Goal: Information Seeking & Learning: Learn about a topic

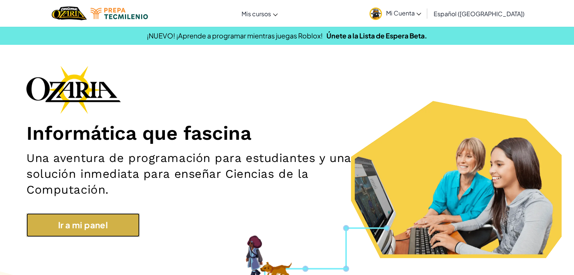
click at [88, 232] on link "Ir a mi panel" at bounding box center [82, 225] width 113 height 24
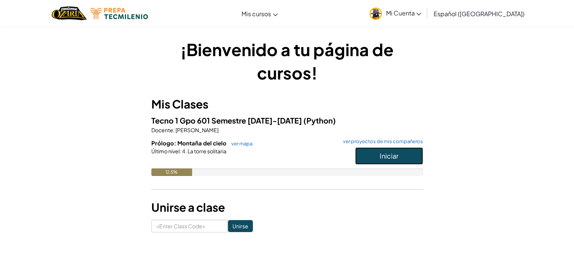
click at [383, 157] on span "Iniciar" at bounding box center [388, 156] width 19 height 9
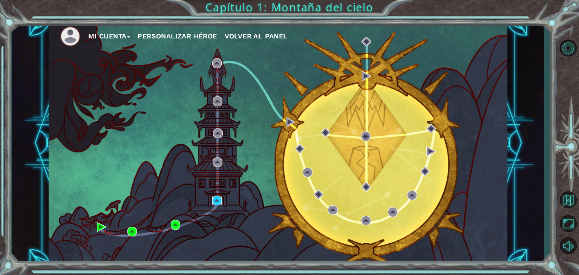
click at [218, 197] on img at bounding box center [217, 201] width 10 height 10
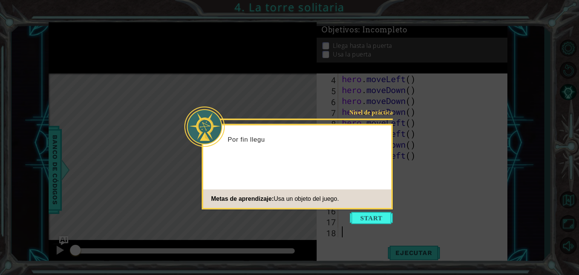
scroll to position [33, 0]
click at [367, 214] on button "Start" at bounding box center [371, 218] width 43 height 12
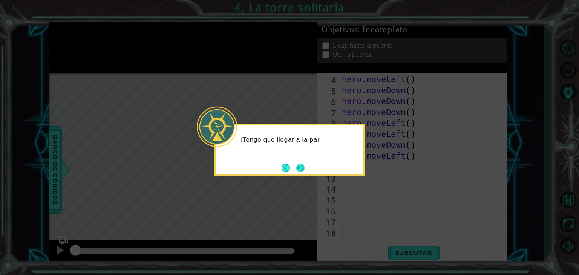
click at [302, 168] on button "Next" at bounding box center [300, 168] width 9 height 9
click at [302, 167] on button "Next" at bounding box center [300, 168] width 9 height 9
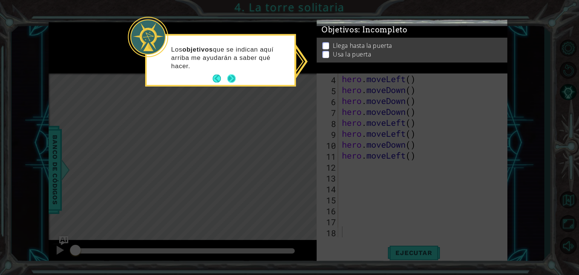
click at [233, 79] on button "Next" at bounding box center [231, 79] width 8 height 8
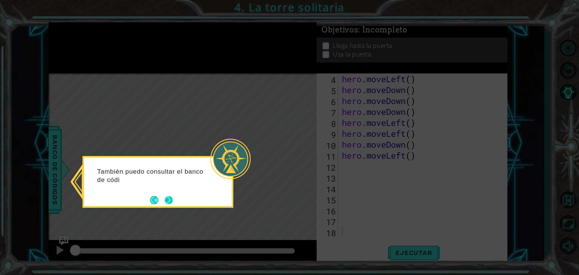
click at [164, 195] on button "Next" at bounding box center [169, 200] width 10 height 10
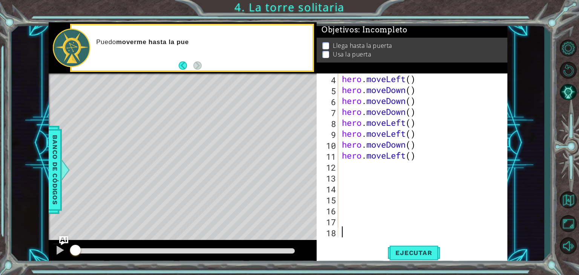
click at [350, 170] on div "hero . moveLeft ( ) hero . moveDown ( ) hero . moveDown ( ) hero . moveDown ( )…" at bounding box center [422, 167] width 163 height 186
click at [405, 248] on button "Ejecutar" at bounding box center [414, 253] width 52 height 19
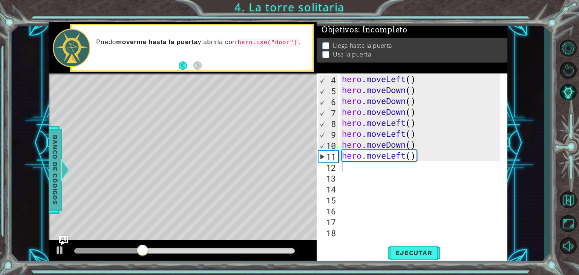
click at [59, 150] on span "Banco de códigos" at bounding box center [53, 170] width 12 height 78
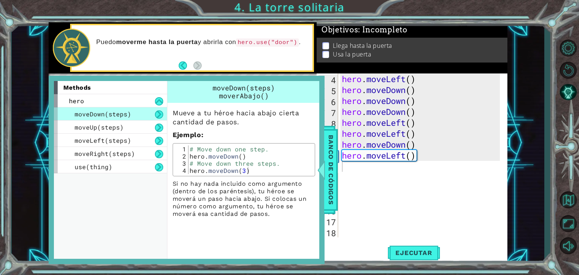
click at [349, 183] on div "hero . moveLeft ( ) hero . moveDown ( ) hero . moveDown ( ) hero . moveDown ( )…" at bounding box center [422, 167] width 163 height 186
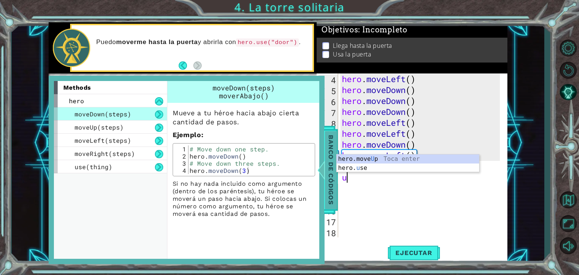
type textarea "u"
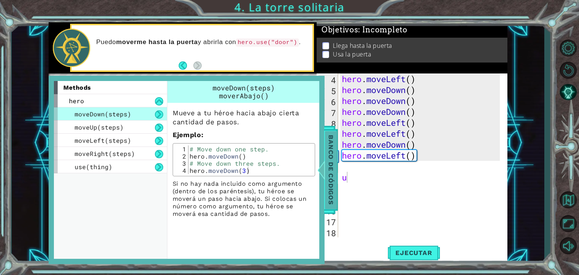
click at [328, 171] on span "Banco de códigos" at bounding box center [333, 170] width 12 height 78
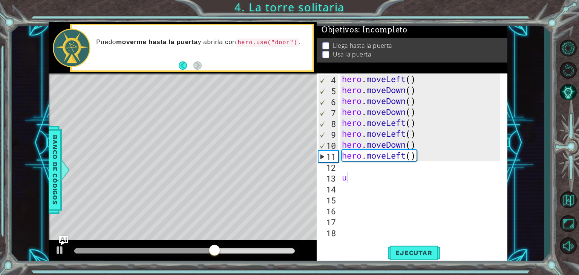
click at [341, 168] on div "hero . moveLeft ( ) hero . moveDown ( ) hero . moveDown ( ) hero . moveDown ( )…" at bounding box center [421, 156] width 160 height 164
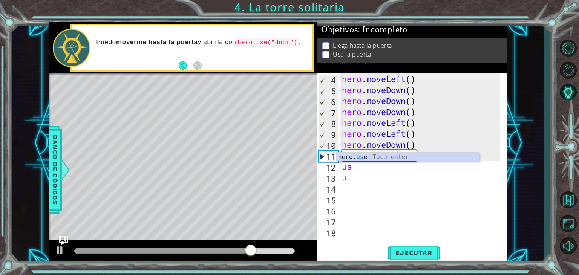
scroll to position [0, 0]
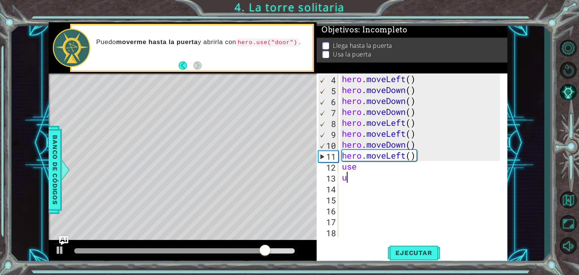
click at [352, 181] on div "hero . moveLeft ( ) hero . moveDown ( ) hero . moveDown ( ) hero . moveDown ( )…" at bounding box center [422, 167] width 163 height 186
type textarea "u"
click at [365, 162] on div "hero . moveLeft ( ) hero . moveDown ( ) hero . moveDown ( ) hero . moveDown ( )…" at bounding box center [422, 167] width 163 height 186
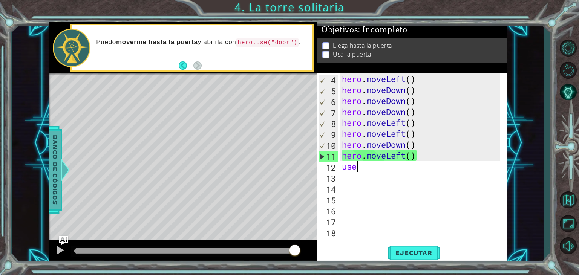
type textarea "use"
click at [57, 197] on span "Banco de códigos" at bounding box center [54, 170] width 12 height 78
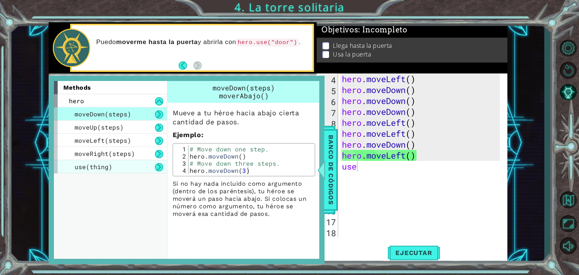
click at [78, 166] on span "use(thing)" at bounding box center [94, 167] width 38 height 8
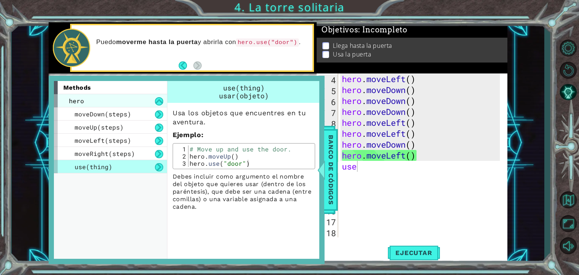
click at [115, 100] on div "hero" at bounding box center [110, 100] width 113 height 13
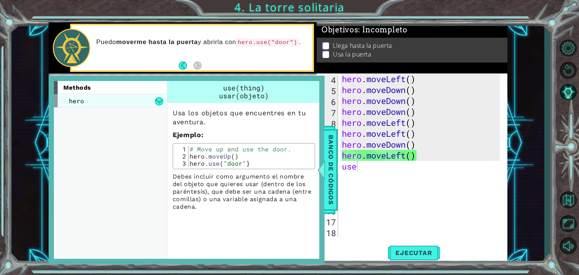
click at [116, 95] on div "hero" at bounding box center [110, 100] width 113 height 13
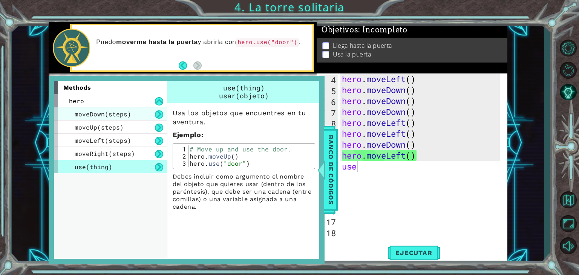
click at [112, 114] on span "moveDown(steps)" at bounding box center [103, 114] width 57 height 8
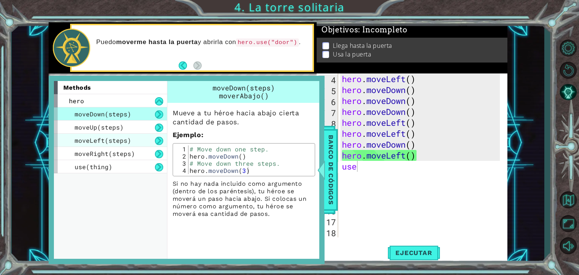
click at [121, 140] on span "moveLeft(steps)" at bounding box center [103, 141] width 57 height 8
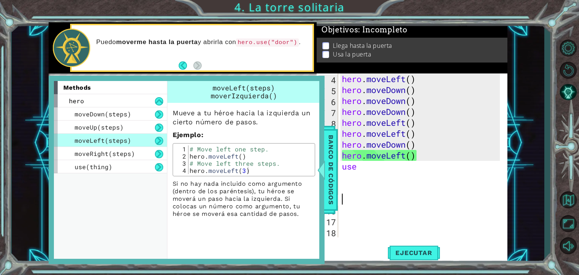
drag, startPoint x: 381, startPoint y: 200, endPoint x: 380, endPoint y: 194, distance: 5.3
click at [381, 198] on div "hero . moveLeft ( ) hero . moveDown ( ) hero . moveDown ( ) hero . moveDown ( )…" at bounding box center [422, 167] width 163 height 186
click at [376, 189] on div "hero . moveLeft ( ) hero . moveDown ( ) hero . moveDown ( ) hero . moveDown ( )…" at bounding box center [422, 167] width 163 height 186
click at [365, 167] on div "hero . moveLeft ( ) hero . moveDown ( ) hero . moveDown ( ) hero . moveDown ( )…" at bounding box center [422, 167] width 163 height 186
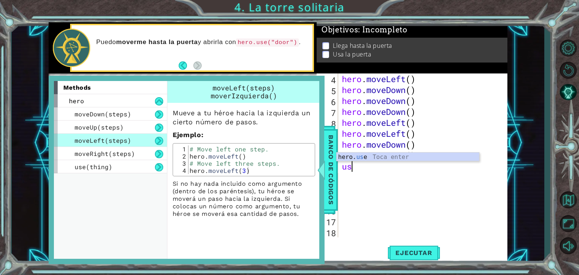
type textarea "u"
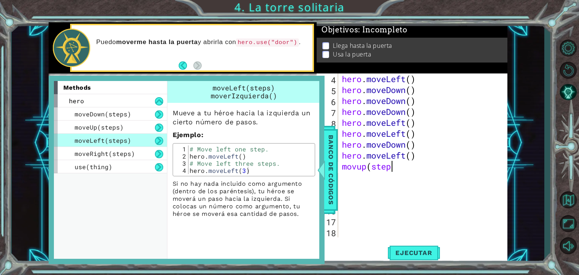
scroll to position [0, 2]
type textarea "movup(steps"
click at [333, 192] on span "Banco de códigos" at bounding box center [327, 170] width 12 height 78
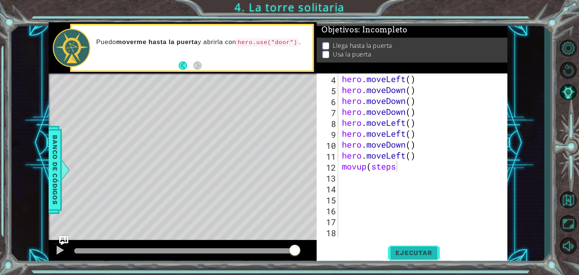
click at [417, 260] on button "Ejecutar" at bounding box center [414, 253] width 52 height 19
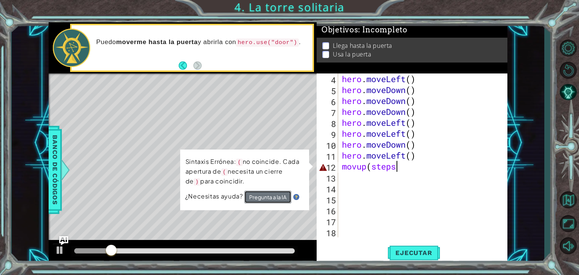
click at [273, 198] on button "Pregunta a la IA" at bounding box center [267, 197] width 47 height 13
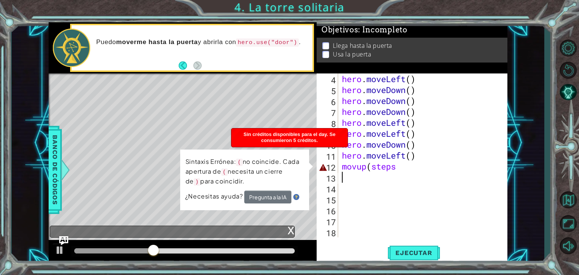
click at [410, 175] on div "hero . moveLeft ( ) hero . moveDown ( ) hero . moveDown ( ) hero . moveDown ( )…" at bounding box center [422, 167] width 163 height 186
click at [411, 172] on div "hero . moveLeft ( ) hero . moveDown ( ) hero . moveDown ( ) hero . moveDown ( )…" at bounding box center [422, 167] width 163 height 186
click at [411, 169] on div "hero . moveLeft ( ) hero . moveDown ( ) hero . moveDown ( ) hero . moveDown ( )…" at bounding box center [422, 167] width 163 height 186
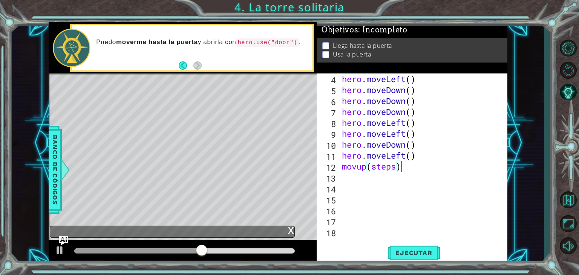
scroll to position [0, 2]
type textarea "movup(steps)"
click at [423, 258] on button "Ejecutar" at bounding box center [414, 253] width 52 height 19
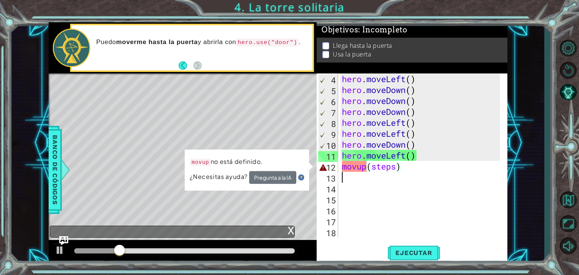
click at [403, 172] on div "hero . moveLeft ( ) hero . moveDown ( ) hero . moveDown ( ) hero . moveDown ( )…" at bounding box center [422, 167] width 163 height 186
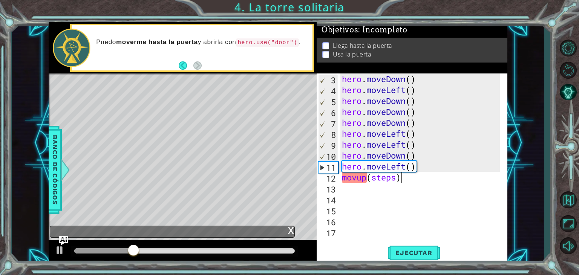
scroll to position [21, 0]
click at [405, 172] on div "hero . moveDown ( ) hero . moveLeft ( ) hero . moveDown ( ) hero . moveDown ( )…" at bounding box center [422, 167] width 163 height 186
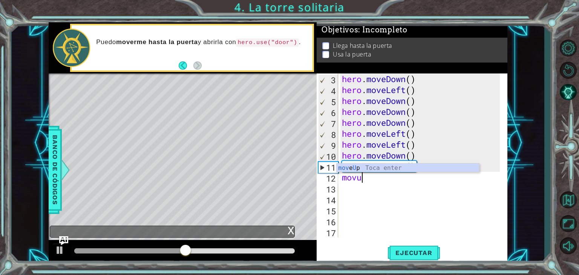
type textarea "mov"
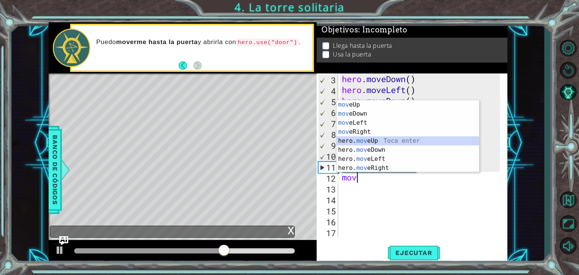
click at [374, 144] on div "mov eUp Toca enter mov eDown Toca enter mov eLeft Toca enter mov eRight Toca en…" at bounding box center [408, 145] width 143 height 91
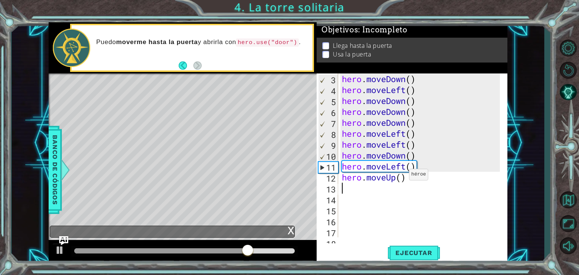
click at [403, 177] on div "hero . moveDown ( ) hero . moveLeft ( ) hero . moveDown ( ) hero . moveDown ( )…" at bounding box center [422, 167] width 163 height 186
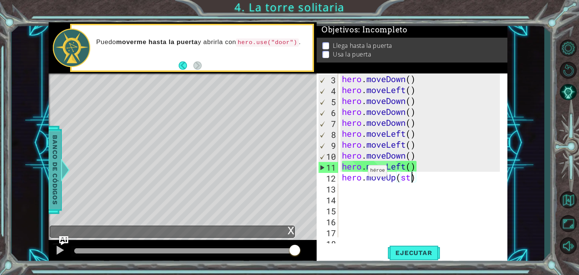
click at [59, 141] on span "Banco de códigos" at bounding box center [54, 170] width 12 height 78
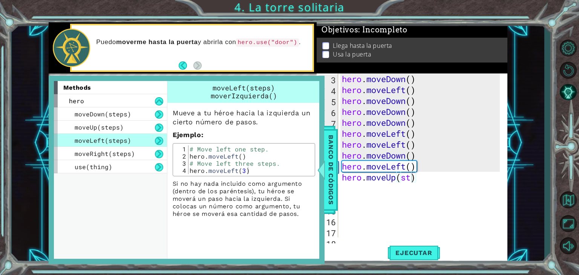
click at [413, 178] on div "hero . moveDown ( ) hero . moveLeft ( ) hero . moveDown ( ) hero . moveDown ( )…" at bounding box center [422, 167] width 163 height 186
click at [421, 253] on span "Ejecutar" at bounding box center [414, 253] width 52 height 8
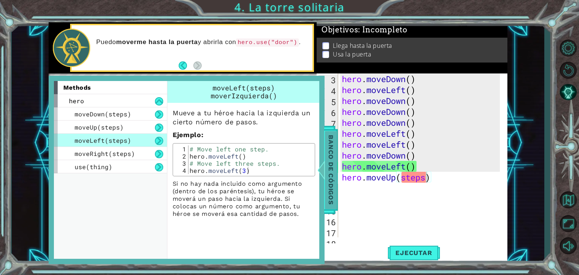
click at [323, 171] on div at bounding box center [319, 170] width 9 height 23
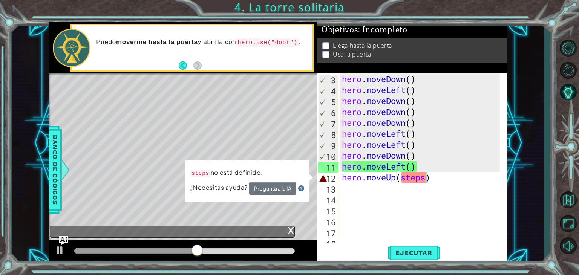
click at [426, 181] on div "hero . moveDown ( ) hero . moveLeft ( ) hero . moveDown ( ) hero . moveDown ( )…" at bounding box center [422, 167] width 163 height 186
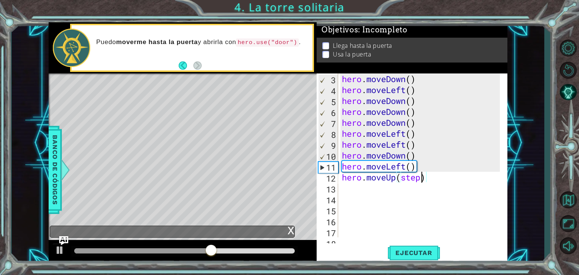
scroll to position [22, 0]
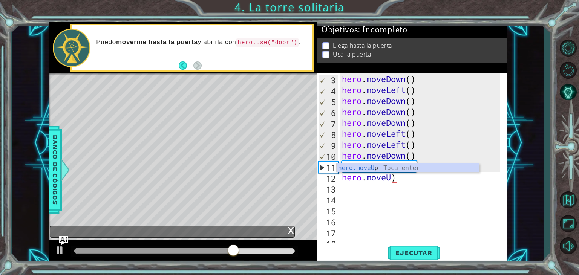
click at [426, 181] on div "hero . moveDown ( ) hero . moveLeft ( ) hero . moveDown ( ) hero . moveDown ( )…" at bounding box center [422, 167] width 163 height 186
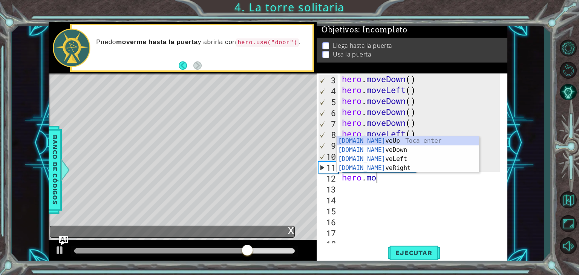
type textarea "hero."
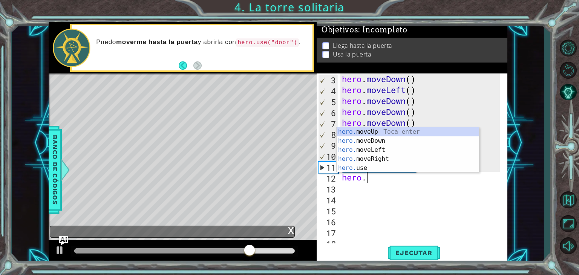
scroll to position [0, 0]
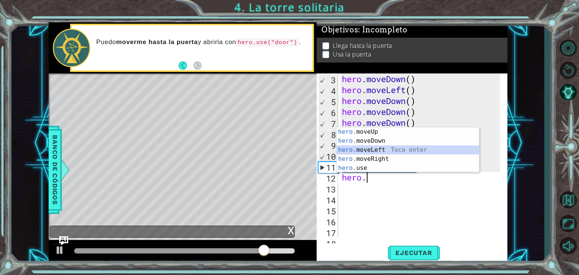
click at [374, 154] on div "hero. moveUp Toca enter hero. moveDown Toca enter hero. moveLeft Toca enter her…" at bounding box center [408, 158] width 143 height 63
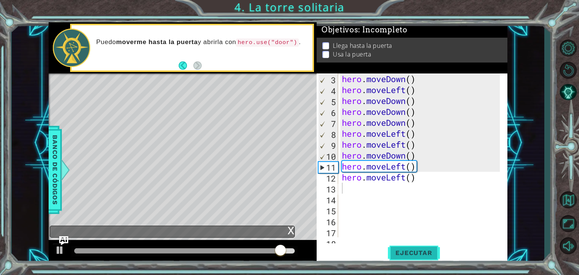
click at [412, 255] on span "Ejecutar" at bounding box center [414, 253] width 52 height 8
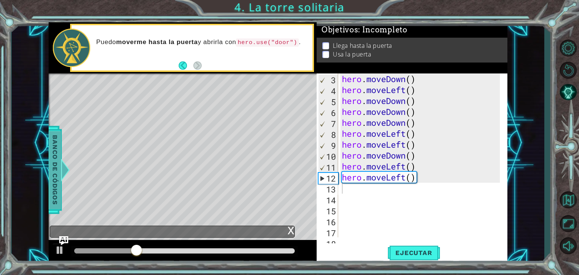
click at [56, 139] on span "Banco de códigos" at bounding box center [53, 170] width 12 height 78
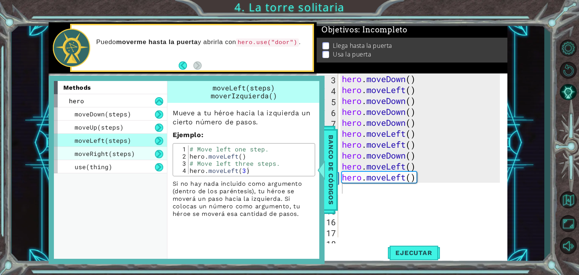
click at [97, 157] on span "moveRight(steps)" at bounding box center [105, 154] width 60 height 8
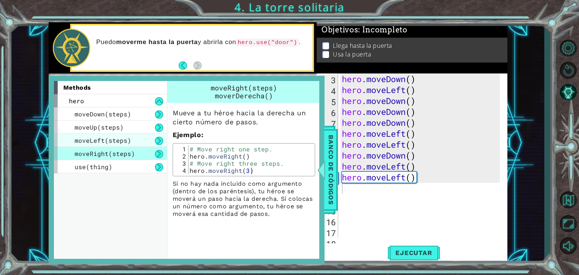
click at [110, 138] on span "moveLeft(steps)" at bounding box center [103, 141] width 57 height 8
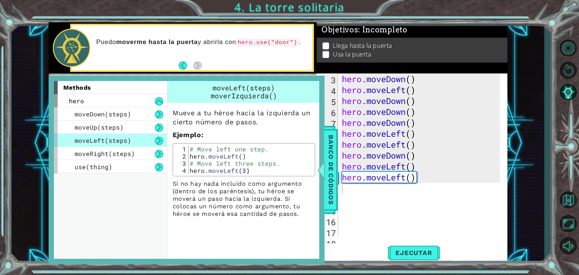
click at [362, 218] on div "hero . moveDown ( ) hero . moveLeft ( ) hero . moveDown ( ) hero . moveDown ( )…" at bounding box center [422, 167] width 163 height 186
click at [414, 180] on div "hero . moveDown ( ) hero . moveLeft ( ) hero . moveDown ( ) hero . moveDown ( )…" at bounding box center [422, 167] width 163 height 186
click at [416, 179] on div "hero . moveDown ( ) hero . moveLeft ( ) hero . moveDown ( ) hero . moveDown ( )…" at bounding box center [422, 167] width 163 height 186
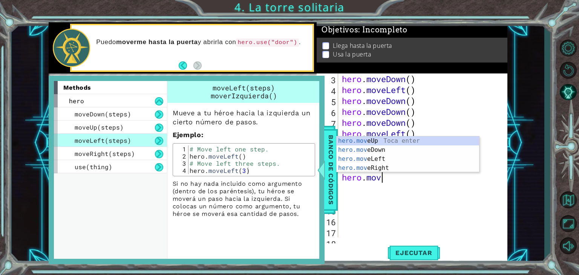
type textarea "h"
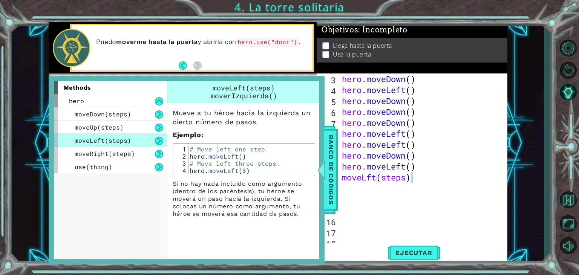
scroll to position [0, 3]
click at [321, 151] on div "methods hero moveDown(steps) moveUp(steps) moveLeft(steps) moveRight(steps) use…" at bounding box center [187, 170] width 276 height 189
click at [329, 152] on span "Banco de códigos" at bounding box center [330, 170] width 12 height 78
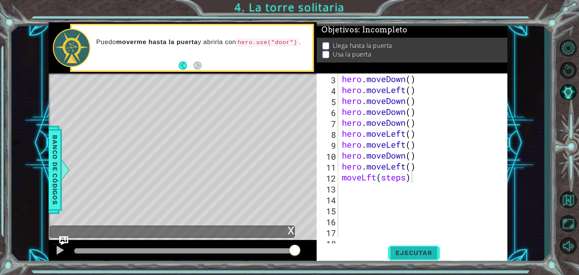
click at [413, 247] on button "Ejecutar" at bounding box center [414, 253] width 52 height 19
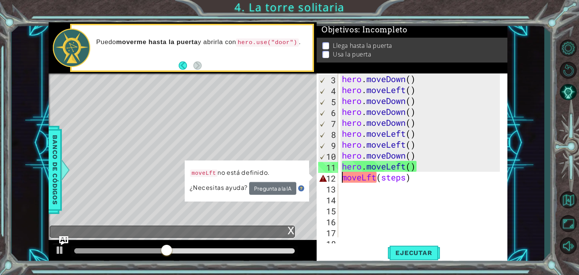
click at [341, 173] on div "hero . moveDown ( ) hero . moveLeft ( ) hero . moveDown ( ) hero . moveDown ( )…" at bounding box center [422, 167] width 163 height 186
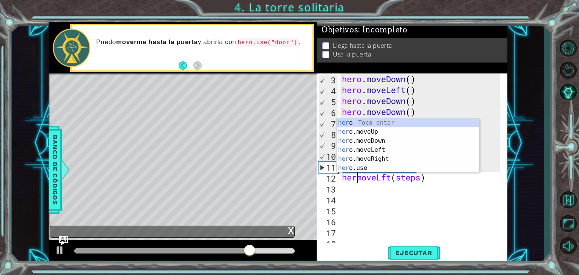
scroll to position [0, 0]
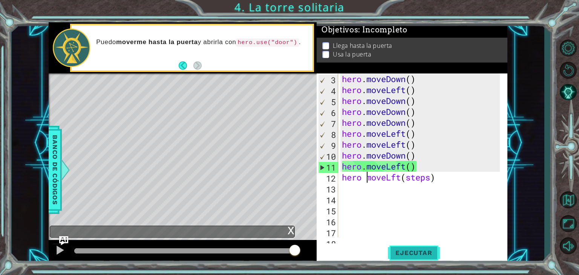
type textarea "hero moveLft(steps)"
click at [422, 253] on span "Ejecutar" at bounding box center [414, 253] width 52 height 8
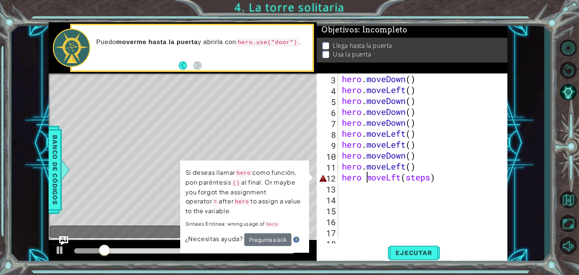
click at [310, 227] on div "Level Map" at bounding box center [223, 185] width 349 height 222
click at [233, 236] on span "¿Necesitas ayuda?" at bounding box center [214, 239] width 59 height 8
click at [235, 236] on span "¿Necesitas ayuda?" at bounding box center [214, 239] width 59 height 8
click at [352, 231] on div "hero . moveDown ( ) hero . moveLeft ( ) hero . moveDown ( ) hero . moveDown ( )…" at bounding box center [422, 167] width 163 height 186
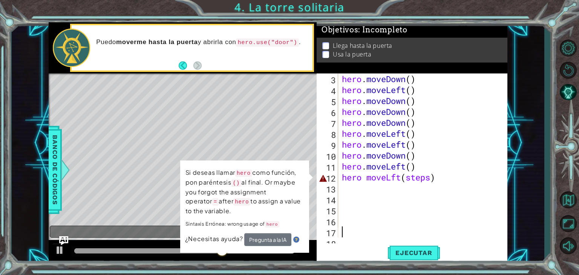
click at [355, 232] on div "hero . moveDown ( ) hero . moveLeft ( ) hero . moveDown ( ) hero . moveDown ( )…" at bounding box center [422, 167] width 163 height 186
click at [126, 215] on div "Level Map" at bounding box center [223, 185] width 349 height 222
click at [302, 187] on p "Si deseas llamar hero como función, pon paréntesis () al final. Or maybe you fo…" at bounding box center [245, 192] width 118 height 48
drag, startPoint x: 301, startPoint y: 211, endPoint x: 302, endPoint y: 216, distance: 5.1
click at [302, 216] on td "Si deseas llamar hero como función, pon paréntesis () al final. Or maybe you fo…" at bounding box center [244, 201] width 119 height 66
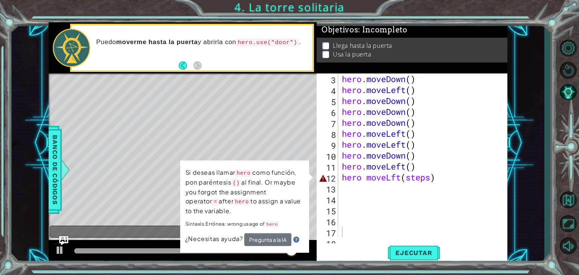
click at [236, 240] on span "¿Necesitas ayuda?" at bounding box center [214, 239] width 59 height 8
click at [232, 236] on span "¿Necesitas ayuda?" at bounding box center [214, 239] width 59 height 8
click at [227, 236] on span "¿Necesitas ayuda?" at bounding box center [214, 239] width 59 height 8
click at [269, 237] on button "Pregunta a la IA" at bounding box center [267, 239] width 47 height 13
click at [428, 179] on div "hero . moveDown ( ) hero . moveLeft ( ) hero . moveDown ( ) hero . moveDown ( )…" at bounding box center [422, 167] width 163 height 186
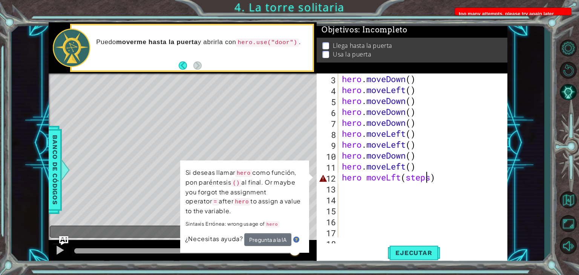
click at [432, 175] on div "hero . moveDown ( ) hero . moveLeft ( ) hero . moveDown ( ) hero . moveDown ( )…" at bounding box center [422, 167] width 163 height 186
click at [437, 175] on div "hero . moveDown ( ) hero . moveLeft ( ) hero . moveDown ( ) hero . moveDown ( )…" at bounding box center [422, 167] width 163 height 186
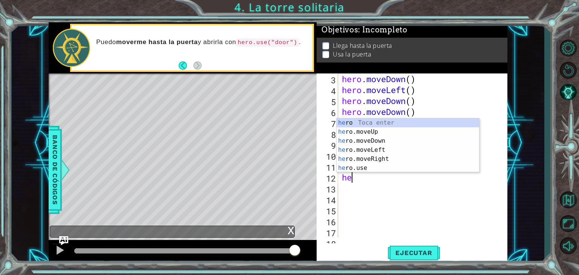
type textarea "h"
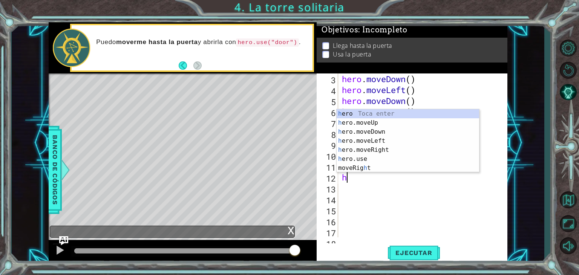
type textarea "hero.moveLeft()"
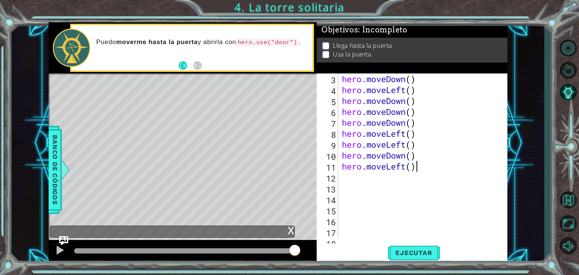
click at [356, 174] on div "hero . moveDown ( ) hero . moveLeft ( ) hero . moveDown ( ) hero . moveDown ( )…" at bounding box center [422, 167] width 163 height 186
type textarea "h"
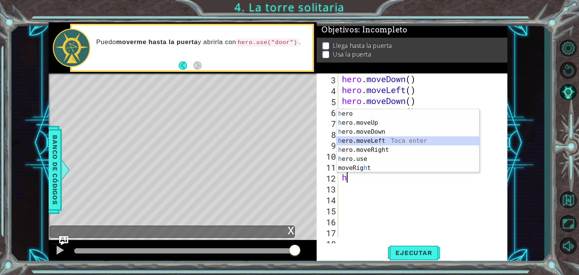
click at [352, 144] on div "h ero Toca enter h ero.moveUp Toca enter h ero.moveDown Toca enter h ero.moveLe…" at bounding box center [408, 149] width 143 height 81
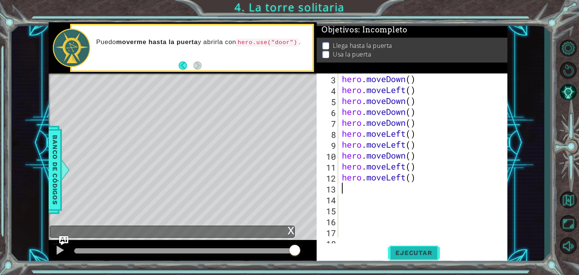
click at [425, 253] on span "Ejecutar" at bounding box center [414, 253] width 52 height 8
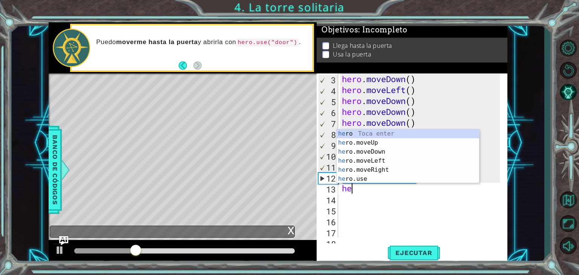
type textarea "her"
click at [366, 162] on div "her o Toca enter her o.moveUp Toca enter her o.moveDown Toca enter her o.moveLe…" at bounding box center [408, 165] width 143 height 72
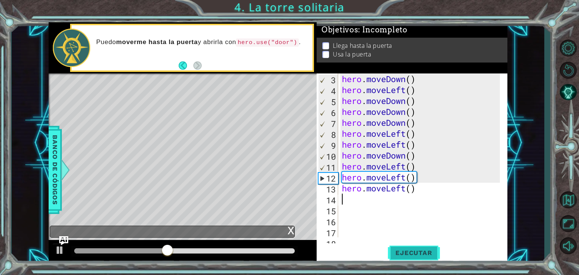
click at [411, 246] on button "Ejecutar" at bounding box center [414, 253] width 52 height 19
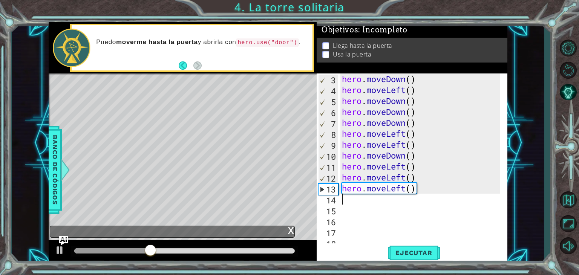
click at [375, 203] on div "hero . moveDown ( ) hero . moveLeft ( ) hero . moveDown ( ) hero . moveDown ( )…" at bounding box center [422, 167] width 163 height 186
type textarea "h"
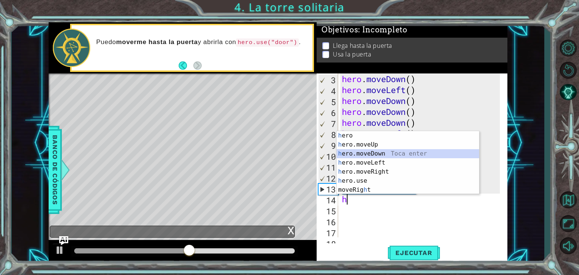
click at [357, 155] on div "h ero Toca enter h ero.moveUp Toca enter h ero.moveDown Toca enter h ero.moveLe…" at bounding box center [408, 171] width 143 height 81
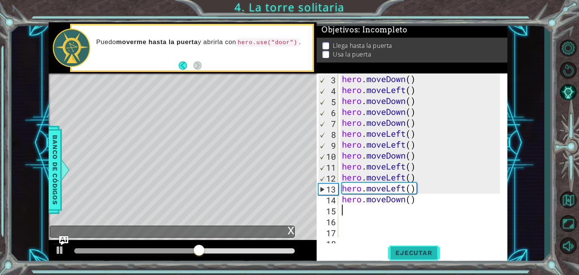
click at [422, 253] on span "Ejecutar" at bounding box center [414, 253] width 52 height 8
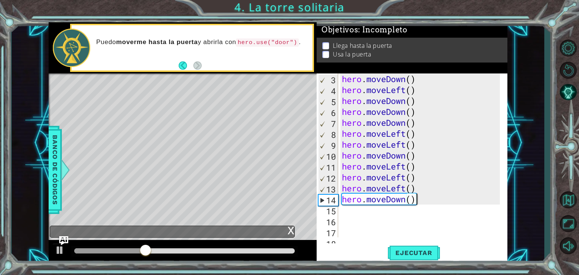
click at [418, 202] on div "hero . moveDown ( ) hero . moveLeft ( ) hero . moveDown ( ) hero . moveDown ( )…" at bounding box center [422, 167] width 163 height 186
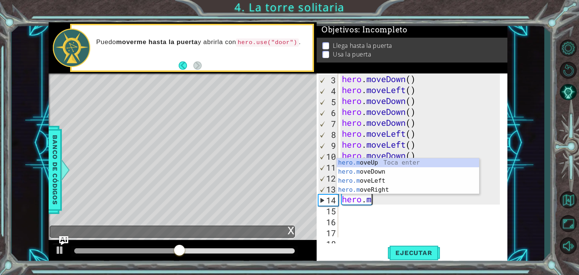
type textarea "hero."
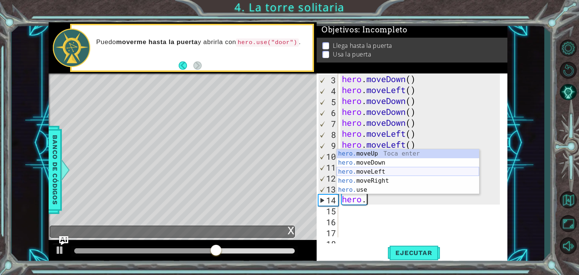
click at [389, 174] on div "hero. moveUp Toca enter hero. moveDown Toca enter hero. moveLeft Toca enter her…" at bounding box center [408, 180] width 143 height 63
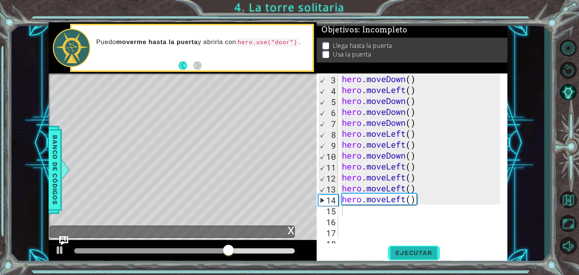
click at [404, 261] on button "Ejecutar" at bounding box center [414, 253] width 52 height 19
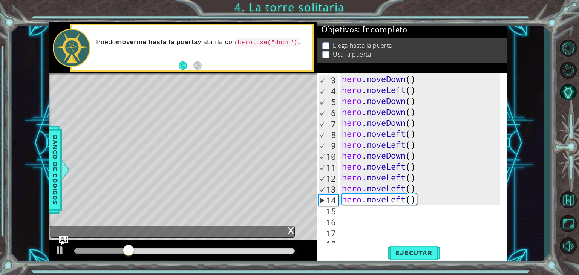
click at [425, 198] on div "hero . moveDown ( ) hero . moveLeft ( ) hero . moveDown ( ) hero . moveDown ( )…" at bounding box center [422, 167] width 163 height 186
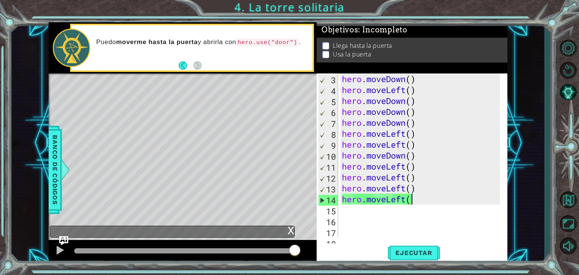
scroll to position [0, 3]
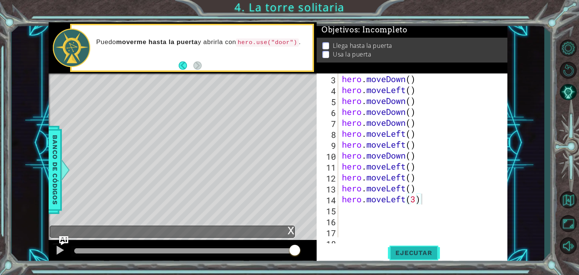
click at [421, 250] on span "Ejecutar" at bounding box center [414, 253] width 52 height 8
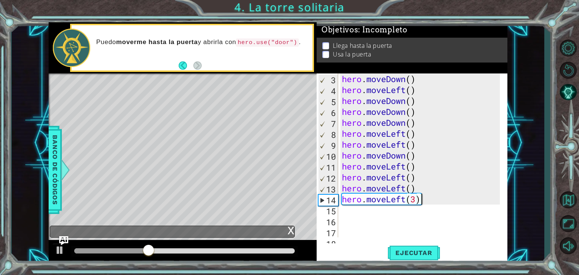
click at [424, 203] on div "hero . moveDown ( ) hero . moveLeft ( ) hero . moveDown ( ) hero . moveDown ( )…" at bounding box center [422, 167] width 163 height 186
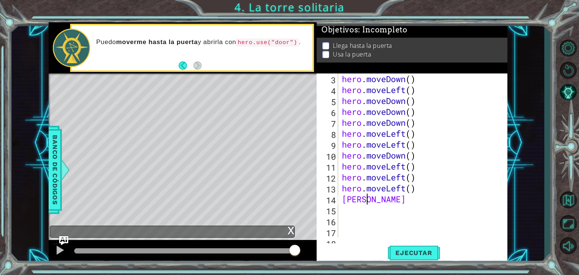
scroll to position [0, 0]
click at [370, 203] on div "hero . moveDown ( ) hero . moveLeft ( ) hero . moveDown ( ) hero . moveDown ( )…" at bounding box center [422, 167] width 163 height 186
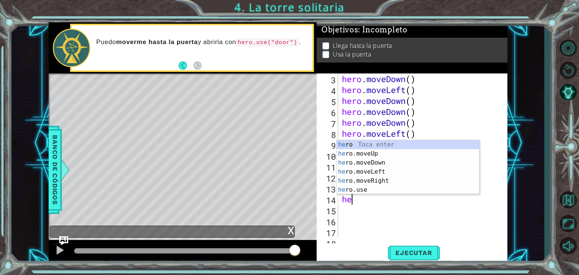
scroll to position [0, 0]
type textarea "hero"
click at [375, 183] on div "hero Toca enter hero .moveUp Toca enter hero .moveDown Toca enter hero .moveLef…" at bounding box center [408, 176] width 143 height 72
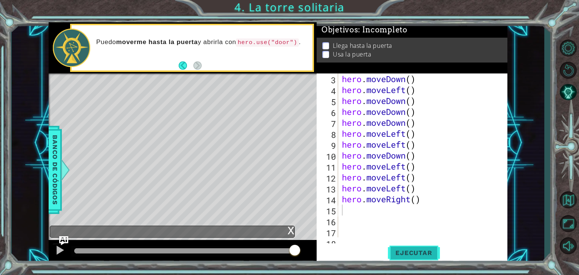
click at [412, 251] on span "Ejecutar" at bounding box center [414, 253] width 52 height 8
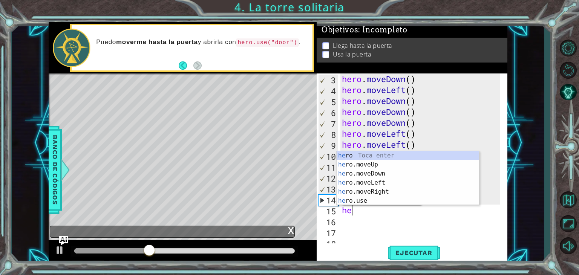
type textarea "her"
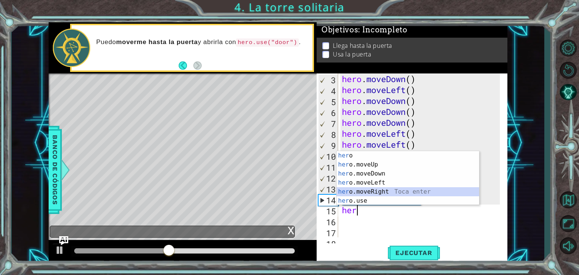
click at [364, 190] on div "her o Toca enter her o.moveUp Toca enter her o.moveDown Toca enter her o.moveLe…" at bounding box center [408, 187] width 143 height 72
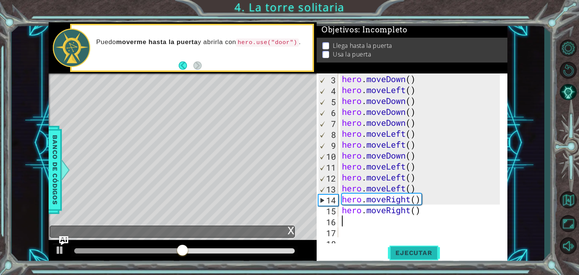
click at [405, 255] on span "Ejecutar" at bounding box center [414, 253] width 52 height 8
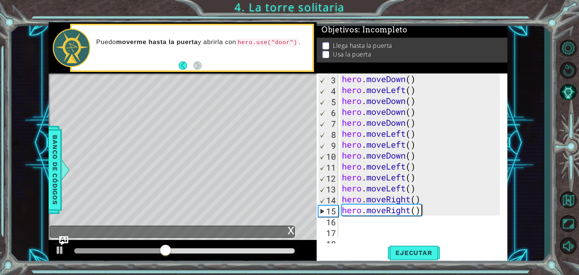
click at [424, 210] on div "hero . moveDown ( ) hero . moveLeft ( ) hero . moveDown ( ) hero . moveDown ( )…" at bounding box center [422, 167] width 163 height 186
click at [411, 210] on div "hero . moveDown ( ) hero . moveLeft ( ) hero . moveDown ( ) hero . moveDown ( )…" at bounding box center [422, 167] width 163 height 186
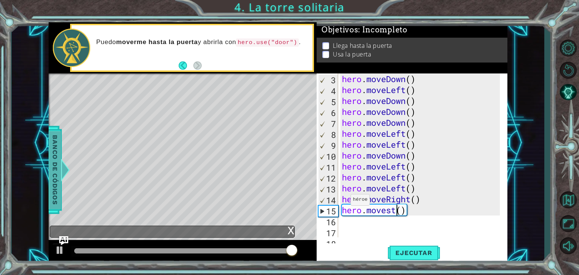
click at [55, 159] on span "Banco de códigos" at bounding box center [50, 170] width 12 height 78
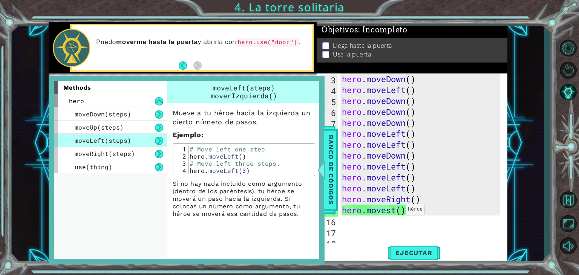
click at [399, 212] on div "hero . moveDown ( ) hero . moveLeft ( ) hero . moveDown ( ) hero . moveDown ( )…" at bounding box center [422, 167] width 163 height 186
click at [396, 209] on div "hero . moveDown ( ) hero . moveLeft ( ) hero . moveDown ( ) hero . moveDown ( )…" at bounding box center [422, 167] width 163 height 186
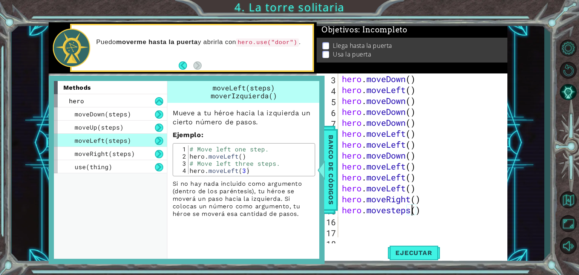
scroll to position [0, 3]
click at [420, 252] on span "Ejecutar" at bounding box center [414, 253] width 52 height 8
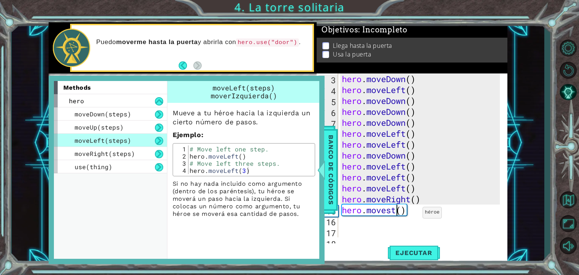
scroll to position [0, 2]
click at [415, 246] on button "Ejecutar" at bounding box center [414, 253] width 52 height 19
click at [475, 212] on div "hero . moveDown ( ) hero . moveLeft ( ) hero . moveDown ( ) hero . moveDown ( )…" at bounding box center [422, 167] width 163 height 186
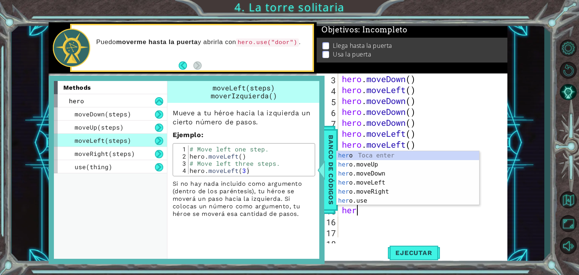
scroll to position [0, 0]
type textarea "h"
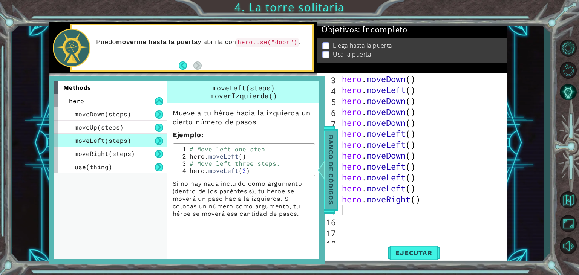
click at [332, 179] on span "Banco de códigos" at bounding box center [326, 170] width 12 height 78
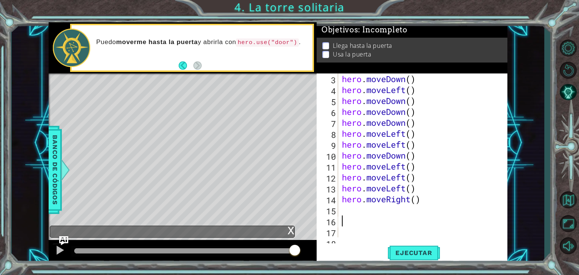
click at [375, 219] on div "hero . moveDown ( ) hero . moveLeft ( ) hero . moveDown ( ) hero . moveDown ( )…" at bounding box center [422, 167] width 163 height 186
click at [351, 208] on div "hero . moveDown ( ) hero . moveLeft ( ) hero . moveDown ( ) hero . moveDown ( )…" at bounding box center [422, 167] width 163 height 186
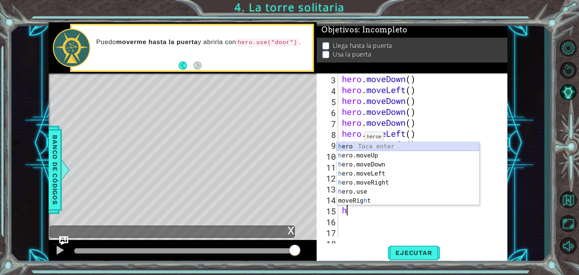
click at [358, 148] on div "h ero Toca enter h ero.moveUp Toca enter h ero.moveDown Toca enter h ero.moveLe…" at bounding box center [408, 182] width 143 height 81
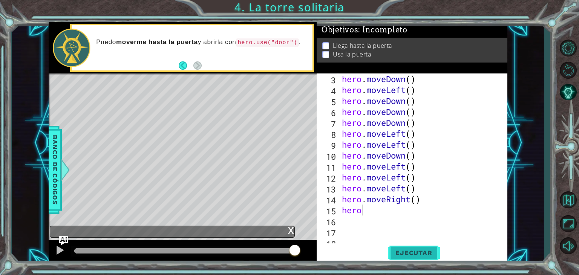
click at [420, 256] on span "Ejecutar" at bounding box center [414, 253] width 52 height 8
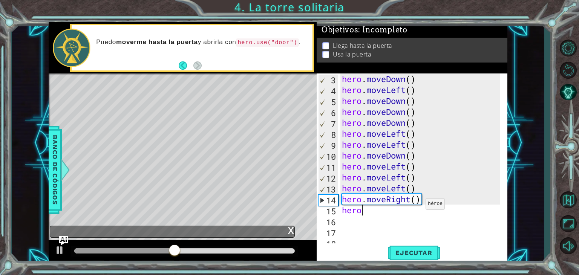
click at [419, 206] on div "hero . moveDown ( ) hero . moveLeft ( ) hero . moveDown ( ) hero . moveDown ( )…" at bounding box center [422, 167] width 163 height 186
click at [421, 204] on div "hero . moveDown ( ) hero . moveLeft ( ) hero . moveDown ( ) hero . moveDown ( )…" at bounding box center [422, 167] width 163 height 186
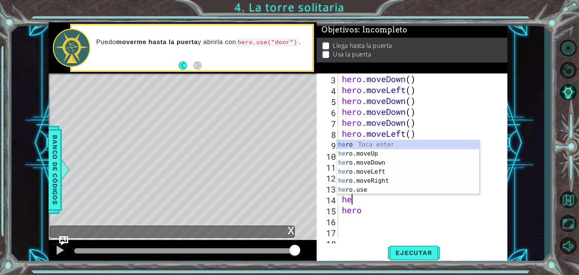
type textarea "h"
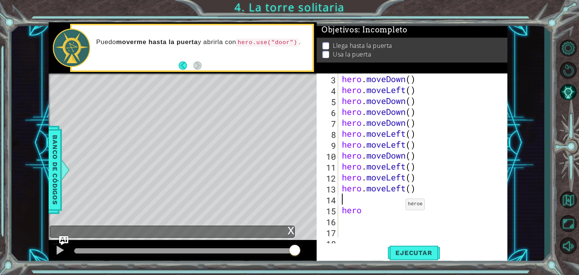
click at [399, 207] on div "hero . moveDown ( ) hero . moveLeft ( ) hero . moveDown ( ) hero . moveDown ( )…" at bounding box center [422, 167] width 163 height 186
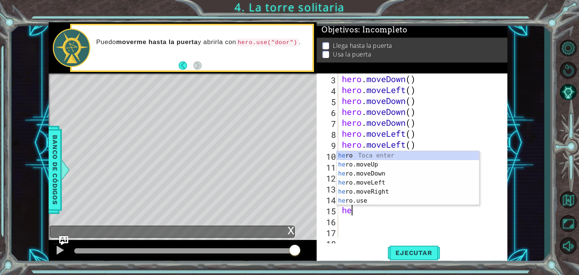
type textarea "h"
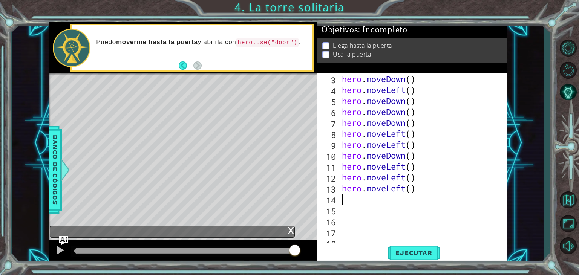
click at [345, 195] on div "hero . moveDown ( ) hero . moveLeft ( ) hero . moveDown ( ) hero . moveDown ( )…" at bounding box center [422, 167] width 163 height 186
click at [396, 199] on div "hero . moveDown ( ) hero . moveLeft ( ) hero . moveDown ( ) hero . moveDown ( )…" at bounding box center [422, 167] width 163 height 186
drag, startPoint x: 389, startPoint y: 204, endPoint x: 378, endPoint y: 208, distance: 11.6
click at [378, 208] on div "hero . moveDown ( ) hero . moveLeft ( ) hero . moveDown ( ) hero . moveDown ( )…" at bounding box center [422, 167] width 163 height 186
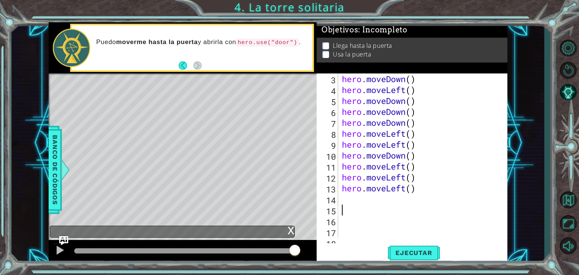
click at [373, 204] on div "hero . moveDown ( ) hero . moveLeft ( ) hero . moveDown ( ) hero . moveDown ( )…" at bounding box center [422, 167] width 163 height 186
type textarea "h"
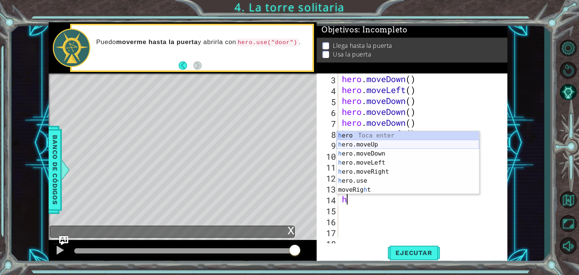
click at [383, 149] on div "h ero Toca enter h ero.moveUp Toca enter h ero.moveDown Toca enter h ero.moveLe…" at bounding box center [408, 171] width 143 height 81
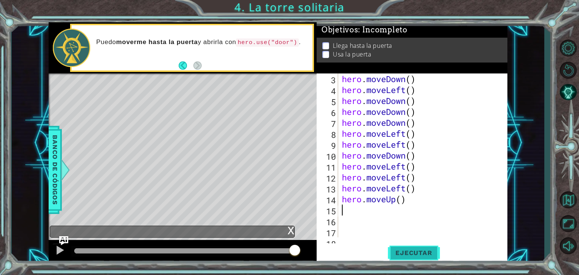
click at [407, 252] on span "Ejecutar" at bounding box center [414, 253] width 52 height 8
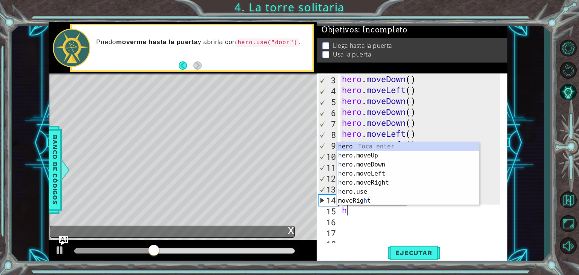
type textarea "he"
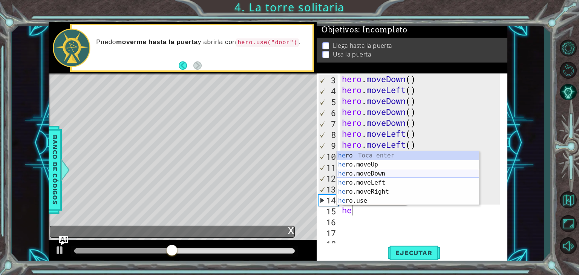
click at [378, 175] on div "he ro Toca enter he ro.moveUp Toca enter he ro.moveDown Toca enter he ro.moveLe…" at bounding box center [408, 187] width 143 height 72
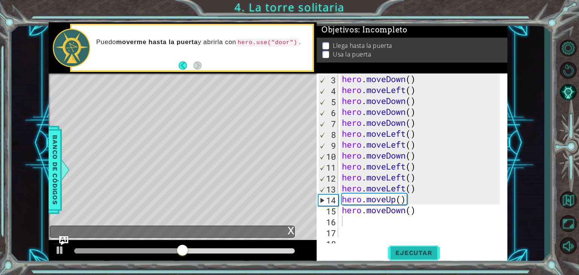
click at [398, 246] on button "Ejecutar" at bounding box center [414, 253] width 52 height 19
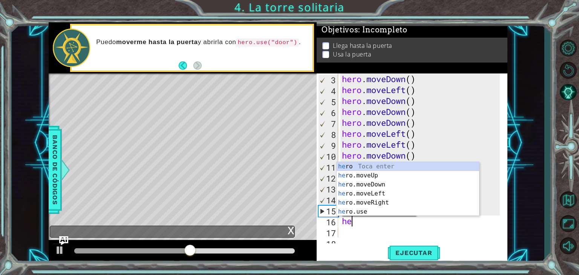
type textarea "her"
click at [383, 186] on div "her o Toca enter her o.moveUp Toca enter her o.moveDown Toca enter her o.moveLe…" at bounding box center [408, 198] width 143 height 72
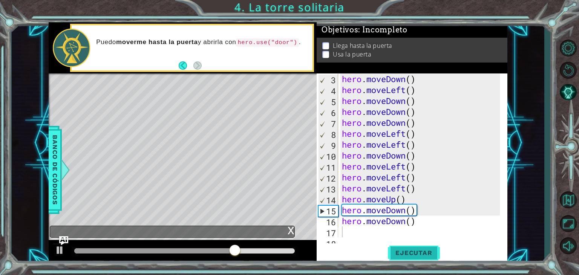
click at [390, 249] on span "Ejecutar" at bounding box center [414, 253] width 52 height 8
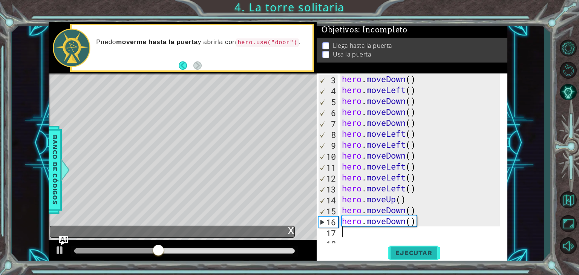
click at [395, 248] on button "Ejecutar" at bounding box center [414, 253] width 52 height 19
click at [421, 228] on div "hero . moveDown ( ) hero . moveLeft ( ) hero . moveDown ( ) hero . moveDown ( )…" at bounding box center [422, 167] width 163 height 186
click at [421, 224] on div "hero . moveDown ( ) hero . moveLeft ( ) hero . moveDown ( ) hero . moveDown ( )…" at bounding box center [422, 167] width 163 height 186
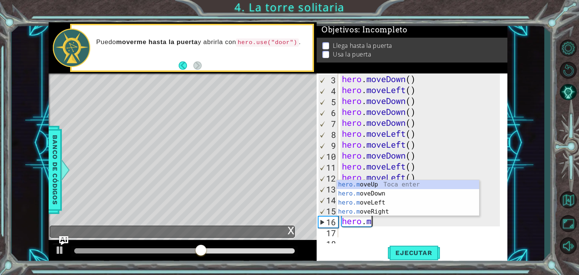
type textarea "hero."
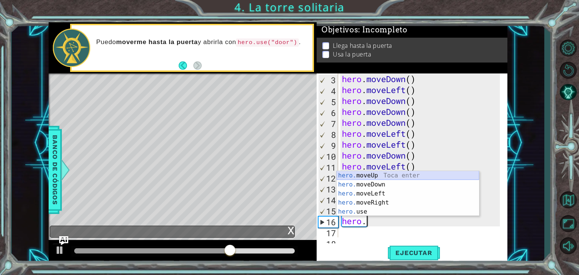
click at [387, 174] on div "hero. moveUp Toca enter hero. moveDown Toca enter hero. moveLeft Toca enter her…" at bounding box center [408, 202] width 143 height 63
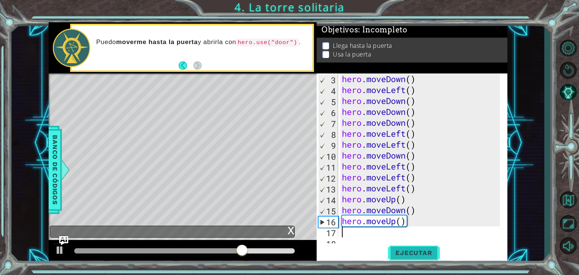
click at [406, 258] on button "Ejecutar" at bounding box center [414, 253] width 52 height 19
click at [418, 229] on div "hero . moveDown ( ) hero . moveLeft ( ) hero . moveDown ( ) hero . moveDown ( )…" at bounding box center [422, 167] width 163 height 186
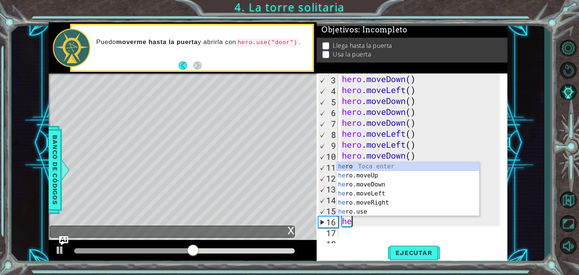
type textarea "h"
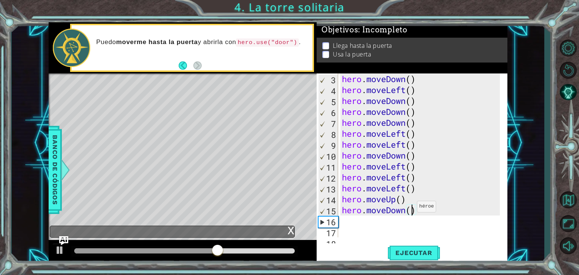
click at [410, 209] on div "hero . moveDown ( ) hero . moveLeft ( ) hero . moveDown ( ) hero . moveDown ( )…" at bounding box center [422, 167] width 163 height 186
type textarea "hero.moveDown(1)"
click at [392, 224] on div "hero . moveDown ( ) hero . moveLeft ( ) hero . moveDown ( ) hero . moveDown ( )…" at bounding box center [422, 167] width 163 height 186
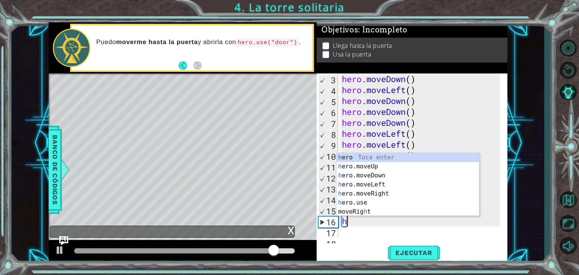
type textarea "he"
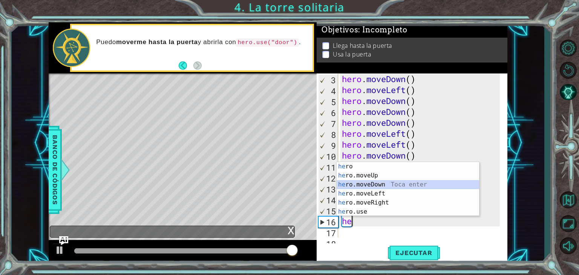
click at [379, 183] on div "he ro Toca enter he ro.moveUp Toca enter he ro.moveDown Toca enter he ro.moveLe…" at bounding box center [408, 198] width 143 height 72
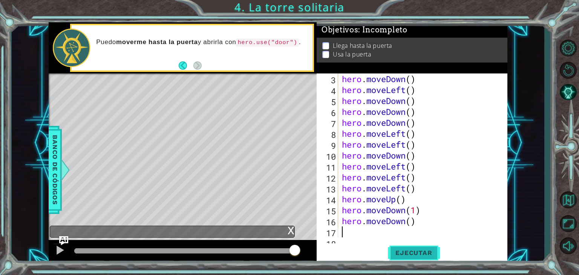
click at [401, 250] on span "Ejecutar" at bounding box center [414, 253] width 52 height 8
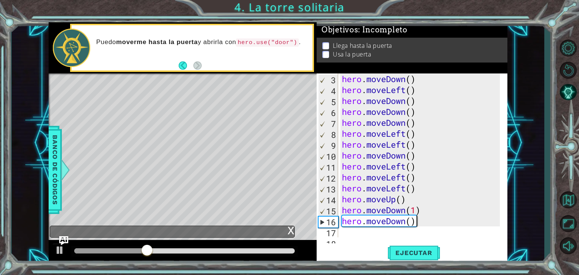
click at [419, 223] on div "hero . moveDown ( ) hero . moveLeft ( ) hero . moveDown ( ) hero . moveDown ( )…" at bounding box center [422, 167] width 163 height 186
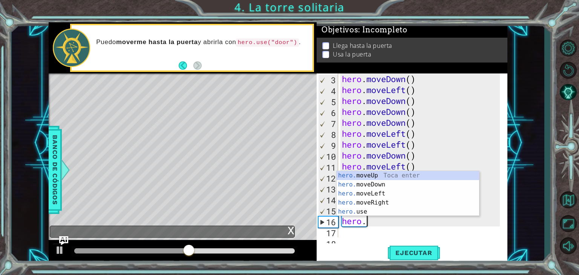
type textarea "hero"
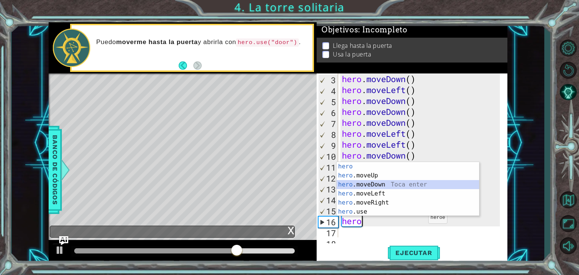
click at [395, 183] on div "hero Toca enter hero .moveUp Toca enter hero .moveDown Toca enter hero .moveLef…" at bounding box center [408, 198] width 143 height 72
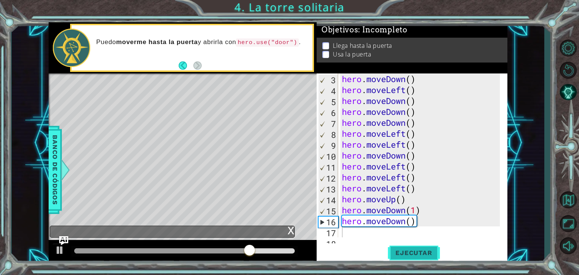
click at [426, 255] on span "Ejecutar" at bounding box center [414, 253] width 52 height 8
click at [404, 202] on div "hero . moveDown ( ) hero . moveLeft ( ) hero . moveDown ( ) hero . moveDown ( )…" at bounding box center [422, 167] width 163 height 186
click at [424, 207] on div "hero . moveDown ( ) hero . moveLeft ( ) hero . moveDown ( ) hero . moveDown ( )…" at bounding box center [422, 167] width 163 height 186
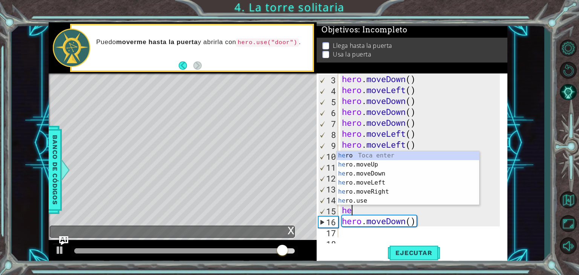
type textarea "h"
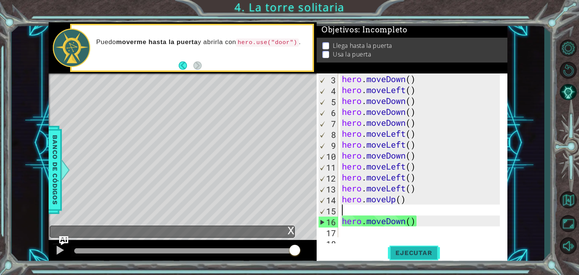
click at [427, 248] on button "Ejecutar" at bounding box center [414, 253] width 52 height 19
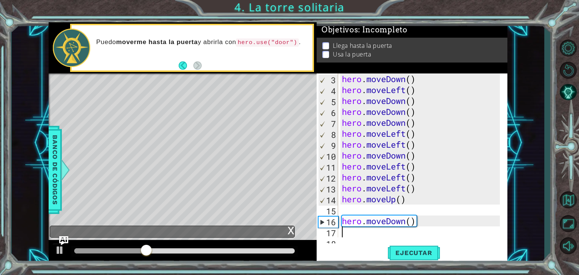
click at [364, 237] on div "hero . moveDown ( ) hero . moveLeft ( ) hero . moveDown ( ) hero . moveDown ( )…" at bounding box center [422, 167] width 163 height 186
type textarea "h"
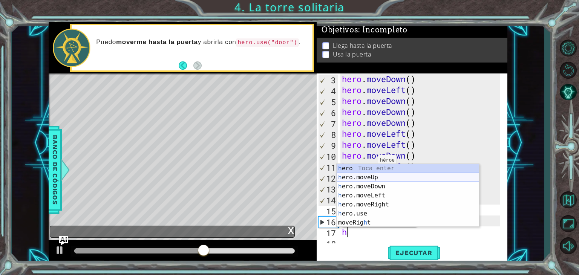
click at [364, 181] on div "h ero Toca enter h ero.moveUp Toca enter h ero.moveDown Toca enter h ero.moveLe…" at bounding box center [408, 204] width 143 height 81
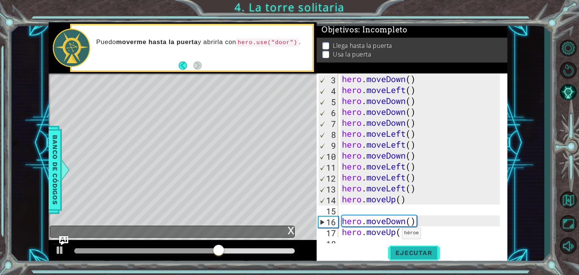
click at [416, 260] on button "Ejecutar" at bounding box center [414, 253] width 52 height 19
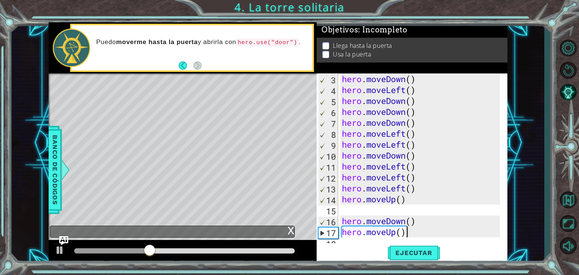
click at [427, 231] on div "hero . moveDown ( ) hero . moveLeft ( ) hero . moveDown ( ) hero . moveDown ( )…" at bounding box center [422, 167] width 163 height 186
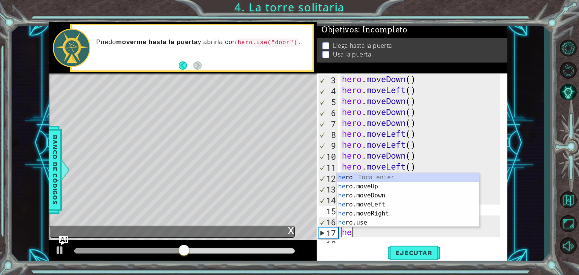
type textarea "h"
type textarea "her"
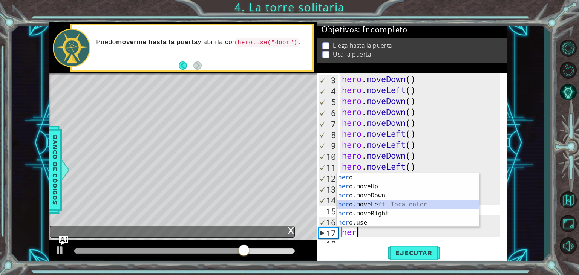
click at [397, 203] on div "her o Toca enter her o.moveUp Toca enter her o.moveDown Toca enter her o.moveLe…" at bounding box center [408, 209] width 143 height 72
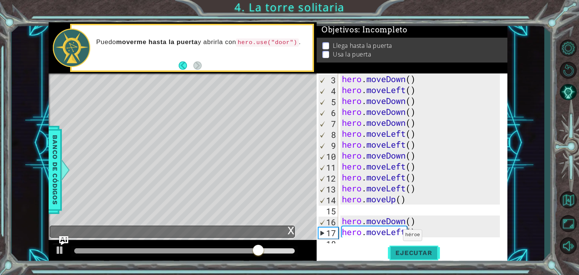
click at [401, 247] on button "Ejecutar" at bounding box center [414, 253] width 52 height 19
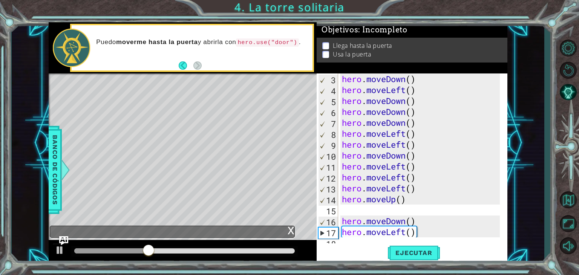
click at [422, 230] on div "hero . moveDown ( ) hero . moveLeft ( ) hero . moveDown ( ) hero . moveDown ( )…" at bounding box center [422, 167] width 163 height 186
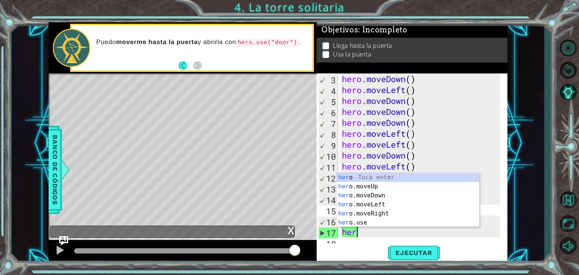
type textarea "hero"
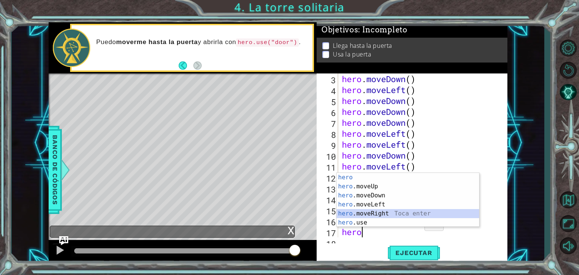
click at [395, 211] on div "hero Toca enter hero .moveUp Toca enter hero .moveDown Toca enter hero .moveLef…" at bounding box center [408, 209] width 143 height 72
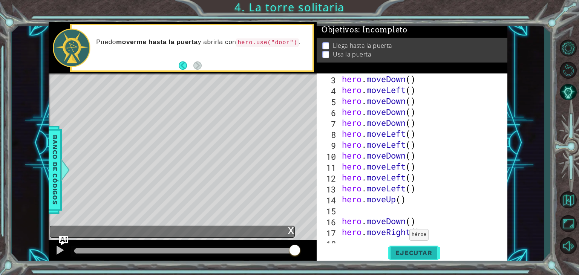
click at [410, 254] on span "Ejecutar" at bounding box center [414, 253] width 52 height 8
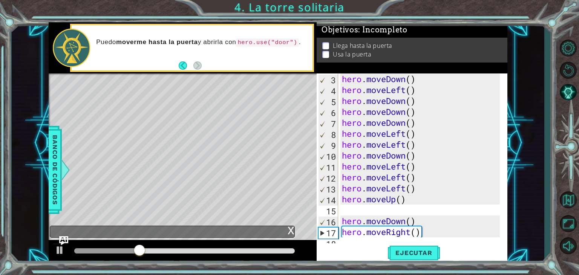
click at [418, 224] on div "hero . moveDown ( ) hero . moveLeft ( ) hero . moveDown ( ) hero . moveDown ( )…" at bounding box center [422, 167] width 163 height 186
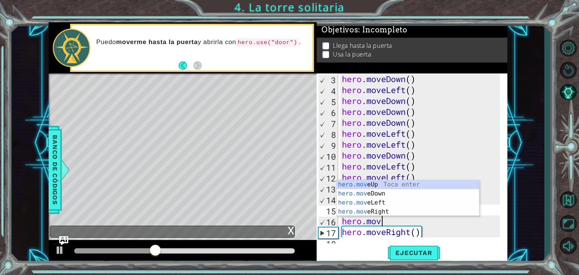
type textarea "h"
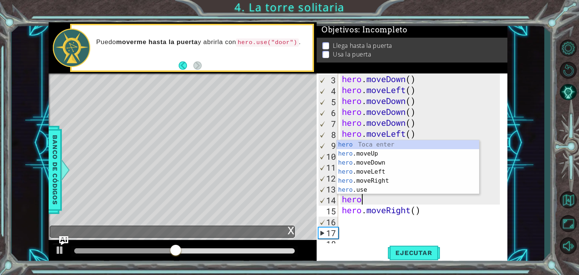
click at [422, 213] on div "hero . moveDown ( ) hero . moveLeft ( ) hero . moveDown ( ) hero . moveDown ( )…" at bounding box center [422, 167] width 163 height 186
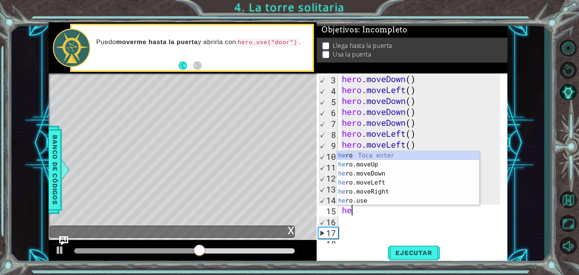
type textarea "h"
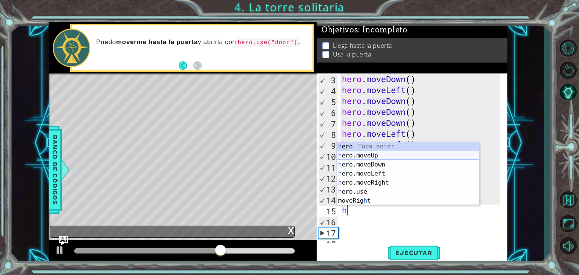
click at [370, 152] on div "h ero Toca enter h ero.moveUp Toca enter h ero.moveDown Toca enter h ero.moveLe…" at bounding box center [408, 182] width 143 height 81
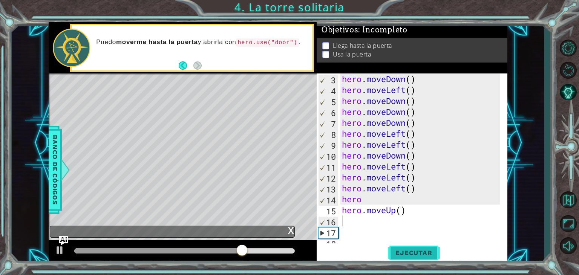
click at [404, 248] on button "Ejecutar" at bounding box center [414, 253] width 52 height 19
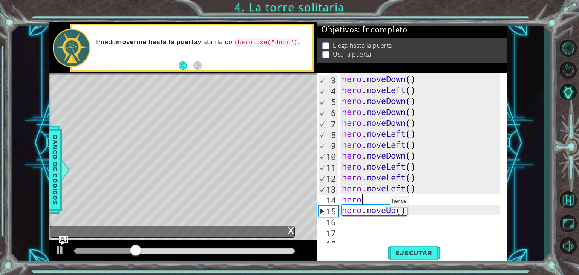
click at [383, 204] on div "hero . moveDown ( ) hero . moveLeft ( ) hero . moveDown ( ) hero . moveDown ( )…" at bounding box center [422, 167] width 163 height 186
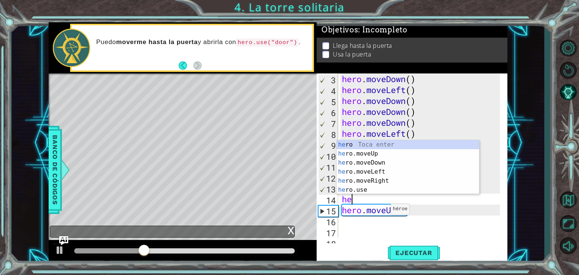
type textarea "h"
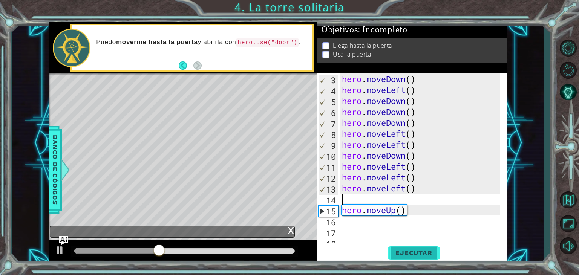
click at [412, 250] on span "Ejecutar" at bounding box center [414, 253] width 52 height 8
click at [409, 212] on div "hero . moveDown ( ) hero . moveLeft ( ) hero . moveDown ( ) hero . moveDown ( )…" at bounding box center [422, 167] width 163 height 186
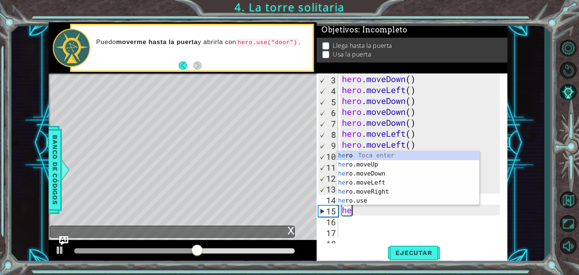
type textarea "h"
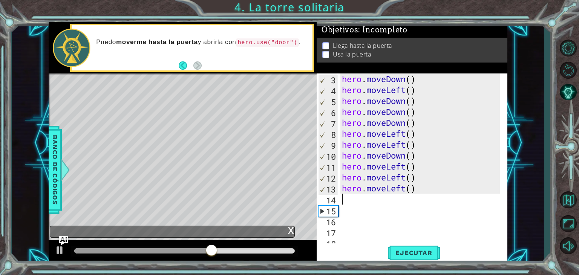
click at [364, 198] on div "hero . moveDown ( ) hero . moveLeft ( ) hero . moveDown ( ) hero . moveDown ( )…" at bounding box center [422, 167] width 163 height 186
type textarea "h"
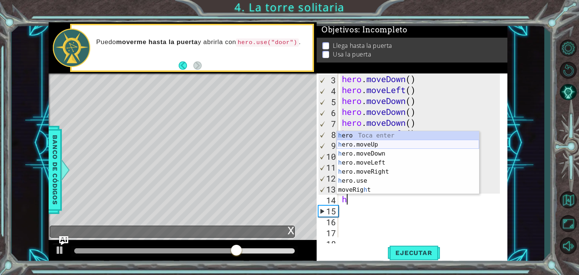
click at [388, 145] on div "h ero Toca enter h ero.moveUp Toca enter h ero.moveDown Toca enter h ero.moveLe…" at bounding box center [408, 171] width 143 height 81
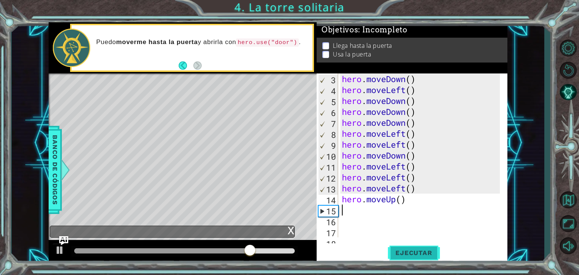
click at [412, 248] on button "Ejecutar" at bounding box center [414, 253] width 52 height 19
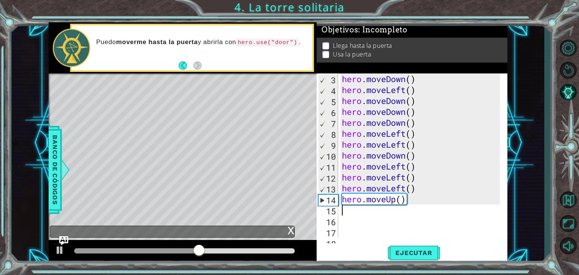
click at [387, 215] on div "hero . moveDown ( ) hero . moveLeft ( ) hero . moveDown ( ) hero . moveDown ( )…" at bounding box center [422, 167] width 163 height 186
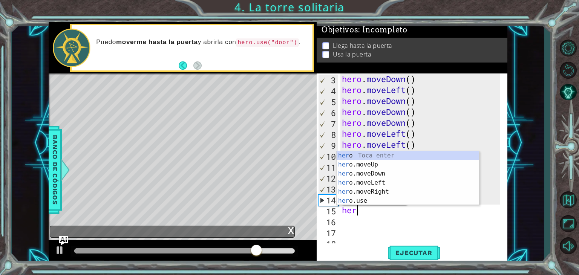
type textarea "hero"
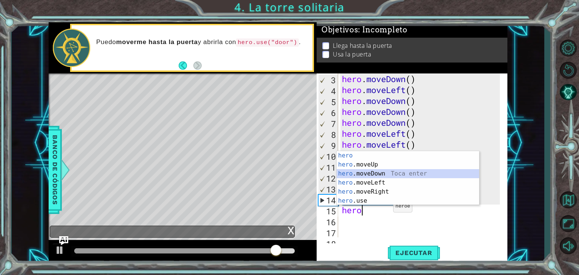
click at [361, 173] on div "hero Toca enter hero .moveUp Toca enter hero .moveDown Toca enter hero .moveLef…" at bounding box center [408, 187] width 143 height 72
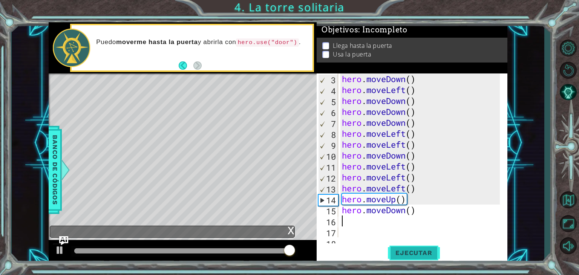
click at [429, 252] on span "Ejecutar" at bounding box center [414, 253] width 52 height 8
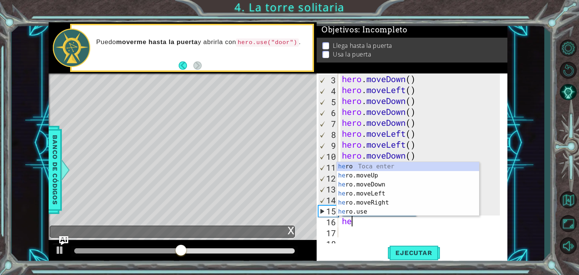
type textarea "her"
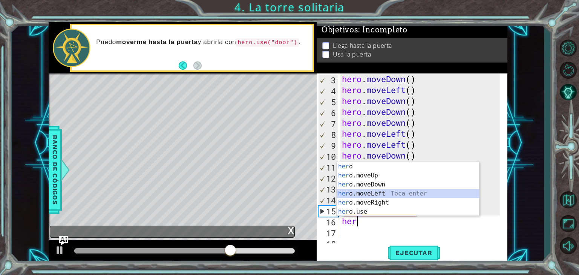
click at [378, 193] on div "her o Toca enter her o.moveUp Toca enter her o.moveDown Toca enter her o.moveLe…" at bounding box center [408, 198] width 143 height 72
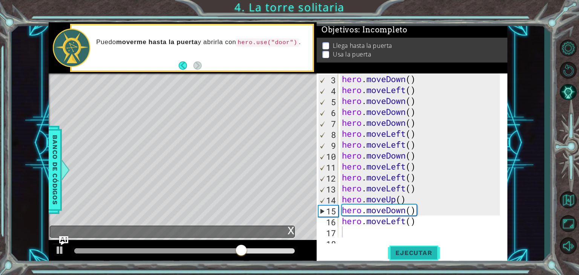
click at [401, 245] on button "Ejecutar" at bounding box center [414, 253] width 52 height 19
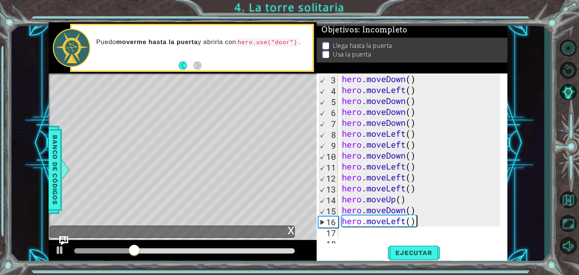
click at [419, 223] on div "hero . moveDown ( ) hero . moveLeft ( ) hero . moveDown ( ) hero . moveDown ( )…" at bounding box center [422, 167] width 163 height 186
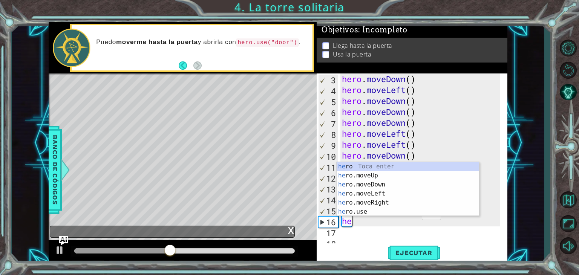
type textarea "h"
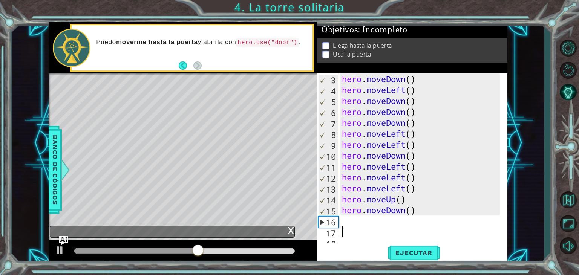
click at [364, 229] on div "hero . moveDown ( ) hero . moveLeft ( ) hero . moveDown ( ) hero . moveDown ( )…" at bounding box center [422, 167] width 163 height 186
click at [362, 224] on div "hero . moveDown ( ) hero . moveLeft ( ) hero . moveDown ( ) hero . moveDown ( )…" at bounding box center [422, 167] width 163 height 186
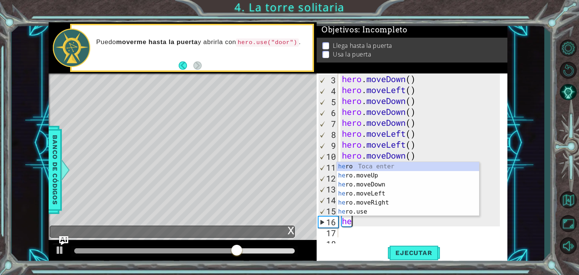
type textarea "her"
click at [377, 182] on div "her o Toca enter her o.moveUp Toca enter her o.moveDown Toca enter her o.moveLe…" at bounding box center [408, 198] width 143 height 72
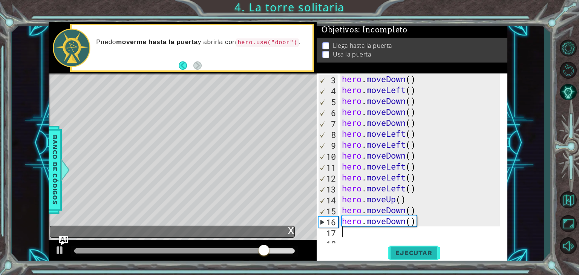
click at [408, 253] on span "Ejecutar" at bounding box center [414, 253] width 52 height 8
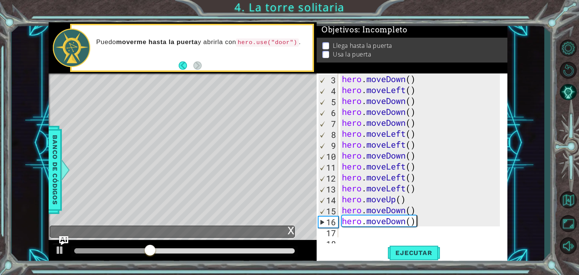
click at [429, 218] on div "hero . moveDown ( ) hero . moveLeft ( ) hero . moveDown ( ) hero . moveDown ( )…" at bounding box center [422, 167] width 163 height 186
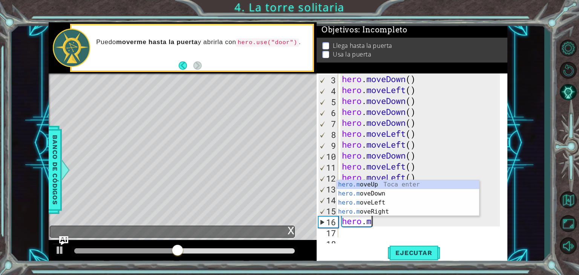
type textarea "hero."
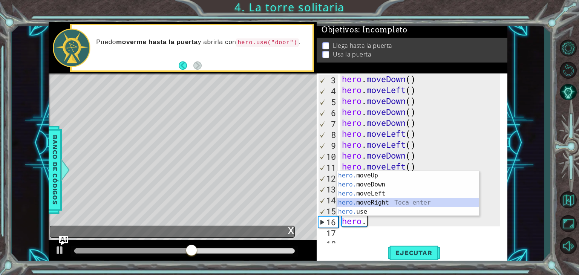
click at [377, 206] on div "hero. moveUp Toca enter hero. moveDown Toca enter hero. moveLeft Toca enter her…" at bounding box center [408, 202] width 143 height 63
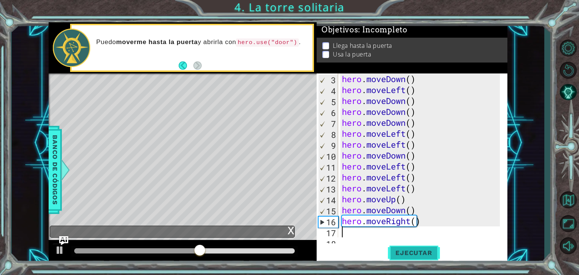
click at [403, 254] on span "Ejecutar" at bounding box center [414, 253] width 52 height 8
click at [422, 227] on div "hero . moveDown ( ) hero . moveLeft ( ) hero . moveDown ( ) hero . moveDown ( )…" at bounding box center [422, 167] width 163 height 186
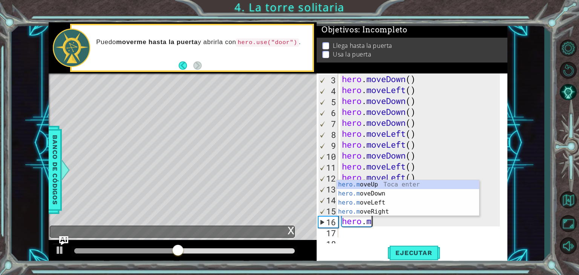
type textarea "hero."
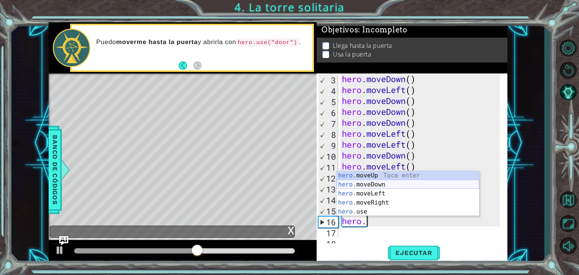
click at [384, 187] on div "hero. moveUp Toca enter hero. moveDown Toca enter hero. moveLeft Toca enter her…" at bounding box center [408, 202] width 143 height 63
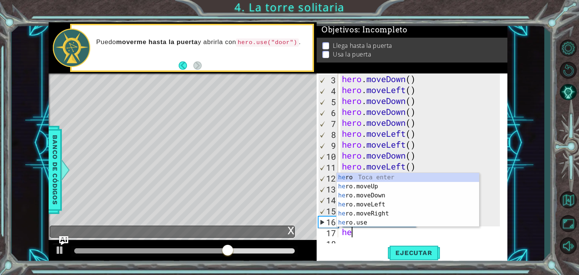
type textarea "her"
click at [373, 197] on div "her o Toca enter her o.moveUp Toca enter her o.moveDown Toca enter her o.moveLe…" at bounding box center [408, 209] width 143 height 72
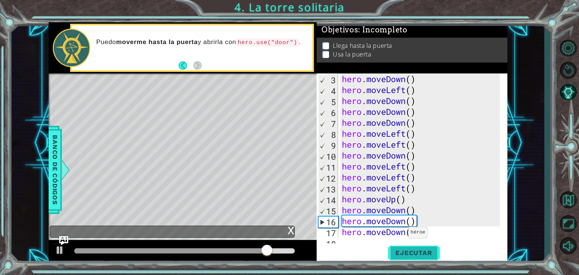
click at [416, 251] on span "Ejecutar" at bounding box center [414, 253] width 52 height 8
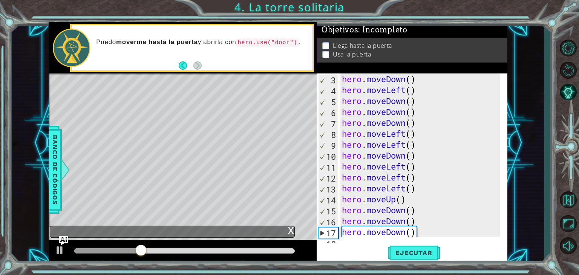
click at [415, 233] on div "hero . moveDown ( ) hero . moveLeft ( ) hero . moveDown ( ) hero . moveDown ( )…" at bounding box center [422, 167] width 163 height 186
click at [343, 242] on div "hero.moveDown() 3 4 5 6 7 8 9 10 11 12 13 14 15 16 17 18 hero . moveDown ( ) he…" at bounding box center [412, 169] width 191 height 190
click at [344, 239] on div "hero.moveDown() 3 4 5 6 7 8 9 10 11 12 13 14 15 16 17 18 hero . moveDown ( ) he…" at bounding box center [412, 169] width 191 height 190
click at [425, 233] on div "hero . moveDown ( ) hero . moveLeft ( ) hero . moveDown ( ) hero . moveDown ( )…" at bounding box center [422, 167] width 163 height 186
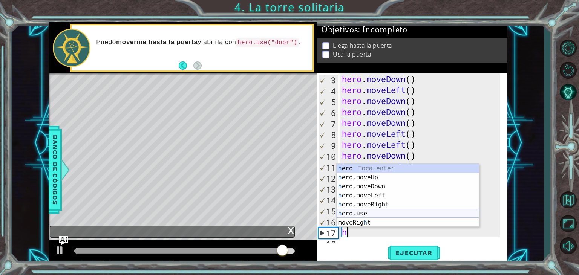
click at [400, 211] on div "h ero Toca enter h ero.moveUp Toca enter h ero.moveDown Toca enter h ero.moveLe…" at bounding box center [408, 204] width 143 height 81
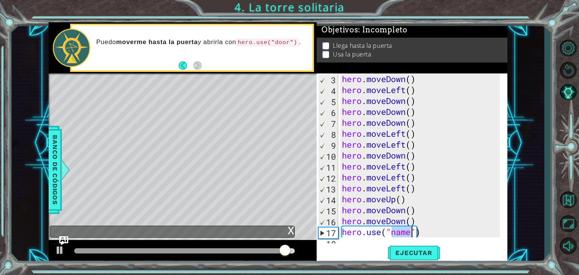
type textarea "hero.use("name")"
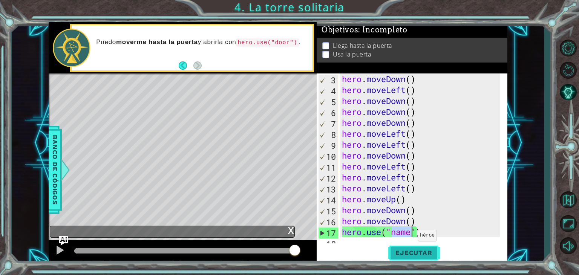
click at [415, 246] on button "Ejecutar" at bounding box center [414, 253] width 52 height 19
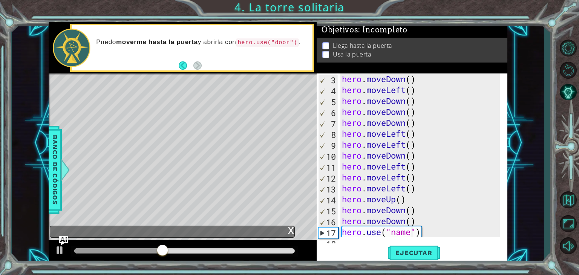
drag, startPoint x: 507, startPoint y: 127, endPoint x: 503, endPoint y: 138, distance: 11.3
click at [503, 138] on div "hero.use("name") 3 4 5 6 7 8 9 10 11 12 13 14 15 16 17 18 hero . moveDown ( ) h…" at bounding box center [412, 169] width 191 height 190
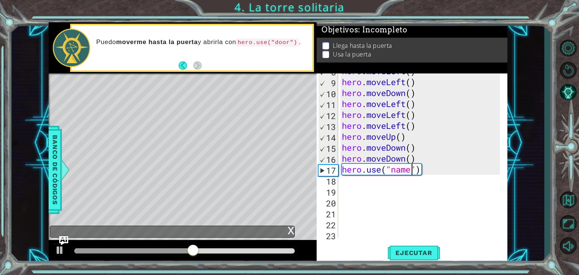
scroll to position [84, 0]
click at [356, 190] on div "hero . moveLeft ( ) hero . moveLeft ( ) hero . moveDown ( ) hero . moveLeft ( )…" at bounding box center [422, 159] width 163 height 186
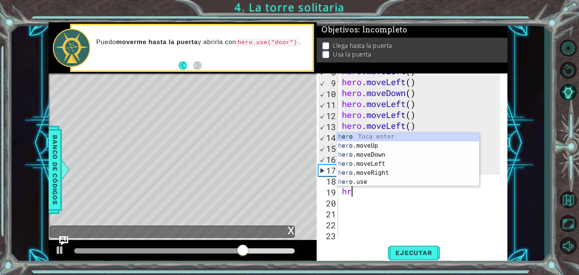
type textarea "h"
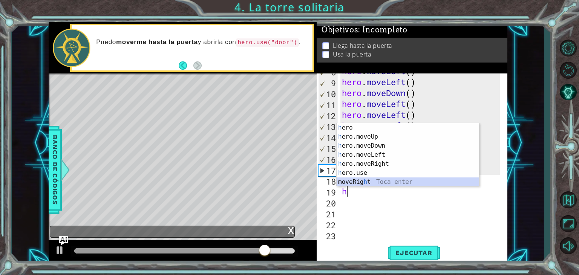
click at [367, 181] on div "h ero Toca enter h ero.moveUp Toca enter h ero.moveDown Toca enter h ero.moveLe…" at bounding box center [408, 163] width 143 height 81
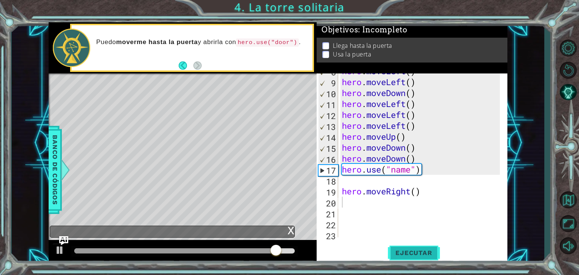
click at [402, 250] on span "Ejecutar" at bounding box center [414, 253] width 52 height 8
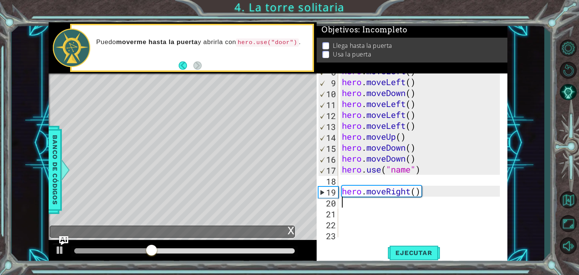
click at [417, 183] on div "hero . moveLeft ( ) hero . moveLeft ( ) hero . moveDown ( ) hero . moveLeft ( )…" at bounding box center [422, 159] width 163 height 186
click at [427, 189] on div "hero . moveLeft ( ) hero . moveLeft ( ) hero . moveDown ( ) hero . moveLeft ( )…" at bounding box center [422, 159] width 163 height 186
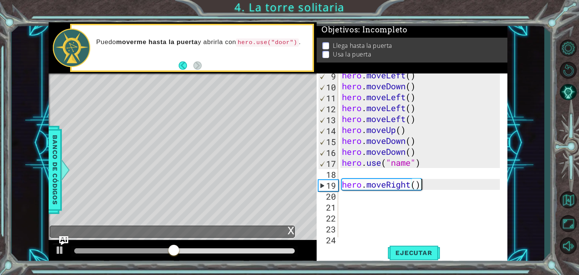
scroll to position [92, 0]
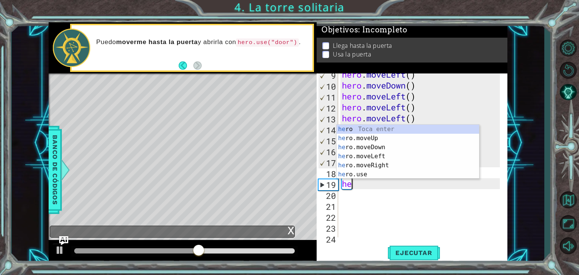
type textarea "h"
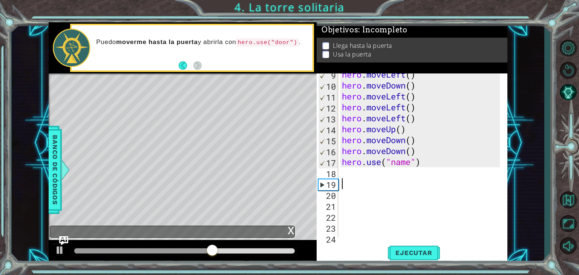
click at [352, 172] on div "hero . moveLeft ( ) hero . moveDown ( ) hero . moveLeft ( ) hero . moveLeft ( )…" at bounding box center [422, 162] width 163 height 186
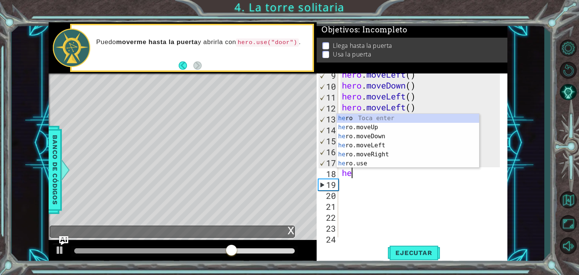
type textarea "her"
click at [371, 135] on div "her o Toca enter her o.moveUp Toca enter her o.moveDown Toca enter her o.moveLe…" at bounding box center [408, 150] width 143 height 72
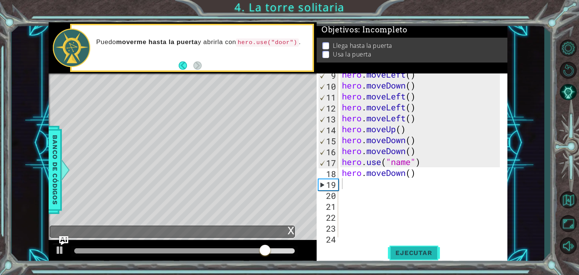
click at [401, 258] on button "Ejecutar" at bounding box center [414, 253] width 52 height 19
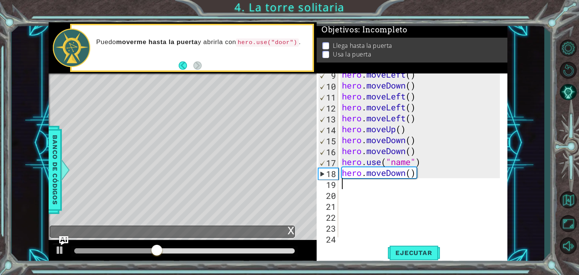
click at [429, 161] on div "hero . moveLeft ( ) hero . moveDown ( ) hero . moveLeft ( ) hero . moveLeft ( )…" at bounding box center [422, 162] width 163 height 186
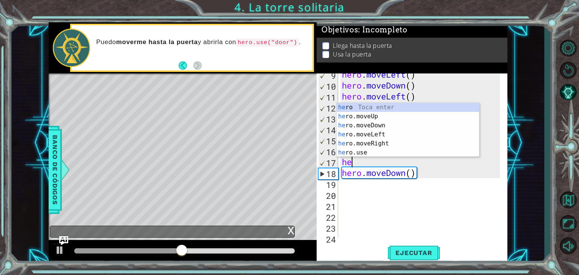
type textarea "h"
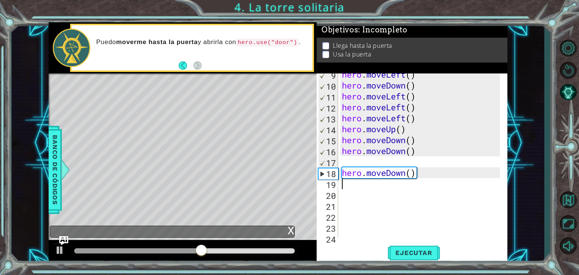
click at [424, 179] on div "hero . moveLeft ( ) hero . moveDown ( ) hero . moveLeft ( ) hero . moveLeft ( )…" at bounding box center [422, 162] width 163 height 186
click at [424, 177] on div "hero . moveLeft ( ) hero . moveDown ( ) hero . moveLeft ( ) hero . moveLeft ( )…" at bounding box center [422, 162] width 163 height 186
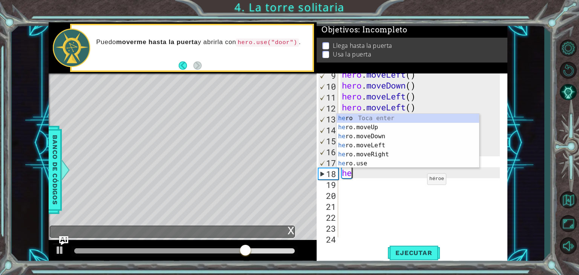
type textarea "h"
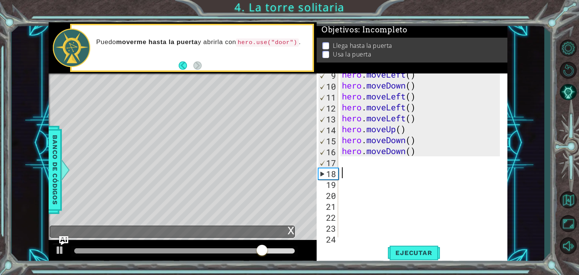
click at [367, 164] on div "hero . moveLeft ( ) hero . moveDown ( ) hero . moveLeft ( ) hero . moveLeft ( )…" at bounding box center [422, 162] width 163 height 186
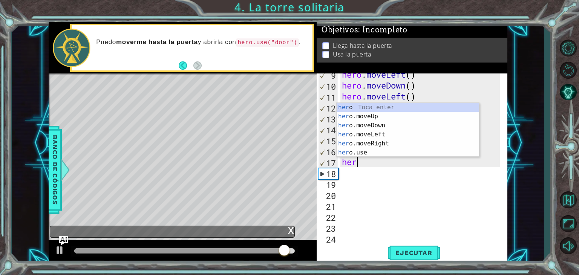
type textarea "hero"
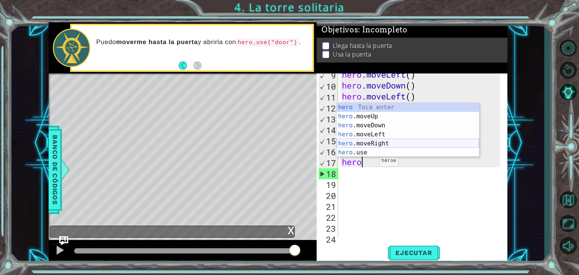
click at [382, 142] on div "hero Toca enter hero .moveUp Toca enter hero .moveDown Toca enter hero .moveLef…" at bounding box center [408, 139] width 143 height 72
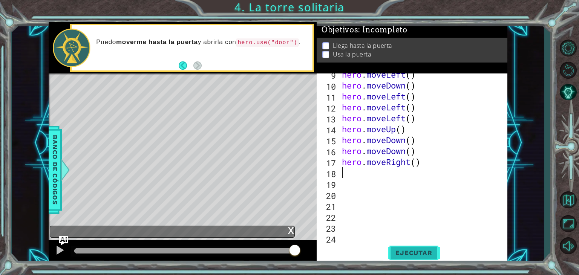
click at [396, 255] on span "Ejecutar" at bounding box center [414, 253] width 52 height 8
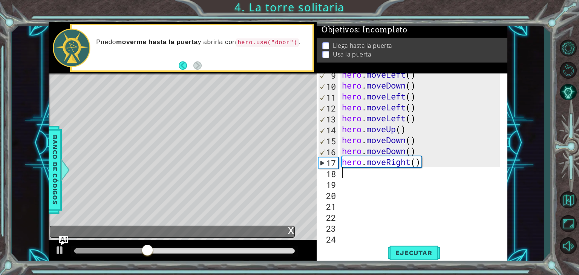
click at [425, 170] on div "hero . moveLeft ( ) hero . moveDown ( ) hero . moveLeft ( ) hero . moveLeft ( )…" at bounding box center [422, 162] width 163 height 186
click at [426, 166] on div "hero . moveLeft ( ) hero . moveDown ( ) hero . moveLeft ( ) hero . moveLeft ( )…" at bounding box center [422, 162] width 163 height 186
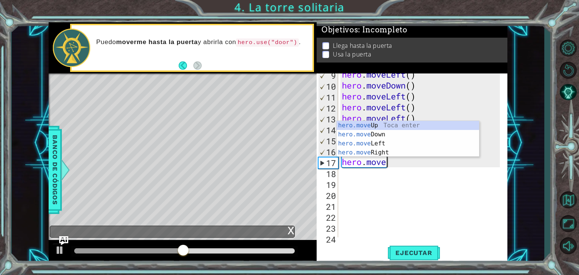
type textarea "hero.mov"
click at [393, 137] on div "hero.mov eUp Toca enter hero.mov eDown Toca enter hero.mov eLeft Toca enter her…" at bounding box center [408, 148] width 143 height 54
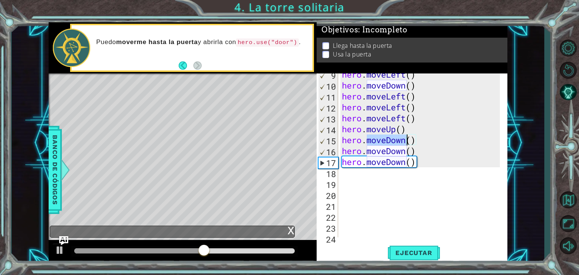
click at [393, 137] on div "hero . moveLeft ( ) hero . moveDown ( ) hero . moveLeft ( ) hero . moveLeft ( )…" at bounding box center [422, 162] width 163 height 186
type textarea "hero.moveDown()"
click at [420, 259] on button "Ejecutar" at bounding box center [414, 253] width 52 height 19
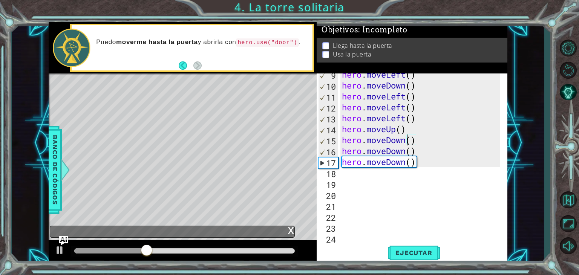
click at [351, 183] on div "hero . moveLeft ( ) hero . moveDown ( ) hero . moveLeft ( ) hero . moveLeft ( )…" at bounding box center [422, 162] width 163 height 186
click at [350, 181] on div "hero . moveLeft ( ) hero . moveDown ( ) hero . moveLeft ( ) hero . moveLeft ( )…" at bounding box center [422, 162] width 163 height 186
click at [353, 173] on div "hero . moveLeft ( ) hero . moveDown ( ) hero . moveLeft ( ) hero . moveLeft ( )…" at bounding box center [422, 162] width 163 height 186
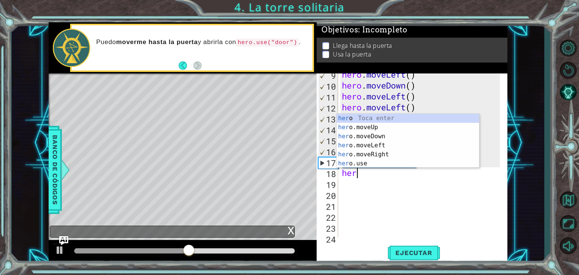
type textarea "hero"
click at [371, 145] on div "hero Toca enter hero .moveUp Toca enter hero .moveDown Toca enter hero .moveLef…" at bounding box center [408, 150] width 143 height 72
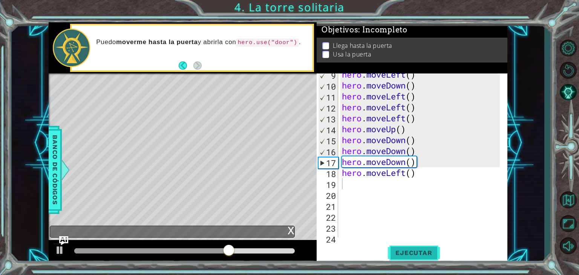
click at [404, 249] on span "Ejecutar" at bounding box center [414, 253] width 52 height 8
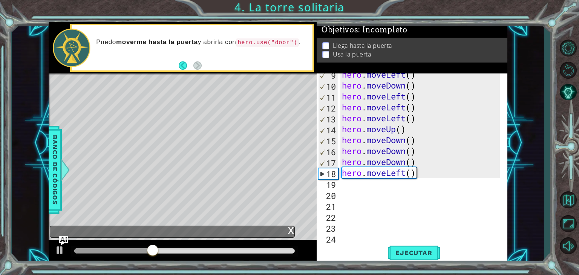
click at [421, 176] on div "hero . moveLeft ( ) hero . moveDown ( ) hero . moveLeft ( ) hero . moveLeft ( )…" at bounding box center [422, 162] width 163 height 186
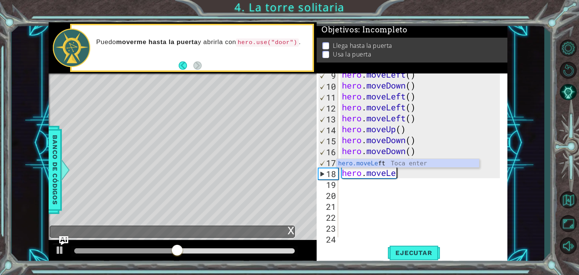
type textarea "hero.moveL"
click at [393, 166] on div "hero.moveL eft Toca enter" at bounding box center [408, 172] width 143 height 27
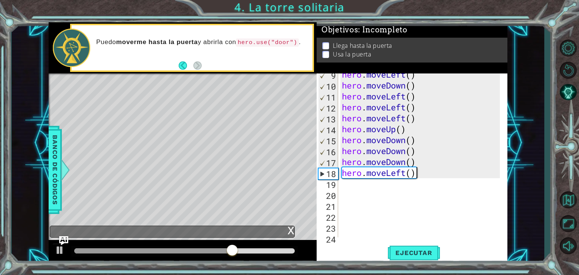
click at [419, 174] on div "hero . moveLeft ( ) hero . moveDown ( ) hero . moveLeft ( ) hero . moveLeft ( )…" at bounding box center [422, 162] width 163 height 186
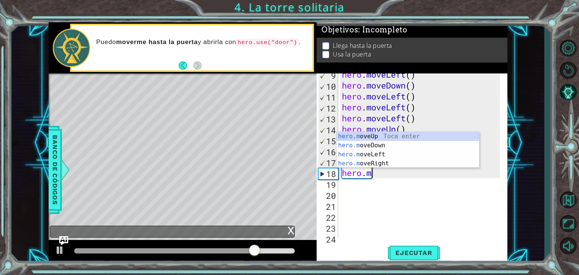
type textarea "hero."
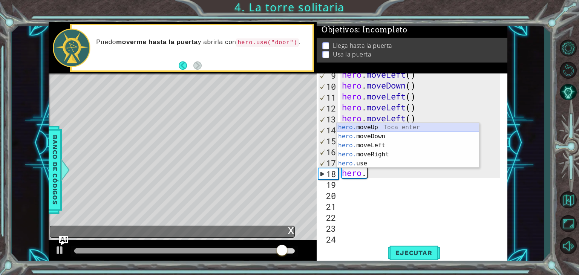
click at [394, 125] on div "hero. moveUp Toca enter hero. moveDown Toca enter hero. moveLeft Toca enter her…" at bounding box center [408, 154] width 143 height 63
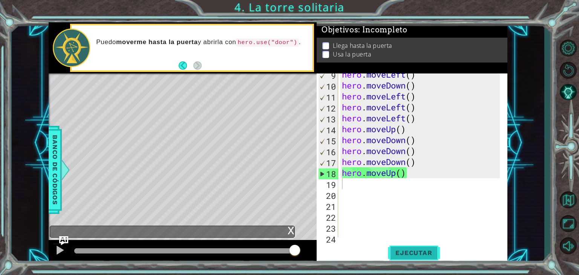
click at [404, 246] on button "Ejecutar" at bounding box center [414, 253] width 52 height 19
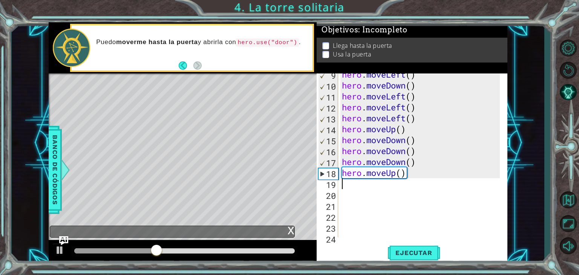
click at [413, 180] on div "hero . moveLeft ( ) hero . moveDown ( ) hero . moveLeft ( ) hero . moveLeft ( )…" at bounding box center [422, 162] width 163 height 186
click at [414, 175] on div "hero . moveLeft ( ) hero . moveDown ( ) hero . moveLeft ( ) hero . moveLeft ( )…" at bounding box center [422, 162] width 163 height 186
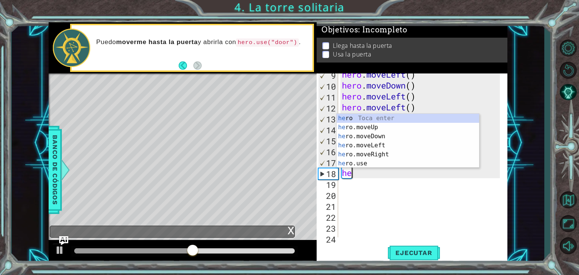
type textarea "h"
type textarea "hero"
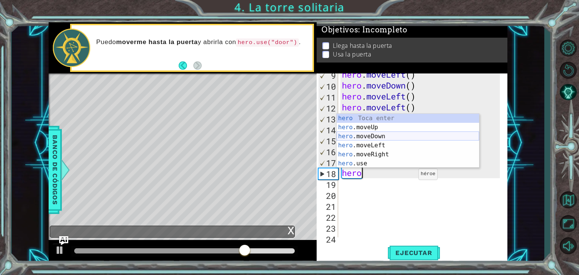
click at [418, 140] on div "hero Toca enter hero .moveUp Toca enter hero .moveDown Toca enter hero .moveLef…" at bounding box center [408, 150] width 143 height 72
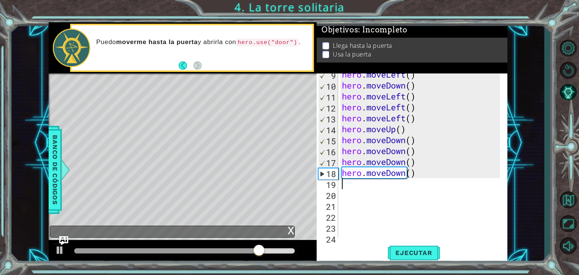
type textarea "h"
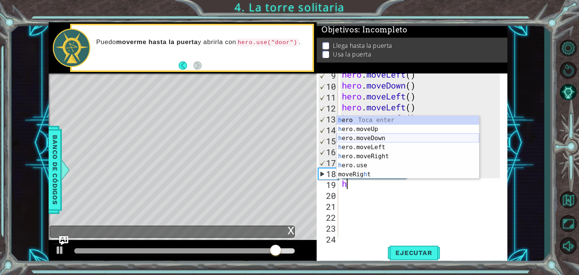
click at [384, 135] on div "h ero Toca enter h ero.moveUp Toca enter h ero.moveDown Toca enter h ero.moveLe…" at bounding box center [408, 156] width 143 height 81
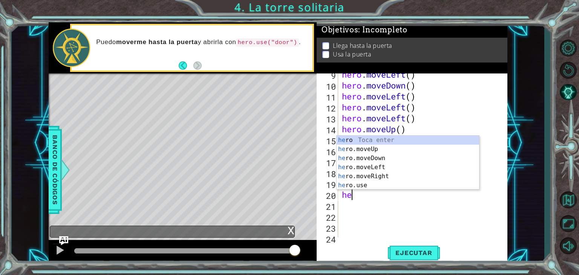
type textarea "her"
click at [382, 159] on div "her o Toca enter her o.moveUp Toca enter her o.moveDown Toca enter her o.moveLe…" at bounding box center [408, 172] width 143 height 72
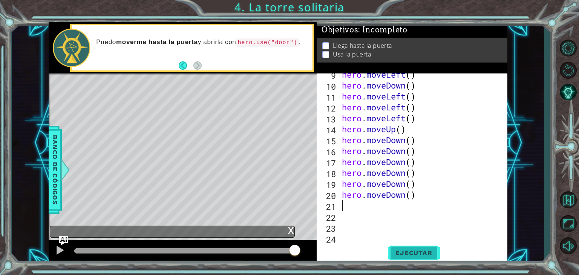
click at [405, 250] on span "Ejecutar" at bounding box center [414, 253] width 52 height 8
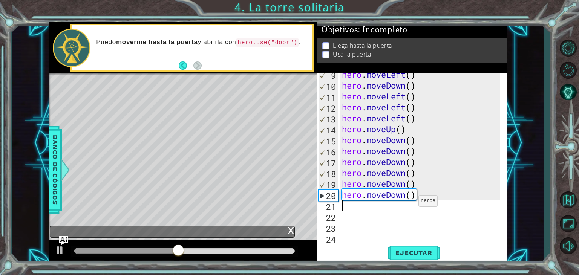
click at [412, 198] on div "hero . moveLeft ( ) hero . moveDown ( ) hero . moveLeft ( ) hero . moveLeft ( )…" at bounding box center [422, 162] width 163 height 186
click at [409, 246] on button "Ejecutar" at bounding box center [414, 253] width 52 height 19
type textarea "hero.moveDown()"
click at [359, 212] on div "hero . moveLeft ( ) hero . moveDown ( ) hero . moveLeft ( ) hero . moveLeft ( )…" at bounding box center [422, 162] width 163 height 186
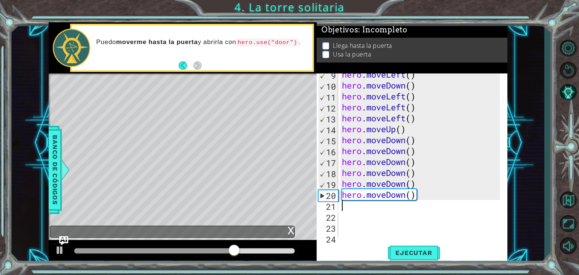
scroll to position [0, 0]
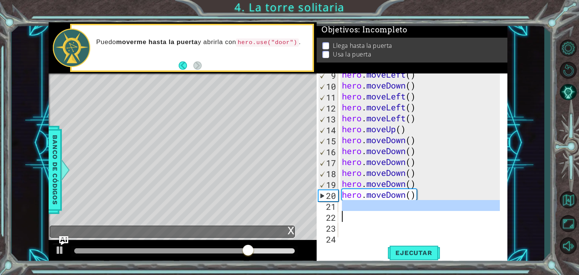
click at [359, 205] on div "hero . moveLeft ( ) hero . moveDown ( ) hero . moveLeft ( ) hero . moveLeft ( )…" at bounding box center [421, 156] width 160 height 164
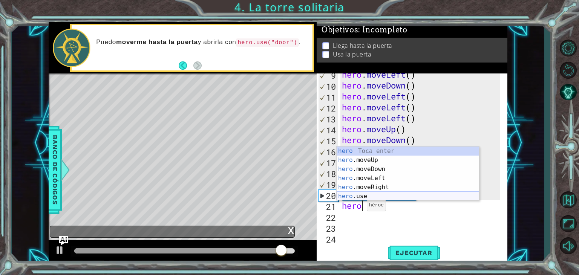
click at [363, 193] on div "hero Toca enter hero .moveUp Toca enter hero .moveDown Toca enter hero .moveLef…" at bounding box center [408, 183] width 143 height 72
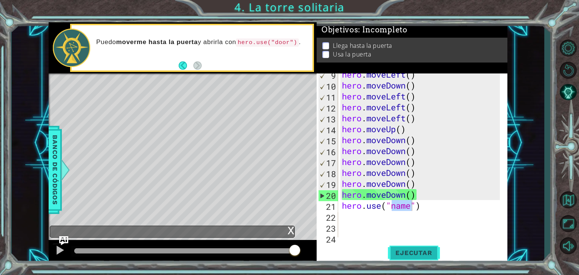
click at [398, 252] on span "Ejecutar" at bounding box center [414, 253] width 52 height 8
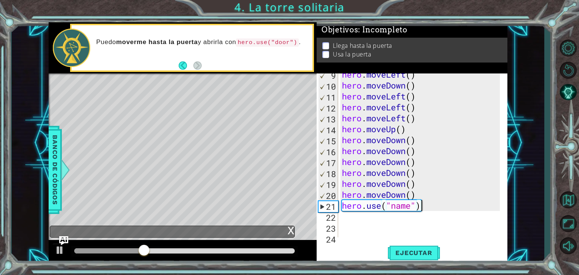
click at [434, 202] on div "hero . moveLeft ( ) hero . moveDown ( ) hero . moveLeft ( ) hero . moveLeft ( )…" at bounding box center [422, 162] width 163 height 186
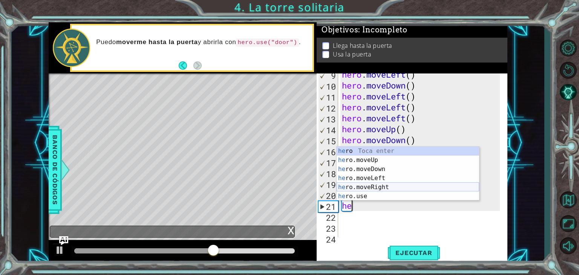
type textarea "h"
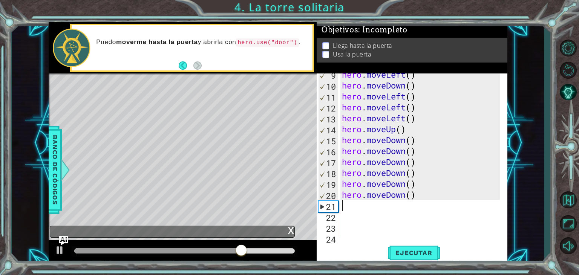
type textarea "h"
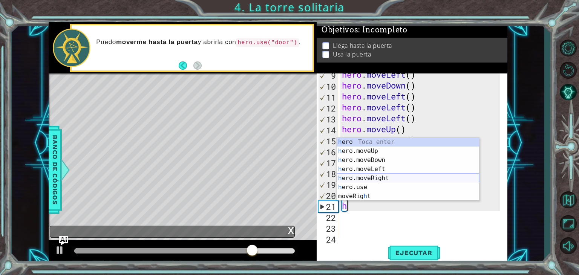
click at [413, 175] on div "h ero Toca enter h ero.moveUp Toca enter h ero.moveDown Toca enter h ero.moveLe…" at bounding box center [408, 178] width 143 height 81
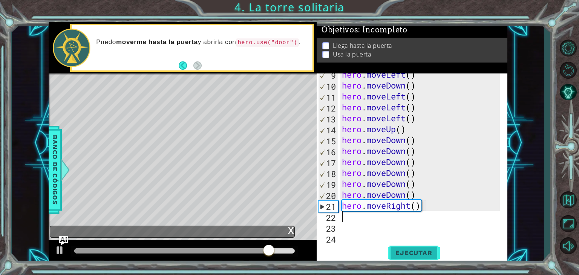
click at [416, 247] on button "Ejecutar" at bounding box center [414, 253] width 52 height 19
click at [439, 207] on div "hero . moveLeft ( ) hero . moveDown ( ) hero . moveLeft ( ) hero . moveLeft ( )…" at bounding box center [422, 162] width 163 height 186
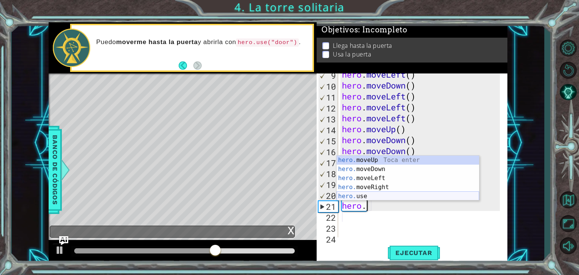
click at [377, 198] on div "hero. moveUp Toca enter hero. moveDown Toca enter hero. moveLeft Toca enter her…" at bounding box center [408, 187] width 143 height 63
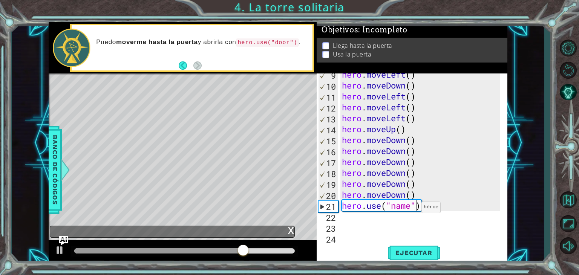
click at [415, 205] on div "hero . moveLeft ( ) hero . moveDown ( ) hero . moveLeft ( ) hero . moveLeft ( )…" at bounding box center [422, 162] width 163 height 186
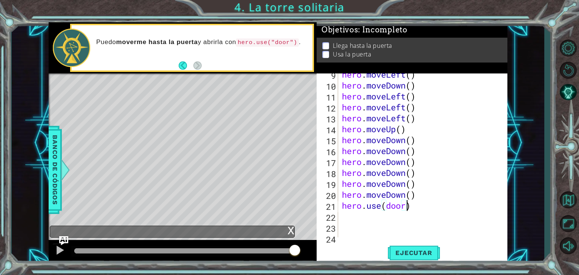
scroll to position [0, 3]
click at [421, 254] on span "Ejecutar" at bounding box center [414, 253] width 52 height 8
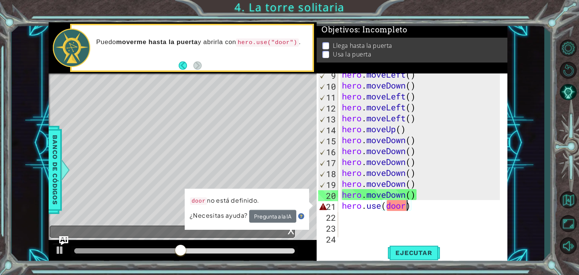
click at [409, 205] on div "hero . moveLeft ( ) hero . moveDown ( ) hero . moveLeft ( ) hero . moveLeft ( )…" at bounding box center [422, 162] width 163 height 186
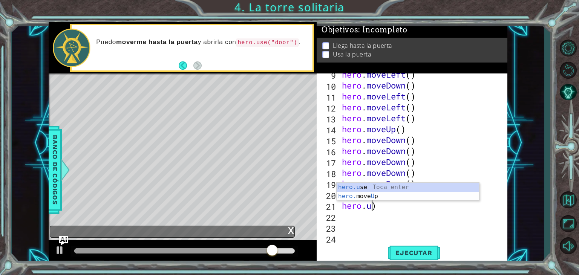
scroll to position [0, 0]
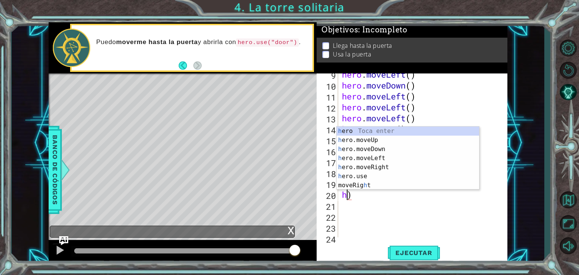
type textarea ")"
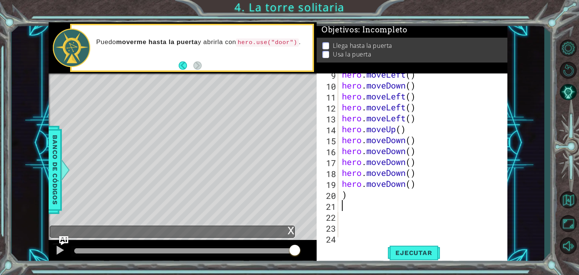
click at [407, 204] on div "hero . moveLeft ( ) hero . moveDown ( ) hero . moveLeft ( ) hero . moveLeft ( )…" at bounding box center [422, 162] width 163 height 186
click at [406, 200] on div "hero . moveLeft ( ) hero . moveDown ( ) hero . moveLeft ( ) hero . moveLeft ( )…" at bounding box center [422, 162] width 163 height 186
type textarea ")"
click at [222, 137] on div "Level Map" at bounding box center [223, 185] width 349 height 222
click at [345, 195] on div "hero . moveLeft ( ) hero . moveDown ( ) hero . moveLeft ( ) hero . moveLeft ( )…" at bounding box center [422, 162] width 163 height 186
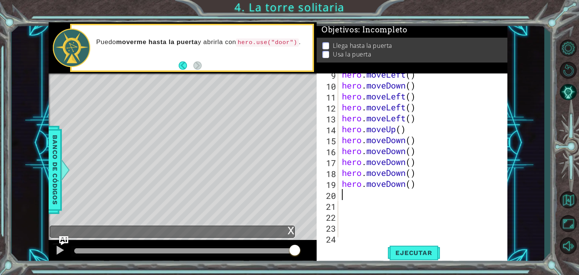
type textarea "h"
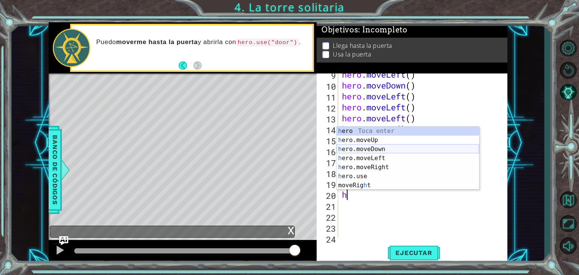
click at [365, 151] on div "h ero Toca enter h ero.moveUp Toca enter h ero.moveDown Toca enter h ero.moveLe…" at bounding box center [408, 167] width 143 height 81
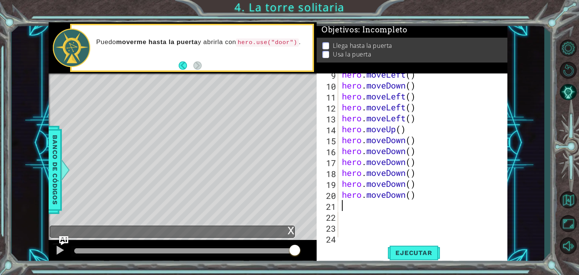
type textarea "h"
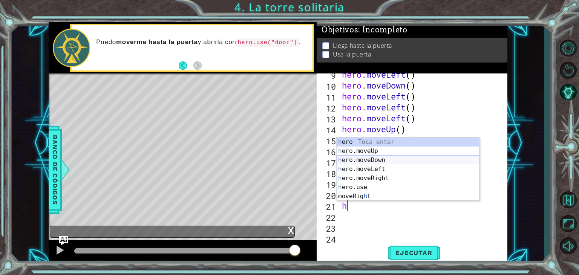
click at [373, 160] on div "h ero Toca enter h ero.moveUp Toca enter h ero.moveDown Toca enter h ero.moveLe…" at bounding box center [408, 178] width 143 height 81
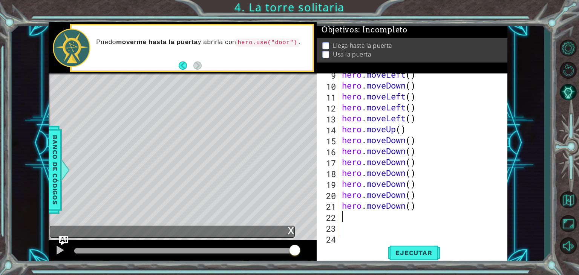
click at [350, 213] on div "hero . moveLeft ( ) hero . moveDown ( ) hero . moveLeft ( ) hero . moveLeft ( )…" at bounding box center [422, 162] width 163 height 186
type textarea "h"
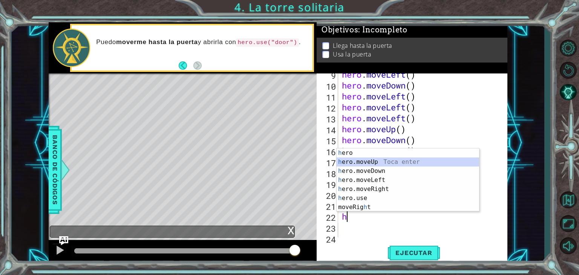
click at [362, 163] on div "h ero Toca enter h ero.moveUp Toca enter h ero.moveDown Toca enter h ero.moveLe…" at bounding box center [408, 189] width 143 height 81
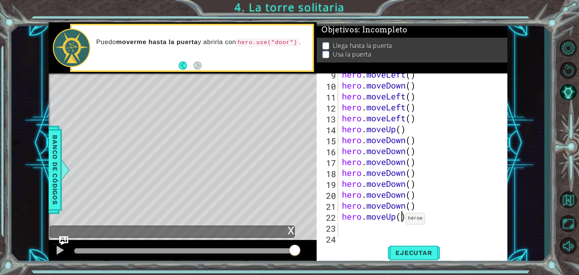
click at [399, 216] on div "hero . moveLeft ( ) hero . moveDown ( ) hero . moveLeft ( ) hero . moveLeft ( )…" at bounding box center [422, 162] width 163 height 186
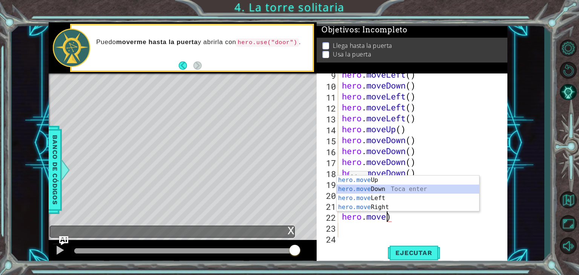
click at [344, 187] on div "hero.move Up Toca enter hero.move Down Toca enter hero.move Left Toca enter her…" at bounding box center [408, 203] width 143 height 54
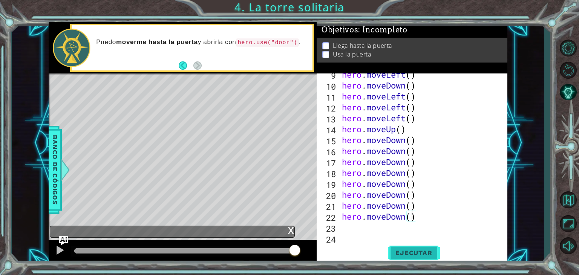
click at [428, 255] on span "Ejecutar" at bounding box center [414, 253] width 52 height 8
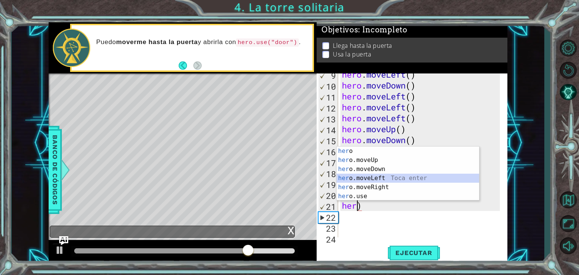
click at [388, 179] on div "her o Toca enter her o.moveUp Toca enter her o.moveDown Toca enter her o.moveLe…" at bounding box center [408, 183] width 143 height 72
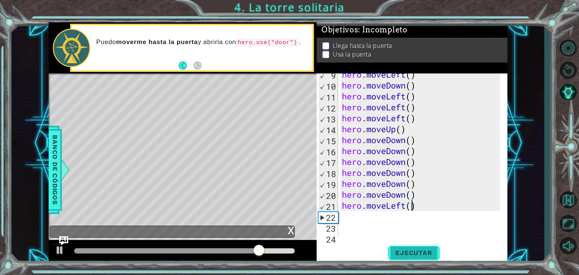
click at [413, 251] on span "Ejecutar" at bounding box center [414, 253] width 52 height 8
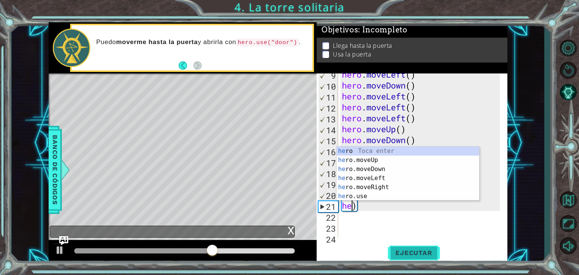
type textarea "hero.moveDown()"
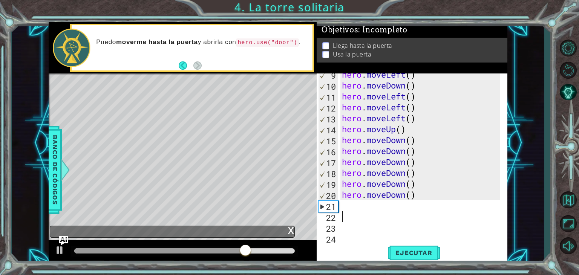
click at [352, 212] on div "hero . moveLeft ( ) hero . moveDown ( ) hero . moveLeft ( ) hero . moveLeft ( )…" at bounding box center [422, 162] width 163 height 186
click at [347, 206] on div "hero . moveLeft ( ) hero . moveDown ( ) hero . moveLeft ( ) hero . moveLeft ( )…" at bounding box center [422, 162] width 163 height 186
click at [327, 46] on p at bounding box center [325, 49] width 7 height 7
click at [325, 53] on p at bounding box center [325, 54] width 7 height 7
click at [183, 63] on button "Back" at bounding box center [186, 65] width 15 height 8
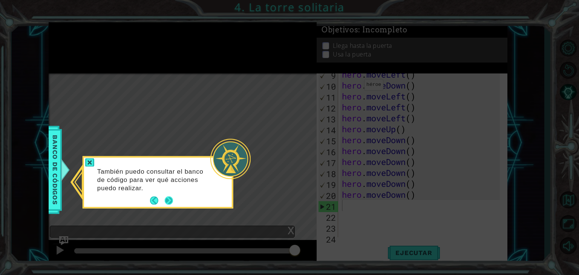
click at [168, 198] on button "Next" at bounding box center [169, 201] width 8 height 8
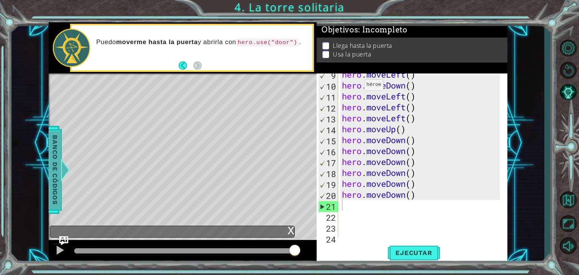
click at [53, 172] on span "Banco de códigos" at bounding box center [53, 170] width 12 height 78
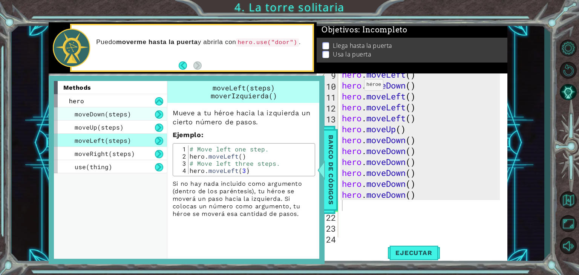
click at [94, 115] on span "moveDown(steps)" at bounding box center [103, 114] width 57 height 8
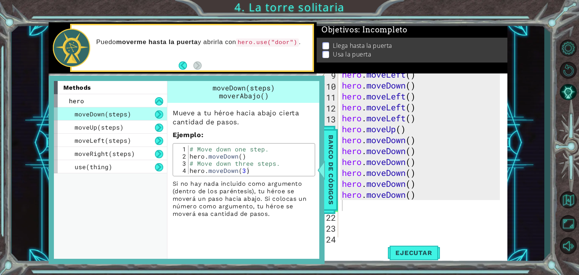
click at [353, 203] on div "hero . moveLeft ( ) hero . moveDown ( ) hero . moveLeft ( ) hero . moveLeft ( )…" at bounding box center [422, 162] width 163 height 186
type textarea "h"
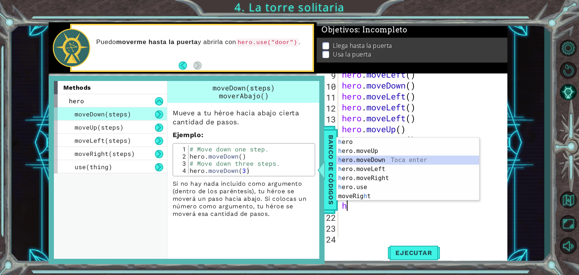
click at [378, 159] on div "h ero Toca enter h ero.moveUp Toca enter h ero.moveDown Toca enter h ero.moveLe…" at bounding box center [408, 178] width 143 height 81
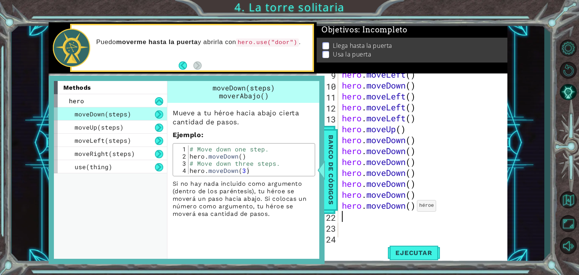
click at [409, 205] on div "hero . moveLeft ( ) hero . moveDown ( ) hero . moveLeft ( ) hero . moveLeft ( )…" at bounding box center [422, 162] width 163 height 186
click at [412, 207] on div "hero . moveLeft ( ) hero . moveDown ( ) hero . moveLeft ( ) hero . moveLeft ( )…" at bounding box center [422, 162] width 163 height 186
click at [418, 248] on button "Ejecutar" at bounding box center [414, 253] width 52 height 19
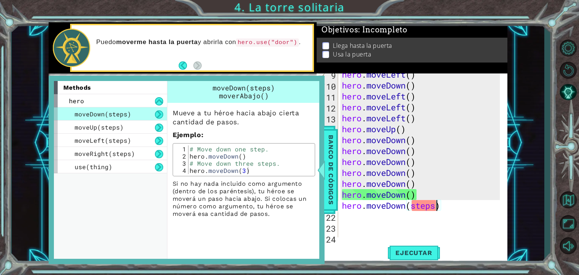
click at [448, 204] on div "hero . moveLeft ( ) hero . moveDown ( ) hero . moveLeft ( ) hero . moveLeft ( )…" at bounding box center [422, 162] width 163 height 186
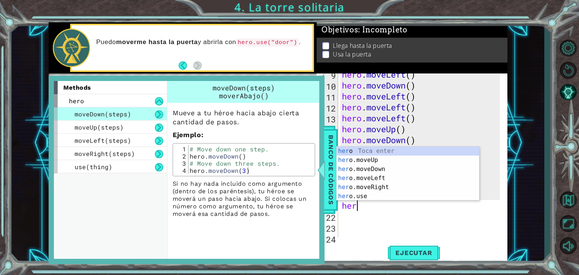
scroll to position [0, 0]
type textarea "h"
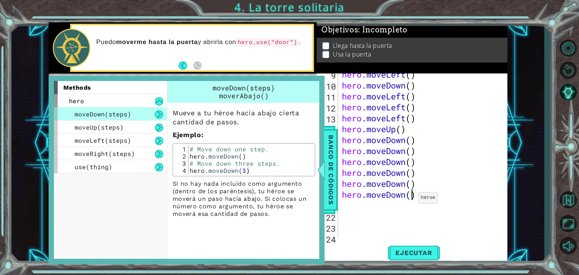
click at [412, 195] on div "hero . moveLeft ( ) hero . moveDown ( ) hero . moveLeft ( ) hero . moveLeft ( )…" at bounding box center [422, 162] width 163 height 186
click at [334, 144] on span "Banco de códigos" at bounding box center [328, 170] width 12 height 78
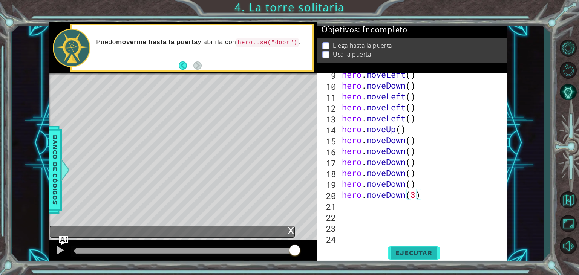
click at [415, 247] on button "Ejecutar" at bounding box center [414, 253] width 52 height 19
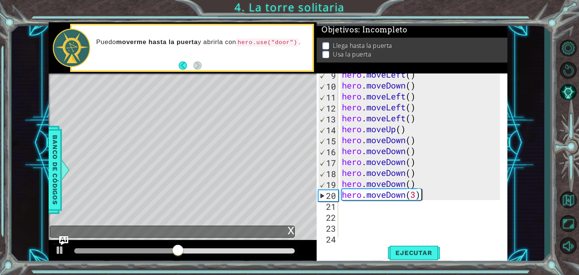
click at [434, 194] on div "hero . moveLeft ( ) hero . moveDown ( ) hero . moveLeft ( ) hero . moveLeft ( )…" at bounding box center [422, 162] width 163 height 186
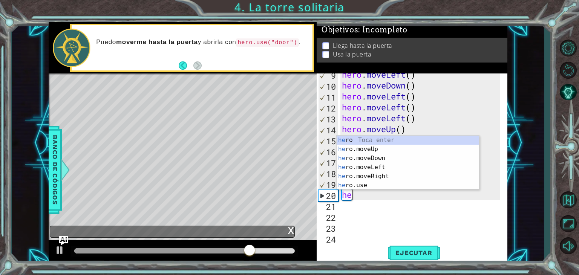
scroll to position [0, 0]
type textarea "h"
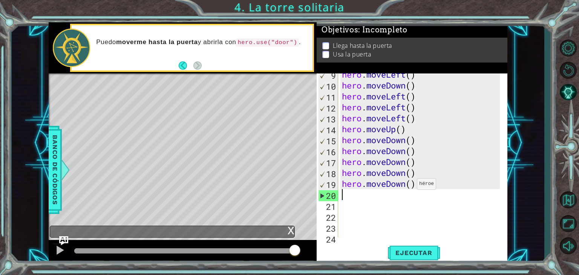
click at [410, 181] on div "hero . moveLeft ( ) hero . moveDown ( ) hero . moveLeft ( ) hero . moveLeft ( )…" at bounding box center [422, 162] width 163 height 186
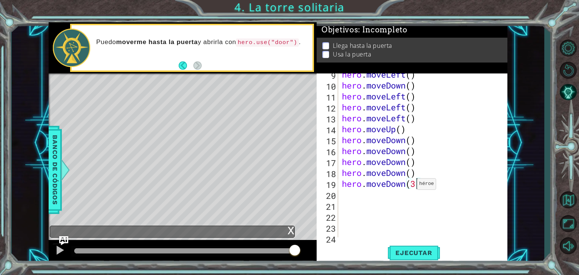
scroll to position [0, 3]
click at [411, 249] on span "Ejecutar" at bounding box center [414, 253] width 52 height 8
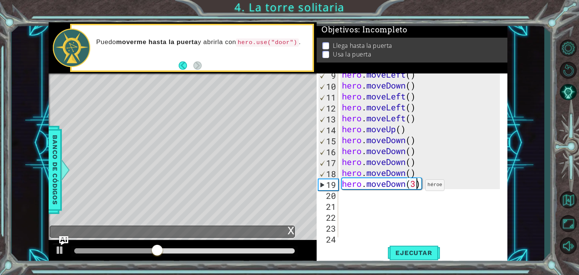
click at [419, 183] on div "hero . moveLeft ( ) hero . moveDown ( ) hero . moveLeft ( ) hero . moveLeft ( )…" at bounding box center [422, 162] width 163 height 186
click at [424, 181] on div "hero . moveLeft ( ) hero . moveDown ( ) hero . moveLeft ( ) hero . moveLeft ( )…" at bounding box center [422, 162] width 163 height 186
click at [422, 150] on div "hero . moveLeft ( ) hero . moveDown ( ) hero . moveLeft ( ) hero . moveLeft ( )…" at bounding box center [422, 162] width 163 height 186
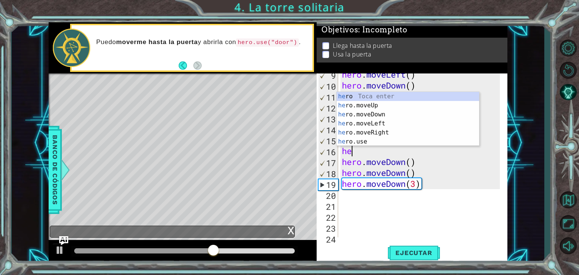
scroll to position [0, 0]
type textarea "h"
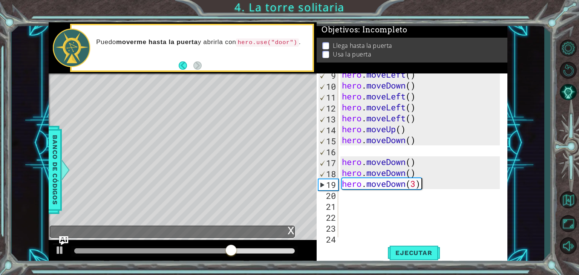
click at [422, 186] on div "hero . moveLeft ( ) hero . moveDown ( ) hero . moveLeft ( ) hero . moveLeft ( )…" at bounding box center [422, 162] width 163 height 186
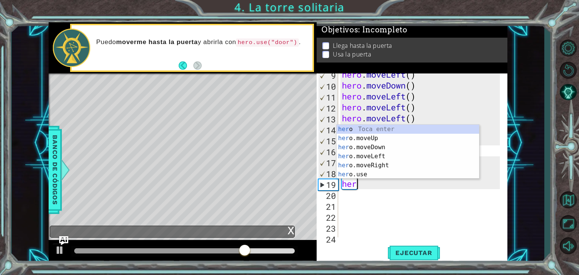
type textarea "h"
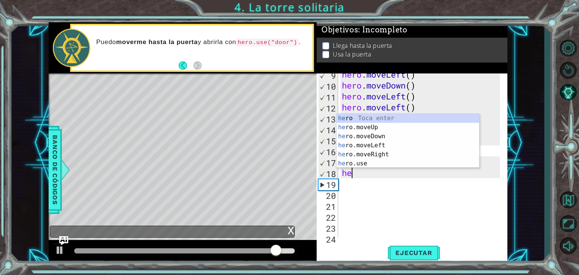
type textarea "h"
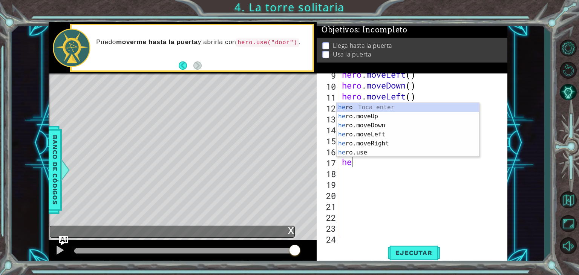
type textarea "h"
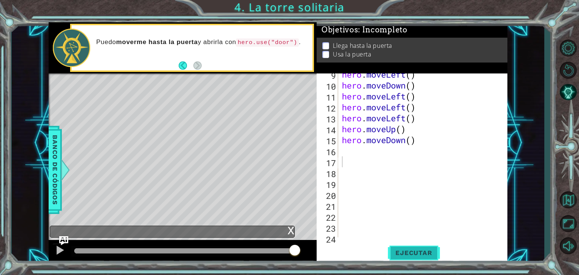
click at [412, 249] on span "Ejecutar" at bounding box center [414, 253] width 52 height 8
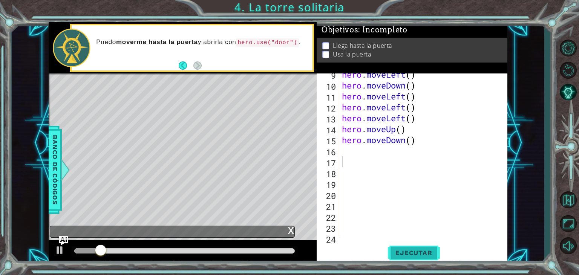
click at [410, 247] on button "Ejecutar" at bounding box center [414, 253] width 52 height 19
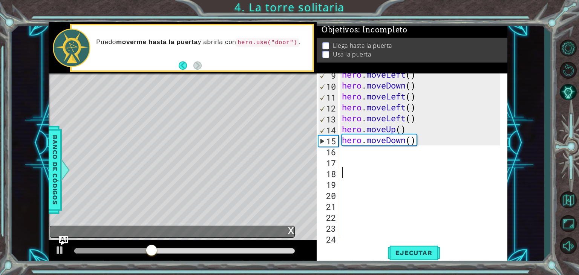
click at [350, 168] on div "hero . moveLeft ( ) hero . moveDown ( ) hero . moveLeft ( ) hero . moveLeft ( )…" at bounding box center [422, 162] width 163 height 186
click at [348, 158] on div "hero . moveLeft ( ) hero . moveDown ( ) hero . moveLeft ( ) hero . moveLeft ( )…" at bounding box center [422, 162] width 163 height 186
click at [350, 155] on div "hero . moveLeft ( ) hero . moveDown ( ) hero . moveLeft ( ) hero . moveLeft ( )…" at bounding box center [422, 162] width 163 height 186
type textarea "h"
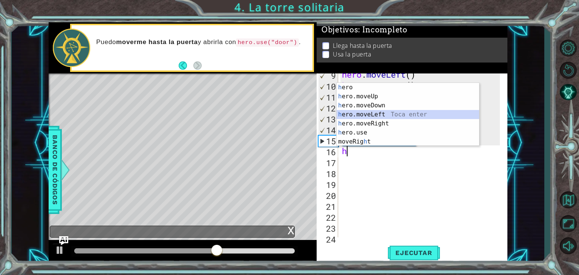
click at [370, 111] on div "h ero Toca enter h ero.moveUp Toca enter h ero.moveDown Toca enter h ero.moveLe…" at bounding box center [408, 123] width 143 height 81
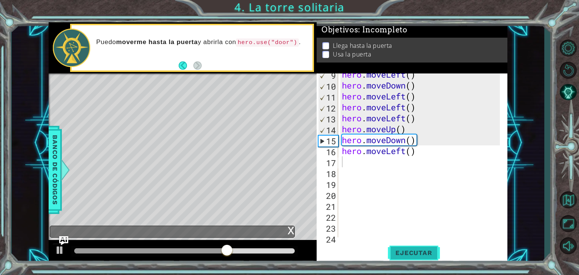
click at [417, 250] on span "Ejecutar" at bounding box center [414, 253] width 52 height 8
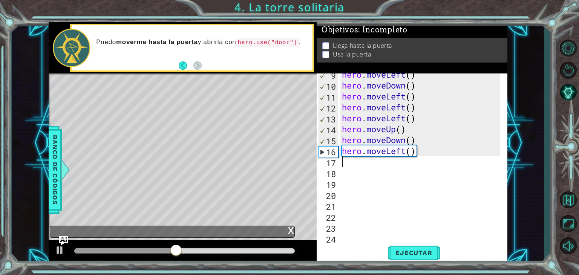
type textarea "h"
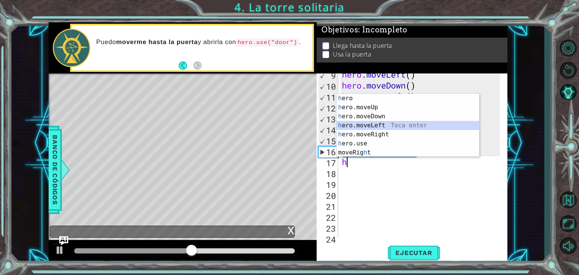
click at [359, 127] on div "h ero Toca enter h ero.moveUp Toca enter h ero.moveDown Toca enter h ero.moveLe…" at bounding box center [408, 134] width 143 height 81
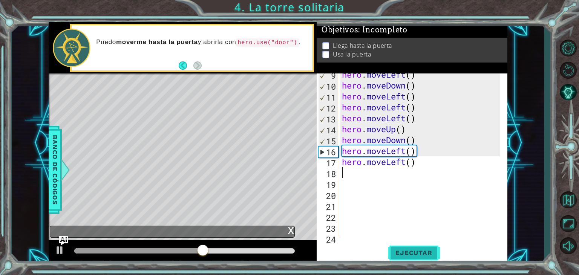
click at [425, 255] on span "Ejecutar" at bounding box center [414, 253] width 52 height 8
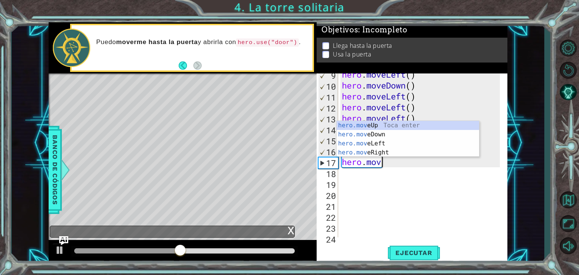
type textarea "hero.m"
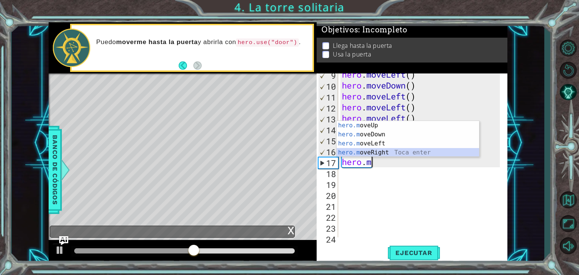
drag, startPoint x: 379, startPoint y: 151, endPoint x: 385, endPoint y: 159, distance: 10.0
click at [379, 152] on div "hero.m oveUp Toca enter hero.m oveDown Toca enter hero.m oveLeft Toca enter her…" at bounding box center [408, 148] width 143 height 54
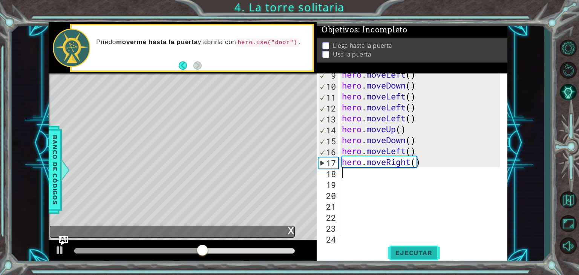
click at [415, 247] on button "Ejecutar" at bounding box center [414, 253] width 52 height 19
click at [423, 164] on div "hero . moveLeft ( ) hero . moveDown ( ) hero . moveLeft ( ) hero . moveLeft ( )…" at bounding box center [422, 162] width 163 height 186
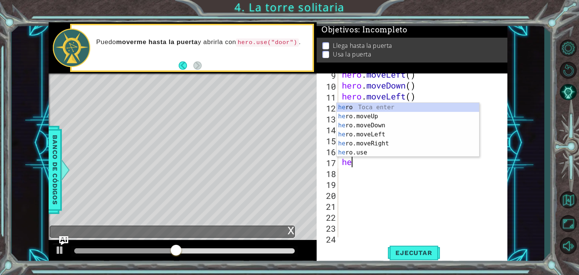
type textarea "h"
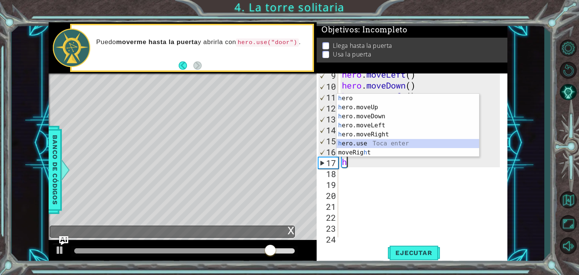
click at [386, 142] on div "h ero Toca enter h ero.moveUp Toca enter h ero.moveDown Toca enter h ero.moveLe…" at bounding box center [408, 134] width 143 height 81
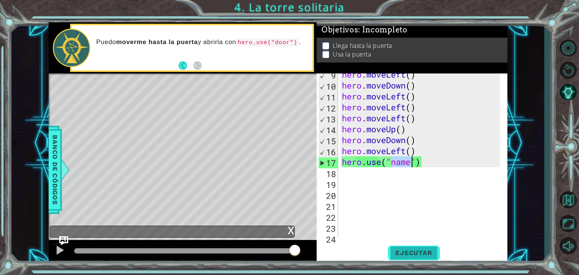
click at [415, 252] on span "Ejecutar" at bounding box center [414, 253] width 52 height 8
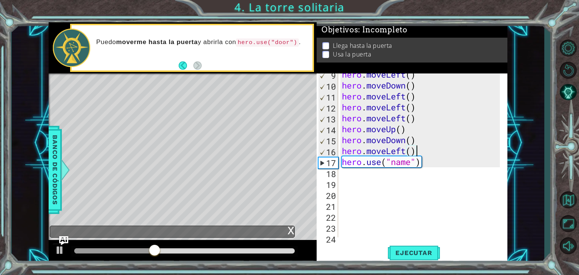
click at [420, 152] on div "hero . moveLeft ( ) hero . moveDown ( ) hero . moveLeft ( ) hero . moveLeft ( )…" at bounding box center [422, 162] width 163 height 186
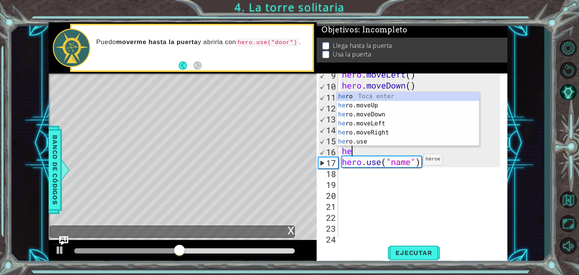
type textarea "h"
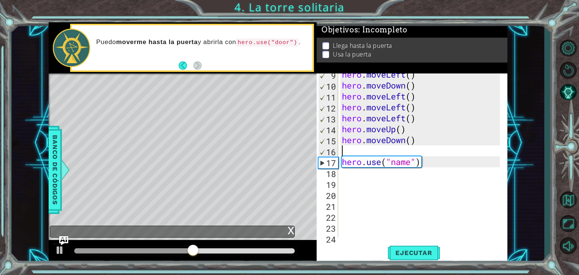
click at [426, 165] on div "hero . moveLeft ( ) hero . moveDown ( ) hero . moveLeft ( ) hero . moveLeft ( )…" at bounding box center [422, 162] width 163 height 186
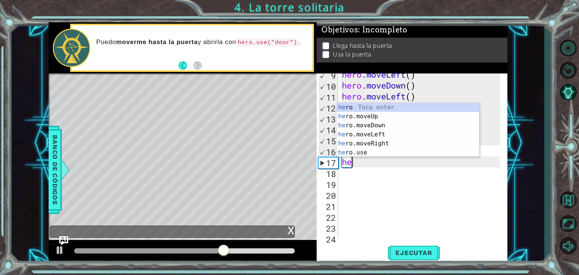
type textarea "h"
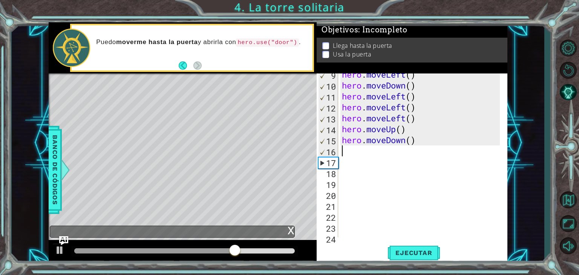
click at [361, 152] on div "hero . moveLeft ( ) hero . moveDown ( ) hero . moveLeft ( ) hero . moveLeft ( )…" at bounding box center [422, 162] width 163 height 186
type textarea "h"
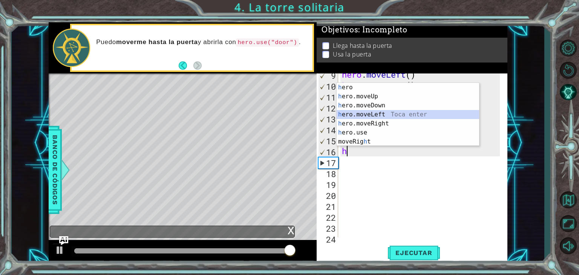
click at [374, 114] on div "h ero Toca enter h ero.moveUp Toca enter h ero.moveDown Toca enter h ero.moveLe…" at bounding box center [408, 123] width 143 height 81
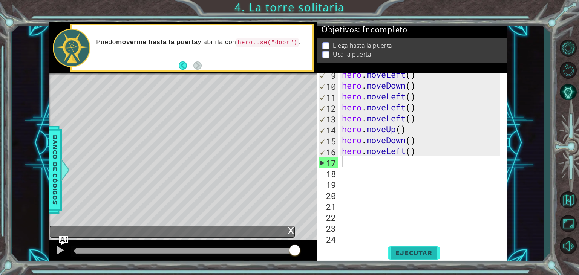
click at [408, 246] on button "Ejecutar" at bounding box center [414, 253] width 52 height 19
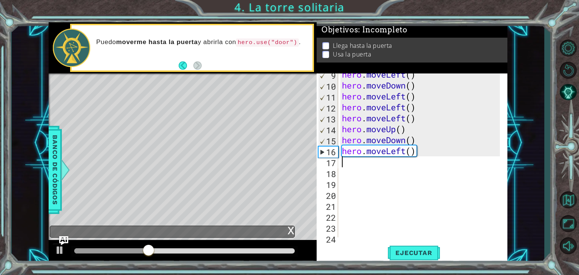
drag, startPoint x: 420, startPoint y: 142, endPoint x: 416, endPoint y: 150, distance: 8.4
click at [419, 142] on div "hero . moveLeft ( ) hero . moveDown ( ) hero . moveLeft ( ) hero . moveLeft ( )…" at bounding box center [422, 162] width 163 height 186
click at [415, 153] on div "hero . moveLeft ( ) hero . moveDown ( ) hero . moveLeft ( ) hero . moveLeft ( )…" at bounding box center [422, 162] width 163 height 186
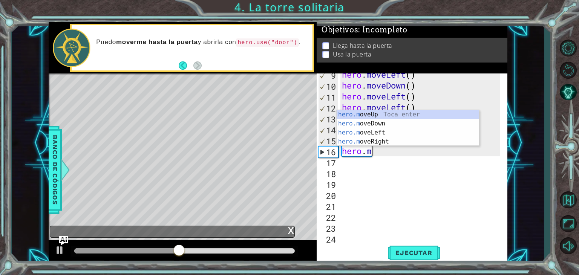
type textarea "hero."
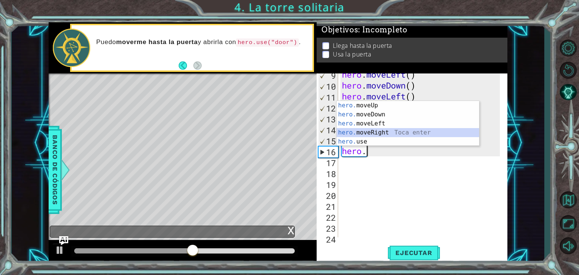
click at [358, 134] on div "hero. moveUp Toca enter hero. moveDown Toca enter hero. moveLeft Toca enter her…" at bounding box center [408, 132] width 143 height 63
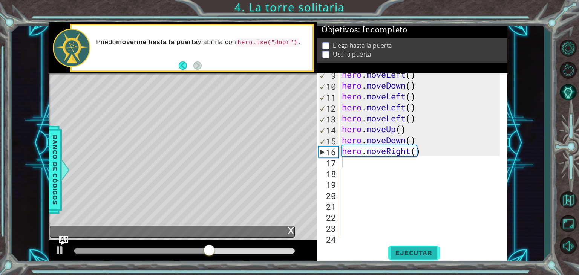
click at [417, 245] on button "Ejecutar" at bounding box center [414, 253] width 52 height 19
click at [449, 139] on div "hero . moveLeft ( ) hero . moveDown ( ) hero . moveLeft ( ) hero . moveLeft ( )…" at bounding box center [422, 162] width 163 height 186
click at [440, 151] on div "hero . moveLeft ( ) hero . moveDown ( ) hero . moveLeft ( ) hero . moveLeft ( )…" at bounding box center [422, 162] width 163 height 186
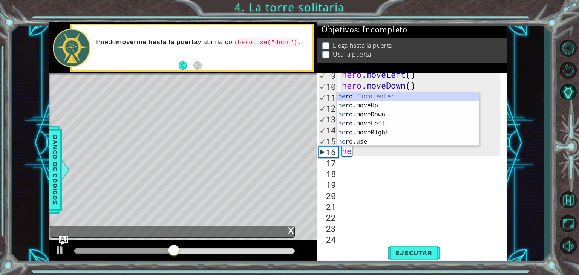
type textarea "h"
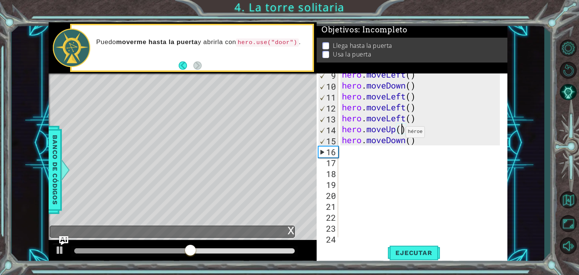
click at [399, 129] on div "hero . moveLeft ( ) hero . moveDown ( ) hero . moveLeft ( ) hero . moveLeft ( )…" at bounding box center [422, 162] width 163 height 186
type textarea "hero.moveUp(4)"
click at [413, 246] on button "Ejecutar" at bounding box center [414, 253] width 52 height 19
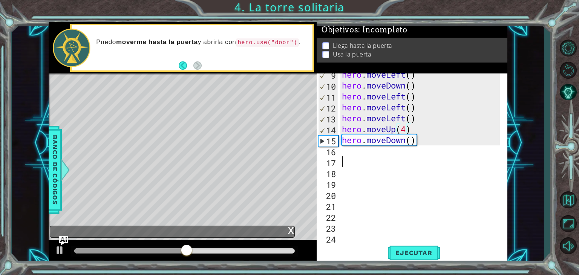
click at [348, 163] on div "hero . moveLeft ( ) hero . moveDown ( ) hero . moveLeft ( ) hero . moveLeft ( )…" at bounding box center [422, 162] width 163 height 186
click at [344, 152] on div "hero . moveLeft ( ) hero . moveDown ( ) hero . moveLeft ( ) hero . moveLeft ( )…" at bounding box center [422, 162] width 163 height 186
type textarea "h"
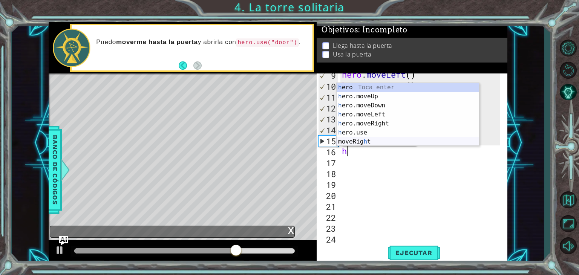
click at [352, 140] on div "h ero Toca enter h ero.moveUp Toca enter h ero.moveDown Toca enter h ero.moveLe…" at bounding box center [408, 123] width 143 height 81
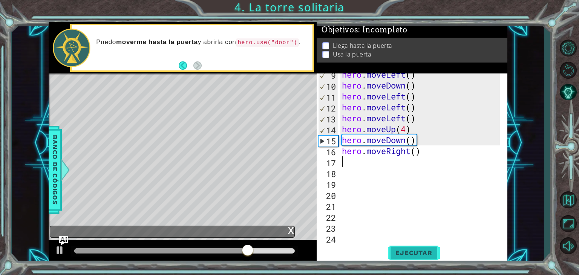
click at [436, 258] on button "Ejecutar" at bounding box center [414, 253] width 52 height 19
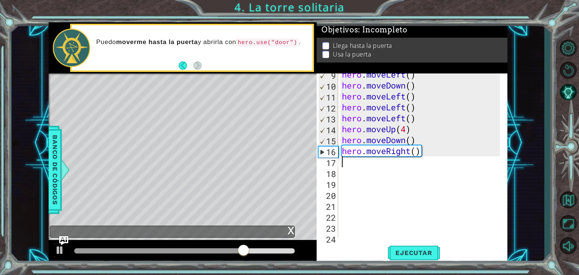
type textarea "h"
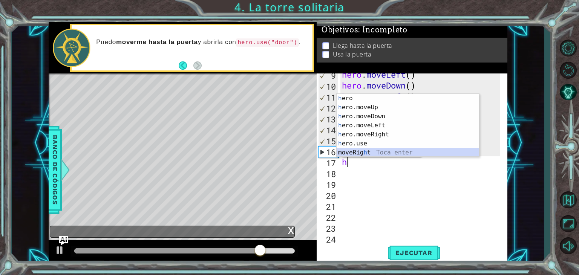
click at [366, 150] on div "h ero Toca enter h ero.moveUp Toca enter h ero.moveDown Toca enter h ero.moveLe…" at bounding box center [408, 134] width 143 height 81
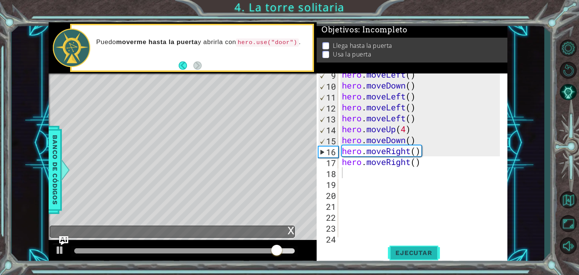
click at [418, 253] on span "Ejecutar" at bounding box center [414, 253] width 52 height 8
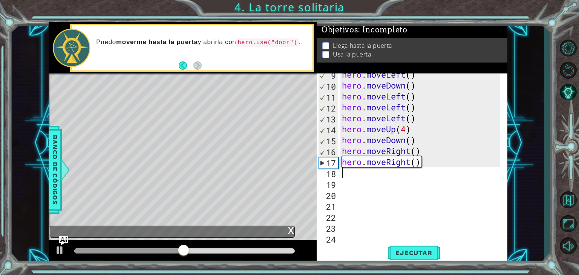
type textarea "h"
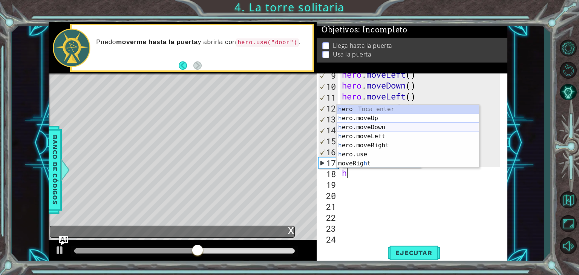
click at [366, 128] on div "h ero Toca enter h ero.moveUp Toca enter h ero.moveDown Toca enter h ero.moveLe…" at bounding box center [408, 145] width 143 height 81
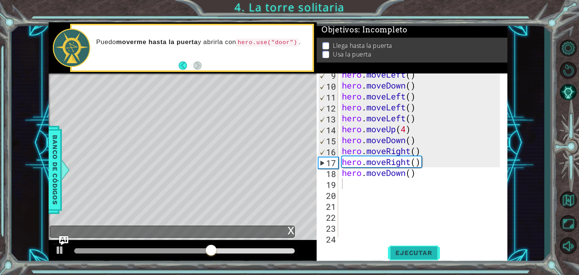
click at [394, 252] on span "Ejecutar" at bounding box center [414, 253] width 52 height 8
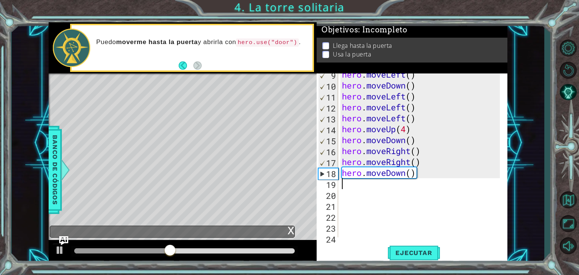
type textarea "h"
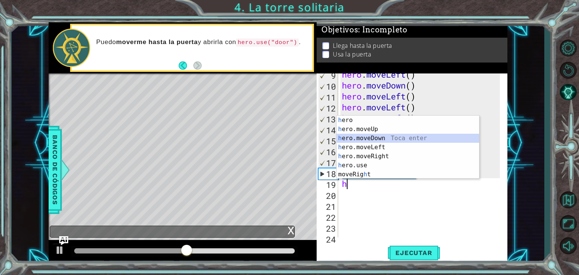
click at [358, 140] on div "h ero Toca enter h ero.moveUp Toca enter h ero.moveDown Toca enter h ero.moveLe…" at bounding box center [408, 156] width 143 height 81
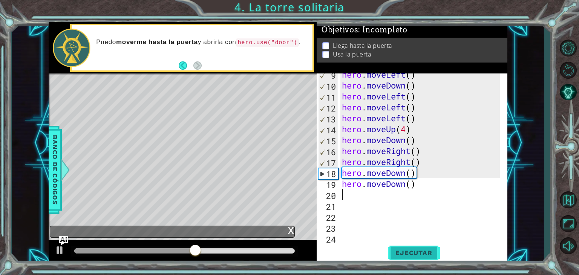
click at [389, 247] on button "Ejecutar" at bounding box center [414, 253] width 52 height 19
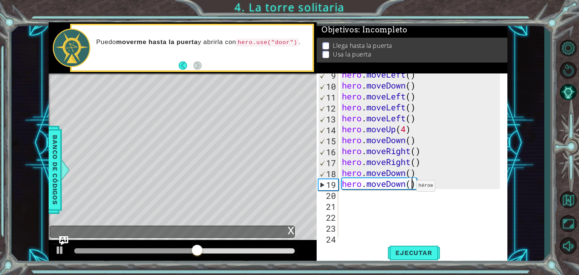
click at [410, 183] on div "hero . moveLeft ( ) hero . moveDown ( ) hero . moveLeft ( ) hero . moveLeft ( )…" at bounding box center [422, 162] width 163 height 186
type textarea "hero.moveDown(4)"
click at [413, 250] on span "Ejecutar" at bounding box center [414, 253] width 52 height 8
click at [374, 206] on div "hero . moveLeft ( ) hero . moveDown ( ) hero . moveLeft ( ) hero . moveLeft ( )…" at bounding box center [422, 162] width 163 height 186
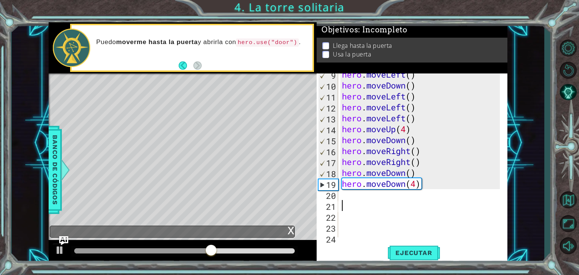
scroll to position [0, 0]
click at [362, 196] on div "hero . moveLeft ( ) hero . moveDown ( ) hero . moveLeft ( ) hero . moveLeft ( )…" at bounding box center [422, 162] width 163 height 186
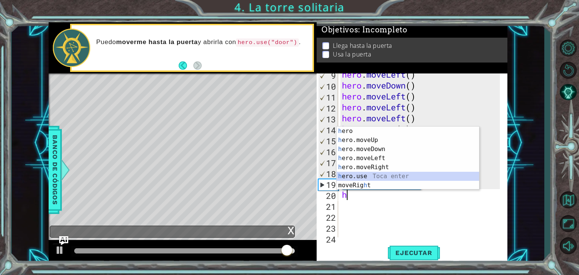
click at [367, 176] on div "h ero Toca enter h ero.moveUp Toca enter h ero.moveDown Toca enter h ero.moveLe…" at bounding box center [408, 167] width 143 height 81
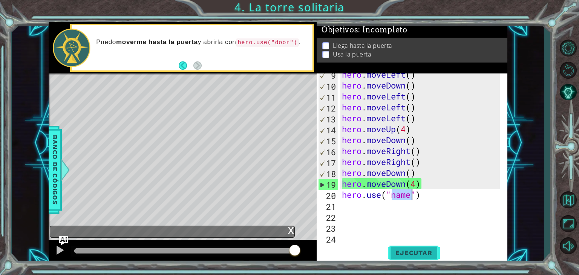
click at [420, 253] on span "Ejecutar" at bounding box center [414, 253] width 52 height 8
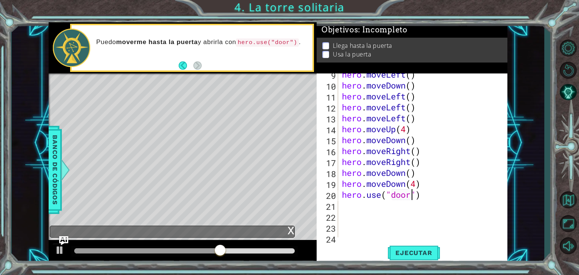
scroll to position [0, 3]
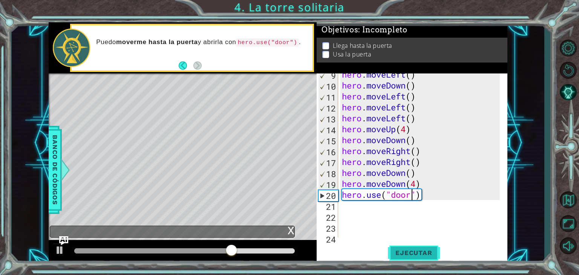
type textarea "hero.use("door")"
click at [422, 251] on span "Ejecutar" at bounding box center [414, 253] width 52 height 8
click at [358, 213] on div "hero . moveLeft ( ) hero . moveDown ( ) hero . moveLeft ( ) hero . moveLeft ( )…" at bounding box center [422, 162] width 163 height 186
click at [349, 201] on div "hero . moveLeft ( ) hero . moveDown ( ) hero . moveLeft ( ) hero . moveLeft ( )…" at bounding box center [422, 162] width 163 height 186
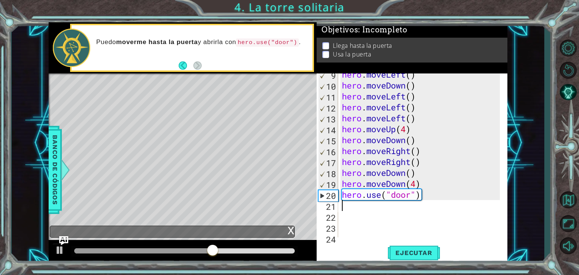
type textarea "h"
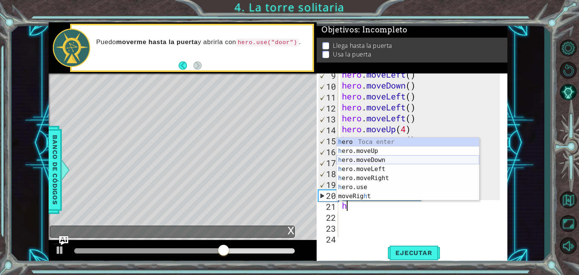
click at [381, 159] on div "h ero Toca enter h ero.moveUp Toca enter h ero.moveDown Toca enter h ero.moveLe…" at bounding box center [408, 178] width 143 height 81
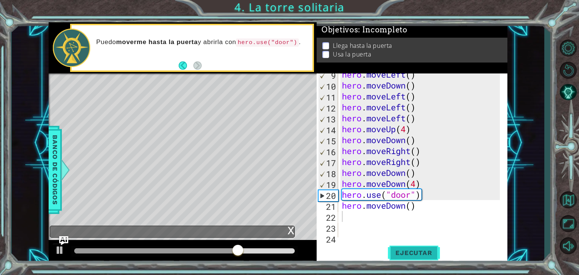
click at [408, 253] on span "Ejecutar" at bounding box center [414, 253] width 52 height 8
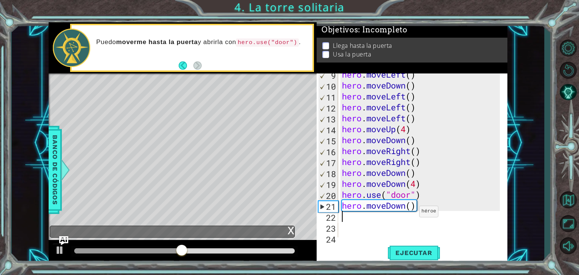
click at [413, 209] on div "hero . moveLeft ( ) hero . moveDown ( ) hero . moveLeft ( ) hero . moveLeft ( )…" at bounding box center [422, 162] width 163 height 186
click at [422, 250] on span "Ejecutar" at bounding box center [414, 253] width 52 height 8
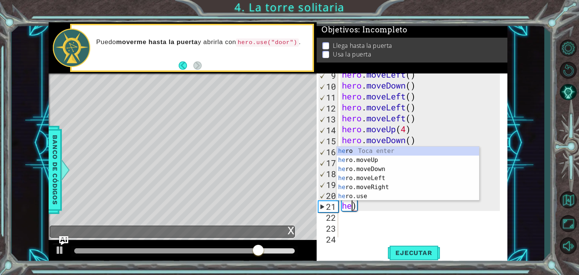
scroll to position [0, 0]
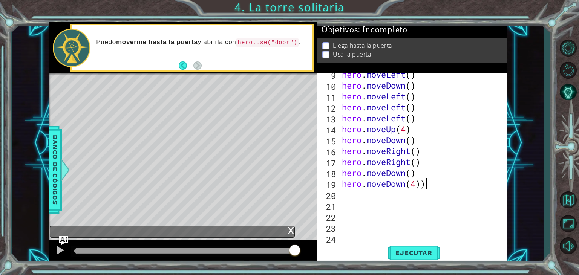
click at [436, 187] on div "hero . moveLeft ( ) hero . moveDown ( ) hero . moveLeft ( ) hero . moveLeft ( )…" at bounding box center [422, 162] width 163 height 186
type textarea "hero.moveDown(4)"
drag, startPoint x: 335, startPoint y: 195, endPoint x: 340, endPoint y: 197, distance: 5.4
click at [336, 195] on div "20" at bounding box center [328, 195] width 20 height 11
type textarea "h"
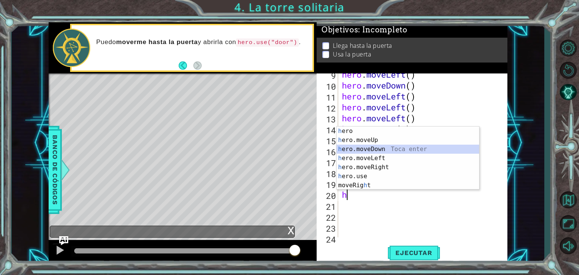
click at [379, 148] on div "h ero Toca enter h ero.moveUp Toca enter h ero.moveDown Toca enter h ero.moveLe…" at bounding box center [408, 167] width 143 height 81
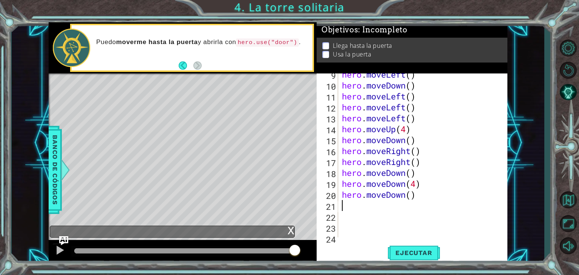
type textarea "h"
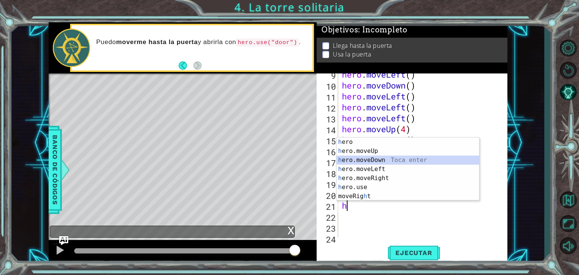
drag, startPoint x: 361, startPoint y: 157, endPoint x: 361, endPoint y: 175, distance: 17.4
click at [361, 158] on div "h ero Toca enter h ero.moveUp Toca enter h ero.moveDown Toca enter h ero.moveLe…" at bounding box center [408, 178] width 143 height 81
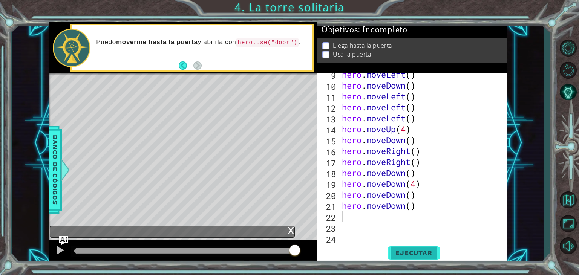
click at [427, 261] on button "Ejecutar" at bounding box center [414, 253] width 52 height 19
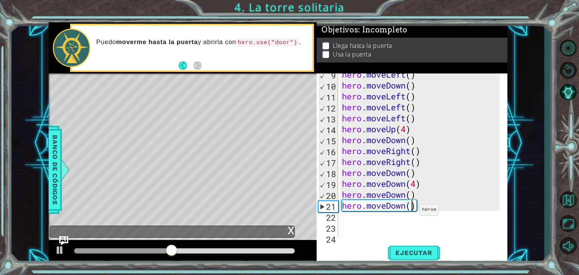
click at [413, 207] on div "hero . moveLeft ( ) hero . moveDown ( ) hero . moveLeft ( ) hero . moveLeft ( )…" at bounding box center [422, 162] width 163 height 186
click at [429, 245] on button "Ejecutar" at bounding box center [414, 253] width 52 height 19
click at [437, 210] on div "hero . moveLeft ( ) hero . moveDown ( ) hero . moveLeft ( ) hero . moveLeft ( )…" at bounding box center [422, 162] width 163 height 186
type textarea "hero.moveDown"
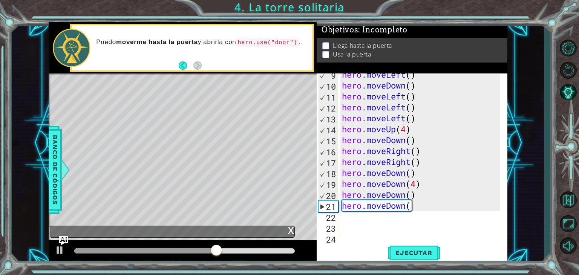
scroll to position [0, 2]
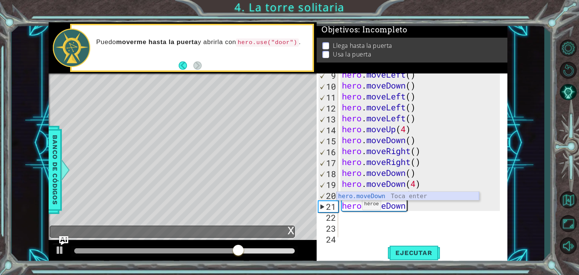
click at [360, 196] on div "hero.moveDown Toca enter" at bounding box center [408, 205] width 143 height 27
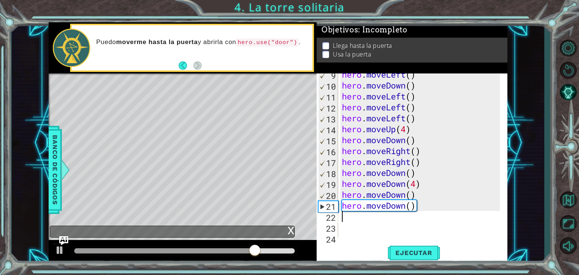
type textarea "h"
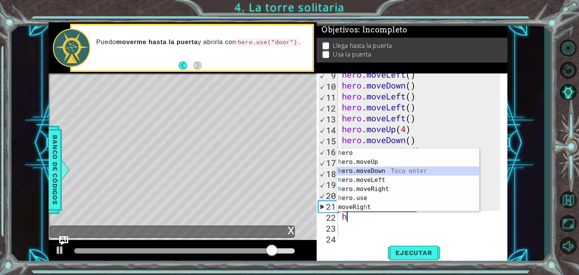
click at [377, 174] on div "h ero Toca enter h ero.moveUp Toca enter h ero.moveDown Toca enter h ero.moveLe…" at bounding box center [408, 189] width 143 height 81
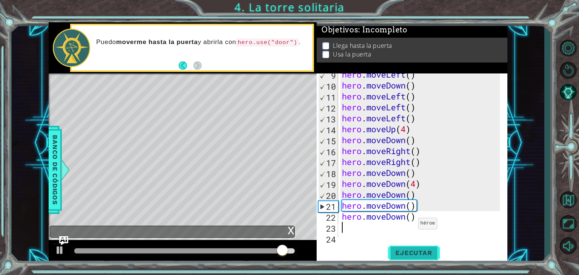
click at [429, 253] on span "Ejecutar" at bounding box center [414, 253] width 52 height 8
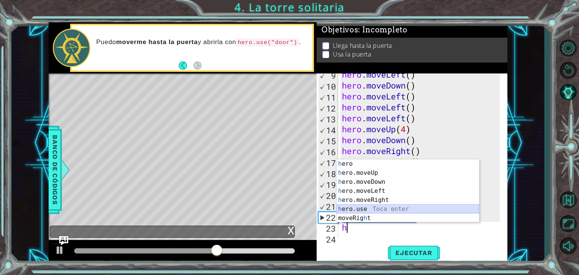
click at [358, 207] on div "h ero Toca enter h ero.moveUp Toca enter h ero.moveDown Toca enter h ero.moveLe…" at bounding box center [408, 200] width 143 height 81
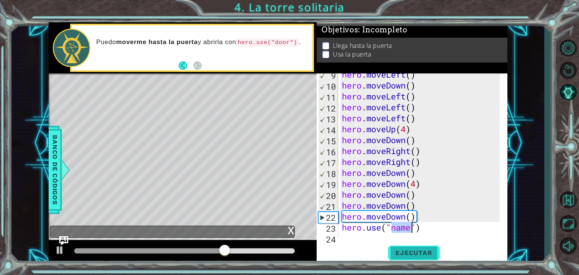
type textarea "hero.use("name")"
click at [400, 248] on button "Ejecutar" at bounding box center [414, 253] width 52 height 19
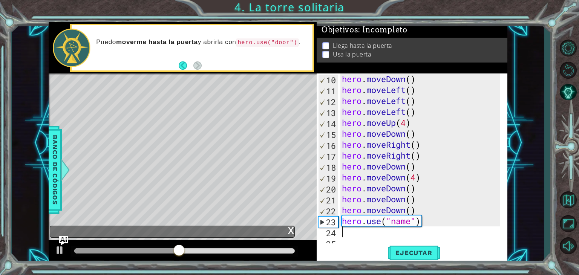
scroll to position [98, 0]
click at [356, 237] on div "hero . moveDown ( ) hero . moveLeft ( ) hero . moveLeft ( ) hero . moveLeft ( )…" at bounding box center [422, 167] width 163 height 186
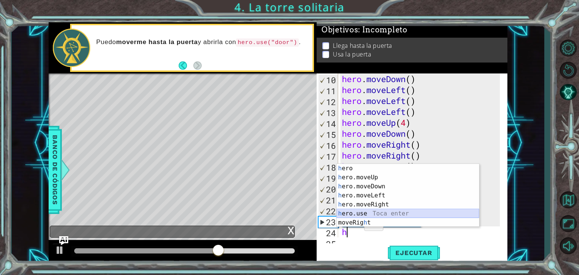
click at [369, 212] on div "h ero Toca enter h ero.moveUp Toca enter h ero.moveDown Toca enter h ero.moveLe…" at bounding box center [408, 204] width 143 height 81
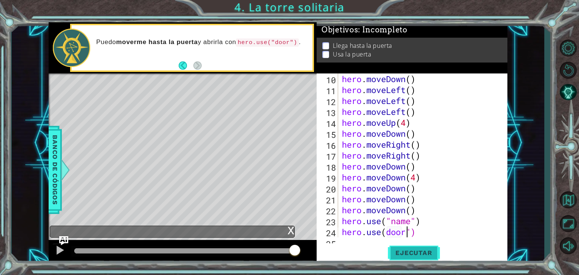
scroll to position [0, 3]
click at [428, 247] on button "Ejecutar" at bounding box center [414, 253] width 52 height 19
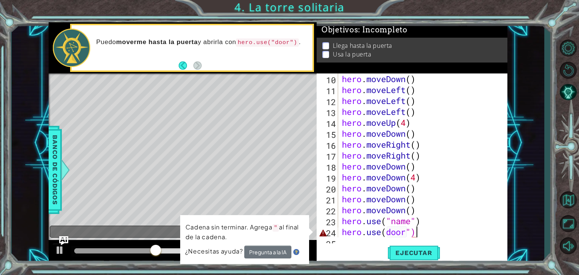
click at [418, 233] on div "hero . moveDown ( ) hero . moveLeft ( ) hero . moveLeft ( ) hero . moveLeft ( )…" at bounding box center [422, 167] width 163 height 186
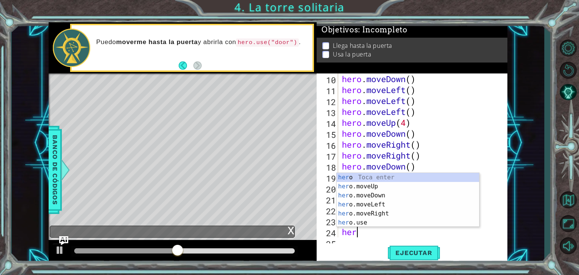
scroll to position [0, 0]
type textarea "h"
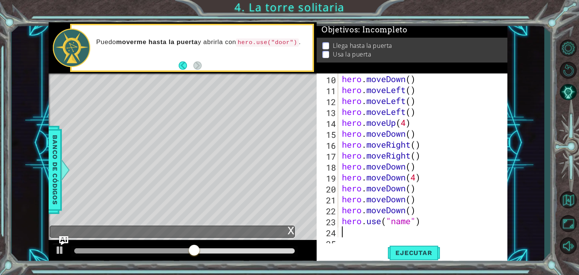
type textarea "h"
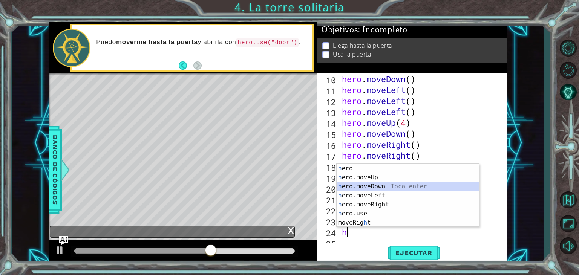
click at [378, 187] on div "h ero Toca enter h ero.moveUp Toca enter h ero.moveDown Toca enter h ero.moveLe…" at bounding box center [408, 204] width 143 height 81
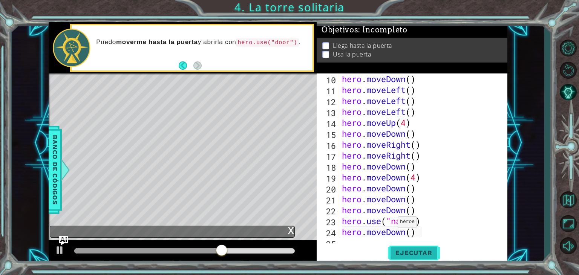
click at [422, 256] on span "Ejecutar" at bounding box center [414, 253] width 52 height 8
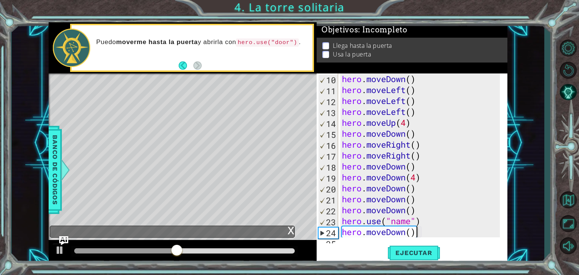
click at [419, 233] on div "hero . moveDown ( ) hero . moveLeft ( ) hero . moveLeft ( ) hero . moveLeft ( )…" at bounding box center [422, 167] width 163 height 186
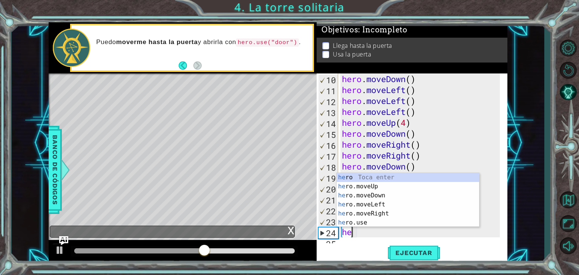
type textarea "h"
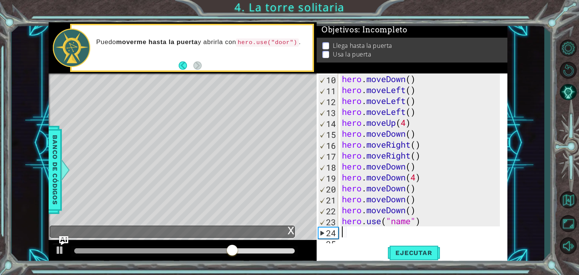
type textarea "h"
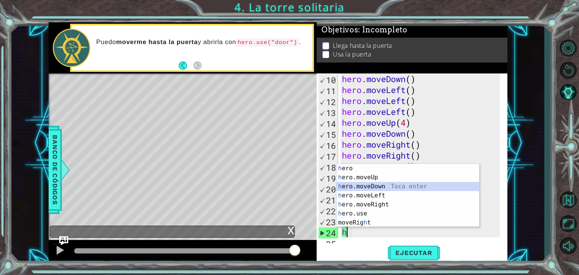
click at [428, 186] on div "h ero Toca enter h ero.moveUp Toca enter h ero.moveDown Toca enter h ero.moveLe…" at bounding box center [408, 204] width 143 height 81
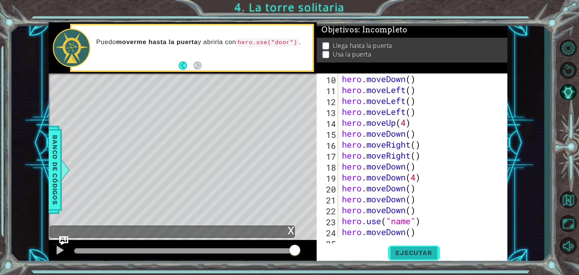
click at [413, 257] on button "Ejecutar" at bounding box center [414, 253] width 52 height 19
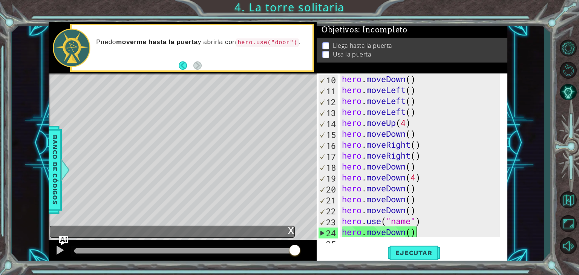
click at [453, 232] on div "hero . moveDown ( ) hero . moveLeft ( ) hero . moveLeft ( ) hero . moveLeft ( )…" at bounding box center [422, 167] width 163 height 186
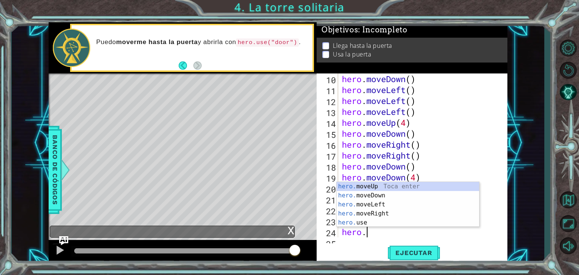
type textarea "hero"
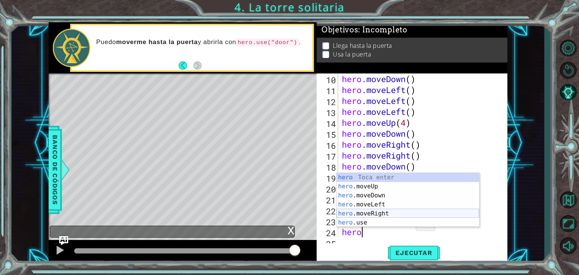
click at [392, 210] on div "hero Toca enter hero .moveUp Toca enter hero .moveDown Toca enter hero .moveLef…" at bounding box center [408, 209] width 143 height 72
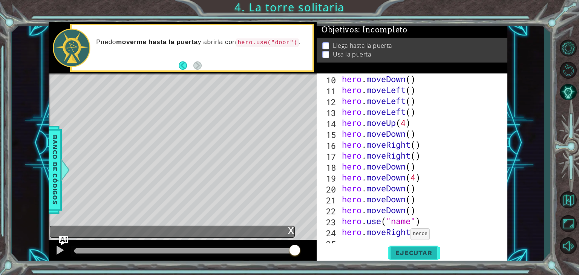
click at [404, 247] on button "Ejecutar" at bounding box center [414, 253] width 52 height 19
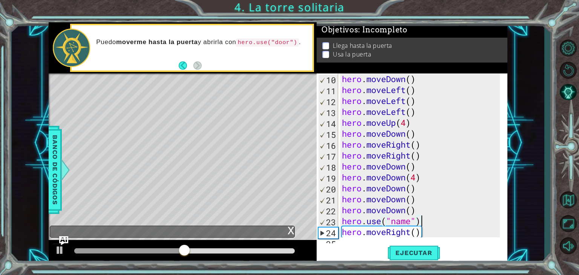
click at [425, 223] on div "hero . moveDown ( ) hero . moveLeft ( ) hero . moveLeft ( ) hero . moveLeft ( )…" at bounding box center [422, 167] width 163 height 186
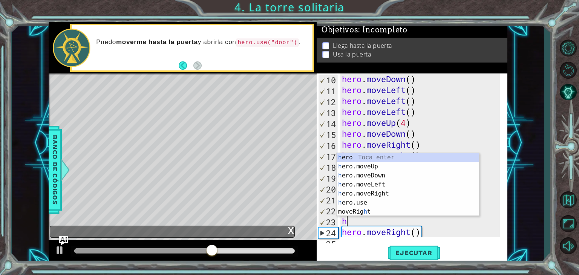
click at [423, 231] on div "hero . moveDown ( ) hero . moveLeft ( ) hero . moveLeft ( ) hero . moveLeft ( )…" at bounding box center [422, 167] width 163 height 186
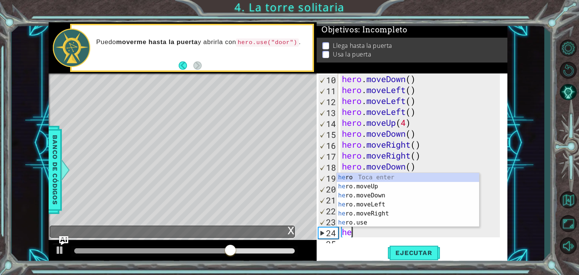
type textarea "h"
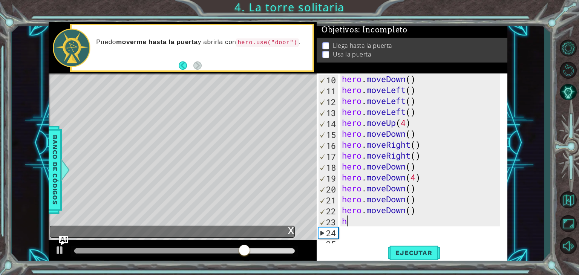
click at [383, 221] on div "hero . moveDown ( ) hero . moveLeft ( ) hero . moveLeft ( ) hero . moveLeft ( )…" at bounding box center [422, 167] width 163 height 186
type textarea "he"
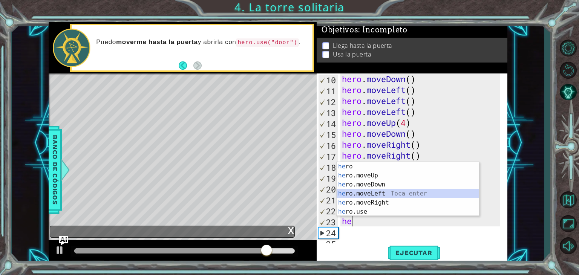
click at [382, 198] on div "he ro Toca enter he ro.moveUp Toca enter he ro.moveDown Toca enter he ro.moveLe…" at bounding box center [408, 198] width 143 height 72
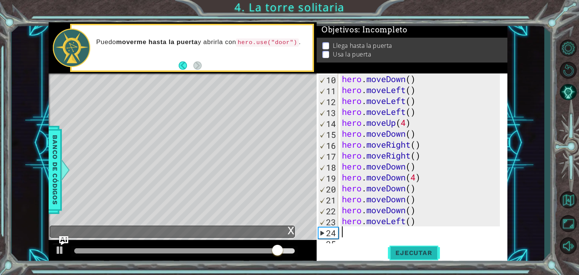
click at [402, 246] on button "Ejecutar" at bounding box center [414, 253] width 52 height 19
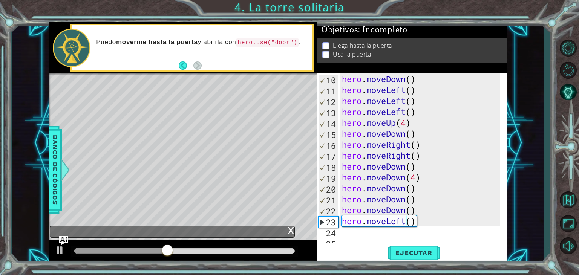
click at [416, 224] on div "hero . moveDown ( ) hero . moveLeft ( ) hero . moveLeft ( ) hero . moveLeft ( )…" at bounding box center [422, 167] width 163 height 186
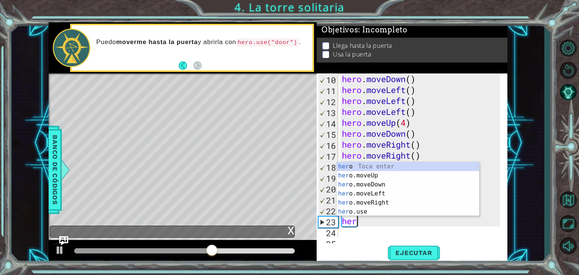
type textarea "h"
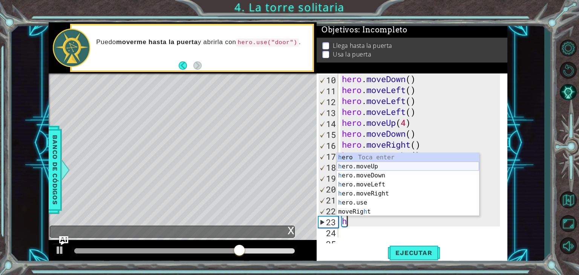
click at [416, 163] on div "h ero Toca enter h ero.moveUp Toca enter h ero.moveDown Toca enter h ero.moveLe…" at bounding box center [408, 193] width 143 height 81
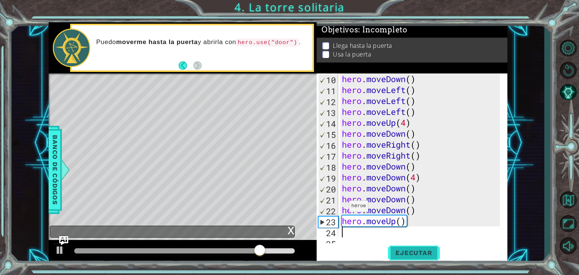
click at [395, 252] on span "Ejecutar" at bounding box center [414, 253] width 52 height 8
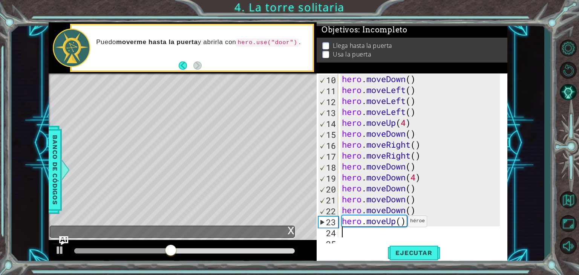
click at [401, 223] on div "hero . moveDown ( ) hero . moveLeft ( ) hero . moveLeft ( ) hero . moveLeft ( )…" at bounding box center [422, 167] width 163 height 186
click at [401, 245] on button "Ejecutar" at bounding box center [414, 253] width 52 height 19
click at [400, 247] on button "Ejecutar" at bounding box center [414, 253] width 52 height 19
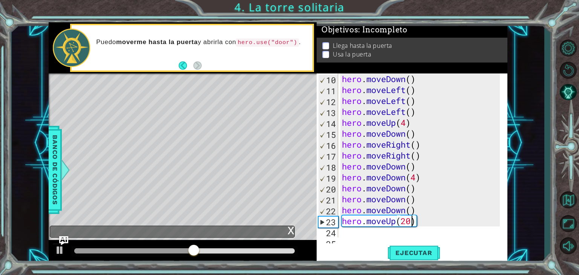
click at [419, 221] on div "hero . moveDown ( ) hero . moveLeft ( ) hero . moveLeft ( ) hero . moveLeft ( )…" at bounding box center [422, 167] width 163 height 186
type textarea "hero.moveUp"
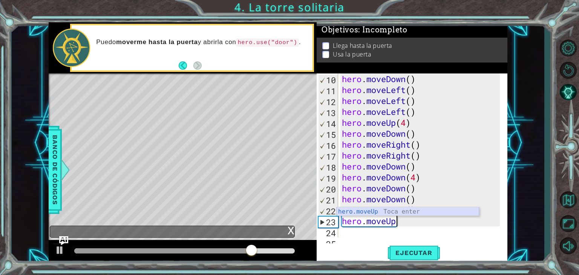
click at [416, 213] on div "hero.moveUp Toca enter" at bounding box center [408, 220] width 143 height 27
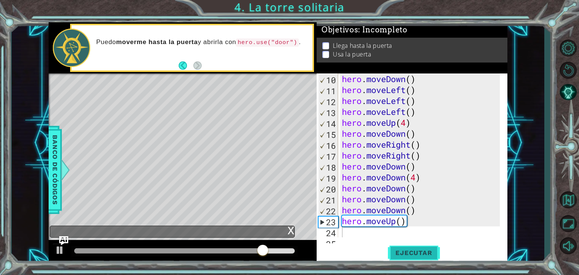
click at [405, 252] on span "Ejecutar" at bounding box center [414, 253] width 52 height 8
click at [411, 224] on div "hero . moveDown ( ) hero . moveLeft ( ) hero . moveLeft ( ) hero . moveLeft ( )…" at bounding box center [422, 167] width 163 height 186
type textarea "hero.moveUp()"
click at [371, 230] on div "hero . moveDown ( ) hero . moveLeft ( ) hero . moveLeft ( ) hero . moveLeft ( )…" at bounding box center [422, 167] width 163 height 186
type textarea "h"
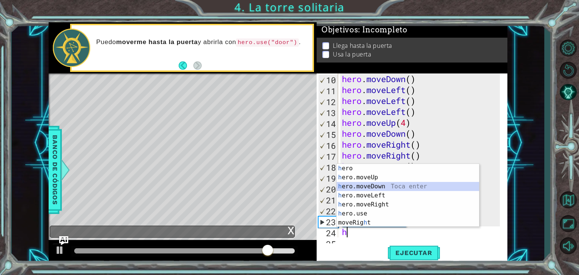
click at [386, 186] on div "h ero Toca enter h ero.moveUp Toca enter h ero.moveDown Toca enter h ero.moveLe…" at bounding box center [408, 204] width 143 height 81
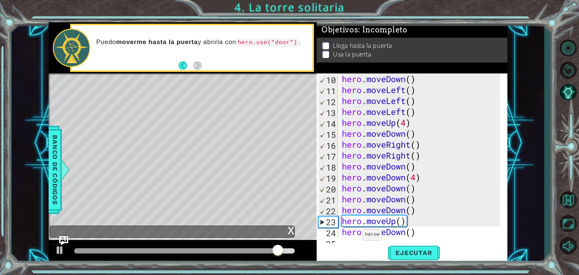
click at [355, 239] on div "10 11 12 13 14 15 16 17 18 19 20 21 22 23 24 25 hero . moveDown ( ) hero . move…" at bounding box center [412, 169] width 191 height 190
click at [348, 237] on div "hero . moveDown ( ) hero . moveLeft ( ) hero . moveLeft ( ) hero . moveLeft ( )…" at bounding box center [422, 167] width 163 height 186
click at [344, 243] on div "hero.moveDown() 10 11 12 13 14 15 16 17 18 19 20 21 22 23 24 25 hero . moveDown…" at bounding box center [412, 169] width 191 height 190
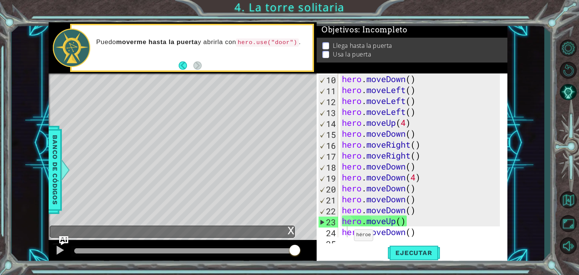
click at [342, 244] on div "Ejecutar" at bounding box center [414, 253] width 191 height 19
click at [395, 247] on button "Ejecutar" at bounding box center [414, 253] width 52 height 19
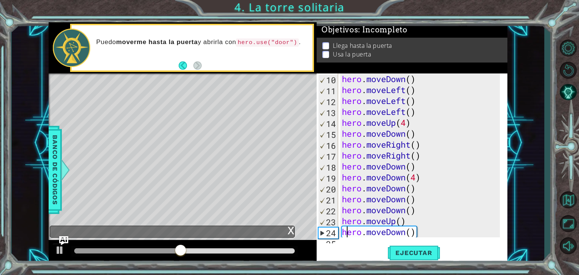
click at [433, 236] on div "hero . moveDown ( ) hero . moveLeft ( ) hero . moveLeft ( ) hero . moveLeft ( )…" at bounding box center [422, 167] width 163 height 186
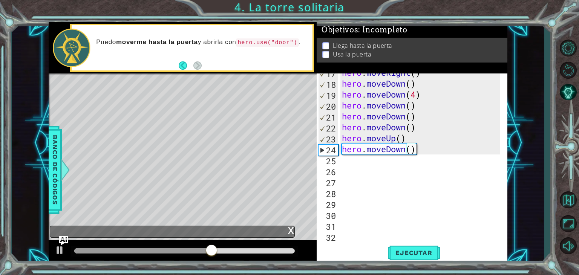
scroll to position [181, 0]
click at [436, 147] on div "hero . moveRight ( ) hero . moveDown ( ) hero . moveDown ( 4 ) hero . moveDown …" at bounding box center [422, 160] width 163 height 186
click at [432, 149] on div "hero . moveRight ( ) hero . moveDown ( ) hero . moveDown ( 4 ) hero . moveDown …" at bounding box center [422, 160] width 163 height 186
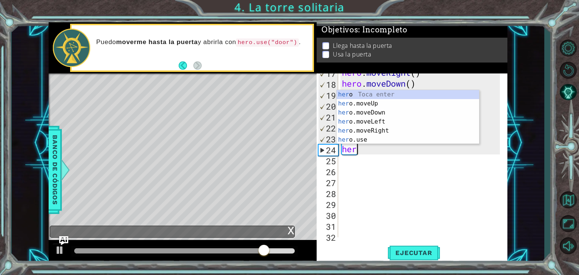
type textarea "h"
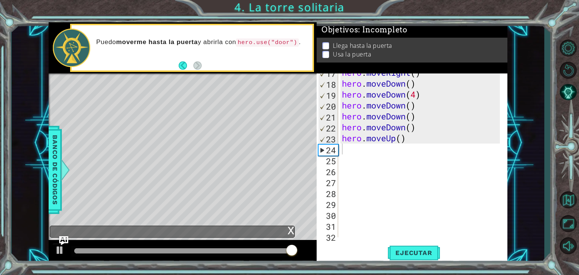
click at [45, 135] on div "1 ההההההההההההההההההההההההההההההההההההההההההההההההההההההההההההההההההההההההההההה…" at bounding box center [278, 143] width 533 height 242
click at [57, 133] on span "Banco de códigos" at bounding box center [52, 170] width 12 height 78
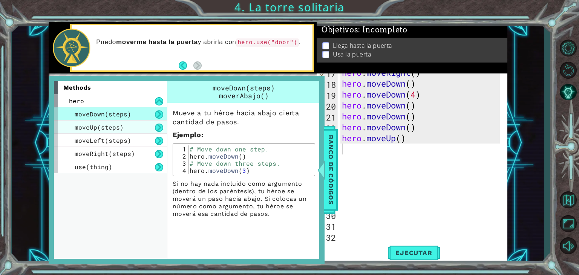
click at [92, 131] on div "moveUp(steps)" at bounding box center [110, 127] width 113 height 13
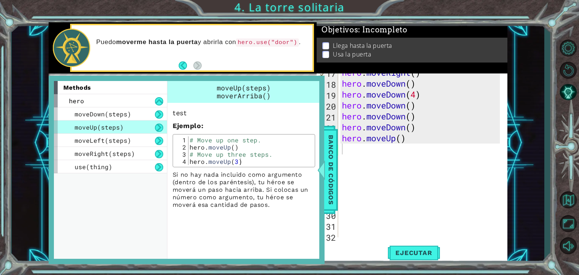
click at [449, 188] on div "hero . moveRight ( ) hero . moveDown ( ) hero . moveDown ( 4 ) hero . moveDown …" at bounding box center [422, 160] width 163 height 186
click at [400, 138] on div "hero . moveRight ( ) hero . moveDown ( ) hero . moveDown ( 4 ) hero . moveDown …" at bounding box center [422, 160] width 163 height 186
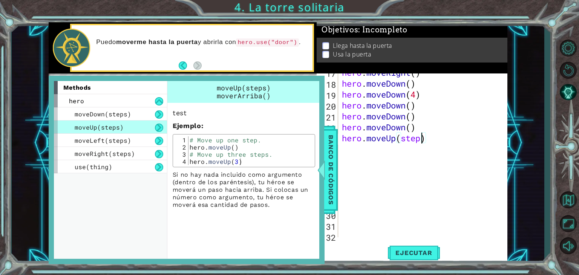
scroll to position [0, 3]
click at [422, 259] on button "Ejecutar" at bounding box center [414, 253] width 52 height 19
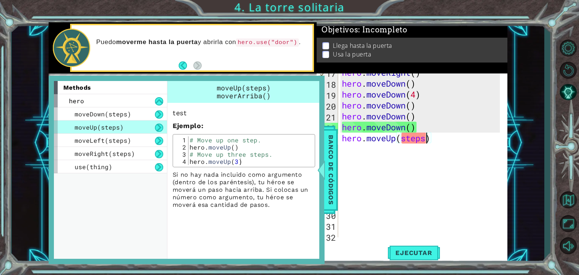
click at [433, 142] on div "hero . moveRight ( ) hero . moveDown ( ) hero . moveDown ( 4 ) hero . moveDown …" at bounding box center [422, 160] width 163 height 186
type textarea "hero.moveUp"
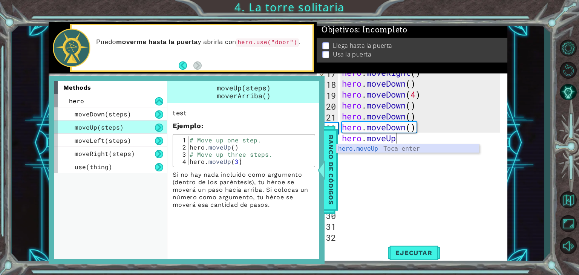
click at [403, 151] on div "hero.moveUp Toca enter" at bounding box center [408, 157] width 143 height 27
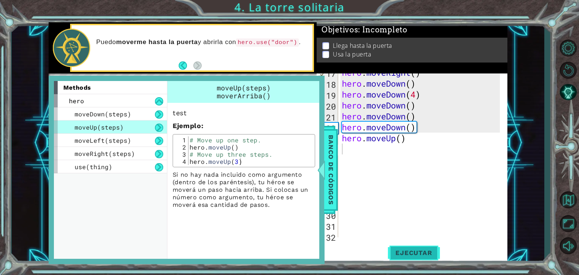
click at [423, 259] on button "Ejecutar" at bounding box center [414, 253] width 52 height 19
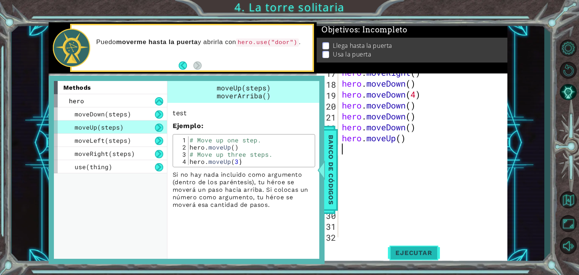
click at [419, 249] on button "Ejecutar" at bounding box center [414, 253] width 52 height 19
click at [318, 161] on div at bounding box center [313, 170] width 9 height 23
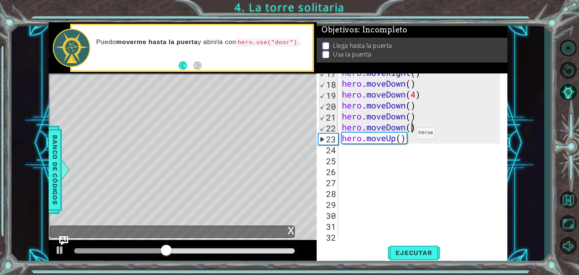
click at [408, 129] on div "hero . moveRight ( ) hero . moveDown ( ) hero . moveDown ( 4 ) hero . moveDown …" at bounding box center [422, 160] width 163 height 186
click at [409, 135] on div "hero . moveRight ( ) hero . moveDown ( ) hero . moveDown ( 4 ) hero . moveDown …" at bounding box center [422, 160] width 163 height 186
click at [407, 142] on div "hero . moveRight ( ) hero . moveDown ( ) hero . moveDown ( 4 ) hero . moveDown …" at bounding box center [422, 160] width 163 height 186
click at [410, 138] on div "hero . moveRight ( ) hero . moveDown ( ) hero . moveDown ( 4 ) hero . moveDown …" at bounding box center [422, 160] width 163 height 186
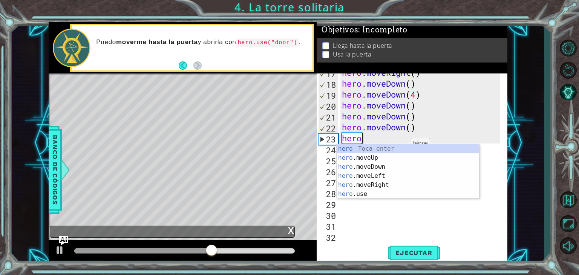
type textarea "her"
click at [396, 161] on div "her o Toca enter her o.moveUp Toca enter her o.moveDown Toca enter her o.moveLe…" at bounding box center [408, 180] width 143 height 72
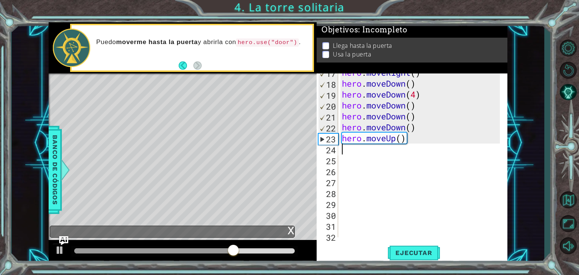
click at [409, 142] on div "hero . moveRight ( ) hero . moveDown ( ) hero . moveDown ( 4 ) hero . moveDown …" at bounding box center [422, 160] width 163 height 186
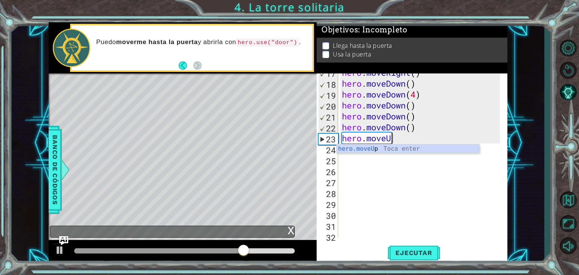
type textarea "hero.move"
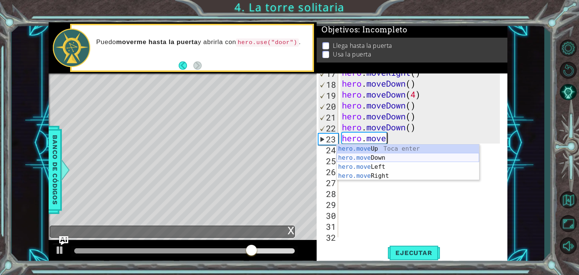
click at [392, 156] on div "hero.move Up Toca enter hero.move Down Toca enter hero.move Left Toca enter her…" at bounding box center [408, 171] width 143 height 54
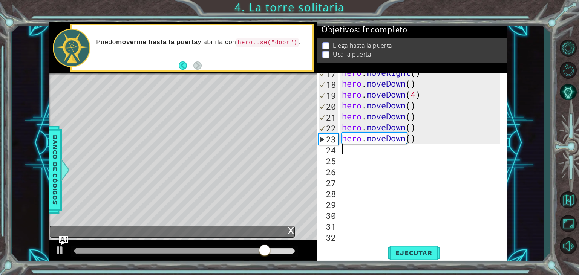
type textarea "h"
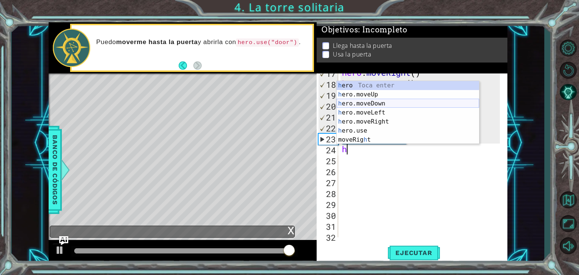
click at [383, 103] on div "h ero Toca enter h ero.moveUp Toca enter h ero.moveDown Toca enter h ero.moveLe…" at bounding box center [408, 121] width 143 height 81
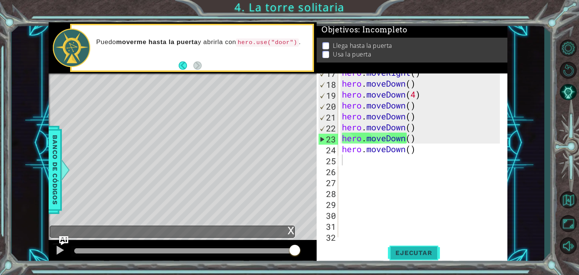
click at [414, 247] on button "Ejecutar" at bounding box center [414, 253] width 52 height 19
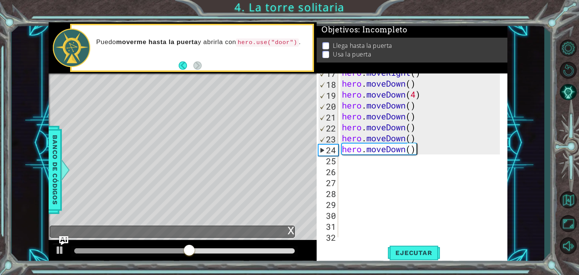
click at [415, 154] on div "hero . moveRight ( ) hero . moveDown ( ) hero . moveDown ( 4 ) hero . moveDown …" at bounding box center [422, 160] width 163 height 186
click at [412, 151] on div "hero . moveRight ( ) hero . moveDown ( ) hero . moveDown ( 4 ) hero . moveDown …" at bounding box center [422, 160] width 163 height 186
type textarea "hero.moveDown(1)"
click at [408, 248] on button "Ejecutar" at bounding box center [414, 253] width 52 height 19
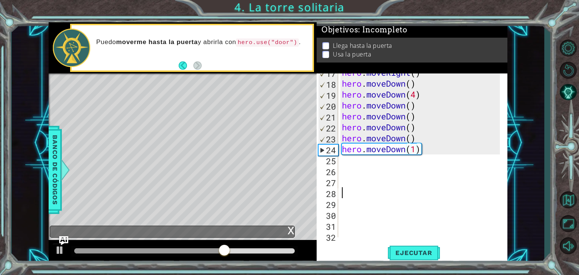
click at [396, 197] on div "hero . moveRight ( ) hero . moveDown ( ) hero . moveDown ( 4 ) hero . moveDown …" at bounding box center [422, 160] width 163 height 186
click at [352, 155] on div "hero . moveRight ( ) hero . moveDown ( ) hero . moveDown ( 4 ) hero . moveDown …" at bounding box center [422, 160] width 163 height 186
type textarea "hero.moveDown(1)"
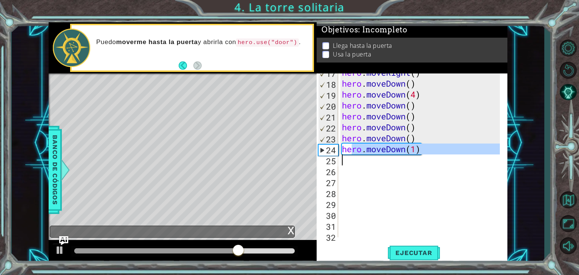
click at [350, 168] on div "hero . moveRight ( ) hero . moveDown ( ) hero . moveDown ( 4 ) hero . moveDown …" at bounding box center [422, 160] width 163 height 186
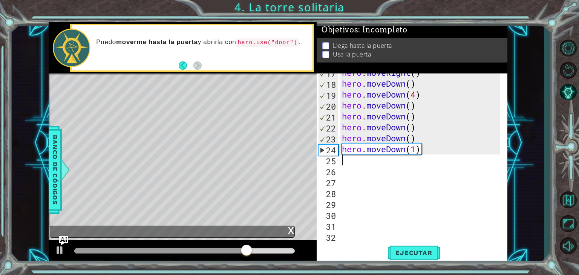
click at [347, 162] on div "hero . moveRight ( ) hero . moveDown ( ) hero . moveDown ( 4 ) hero . moveDown …" at bounding box center [422, 160] width 163 height 186
type textarea "h"
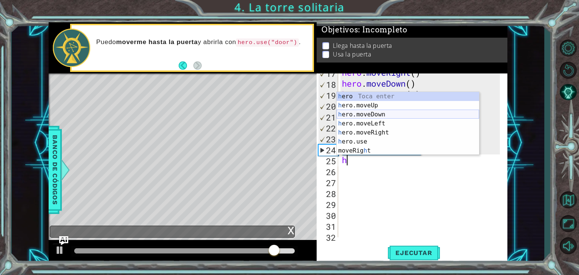
click at [384, 114] on div "h ero Toca enter h ero.moveUp Toca enter h ero.moveDown Toca enter h ero.moveLe…" at bounding box center [408, 132] width 143 height 81
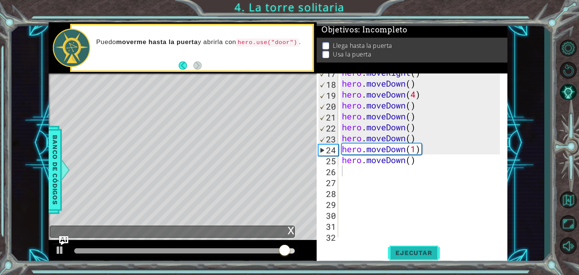
drag, startPoint x: 410, startPoint y: 260, endPoint x: 410, endPoint y: 256, distance: 4.5
click at [410, 260] on button "Ejecutar" at bounding box center [414, 253] width 52 height 19
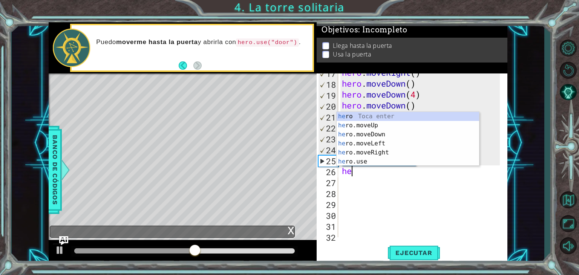
type textarea "her"
click at [370, 135] on div "her o Toca enter her o.moveUp Toca enter her o.moveDown Toca enter her o.moveLe…" at bounding box center [408, 148] width 143 height 72
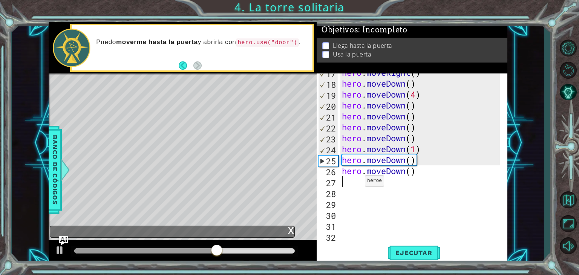
click at [359, 177] on div "hero . moveRight ( ) hero . moveDown ( ) hero . moveDown ( 4 ) hero . moveDown …" at bounding box center [422, 160] width 163 height 186
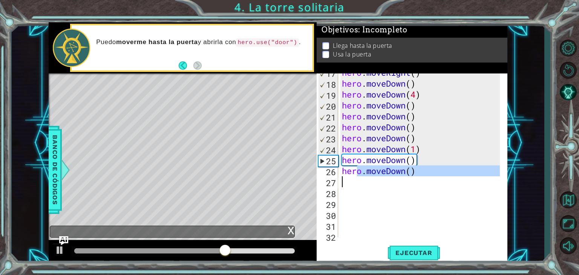
type textarea "herh"
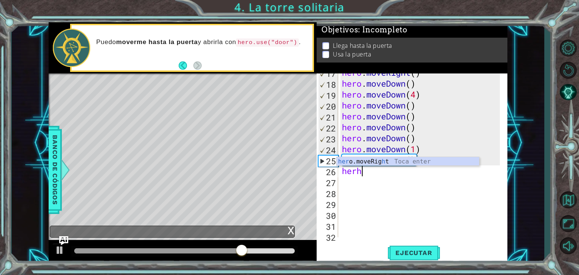
click at [374, 165] on div "her o.moveRig h t Toca enter" at bounding box center [408, 170] width 143 height 27
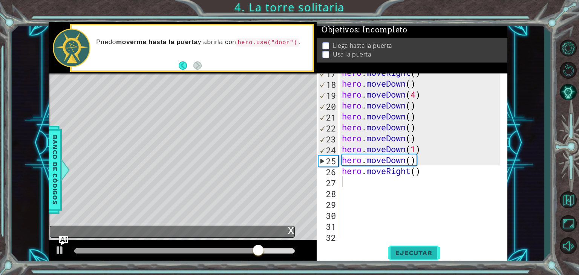
click at [407, 249] on button "Ejecutar" at bounding box center [414, 253] width 52 height 19
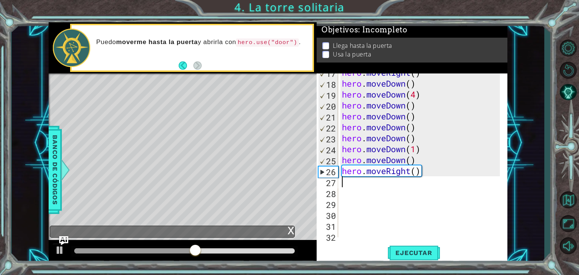
type textarea "h"
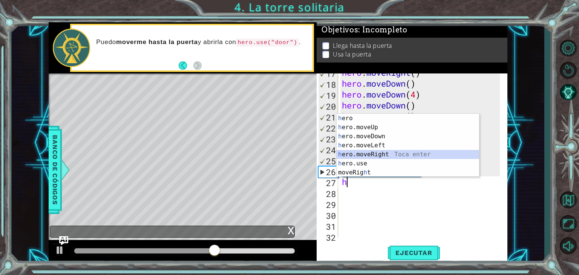
click at [410, 154] on div "h ero Toca enter h ero.moveUp Toca enter h ero.moveDown Toca enter h ero.moveLe…" at bounding box center [408, 154] width 143 height 81
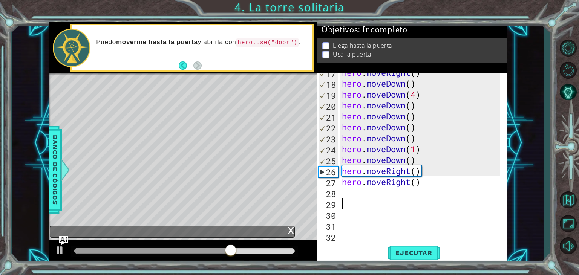
click at [367, 200] on div "hero . moveRight ( ) hero . moveDown ( ) hero . moveDown ( 4 ) hero . moveDown …" at bounding box center [422, 160] width 163 height 186
click at [363, 192] on div "hero . moveRight ( ) hero . moveDown ( ) hero . moveDown ( 4 ) hero . moveDown …" at bounding box center [422, 160] width 163 height 186
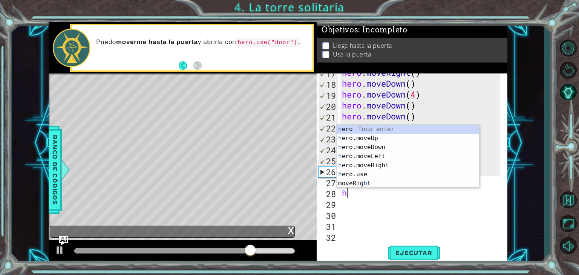
type textarea "hr"
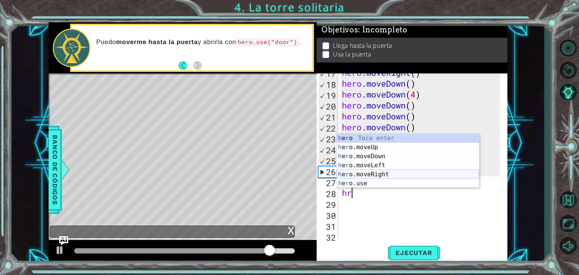
click at [355, 171] on div "h e r o Toca enter h e r o.moveUp Toca enter h e r o.moveDown Toca enter h e r …" at bounding box center [408, 170] width 143 height 72
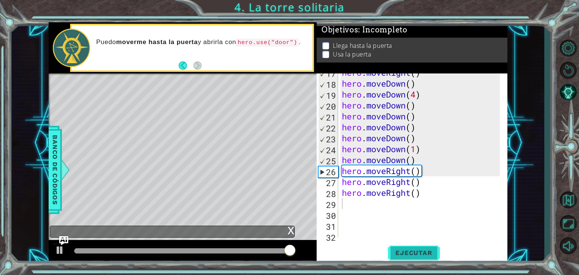
click at [408, 255] on span "Ejecutar" at bounding box center [414, 253] width 52 height 8
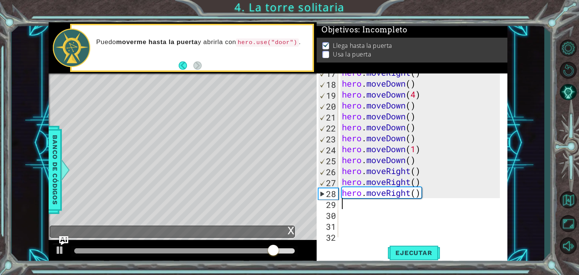
type textarea "h"
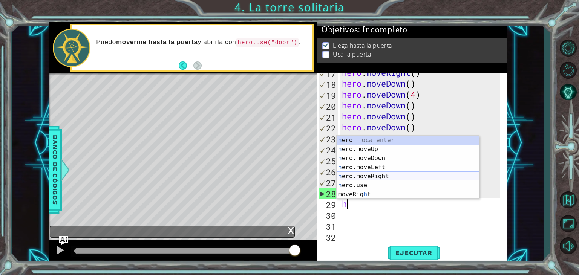
click at [380, 175] on div "h ero Toca enter h ero.moveUp Toca enter h ero.moveDown Toca enter h ero.moveLe…" at bounding box center [408, 176] width 143 height 81
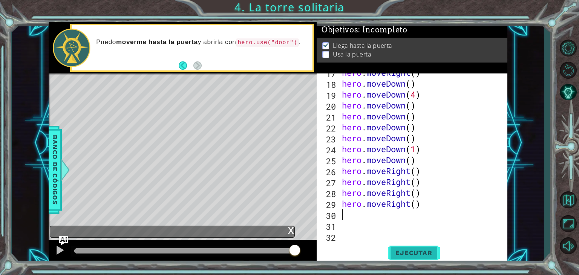
drag, startPoint x: 415, startPoint y: 258, endPoint x: 415, endPoint y: 253, distance: 5.7
click at [415, 256] on button "Ejecutar" at bounding box center [414, 253] width 52 height 19
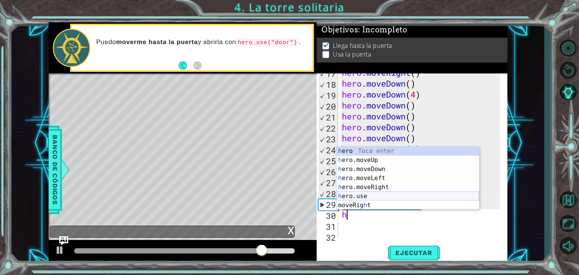
click at [378, 199] on div "h ero Toca enter h ero.moveUp Toca enter h ero.moveDown Toca enter h ero.moveLe…" at bounding box center [408, 187] width 143 height 81
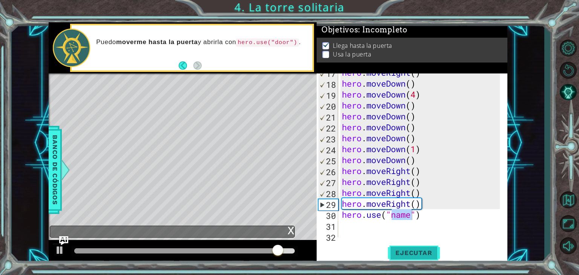
click at [397, 249] on button "Ejecutar" at bounding box center [414, 253] width 52 height 19
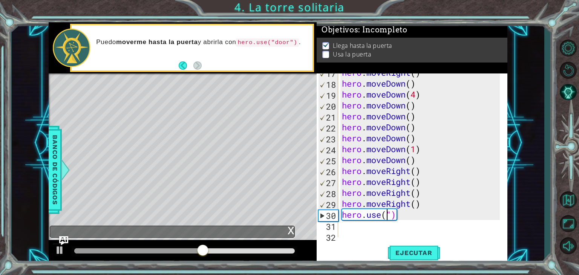
type textarea "hero.use")"
click at [411, 253] on span "Ejecutar" at bounding box center [414, 253] width 52 height 8
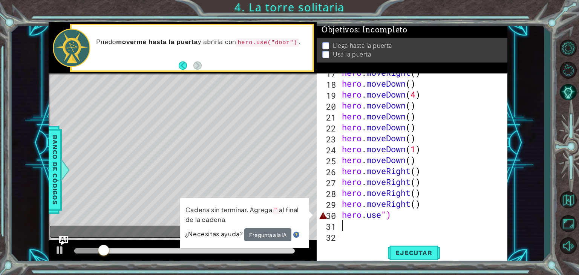
click at [396, 227] on div "hero . moveRight ( ) hero . moveDown ( ) hero . moveDown ( 4 ) hero . moveDown …" at bounding box center [422, 160] width 163 height 186
click at [401, 218] on div "hero . moveRight ( ) hero . moveDown ( ) hero . moveDown ( 4 ) hero . moveDown …" at bounding box center [422, 160] width 163 height 186
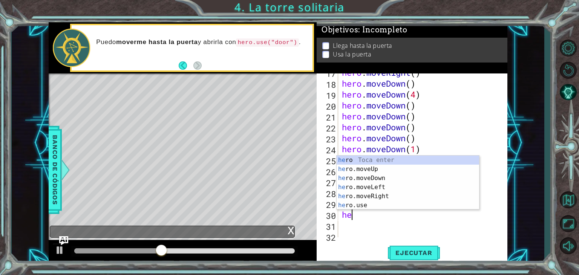
type textarea "h"
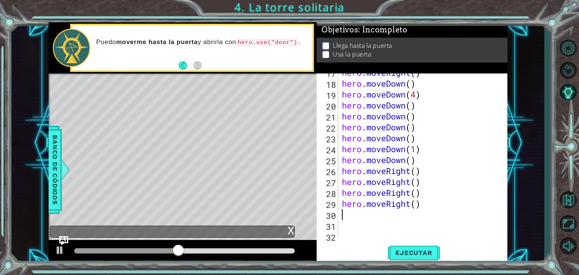
type textarea "h"
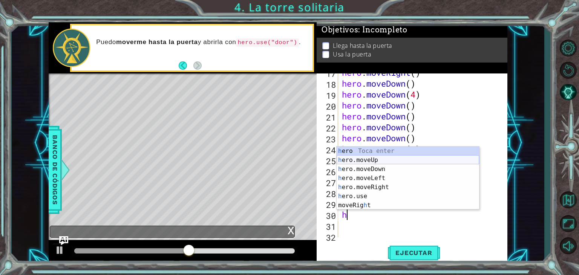
click at [385, 160] on div "h ero Toca enter h ero.moveUp Toca enter h ero.moveDown Toca enter h ero.moveLe…" at bounding box center [408, 187] width 143 height 81
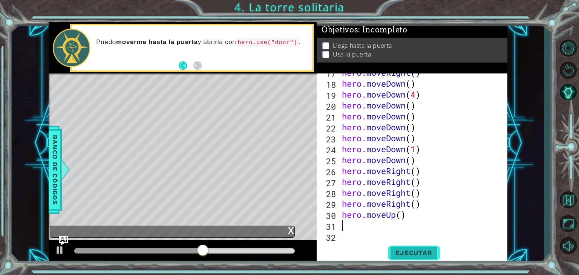
click at [416, 257] on button "Ejecutar" at bounding box center [414, 253] width 52 height 19
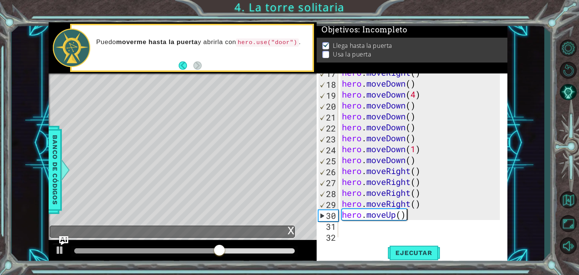
click at [412, 212] on div "hero . moveRight ( ) hero . moveDown ( ) hero . moveDown ( 4 ) hero . moveDown …" at bounding box center [422, 160] width 163 height 186
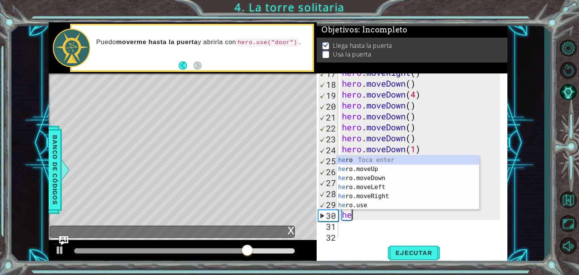
type textarea "h"
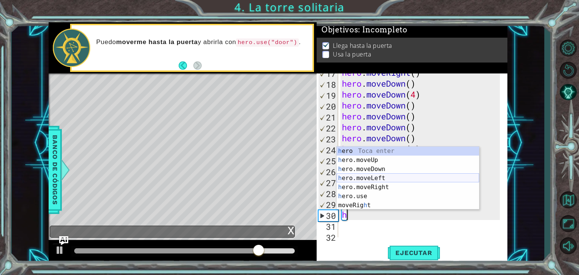
click at [387, 181] on div "h ero Toca enter h ero.moveUp Toca enter h ero.moveDown Toca enter h ero.moveLe…" at bounding box center [408, 187] width 143 height 81
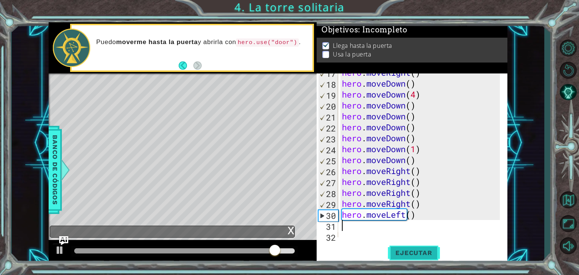
click at [429, 252] on span "Ejecutar" at bounding box center [414, 253] width 52 height 8
click at [450, 213] on div "hero . moveRight ( ) hero . moveDown ( ) hero . moveDown ( 4 ) hero . moveDown …" at bounding box center [422, 160] width 163 height 186
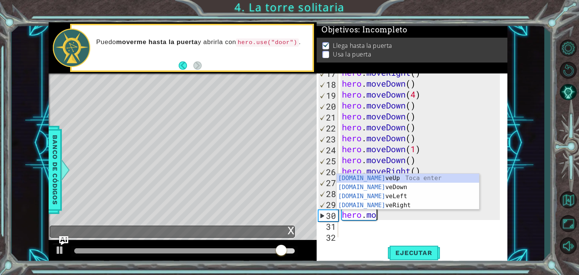
type textarea "hero.m"
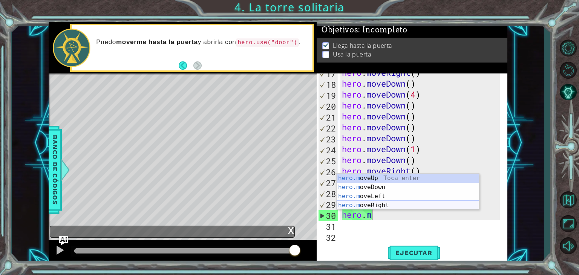
click at [403, 203] on div "hero.m oveUp Toca enter hero.m oveDown Toca enter hero.m oveLeft Toca enter her…" at bounding box center [408, 201] width 143 height 54
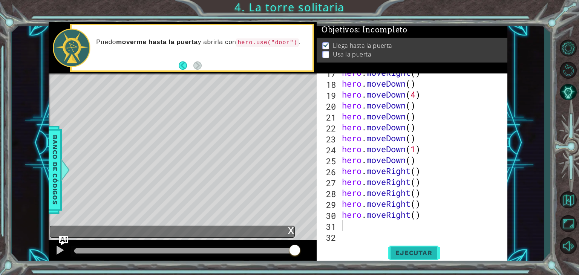
click at [415, 253] on span "Ejecutar" at bounding box center [414, 253] width 52 height 8
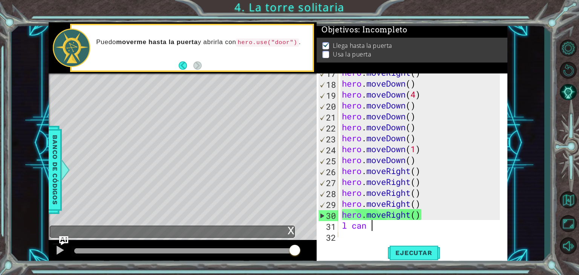
scroll to position [0, 1]
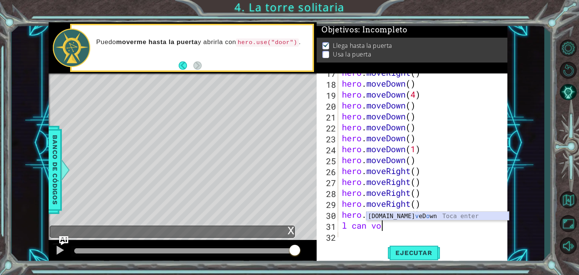
click at [387, 217] on div "[DOMAIN_NAME] v eD o wn Toca enter" at bounding box center [438, 225] width 143 height 27
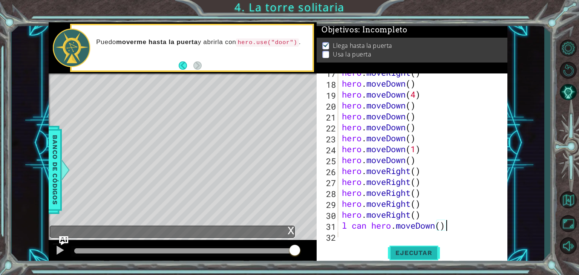
click at [403, 245] on button "Ejecutar" at bounding box center [414, 253] width 52 height 19
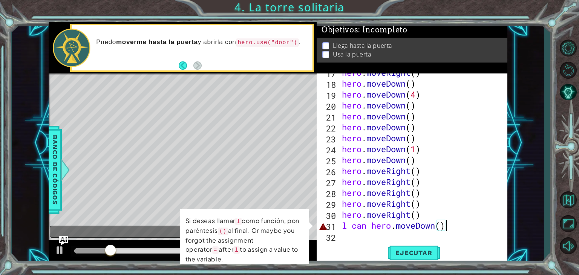
click at [463, 230] on div "hero . moveRight ( ) hero . moveDown ( ) hero . moveDown ( 4 ) hero . moveDown …" at bounding box center [422, 160] width 163 height 186
click at [395, 227] on div "hero . moveRight ( ) hero . moveDown ( ) hero . moveDown ( 4 ) hero . moveDown …" at bounding box center [422, 160] width 163 height 186
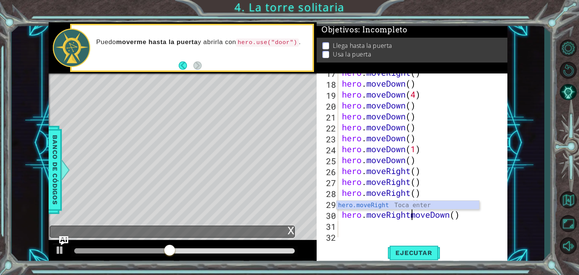
click at [466, 213] on div "hero . moveRight ( ) hero . moveDown ( ) hero . moveDown ( 4 ) hero . moveDown …" at bounding box center [422, 160] width 163 height 186
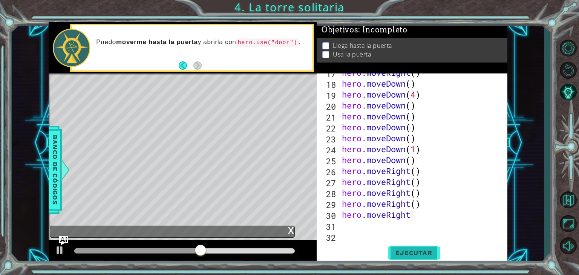
click at [422, 253] on span "Ejecutar" at bounding box center [414, 253] width 52 height 8
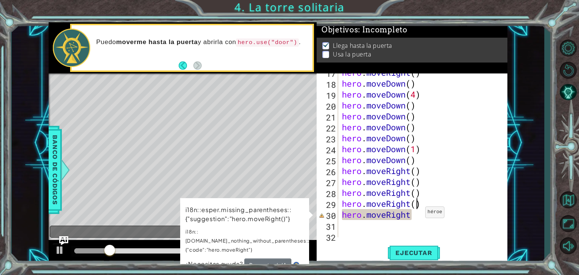
click at [419, 208] on div "hero . moveRight ( ) hero . moveDown ( ) hero . moveDown ( 4 ) hero . moveDown …" at bounding box center [422, 160] width 163 height 186
click at [411, 213] on div "hero . moveRight ( ) hero . moveDown ( ) hero . moveDown ( 4 ) hero . moveDown …" at bounding box center [422, 160] width 163 height 186
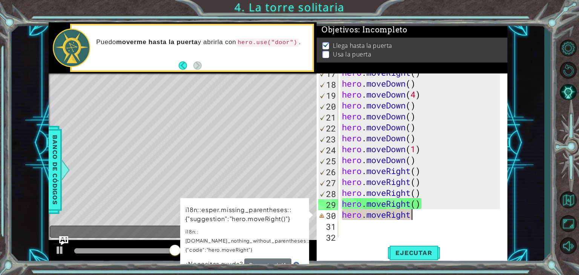
click at [421, 212] on div "hero . moveRight ( ) hero . moveDown ( ) hero . moveDown ( 4 ) hero . moveDown …" at bounding box center [422, 160] width 163 height 186
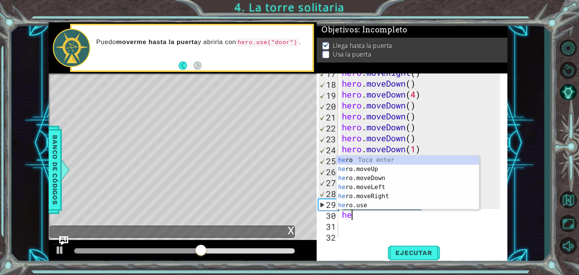
scroll to position [0, 0]
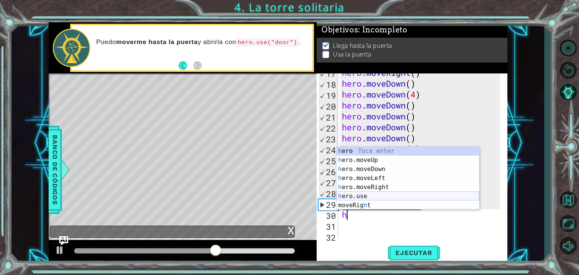
click at [379, 195] on div "h ero Toca enter h ero.moveUp Toca enter h ero.moveDown Toca enter h ero.moveLe…" at bounding box center [408, 187] width 143 height 81
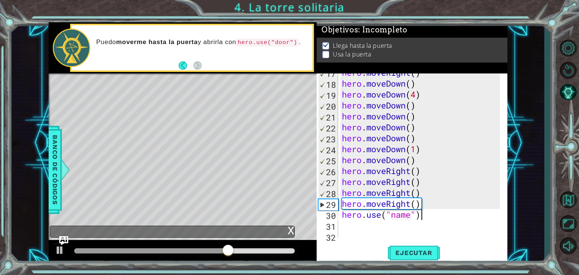
click at [427, 214] on div "hero . moveRight ( ) hero . moveDown ( ) hero . moveDown ( 4 ) hero . moveDown …" at bounding box center [422, 160] width 163 height 186
click at [421, 252] on span "Ejecutar" at bounding box center [414, 253] width 52 height 8
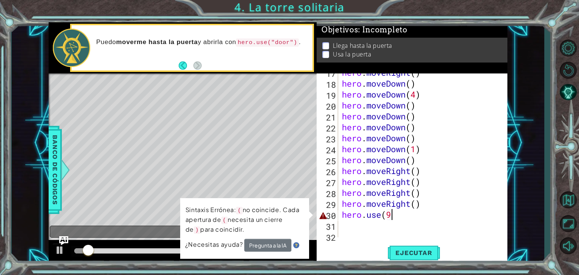
click at [408, 219] on div "hero . moveRight ( ) hero . moveDown ( ) hero . moveDown ( 4 ) hero . moveDown …" at bounding box center [422, 160] width 163 height 186
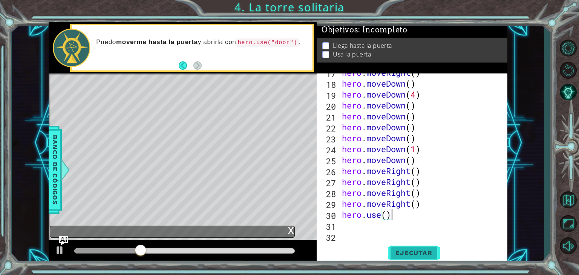
type textarea "hero.use()"
click at [417, 249] on span "Ejecutar" at bounding box center [414, 253] width 52 height 8
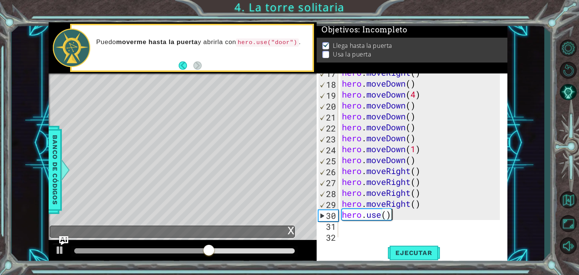
click at [420, 214] on div "hero . moveRight ( ) hero . moveDown ( ) hero . moveDown ( 4 ) hero . moveDown …" at bounding box center [422, 160] width 163 height 186
click at [408, 255] on span "Ejecutar" at bounding box center [414, 253] width 52 height 8
click at [388, 214] on div "hero . moveRight ( ) hero . moveDown ( ) hero . moveDown ( 4 ) hero . moveDown …" at bounding box center [422, 160] width 163 height 186
click at [376, 228] on div "hero . moveRight ( ) hero . moveDown ( ) hero . moveDown ( 4 ) hero . moveDown …" at bounding box center [422, 160] width 163 height 186
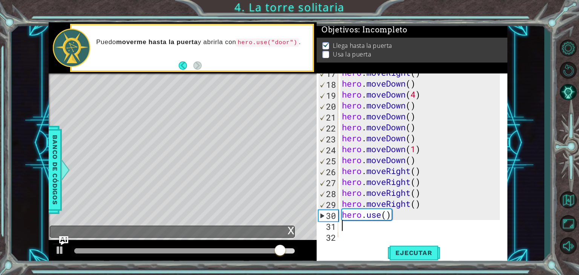
type textarea "h"
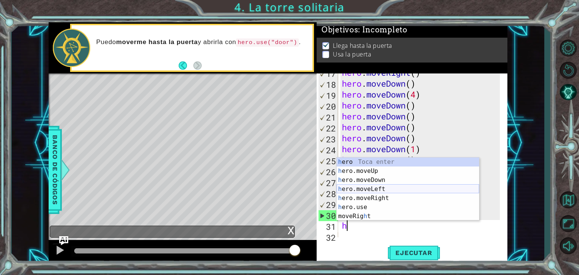
click at [379, 189] on div "h ero Toca enter h ero.moveUp Toca enter h ero.moveDown Toca enter h ero.moveLe…" at bounding box center [408, 198] width 143 height 81
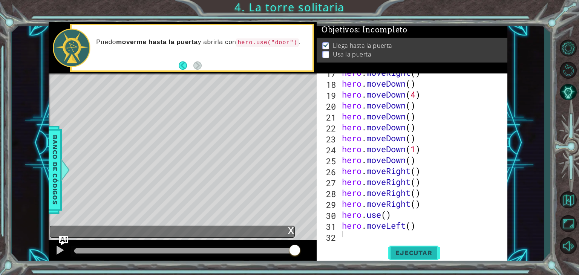
click at [410, 251] on span "Ejecutar" at bounding box center [414, 253] width 52 height 8
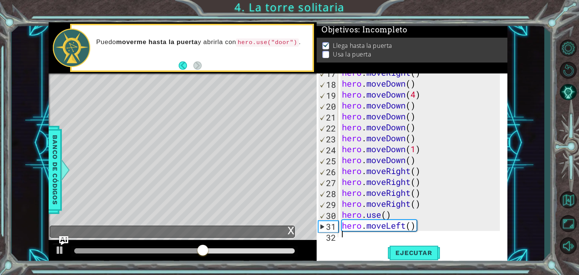
click at [435, 225] on div "hero . moveRight ( ) hero . moveDown ( ) hero . moveDown ( 4 ) hero . moveDown …" at bounding box center [422, 160] width 163 height 186
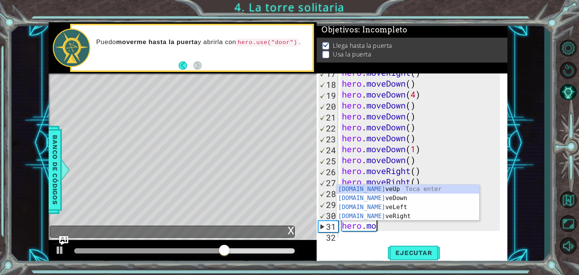
type textarea "hero."
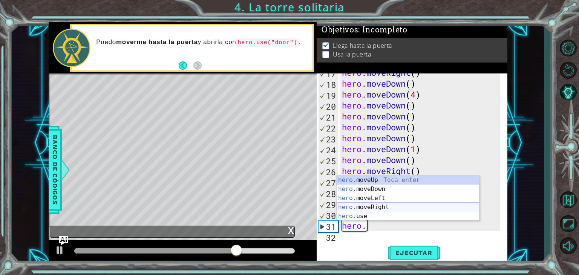
click at [407, 206] on div "hero. moveUp Toca enter hero. moveDown Toca enter hero. moveLeft Toca enter her…" at bounding box center [408, 207] width 143 height 63
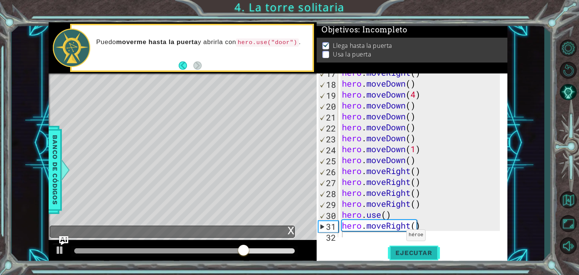
click at [397, 248] on button "Ejecutar" at bounding box center [414, 253] width 52 height 19
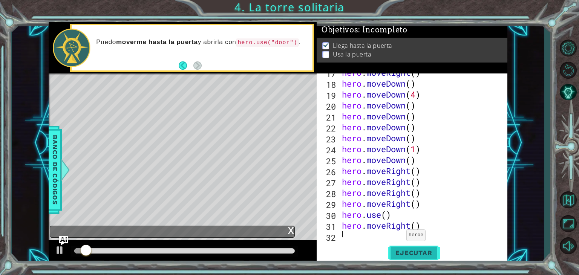
click at [401, 252] on span "Ejecutar" at bounding box center [414, 253] width 52 height 8
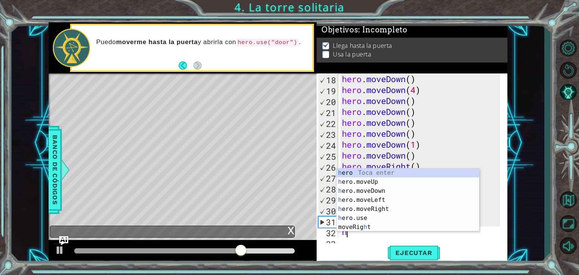
type textarea "h"
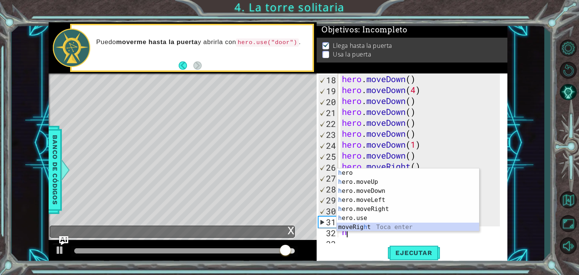
click at [373, 227] on div "h ero Toca enter h ero.moveUp Toca enter h ero.moveDown Toca enter h ero.moveLe…" at bounding box center [408, 209] width 143 height 81
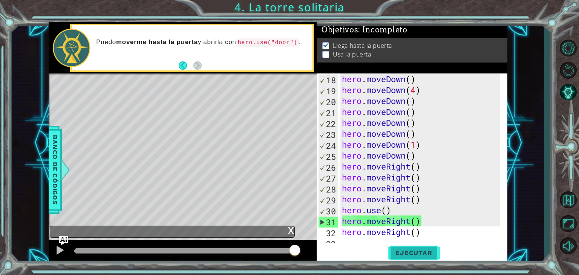
click at [407, 249] on button "Ejecutar" at bounding box center [414, 253] width 52 height 19
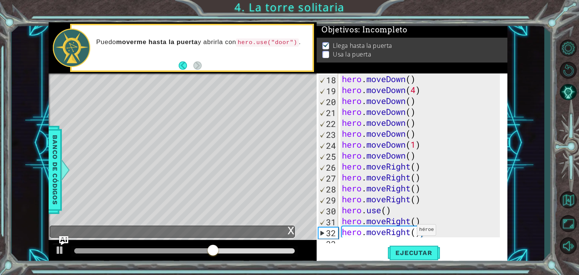
click at [411, 232] on div "hero . moveDown ( ) hero . moveDown ( 4 ) hero . moveDown ( ) hero . moveDown (…" at bounding box center [422, 167] width 163 height 186
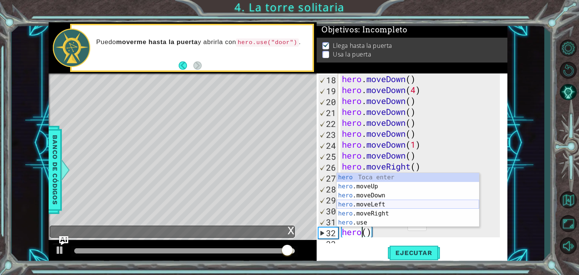
click at [391, 207] on div "hero Toca enter hero .moveUp Toca enter hero .moveDown Toca enter hero .moveLef…" at bounding box center [408, 209] width 143 height 72
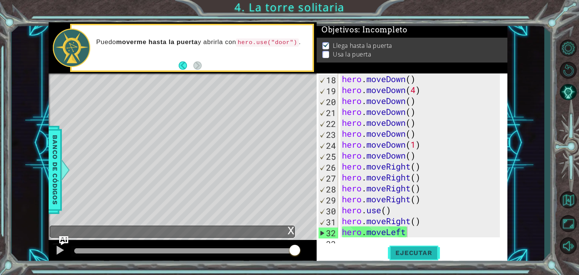
click at [410, 251] on span "Ejecutar" at bounding box center [414, 253] width 52 height 8
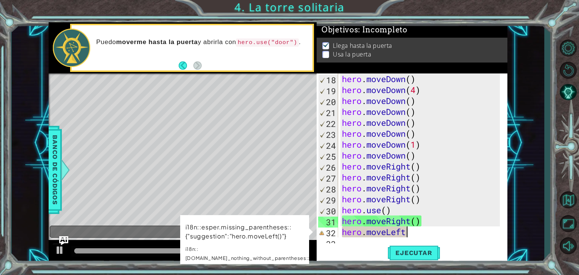
click at [411, 233] on div "hero . moveDown ( ) hero . moveDown ( 4 ) hero . moveDown ( ) hero . moveDown (…" at bounding box center [422, 167] width 163 height 186
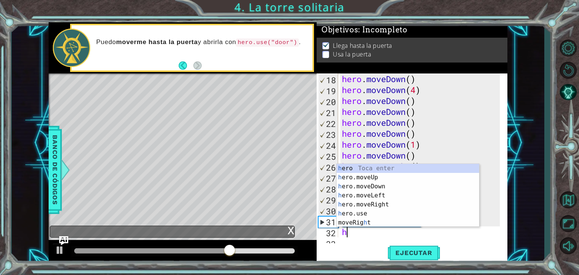
type textarea "h"
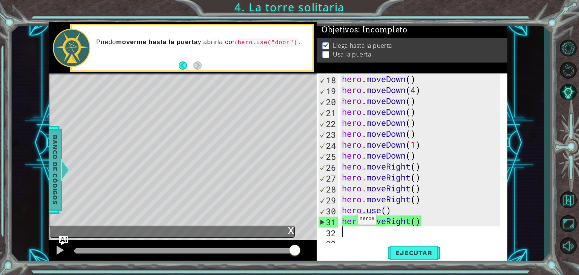
click at [56, 175] on span "Banco de códigos" at bounding box center [50, 170] width 12 height 78
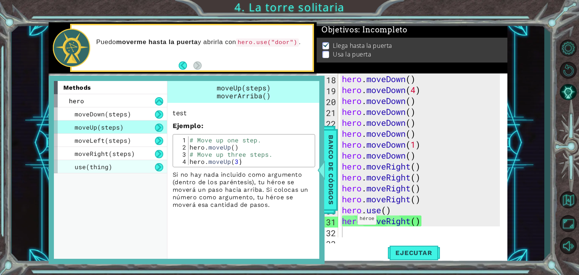
click at [104, 166] on span "use(thing)" at bounding box center [94, 167] width 38 height 8
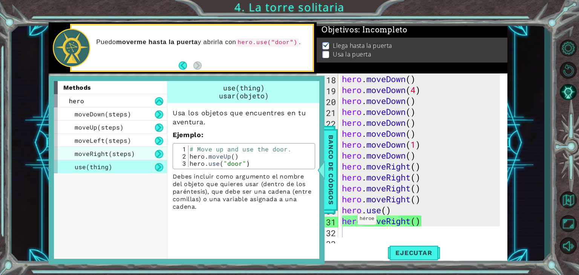
click at [123, 156] on span "moveRight(steps)" at bounding box center [105, 154] width 60 height 8
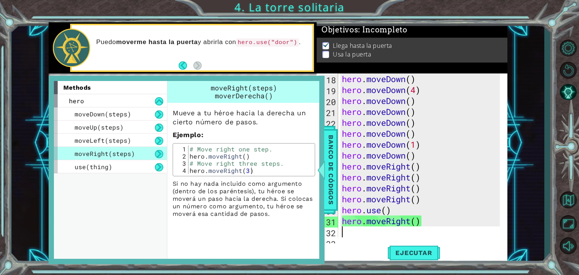
click at [408, 229] on div "hero . moveDown ( ) hero . moveDown ( 4 ) hero . moveDown ( ) hero . moveDown (…" at bounding box center [422, 167] width 163 height 186
click at [332, 180] on span "Banco de códigos" at bounding box center [326, 170] width 12 height 78
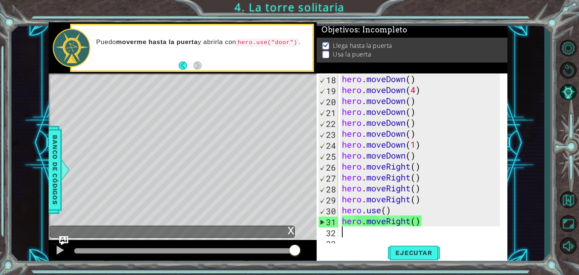
click at [350, 227] on div "hero . moveDown ( ) hero . moveDown ( 4 ) hero . moveDown ( ) hero . moveDown (…" at bounding box center [422, 167] width 163 height 186
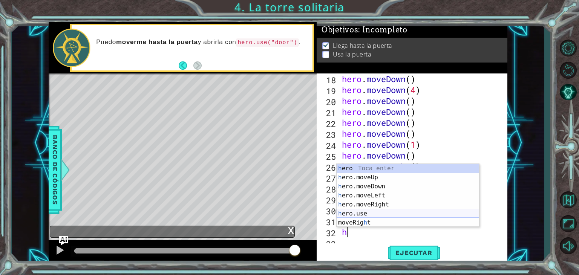
click at [357, 215] on div "h ero Toca enter h ero.moveUp Toca enter h ero.moveDown Toca enter h ero.moveLe…" at bounding box center [408, 204] width 143 height 81
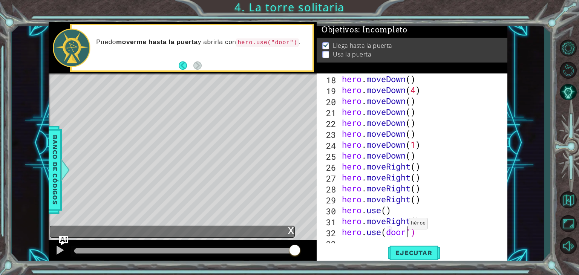
scroll to position [0, 3]
drag, startPoint x: 412, startPoint y: 248, endPoint x: 404, endPoint y: 246, distance: 8.4
click at [406, 249] on button "Ejecutar" at bounding box center [414, 253] width 52 height 19
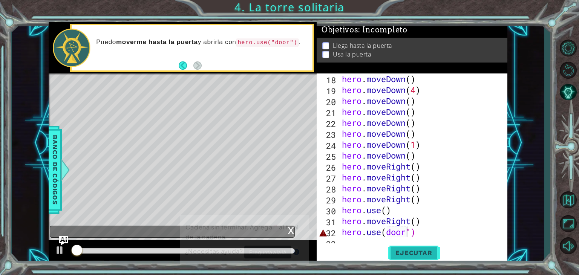
click at [409, 250] on button "Ejecutar" at bounding box center [414, 253] width 52 height 19
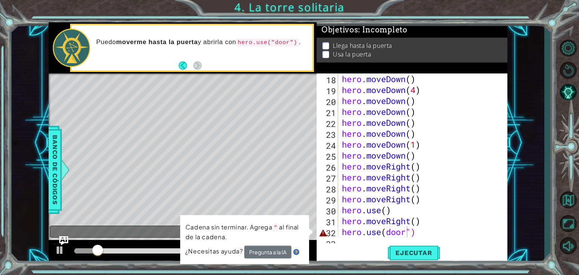
drag, startPoint x: 220, startPoint y: 257, endPoint x: 222, endPoint y: 253, distance: 4.4
click at [221, 257] on div "¿Necesitas ayuda? Pregunta a la IA" at bounding box center [244, 253] width 119 height 14
click at [223, 252] on span "¿Necesitas ayuda?" at bounding box center [215, 251] width 60 height 9
click at [247, 251] on button "Pregunta a la IA" at bounding box center [268, 253] width 48 height 14
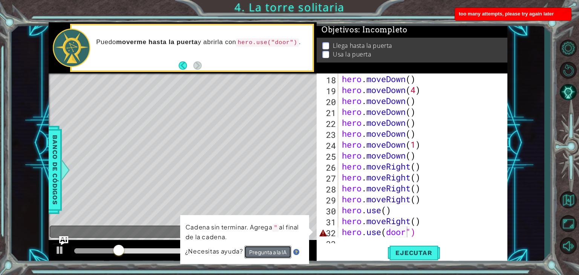
click at [256, 253] on button "Pregunta a la IA" at bounding box center [267, 252] width 47 height 13
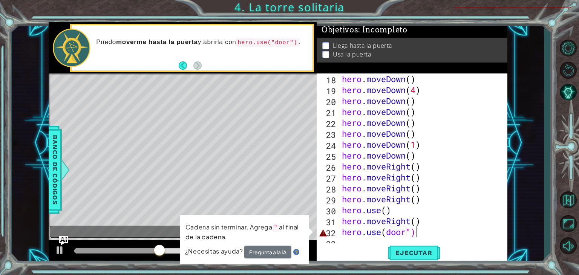
click at [419, 236] on div "hero . moveDown ( ) hero . moveDown ( 4 ) hero . moveDown ( ) hero . moveDown (…" at bounding box center [422, 167] width 163 height 186
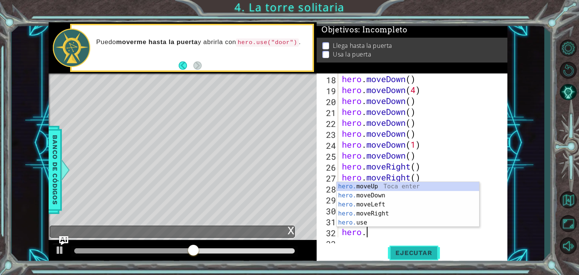
scroll to position [0, 0]
type textarea "hero"
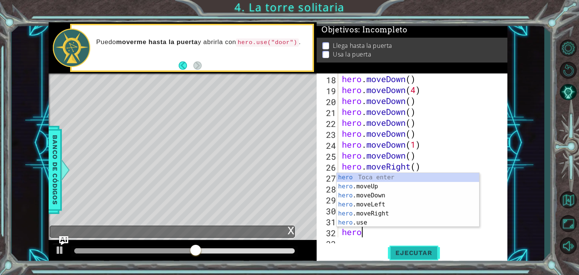
scroll to position [0, 0]
click at [412, 178] on div "hero Toca enter hero .moveUp Toca enter hero .moveDown Toca enter hero .moveLef…" at bounding box center [408, 209] width 143 height 72
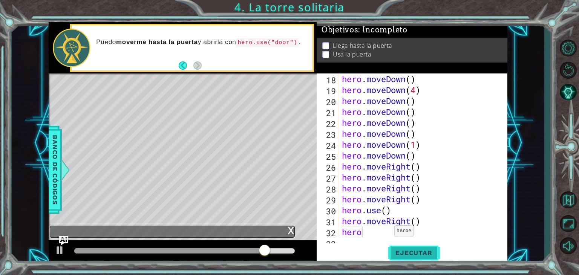
click at [420, 252] on span "Ejecutar" at bounding box center [414, 253] width 52 height 8
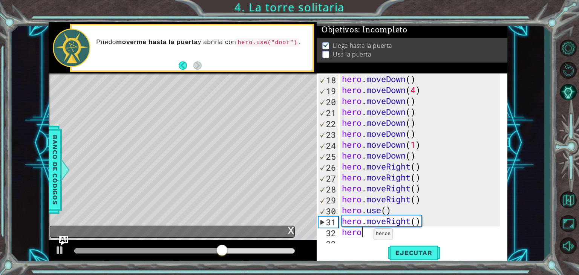
click at [367, 236] on div "hero . moveDown ( ) hero . moveDown ( 4 ) hero . moveDown ( ) hero . moveDown (…" at bounding box center [422, 167] width 163 height 186
click at [370, 234] on div "hero . moveDown ( ) hero . moveDown ( 4 ) hero . moveDown ( ) hero . moveDown (…" at bounding box center [422, 167] width 163 height 186
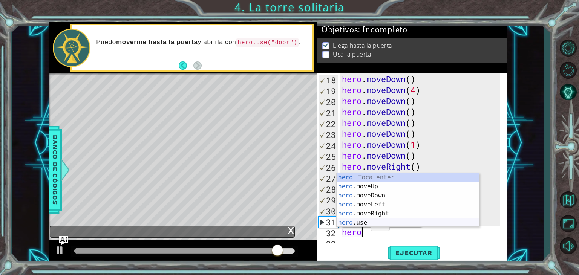
click at [366, 222] on div "hero Toca enter hero .moveUp Toca enter hero .moveDown Toca enter hero .moveLef…" at bounding box center [408, 209] width 143 height 72
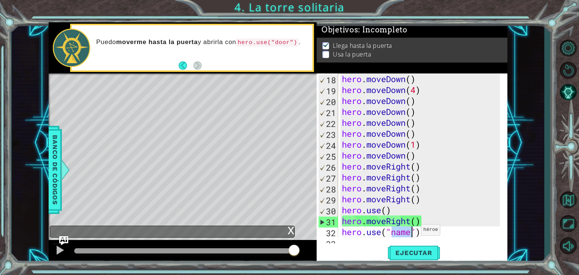
click at [415, 232] on div "hero . moveDown ( ) hero . moveDown ( 4 ) hero . moveDown ( ) hero . moveDown (…" at bounding box center [422, 167] width 163 height 186
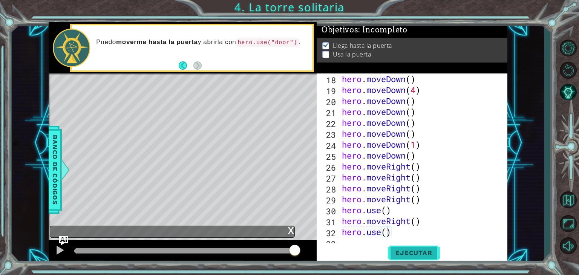
click at [410, 250] on span "Ejecutar" at bounding box center [414, 253] width 52 height 8
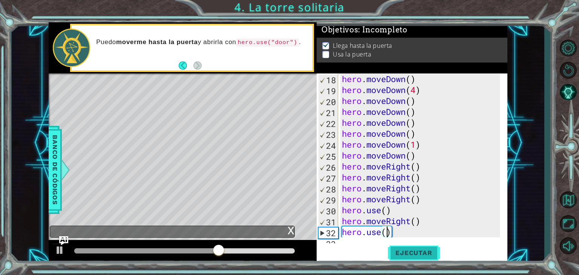
click at [405, 246] on button "Ejecutar" at bounding box center [414, 253] width 52 height 19
click at [407, 250] on button "Ejecutar" at bounding box center [414, 253] width 52 height 19
click at [404, 250] on span "Ejecutar" at bounding box center [414, 253] width 52 height 8
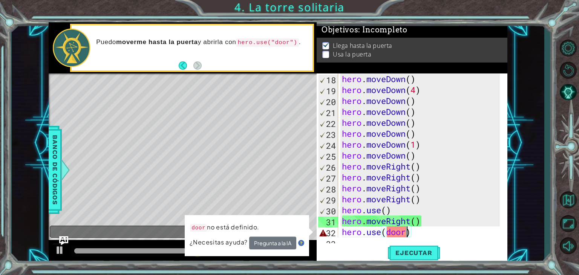
click at [417, 234] on div "hero . moveDown ( ) hero . moveDown ( 4 ) hero . moveDown ( ) hero . moveDown (…" at bounding box center [422, 167] width 163 height 186
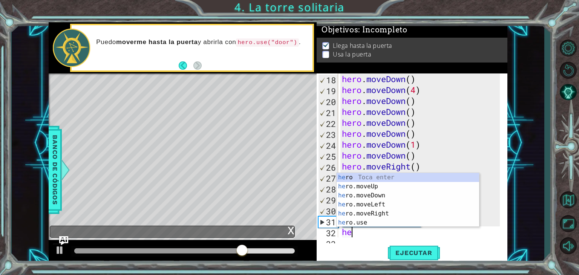
scroll to position [0, 0]
type textarea "h"
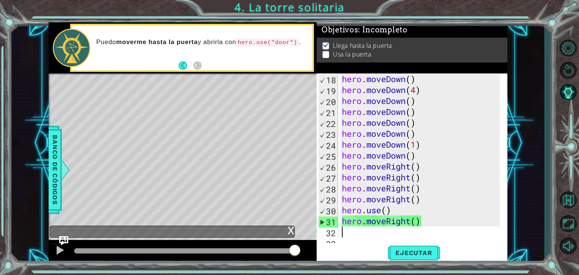
click at [196, 69] on footer at bounding box center [190, 65] width 23 height 11
click at [191, 67] on button "Back" at bounding box center [186, 65] width 15 height 8
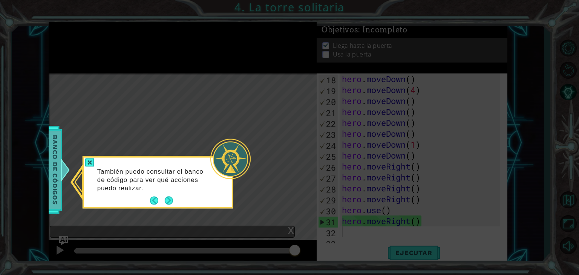
click at [59, 162] on span "Banco de códigos" at bounding box center [53, 170] width 12 height 78
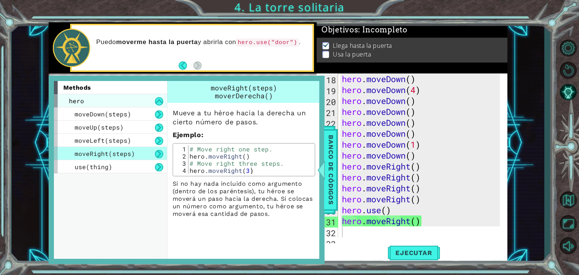
click at [127, 103] on div "hero" at bounding box center [110, 100] width 113 height 13
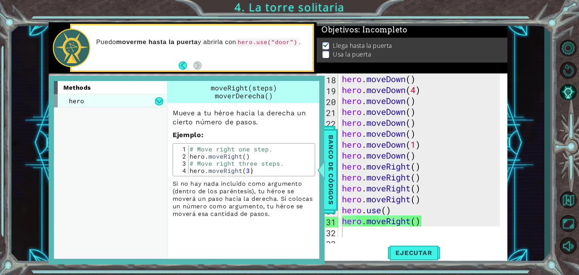
click at [133, 100] on div "hero" at bounding box center [110, 100] width 113 height 13
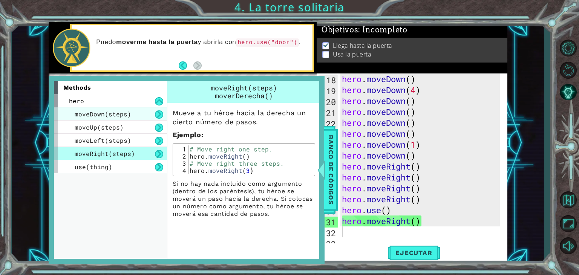
click at [133, 114] on div "moveDown(steps)" at bounding box center [110, 113] width 113 height 13
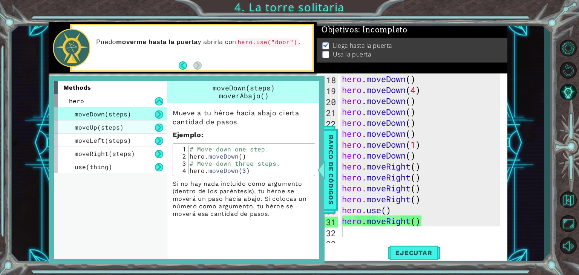
click at [130, 126] on div "moveUp(steps)" at bounding box center [110, 127] width 113 height 13
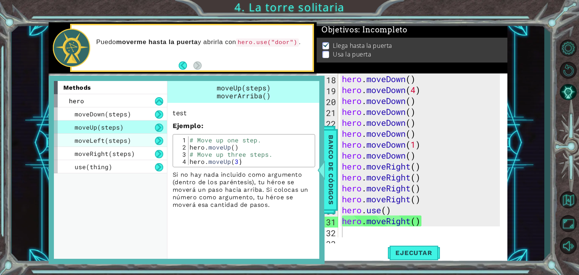
click at [130, 138] on div "moveLeft(steps)" at bounding box center [110, 140] width 113 height 13
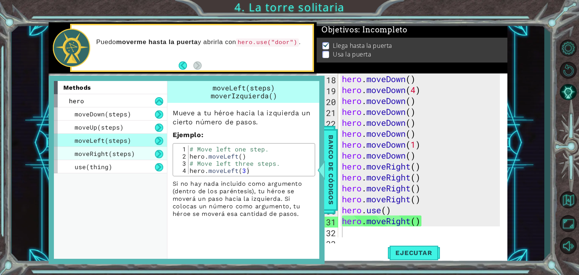
click at [132, 147] on div "moveDown(steps) moveUp(steps) moveLeft(steps) moveRight(steps) use(thing)" at bounding box center [110, 140] width 113 height 66
click at [132, 149] on div "moveRight(steps)" at bounding box center [110, 153] width 113 height 13
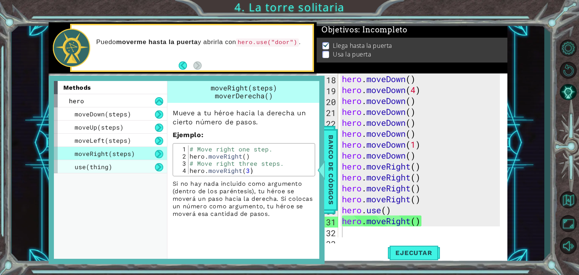
click at [118, 164] on div "use(thing)" at bounding box center [110, 166] width 113 height 13
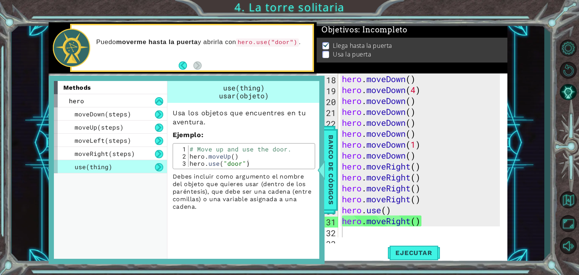
click at [358, 238] on div "18 19 20 21 22 23 24 25 26 27 28 29 30 31 32 33 hero . moveDown ( ) hero . move…" at bounding box center [412, 169] width 191 height 190
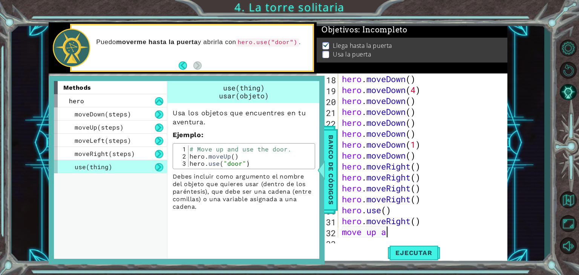
scroll to position [0, 1]
type textarea "move up"
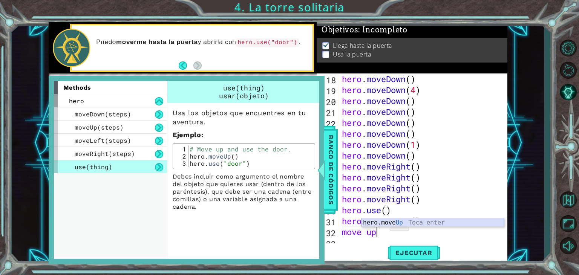
click at [386, 223] on div "hero.move Up Toca enter" at bounding box center [433, 231] width 143 height 27
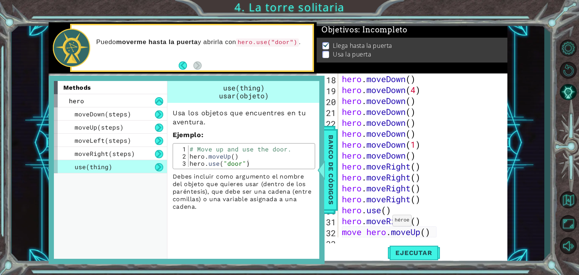
scroll to position [0, 0]
click at [398, 249] on button "Ejecutar" at bounding box center [414, 253] width 52 height 19
click at [399, 251] on span "Ejecutar" at bounding box center [414, 253] width 52 height 8
click at [405, 252] on span "Ejecutar" at bounding box center [414, 253] width 52 height 8
click at [363, 227] on div "hero . moveDown ( ) hero . moveDown ( 4 ) hero . moveDown ( ) hero . moveDown (…" at bounding box center [422, 167] width 163 height 186
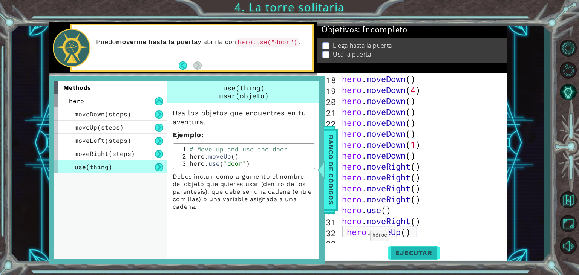
click at [410, 257] on span "Ejecutar" at bounding box center [414, 253] width 52 height 8
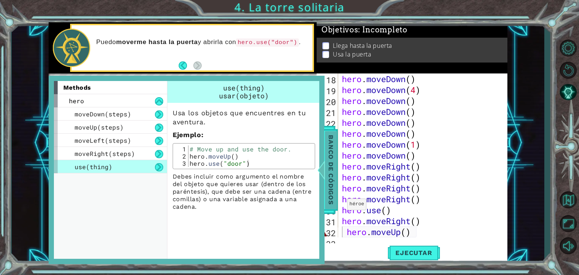
click at [327, 180] on span "Banco de códigos" at bounding box center [327, 170] width 12 height 78
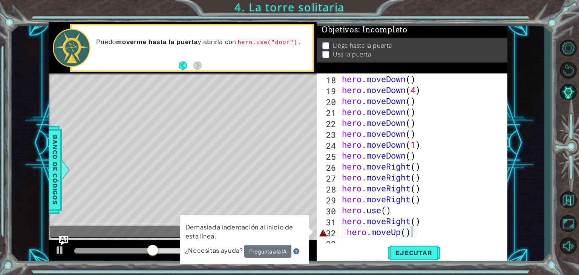
click at [419, 235] on div "hero . moveDown ( ) hero . moveDown ( 4 ) hero . moveDown ( ) hero . moveDown (…" at bounding box center [422, 167] width 163 height 186
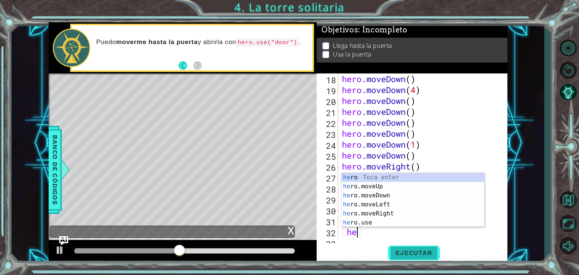
type textarea "h"
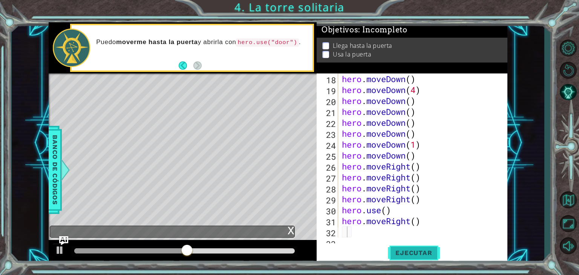
click at [411, 249] on button "Ejecutar" at bounding box center [414, 253] width 52 height 19
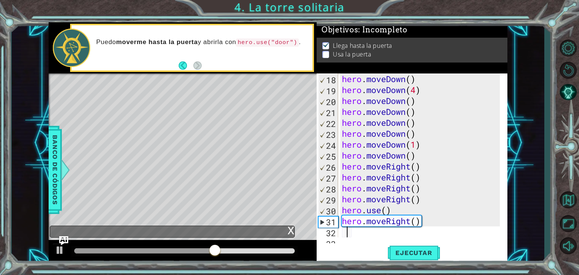
type textarea "h"
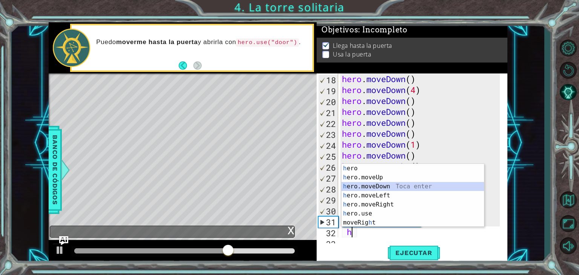
click at [386, 190] on div "h ero Toca enter h ero.moveUp Toca enter h ero.moveDown Toca enter h ero.moveLe…" at bounding box center [413, 204] width 143 height 81
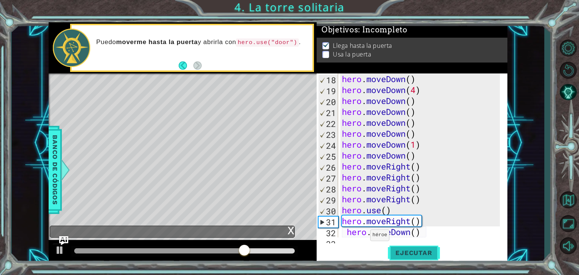
click at [419, 247] on button "Ejecutar" at bounding box center [414, 253] width 52 height 19
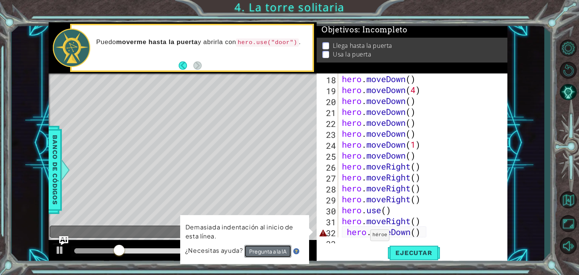
click at [256, 249] on button "Pregunta a la IA" at bounding box center [267, 251] width 47 height 13
click at [426, 231] on div "hero . moveDown ( ) hero . moveDown ( 4 ) hero . moveDown ( ) hero . moveDown (…" at bounding box center [422, 167] width 163 height 186
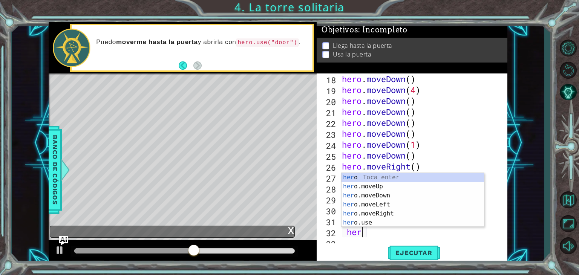
type textarea "h"
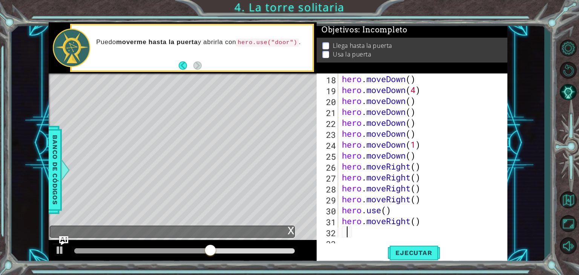
type textarea "h"
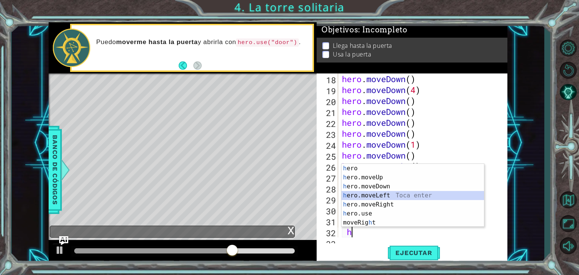
click at [359, 192] on div "h ero Toca enter h ero.moveUp Toca enter h ero.moveDown Toca enter h ero.moveLe…" at bounding box center [413, 204] width 143 height 81
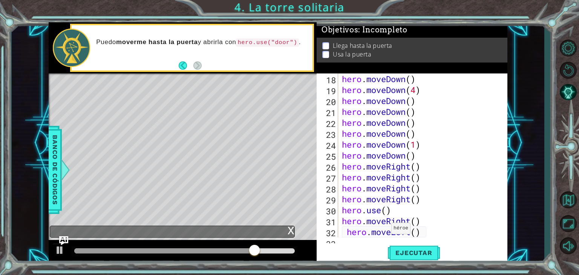
click at [367, 240] on div "18 19 20 21 22 23 24 25 26 27 28 29 30 31 32 33 hero . moveDown ( ) hero . move…" at bounding box center [412, 169] width 191 height 190
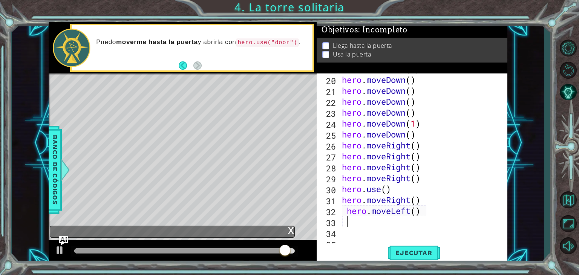
scroll to position [213, 0]
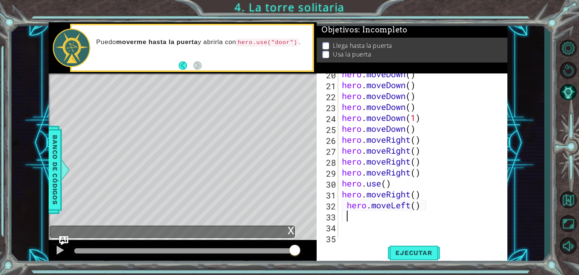
type textarea "h"
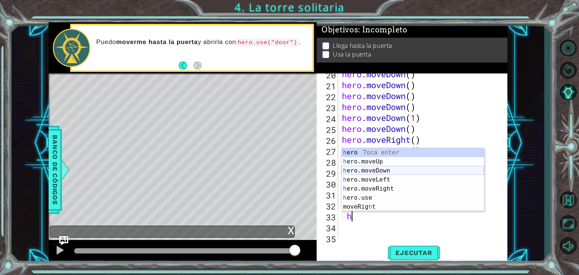
click at [425, 169] on div "h ero Toca enter h ero.moveUp Toca enter h ero.moveDown Toca enter h ero.moveLe…" at bounding box center [413, 188] width 143 height 81
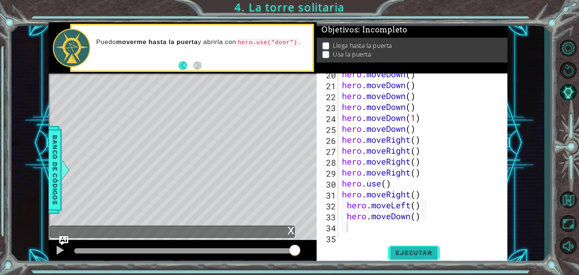
click at [430, 257] on button "Ejecutar" at bounding box center [414, 253] width 52 height 19
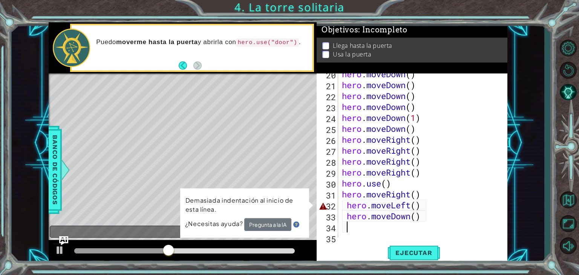
click at [445, 214] on div "hero . moveDown ( ) hero . moveDown ( ) hero . moveDown ( ) hero . moveDown ( )…" at bounding box center [422, 162] width 163 height 186
click at [444, 210] on div "hero . moveDown ( ) hero . moveDown ( ) hero . moveDown ( ) hero . moveDown ( )…" at bounding box center [422, 162] width 163 height 186
click at [441, 212] on div "hero . moveDown ( ) hero . moveDown ( ) hero . moveDown ( ) hero . moveDown ( )…" at bounding box center [422, 162] width 163 height 186
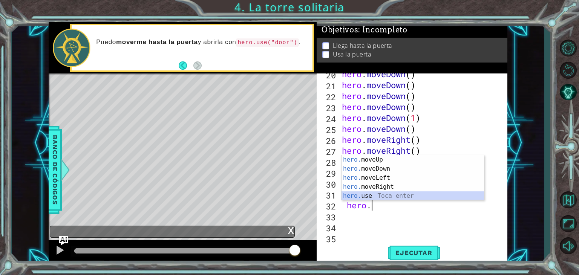
click at [384, 197] on div "hero. moveUp Toca enter hero. moveDown Toca enter hero. moveLeft Toca enter her…" at bounding box center [413, 186] width 143 height 63
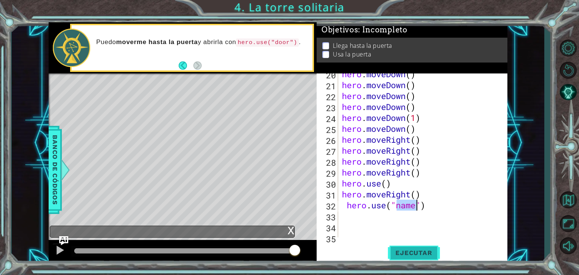
click at [401, 247] on button "Ejecutar" at bounding box center [414, 253] width 52 height 19
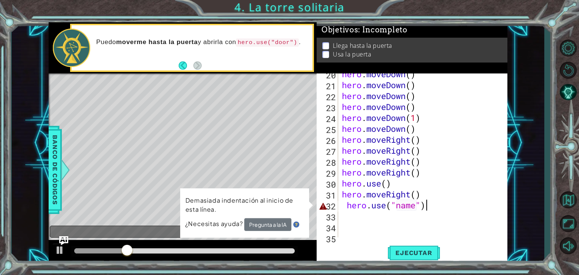
click at [438, 208] on div "hero . moveDown ( ) hero . moveDown ( ) hero . moveDown ( ) hero . moveDown ( )…" at bounding box center [422, 162] width 163 height 186
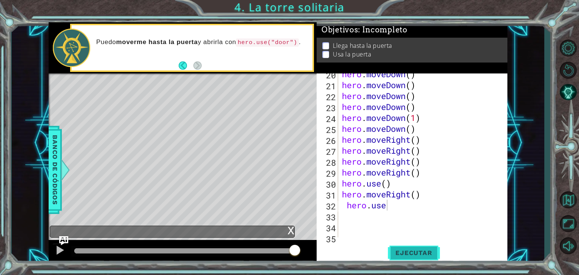
click at [406, 252] on span "Ejecutar" at bounding box center [414, 253] width 52 height 8
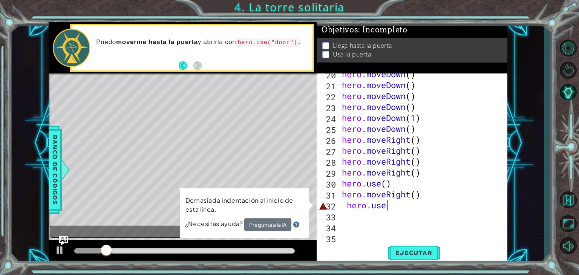
click at [402, 207] on div "hero . moveDown ( ) hero . moveDown ( ) hero . moveDown ( ) hero . moveDown ( )…" at bounding box center [422, 162] width 163 height 186
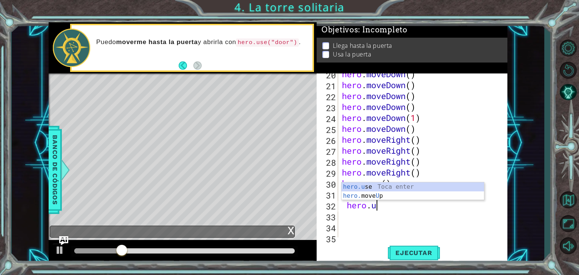
type textarea "hero."
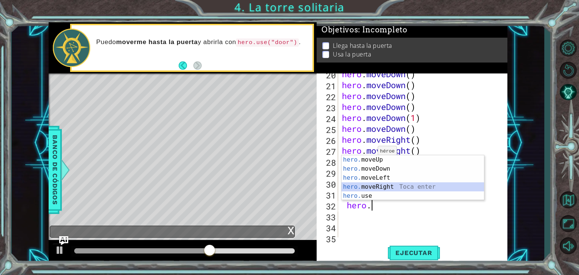
drag, startPoint x: 383, startPoint y: 187, endPoint x: 397, endPoint y: 201, distance: 19.2
click at [383, 187] on div "hero. moveUp Toca enter hero. moveDown Toca enter hero. moveLeft Toca enter her…" at bounding box center [413, 186] width 143 height 63
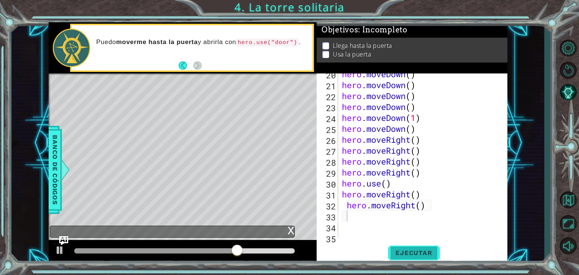
click at [416, 251] on span "Ejecutar" at bounding box center [414, 253] width 52 height 8
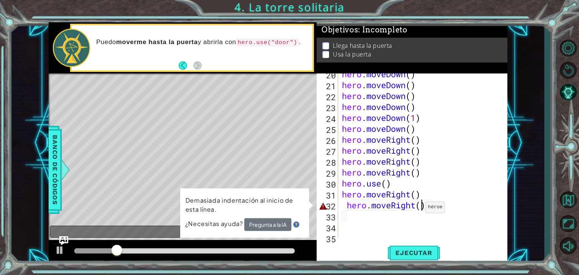
click at [419, 204] on div "hero . moveDown ( ) hero . moveDown ( ) hero . moveDown ( ) hero . moveDown ( )…" at bounding box center [422, 162] width 163 height 186
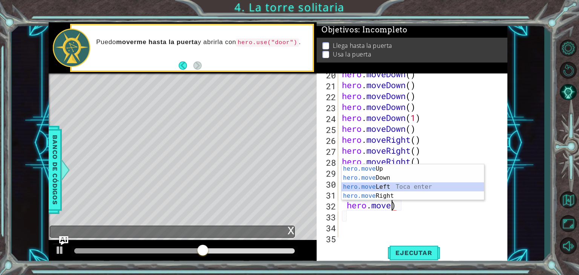
click at [401, 189] on div "hero.move Up Toca enter hero.move Down Toca enter hero.move Left Toca enter her…" at bounding box center [413, 191] width 143 height 54
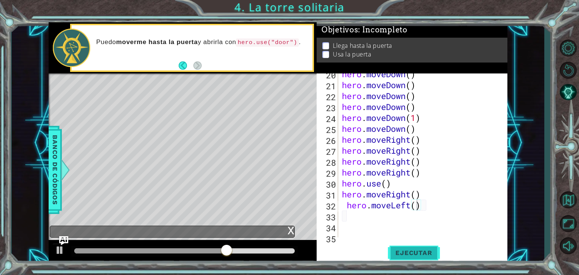
click at [409, 247] on button "Ejecutar" at bounding box center [414, 253] width 52 height 19
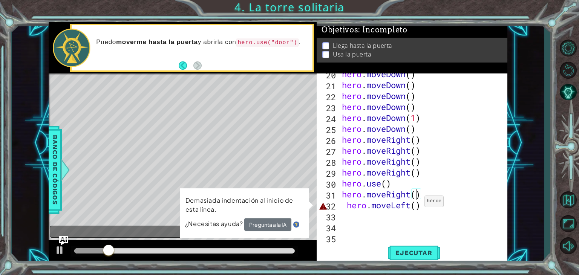
click at [418, 198] on div "hero . moveDown ( ) hero . moveDown ( ) hero . moveDown ( ) hero . moveDown ( )…" at bounding box center [422, 162] width 163 height 186
click at [421, 206] on div "hero . moveDown ( ) hero . moveDown ( ) hero . moveDown ( ) hero . moveDown ( )…" at bounding box center [422, 162] width 163 height 186
click at [413, 204] on div "hero . moveDown ( ) hero . moveDown ( ) hero . moveDown ( ) hero . moveDown ( )…" at bounding box center [422, 162] width 163 height 186
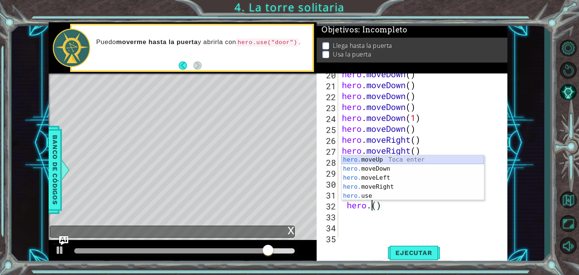
click at [411, 159] on div "hero. moveUp Toca enter hero. moveDown Toca enter hero. moveLeft Toca enter her…" at bounding box center [413, 186] width 143 height 63
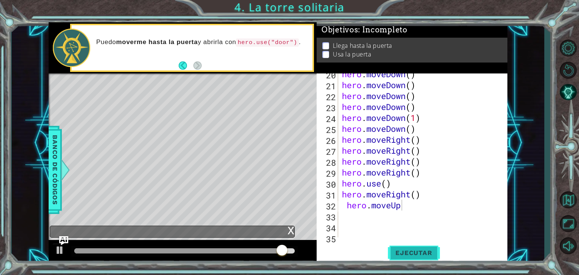
click at [416, 246] on button "Ejecutar" at bounding box center [414, 253] width 52 height 19
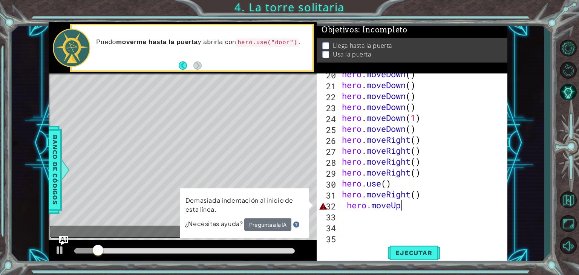
click at [419, 207] on div "hero . moveDown ( ) hero . moveDown ( ) hero . moveDown ( ) hero . moveDown ( )…" at bounding box center [422, 162] width 163 height 186
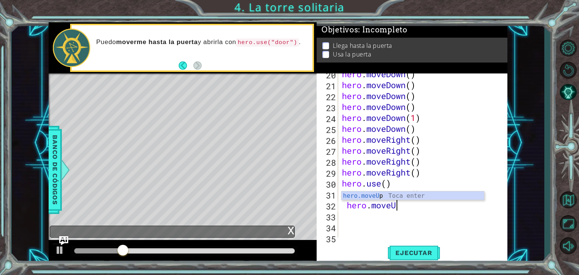
type textarea "hero.move"
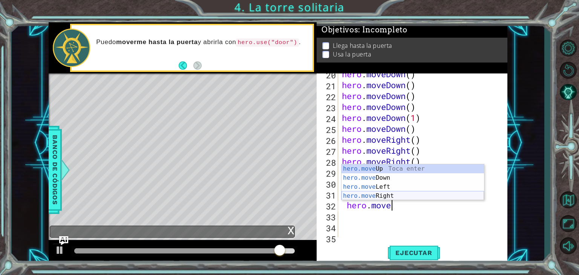
click at [382, 194] on div "hero.move Up Toca enter hero.move Down Toca enter hero.move Left Toca enter her…" at bounding box center [413, 191] width 143 height 54
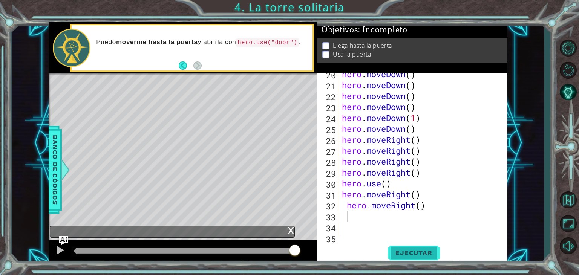
click at [409, 244] on button "Ejecutar" at bounding box center [414, 253] width 52 height 19
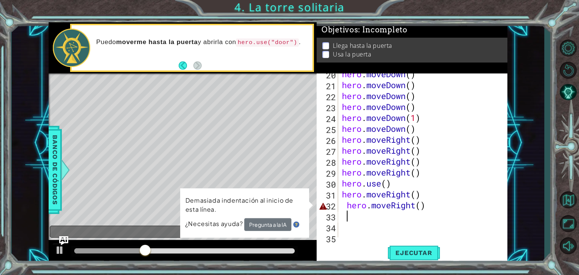
click at [425, 207] on div "hero . moveDown ( ) hero . moveDown ( ) hero . moveDown ( ) hero . moveDown ( )…" at bounding box center [422, 162] width 163 height 186
type textarea "hero.moveRight()"
click at [422, 207] on div "hero . moveDown ( ) hero . moveDown ( ) hero . moveDown ( ) hero . moveDown ( )…" at bounding box center [422, 162] width 163 height 186
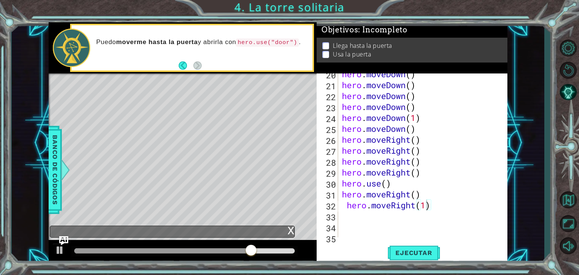
click at [416, 242] on div "hero.moveRight(1) 20 21 22 23 24 25 26 27 28 29 30 31 32 33 34 35 36 hero . mov…" at bounding box center [412, 169] width 191 height 190
click at [415, 242] on div "hero.moveRight(1) 20 21 22 23 24 25 26 27 28 29 30 31 32 33 34 35 36 hero . mov…" at bounding box center [412, 169] width 191 height 190
click at [413, 247] on button "Ejecutar" at bounding box center [414, 253] width 52 height 19
click at [416, 249] on span "Ejecutar" at bounding box center [414, 253] width 52 height 8
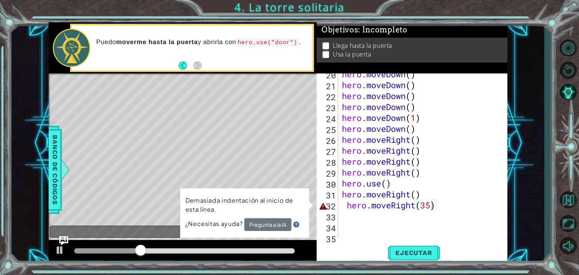
click at [208, 222] on span "¿Necesitas ayuda?" at bounding box center [214, 224] width 59 height 8
click at [444, 201] on div "hero . moveDown ( ) hero . moveDown ( ) hero . moveDown ( ) hero . moveDown ( )…" at bounding box center [422, 162] width 163 height 186
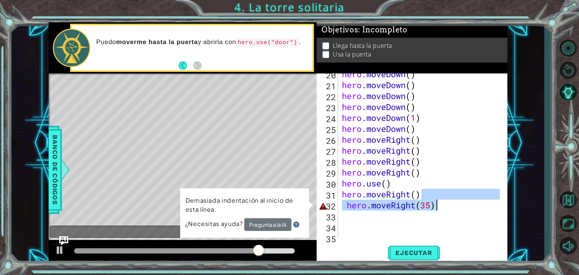
type textarea "hero.moveRight()"
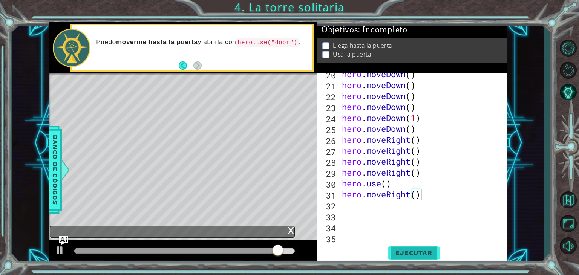
click at [411, 254] on span "Ejecutar" at bounding box center [414, 253] width 52 height 8
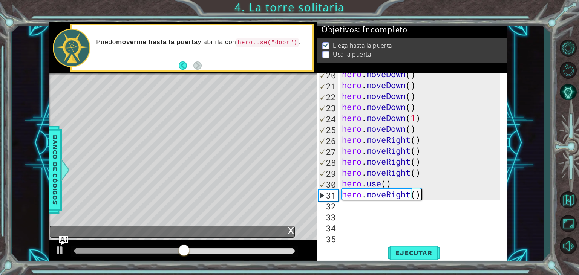
click at [358, 214] on div "hero . moveDown ( ) hero . moveDown ( ) hero . moveDown ( ) hero . moveDown ( )…" at bounding box center [422, 162] width 163 height 186
click at [353, 210] on div "hero . moveDown ( ) hero . moveDown ( ) hero . moveDown ( ) hero . moveDown ( )…" at bounding box center [422, 162] width 163 height 186
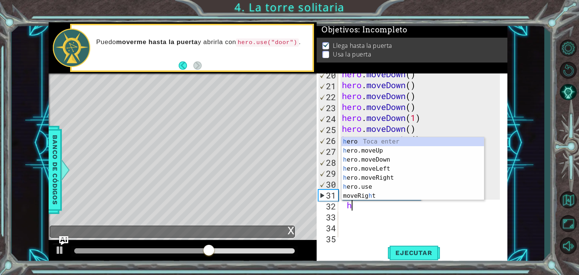
type textarea "h"
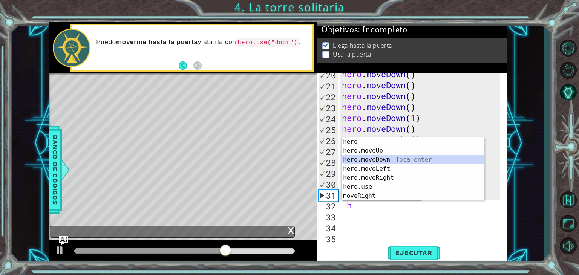
click at [383, 160] on div "h ero Toca enter h ero.moveUp Toca enter h ero.moveDown Toca enter h ero.moveLe…" at bounding box center [413, 177] width 143 height 81
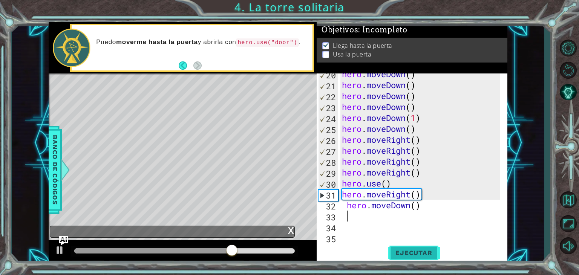
click at [406, 253] on span "Ejecutar" at bounding box center [414, 253] width 52 height 8
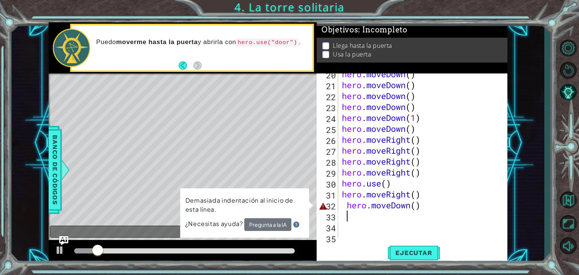
click at [420, 203] on div "hero . moveDown ( ) hero . moveDown ( ) hero . moveDown ( ) hero . moveDown ( )…" at bounding box center [422, 162] width 163 height 186
type textarea "hero.moveDown("
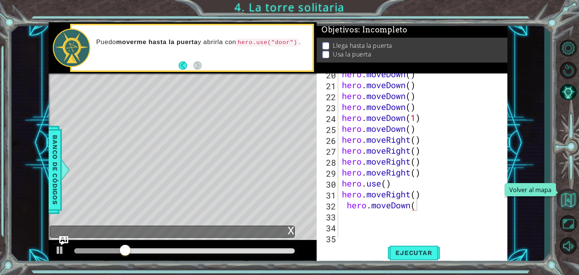
click at [568, 207] on button "Volver al mapa" at bounding box center [568, 200] width 22 height 22
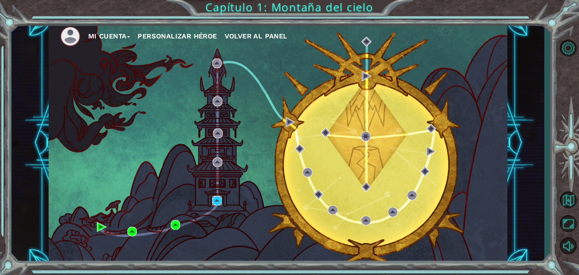
click at [222, 203] on img at bounding box center [217, 201] width 10 height 10
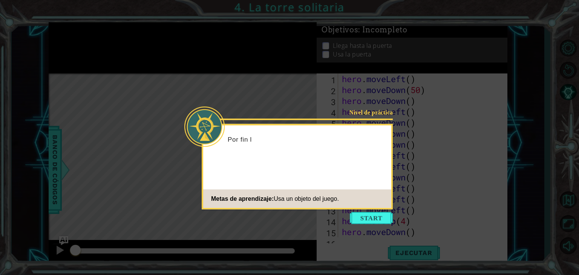
scroll to position [744, 0]
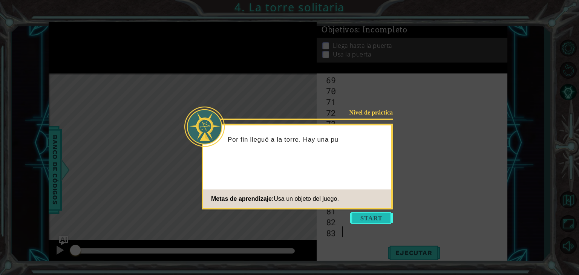
click at [385, 219] on button "Start" at bounding box center [371, 218] width 43 height 12
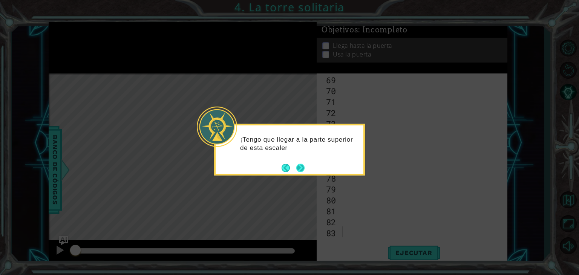
click at [300, 170] on button "Next" at bounding box center [300, 168] width 8 height 8
click at [283, 166] on button "Back" at bounding box center [289, 168] width 15 height 8
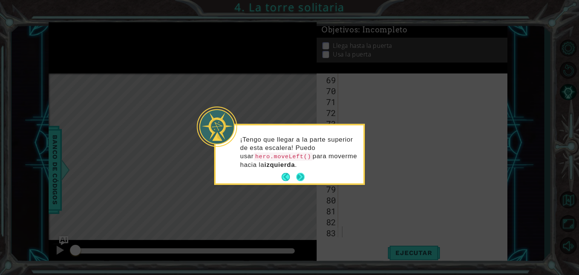
click at [296, 173] on button "Next" at bounding box center [300, 177] width 8 height 8
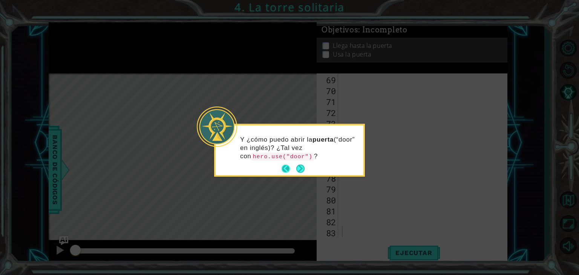
click at [289, 172] on button "Back" at bounding box center [289, 169] width 15 height 8
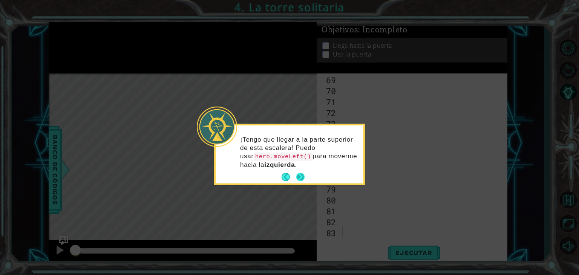
click at [303, 178] on button "Next" at bounding box center [300, 177] width 8 height 8
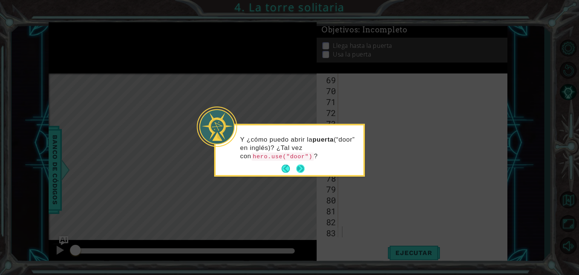
click at [305, 172] on button "Next" at bounding box center [300, 169] width 8 height 8
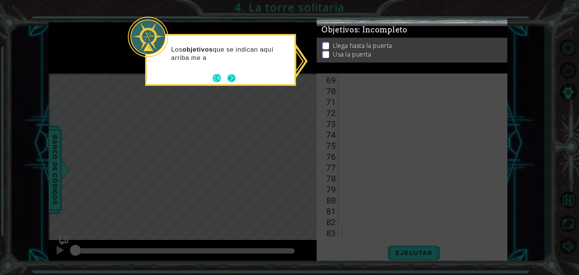
click at [228, 74] on button "Next" at bounding box center [231, 78] width 8 height 8
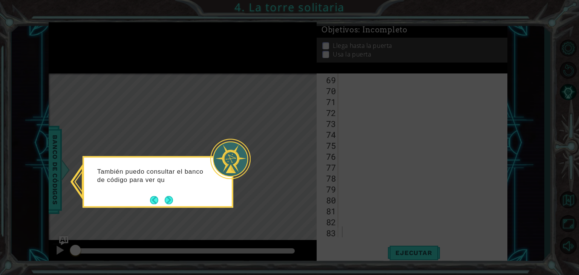
drag, startPoint x: 505, startPoint y: 216, endPoint x: 505, endPoint y: 195, distance: 21.1
click at [505, 195] on icon at bounding box center [289, 137] width 579 height 275
click at [165, 197] on button "Next" at bounding box center [169, 201] width 8 height 8
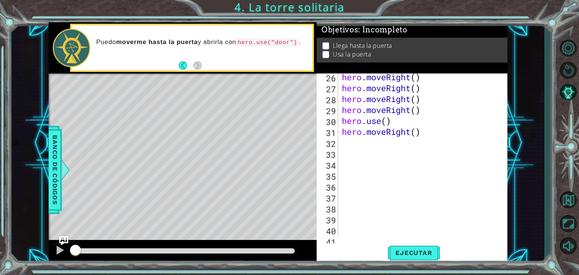
scroll to position [279, 0]
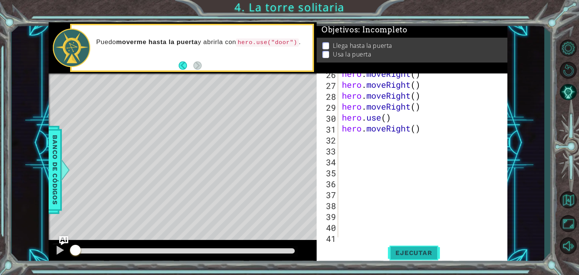
click at [407, 250] on span "Ejecutar" at bounding box center [414, 253] width 52 height 8
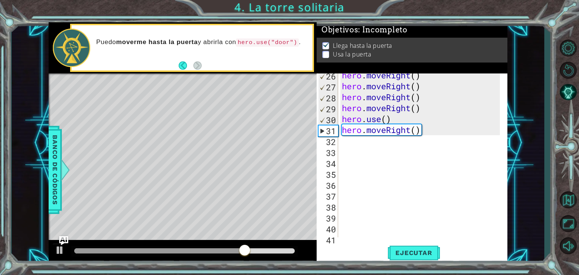
scroll to position [277, 0]
click at [364, 151] on div "hero . moveRight ( ) hero . moveRight ( ) hero . moveRight ( ) hero . moveRight…" at bounding box center [422, 163] width 163 height 186
click at [352, 145] on div "hero . moveRight ( ) hero . moveRight ( ) hero . moveRight ( ) hero . moveRight…" at bounding box center [422, 163] width 163 height 186
click at [350, 145] on div "hero . moveRight ( ) hero . moveRight ( ) hero . moveRight ( ) hero . moveRight…" at bounding box center [422, 163] width 163 height 186
type textarea "h"
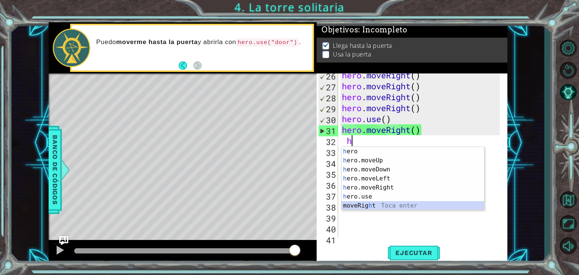
click at [367, 203] on div "h ero Toca enter h ero.moveUp Toca enter h ero.moveDown Toca enter h ero.moveLe…" at bounding box center [413, 187] width 143 height 81
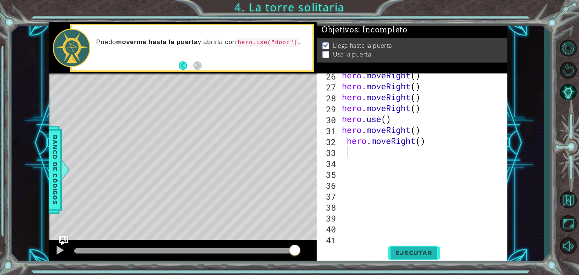
click at [398, 248] on button "Ejecutar" at bounding box center [414, 253] width 52 height 19
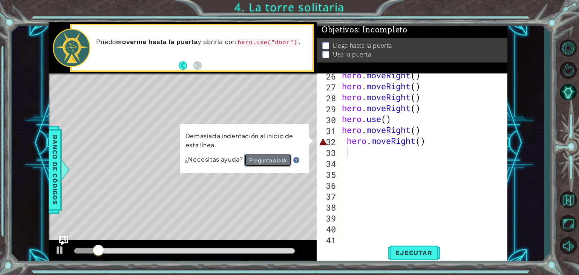
click at [287, 160] on button "Pregunta a la IA" at bounding box center [267, 160] width 47 height 13
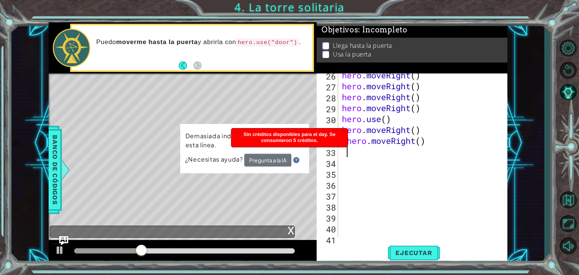
click at [462, 143] on div "hero . moveRight ( ) hero . moveRight ( ) hero . moveRight ( ) hero . moveRight…" at bounding box center [422, 163] width 163 height 186
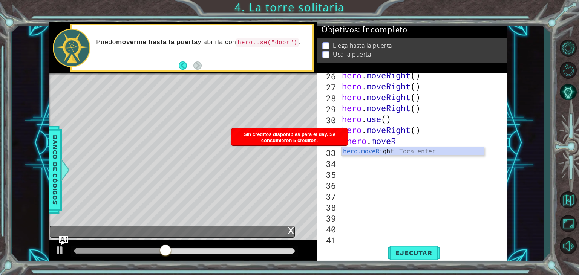
type textarea "hero.move"
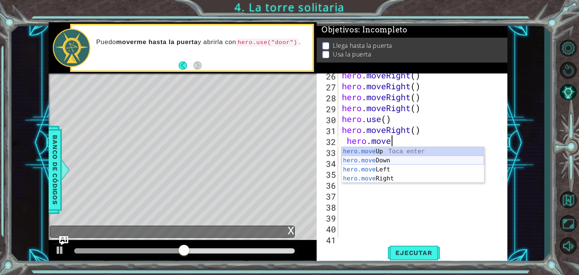
click at [409, 160] on div "hero.move Up Toca enter hero.move Down Toca enter hero.move Left Toca enter her…" at bounding box center [413, 174] width 143 height 54
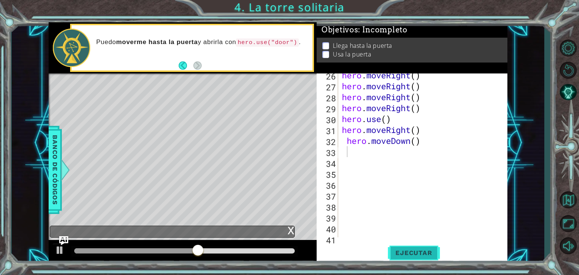
click at [413, 251] on span "Ejecutar" at bounding box center [414, 253] width 52 height 8
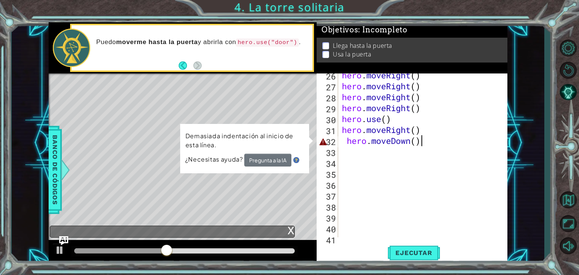
click at [430, 139] on div "hero . moveRight ( ) hero . moveRight ( ) hero . moveRight ( ) hero . moveRight…" at bounding box center [422, 163] width 163 height 186
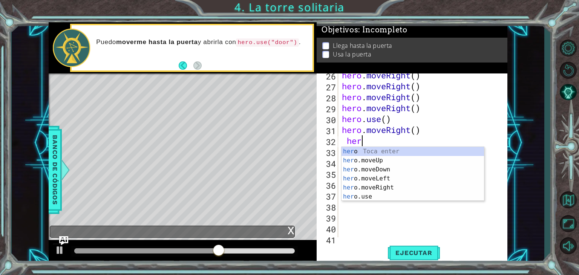
type textarea "h"
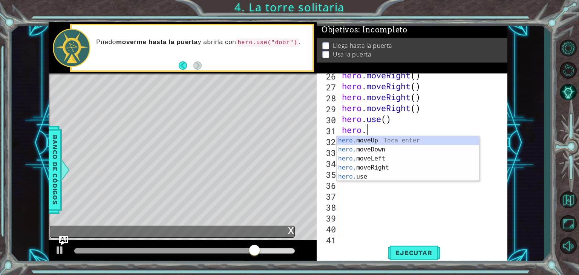
type textarea "hero"
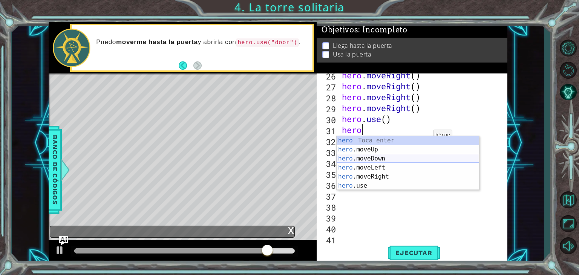
click at [409, 155] on div "hero Toca enter hero .moveUp Toca enter hero .moveDown Toca enter hero .moveLef…" at bounding box center [408, 172] width 143 height 72
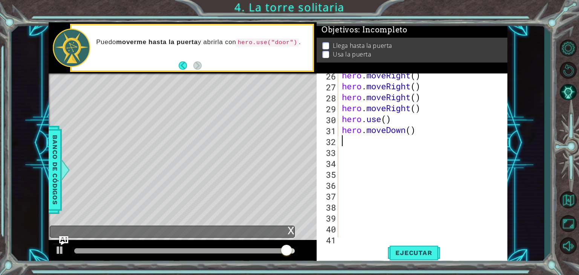
type textarea "h"
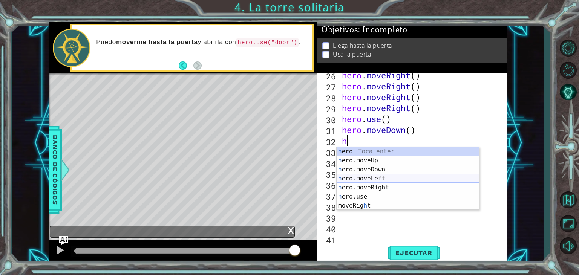
click at [394, 180] on div "h ero Toca enter h ero.moveUp Toca enter h ero.moveDown Toca enter h ero.moveLe…" at bounding box center [408, 187] width 143 height 81
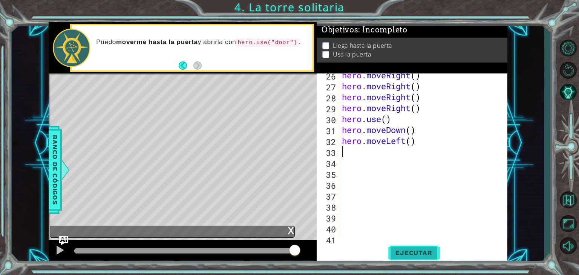
click at [421, 248] on button "Ejecutar" at bounding box center [414, 253] width 52 height 19
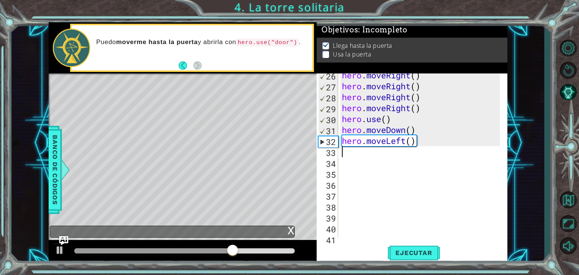
type textarea "h"
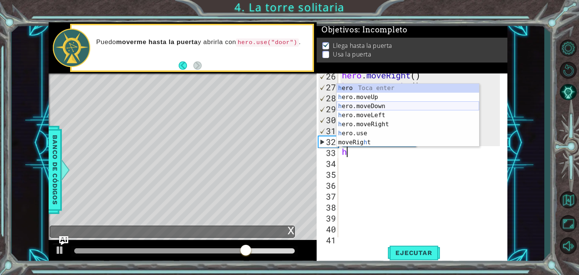
click at [375, 105] on div "h ero Toca enter h ero.moveUp Toca enter h ero.moveDown Toca enter h ero.moveLe…" at bounding box center [408, 124] width 143 height 81
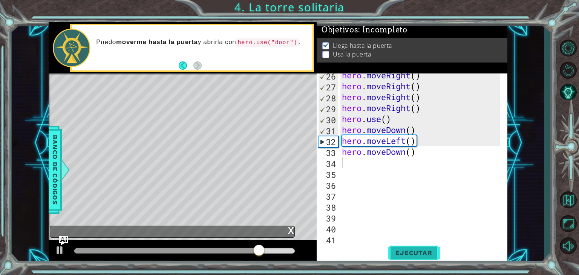
click at [427, 251] on span "Ejecutar" at bounding box center [414, 253] width 52 height 8
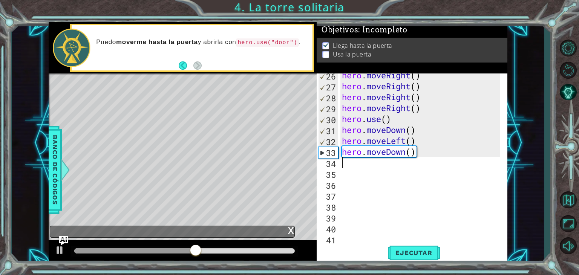
click at [422, 158] on div "hero . moveRight ( ) hero . moveRight ( ) hero . moveRight ( ) hero . moveRight…" at bounding box center [422, 163] width 163 height 186
click at [424, 153] on div "hero . moveRight ( ) hero . moveRight ( ) hero . moveRight ( ) hero . moveRight…" at bounding box center [422, 163] width 163 height 186
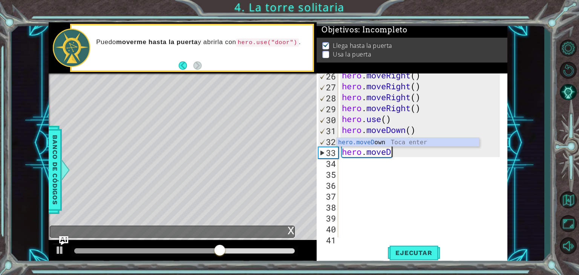
type textarea "hero.move"
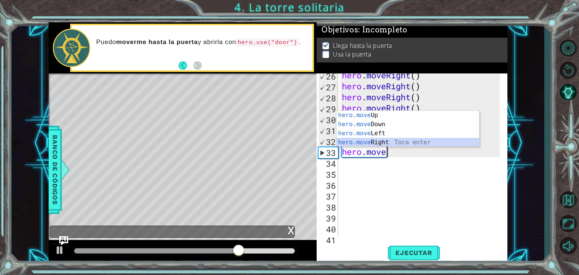
click at [404, 141] on div "hero.move Up Toca enter hero.move Down Toca enter hero.move Left Toca enter her…" at bounding box center [408, 138] width 143 height 54
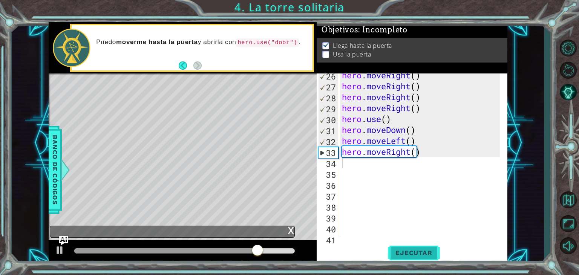
click at [425, 257] on button "Ejecutar" at bounding box center [414, 253] width 52 height 19
click at [451, 154] on div "hero . moveRight ( ) hero . moveRight ( ) hero . moveRight ( ) hero . moveRight…" at bounding box center [422, 163] width 163 height 186
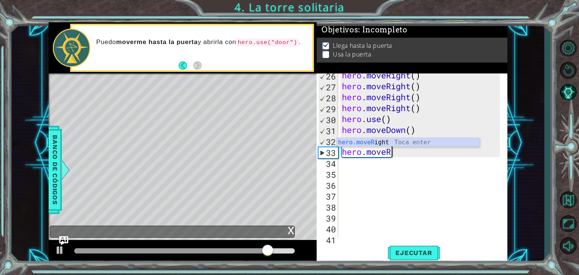
type textarea "hero.move"
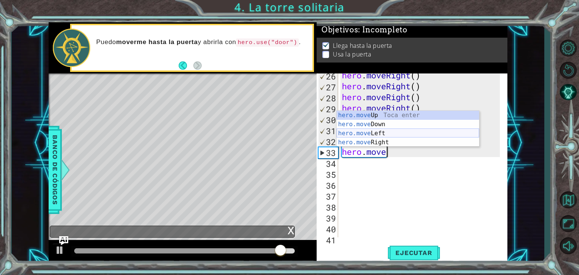
click at [391, 132] on div "hero.move Up Toca enter hero.move Down Toca enter hero.move Left Toca enter her…" at bounding box center [408, 138] width 143 height 54
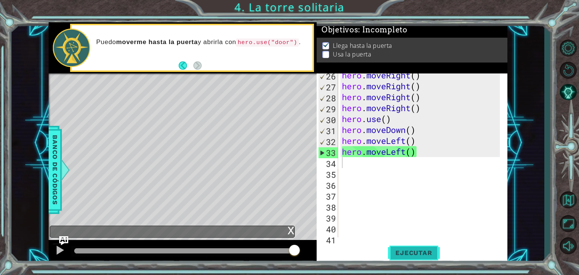
click at [414, 254] on span "Ejecutar" at bounding box center [414, 253] width 52 height 8
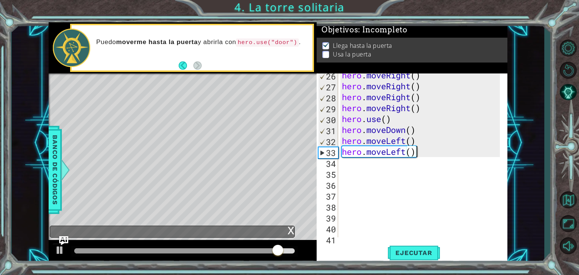
click at [460, 157] on div "hero . moveRight ( ) hero . moveRight ( ) hero . moveRight ( ) hero . moveRight…" at bounding box center [422, 163] width 163 height 186
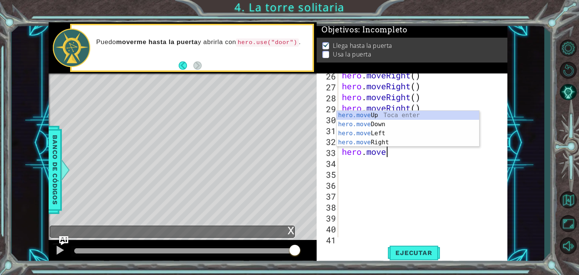
type textarea "hero.mov"
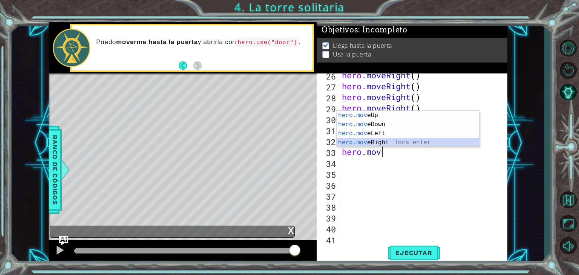
click at [421, 141] on div "hero.mov eUp Toca enter hero.mov eDown Toca enter hero.mov eLeft Toca enter her…" at bounding box center [408, 138] width 143 height 54
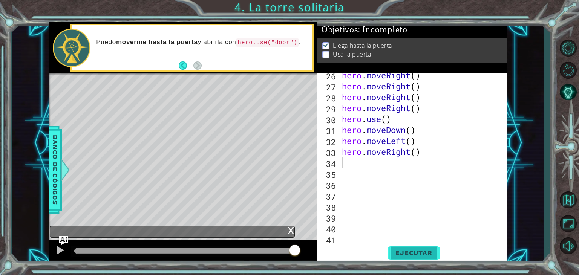
click at [419, 244] on button "Ejecutar" at bounding box center [414, 253] width 52 height 19
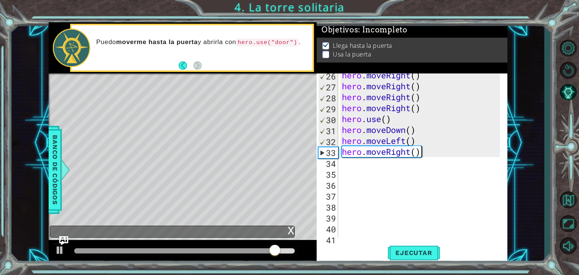
click at [419, 154] on div "hero . moveRight ( ) hero . moveRight ( ) hero . moveRight ( ) hero . moveRight…" at bounding box center [422, 163] width 163 height 186
click at [416, 154] on div "hero . moveRight ( ) hero . moveRight ( ) hero . moveRight ( ) hero . moveRight…" at bounding box center [422, 163] width 163 height 186
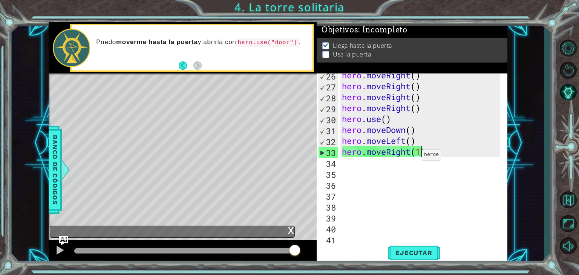
scroll to position [0, 3]
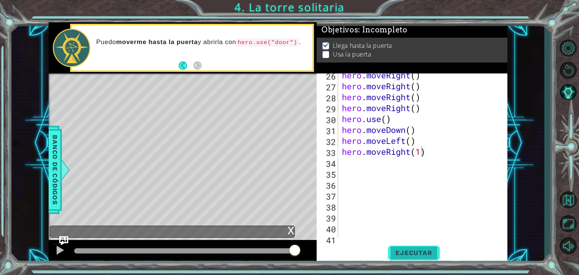
click at [427, 253] on span "Ejecutar" at bounding box center [414, 253] width 52 height 8
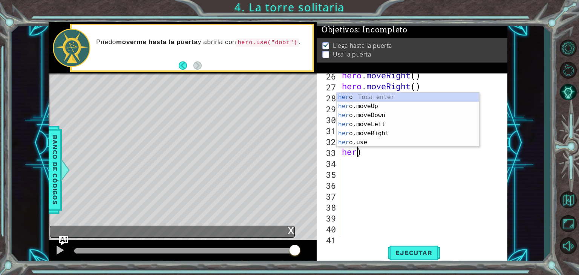
scroll to position [0, 0]
click at [389, 126] on div "her o Toca enter her o.moveUp Toca enter her o.moveDown Toca enter her o.moveLe…" at bounding box center [408, 129] width 143 height 72
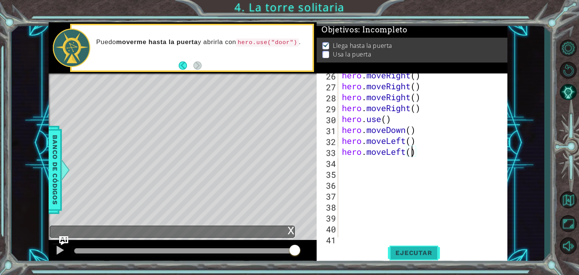
click at [426, 252] on span "Ejecutar" at bounding box center [414, 253] width 52 height 8
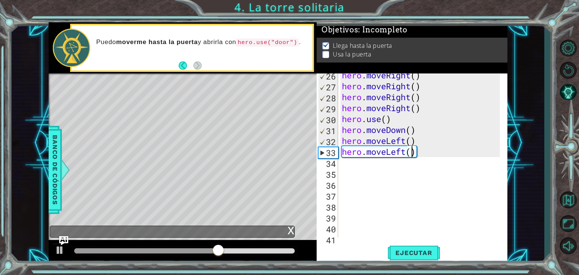
click at [438, 152] on div "hero . moveRight ( ) hero . moveRight ( ) hero . moveRight ( ) hero . moveRight…" at bounding box center [422, 163] width 163 height 186
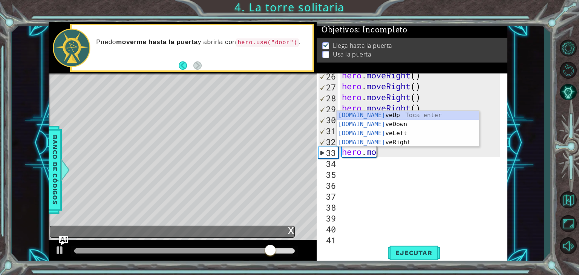
type textarea "hero."
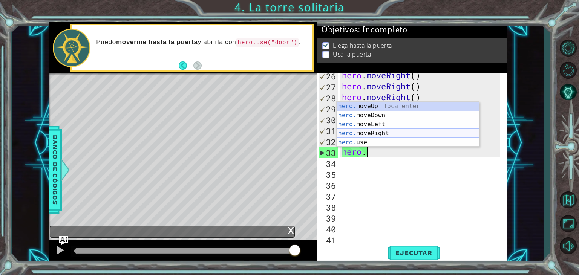
click at [409, 136] on div "hero. moveUp Toca enter hero. moveDown Toca enter hero. moveLeft Toca enter her…" at bounding box center [408, 133] width 143 height 63
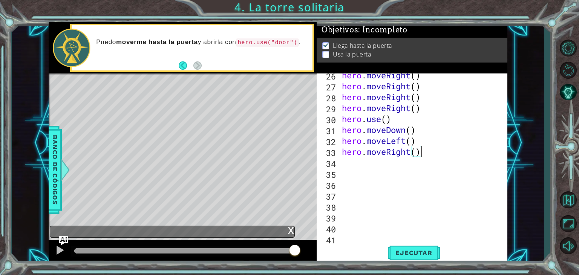
click at [428, 155] on div "hero . moveRight ( ) hero . moveRight ( ) hero . moveRight ( ) hero . moveRight…" at bounding box center [422, 163] width 163 height 186
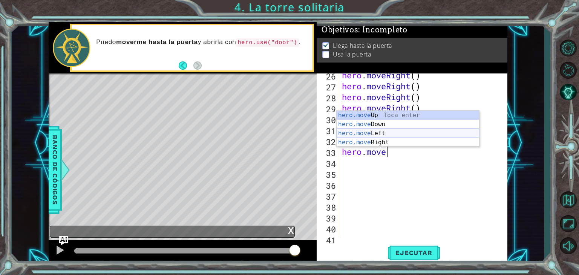
type textarea "hero.mov"
click at [386, 120] on div "hero.mov eUp Toca enter hero.mov eDown Toca enter hero.mov eLeft Toca enter her…" at bounding box center [408, 138] width 143 height 54
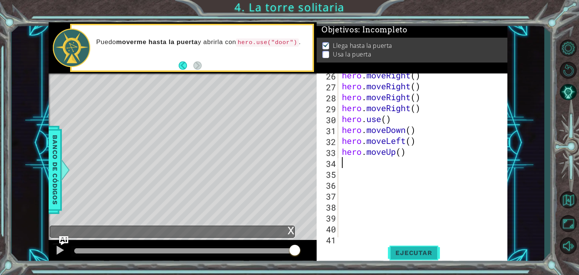
click at [408, 250] on span "Ejecutar" at bounding box center [414, 253] width 52 height 8
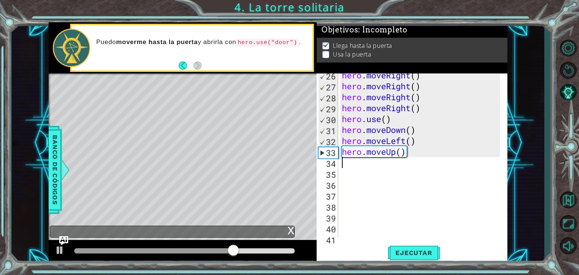
click at [421, 138] on div "hero . moveRight ( ) hero . moveRight ( ) hero . moveRight ( ) hero . moveRight…" at bounding box center [422, 163] width 163 height 186
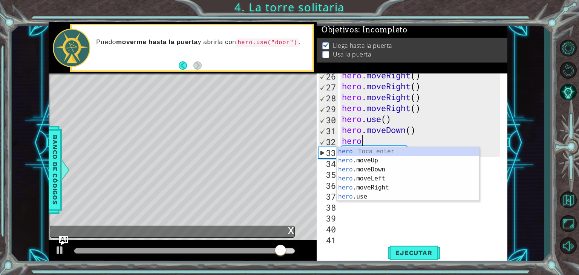
type textarea "h"
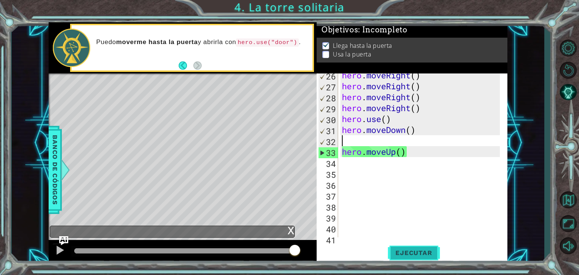
click at [418, 248] on button "Ejecutar" at bounding box center [414, 253] width 52 height 19
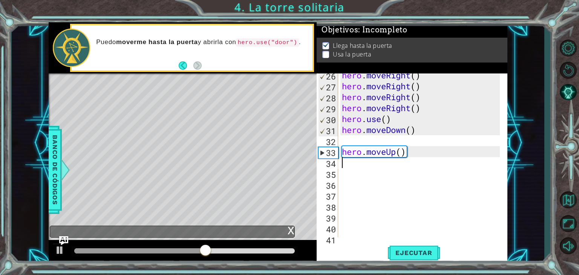
click at [349, 162] on div "hero . moveRight ( ) hero . moveRight ( ) hero . moveRight ( ) hero . moveRight…" at bounding box center [422, 163] width 163 height 186
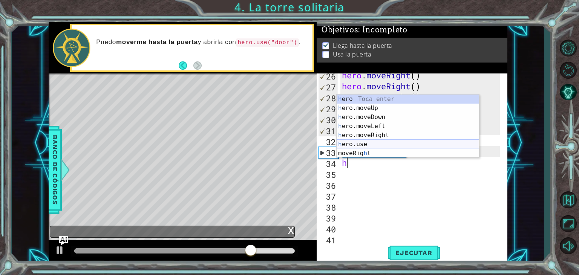
click at [360, 144] on div "h ero Toca enter h ero.moveUp Toca enter h ero.moveDown Toca enter h ero.moveLe…" at bounding box center [408, 135] width 143 height 81
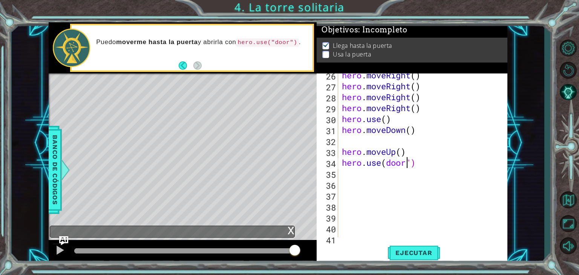
scroll to position [0, 3]
click at [406, 253] on span "Ejecutar" at bounding box center [414, 253] width 52 height 8
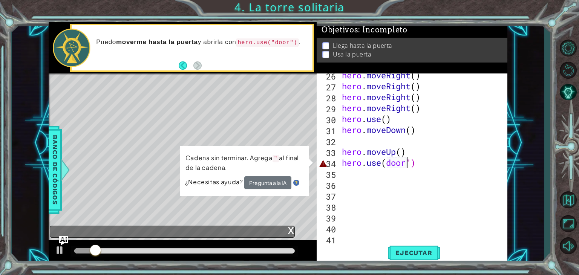
click at [449, 156] on div "hero . moveRight ( ) hero . moveRight ( ) hero . moveRight ( ) hero . moveRight…" at bounding box center [422, 163] width 163 height 186
click at [443, 161] on div "hero . moveRight ( ) hero . moveRight ( ) hero . moveRight ( ) hero . moveRight…" at bounding box center [422, 163] width 163 height 186
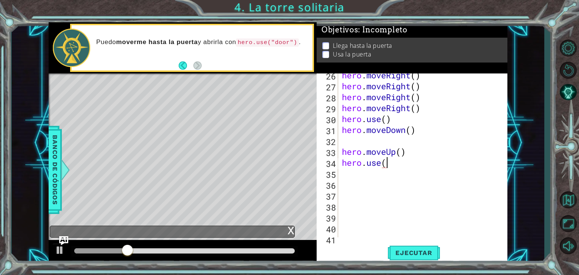
scroll to position [0, 1]
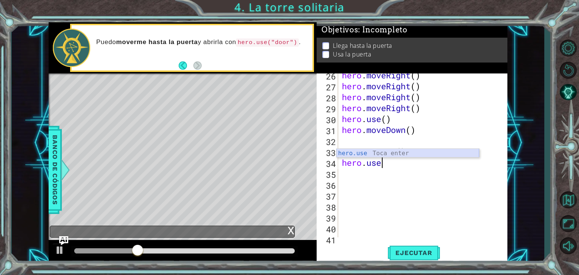
click at [419, 155] on div "hero.use Toca enter" at bounding box center [408, 162] width 143 height 27
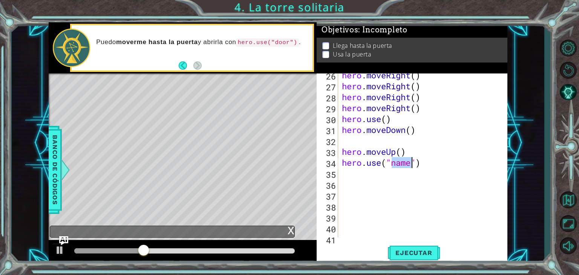
click at [418, 152] on div "hero . moveRight ( ) hero . moveRight ( ) hero . moveRight ( ) hero . moveRight…" at bounding box center [422, 163] width 163 height 186
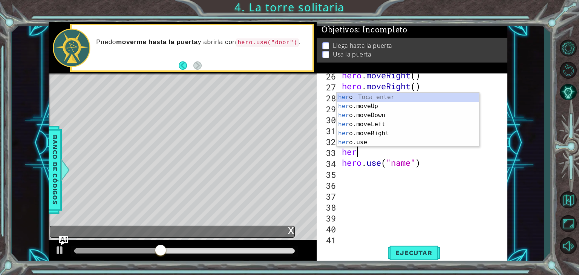
scroll to position [0, 0]
type textarea "h"
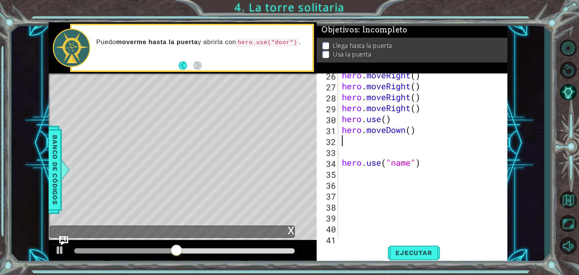
click at [344, 141] on div "hero . moveRight ( ) hero . moveRight ( ) hero . moveRight ( ) hero . moveRight…" at bounding box center [422, 163] width 163 height 186
type textarea "h"
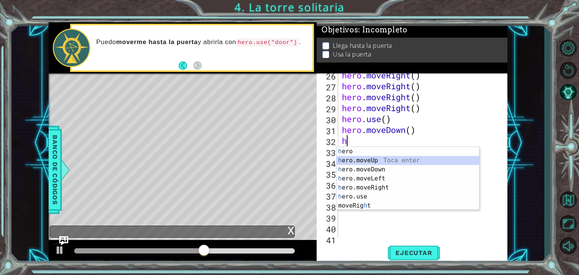
click at [355, 157] on div "h ero Toca enter h ero.moveUp Toca enter h ero.moveDown Toca enter h ero.moveLe…" at bounding box center [408, 187] width 143 height 81
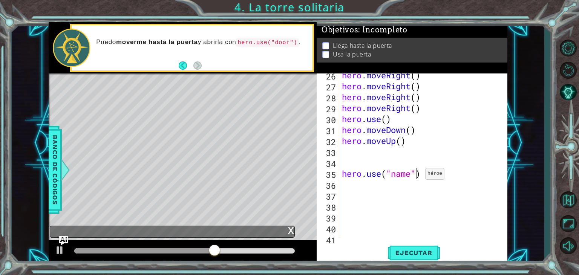
click at [419, 172] on div "hero . moveRight ( ) hero . moveRight ( ) hero . moveRight ( ) hero . moveRight…" at bounding box center [422, 163] width 163 height 186
type textarea "hero.use("name")"
click at [416, 245] on button "Ejecutar" at bounding box center [414, 253] width 52 height 19
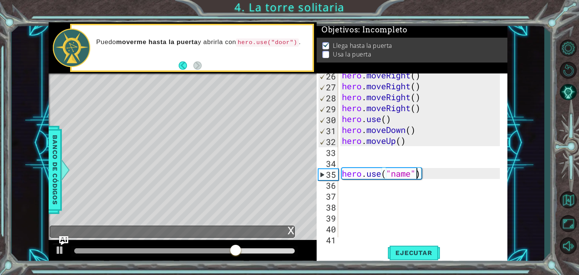
click at [351, 186] on div "hero . moveRight ( ) hero . moveRight ( ) hero . moveRight ( ) hero . moveRight…" at bounding box center [422, 163] width 163 height 186
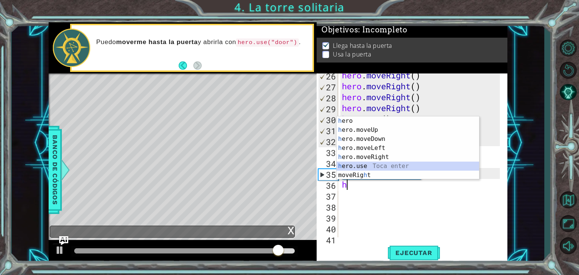
click at [360, 167] on div "h ero Toca enter h ero.moveUp Toca enter h ero.moveDown Toca enter h ero.moveLe…" at bounding box center [408, 157] width 143 height 81
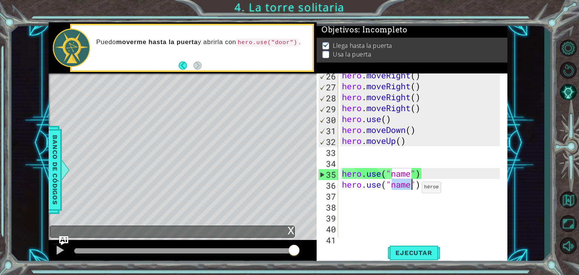
click at [416, 186] on div "hero . moveRight ( ) hero . moveRight ( ) hero . moveRight ( ) hero . moveRight…" at bounding box center [422, 163] width 163 height 186
click at [411, 187] on div "hero . moveRight ( ) hero . moveRight ( ) hero . moveRight ( ) hero . moveRight…" at bounding box center [422, 163] width 163 height 186
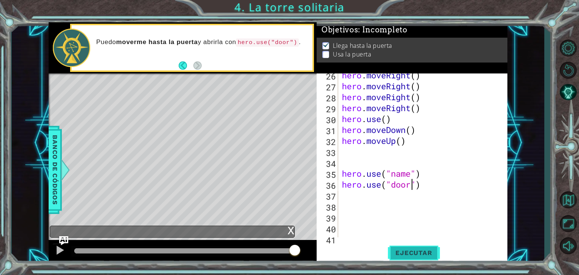
scroll to position [0, 3]
type textarea "hero.use("door")"
click at [418, 252] on span "Ejecutar" at bounding box center [414, 253] width 52 height 8
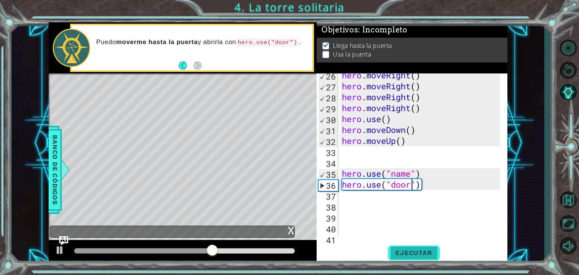
click at [418, 252] on span "Ejecutar" at bounding box center [414, 253] width 52 height 8
click at [346, 203] on div "hero . moveRight ( ) hero . moveRight ( ) hero . moveRight ( ) hero . moveRight…" at bounding box center [422, 163] width 163 height 186
click at [347, 195] on div "hero . moveRight ( ) hero . moveRight ( ) hero . moveRight ( ) hero . moveRight…" at bounding box center [422, 163] width 163 height 186
type textarea "h"
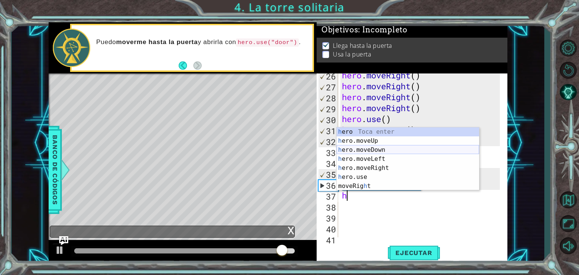
click at [366, 152] on div "h ero Toca enter h ero.moveUp Toca enter h ero.moveDown Toca enter h ero.moveLe…" at bounding box center [408, 167] width 143 height 81
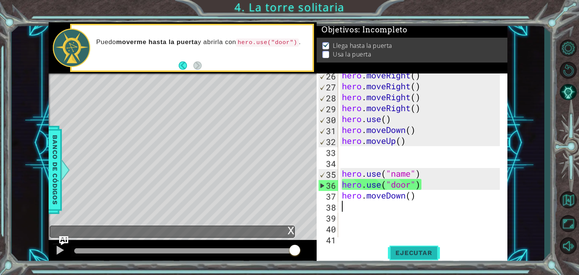
click at [405, 251] on span "Ejecutar" at bounding box center [414, 253] width 52 height 8
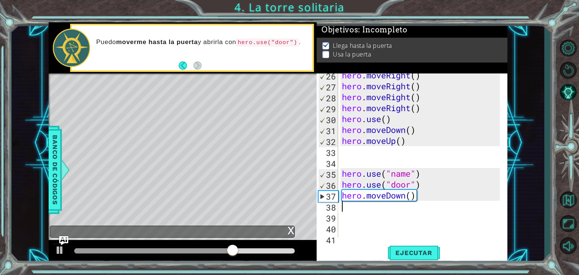
click at [421, 203] on div "hero . moveRight ( ) hero . moveRight ( ) hero . moveRight ( ) hero . moveRight…" at bounding box center [422, 163] width 163 height 186
click at [421, 200] on div "hero . moveRight ( ) hero . moveRight ( ) hero . moveRight ( ) hero . moveRight…" at bounding box center [422, 163] width 163 height 186
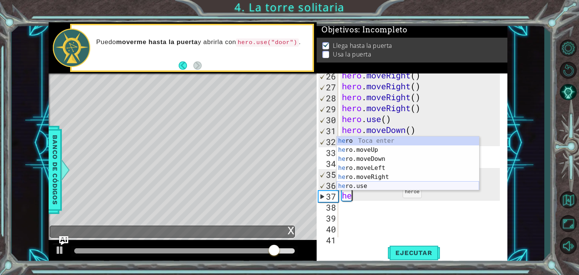
type textarea "h"
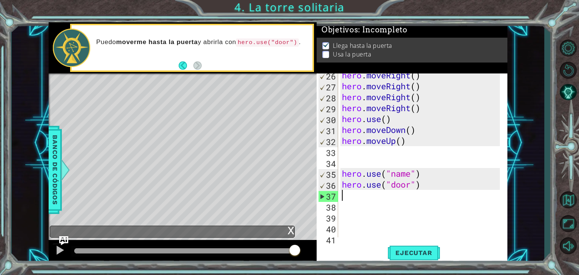
type textarea "h"
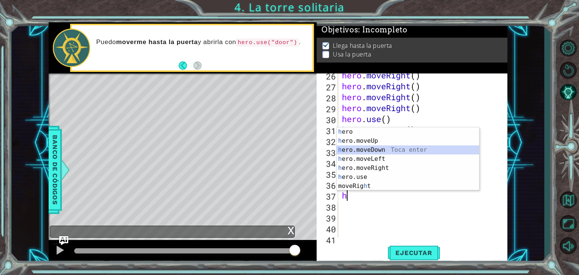
click at [388, 152] on div "h ero Toca enter h ero.moveUp Toca enter h ero.moveDown Toca enter h ero.moveLe…" at bounding box center [408, 167] width 143 height 81
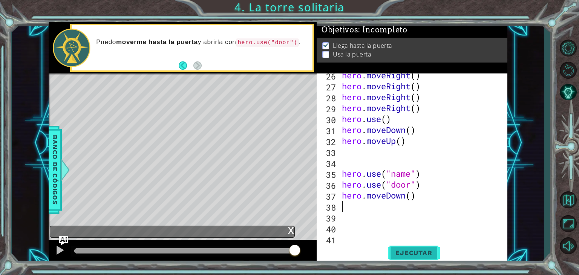
click at [421, 253] on span "Ejecutar" at bounding box center [414, 253] width 52 height 8
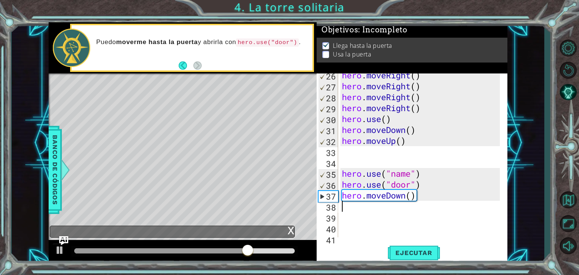
click at [421, 204] on div "hero . moveRight ( ) hero . moveRight ( ) hero . moveRight ( ) hero . moveRight…" at bounding box center [422, 163] width 163 height 186
click at [422, 197] on div "hero . moveRight ( ) hero . moveRight ( ) hero . moveRight ( ) hero . moveRight…" at bounding box center [422, 163] width 163 height 186
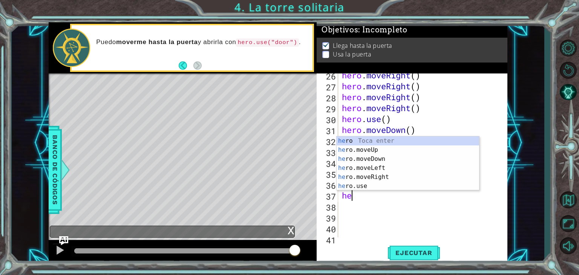
type textarea "h"
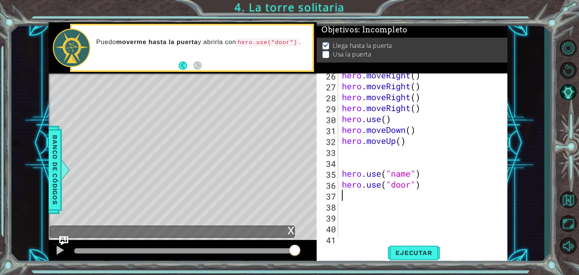
type textarea "h"
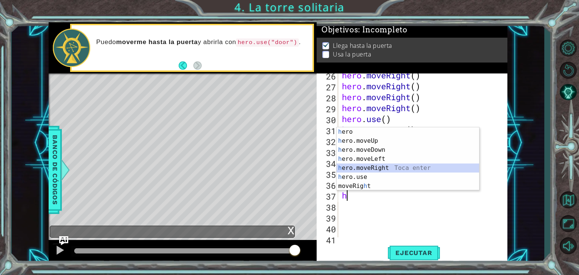
click at [381, 165] on div "h ero Toca enter h ero.moveUp Toca enter h ero.moveDown Toca enter h ero.moveLe…" at bounding box center [408, 167] width 143 height 81
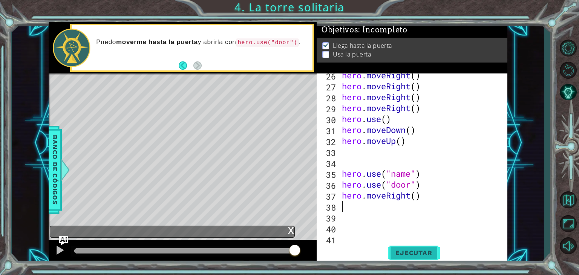
drag, startPoint x: 410, startPoint y: 244, endPoint x: 412, endPoint y: 248, distance: 4.1
click at [412, 248] on div "26 27 28 29 30 31 32 33 34 35 36 37 38 39 40 41 42 hero . moveRight ( ) hero . …" at bounding box center [412, 169] width 191 height 190
click at [412, 248] on button "Ejecutar" at bounding box center [414, 253] width 52 height 19
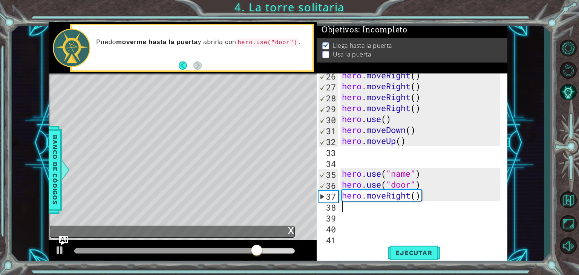
type textarea "h"
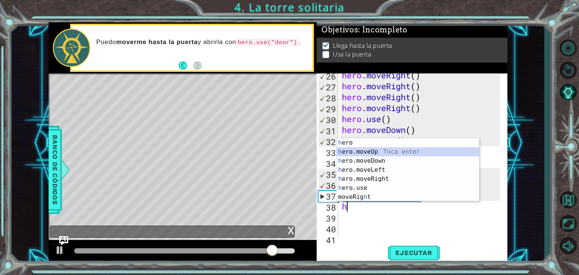
drag, startPoint x: 364, startPoint y: 151, endPoint x: 367, endPoint y: 159, distance: 8.6
click at [364, 151] on div "h ero Toca enter h ero.moveUp Toca enter h ero.moveDown Toca enter h ero.moveLe…" at bounding box center [408, 178] width 143 height 81
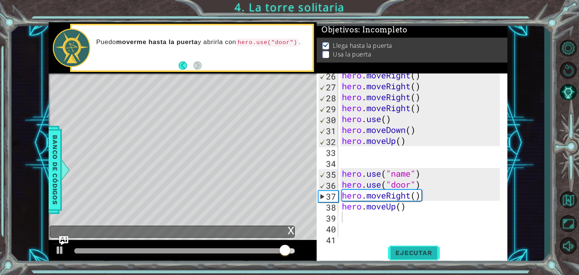
click at [403, 249] on span "Ejecutar" at bounding box center [414, 253] width 52 height 8
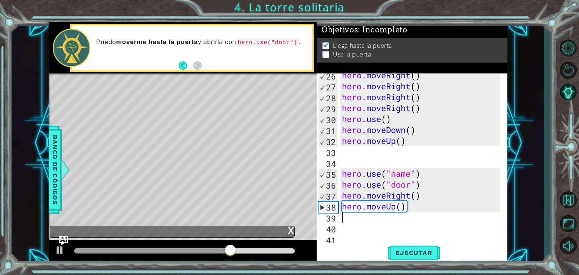
type textarea "h"
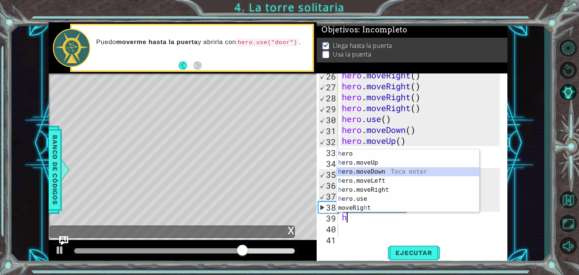
click at [396, 171] on div "h ero Toca enter h ero.moveUp Toca enter h ero.moveDown Toca enter h ero.moveLe…" at bounding box center [408, 189] width 143 height 81
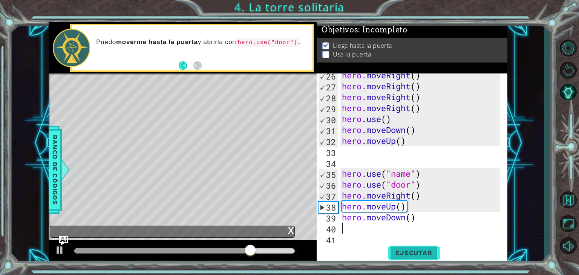
click at [412, 258] on button "Ejecutar" at bounding box center [414, 253] width 52 height 19
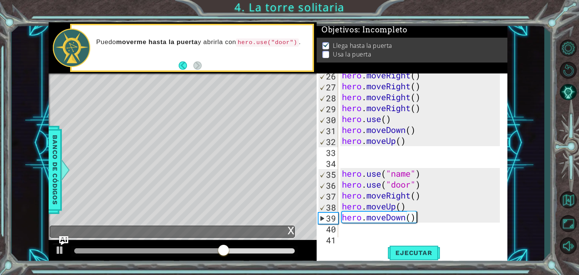
click at [425, 215] on div "hero . moveRight ( ) hero . moveRight ( ) hero . moveRight ( ) hero . moveRight…" at bounding box center [422, 163] width 163 height 186
click at [421, 220] on div "hero . moveRight ( ) hero . moveRight ( ) hero . moveRight ( ) hero . moveRight…" at bounding box center [422, 163] width 163 height 186
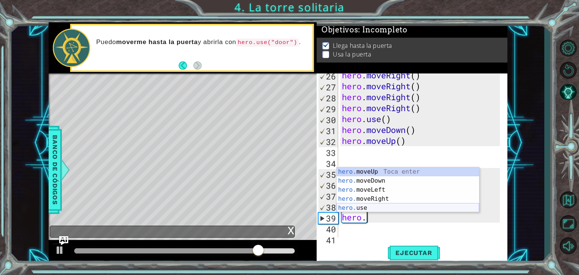
type textarea "hero"
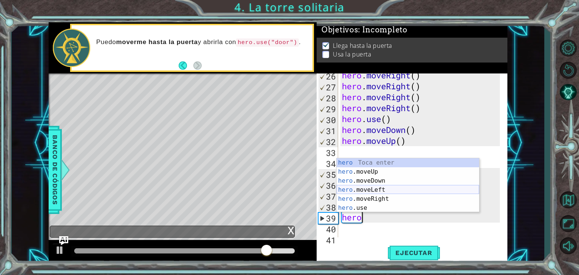
click at [402, 187] on div "hero Toca enter hero .moveUp Toca enter hero .moveDown Toca enter hero .moveLef…" at bounding box center [408, 194] width 143 height 72
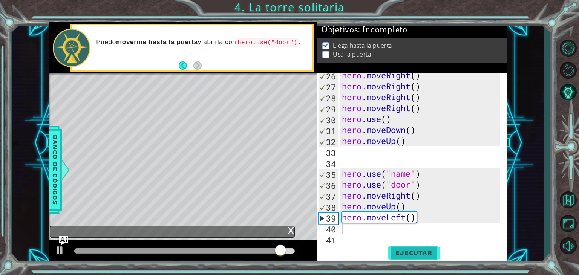
click at [412, 254] on span "Ejecutar" at bounding box center [414, 253] width 52 height 8
click at [370, 230] on div "hero . moveRight ( ) hero . moveRight ( ) hero . moveRight ( ) hero . moveRight…" at bounding box center [422, 163] width 163 height 186
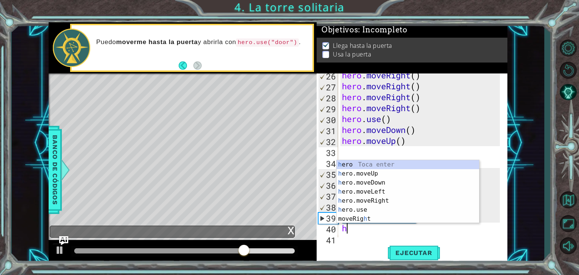
type textarea "h"
click at [387, 201] on div "h ero Toca enter h ero.moveUp Toca enter h ero.moveDown Toca enter h ero.moveLe…" at bounding box center [408, 200] width 143 height 81
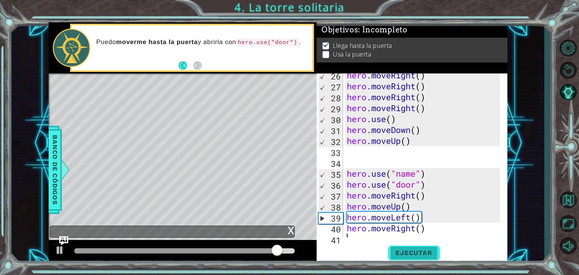
click at [407, 258] on button "Ejecutar" at bounding box center [414, 253] width 52 height 19
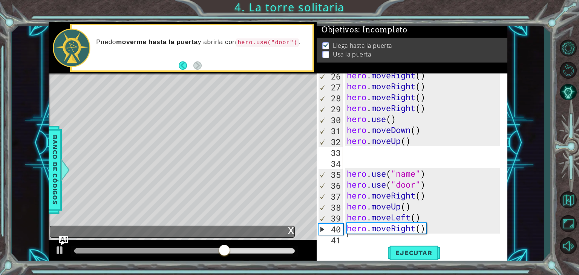
type textarea "h"
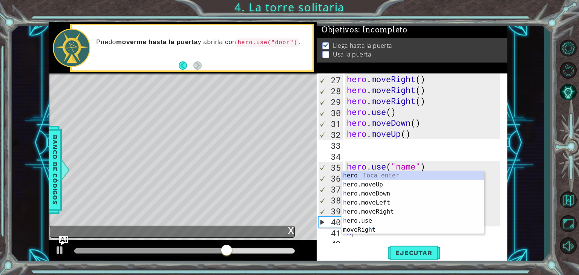
scroll to position [284, 0]
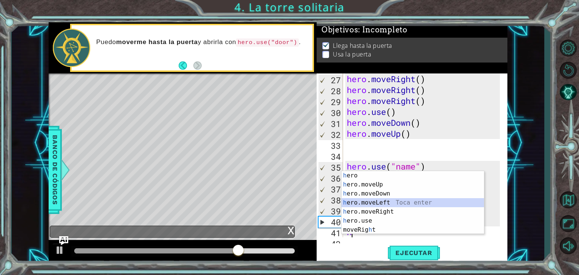
click at [391, 201] on div "h ero Toca enter h ero.moveUp Toca enter h ero.moveDown Toca enter h ero.moveLe…" at bounding box center [413, 211] width 143 height 81
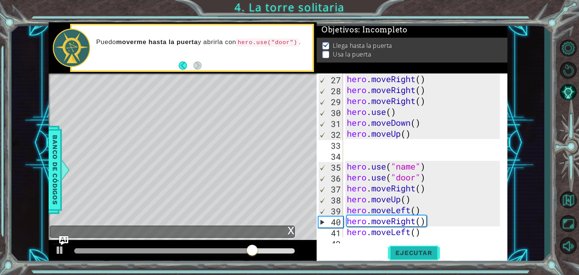
click at [414, 254] on span "Ejecutar" at bounding box center [414, 253] width 52 height 8
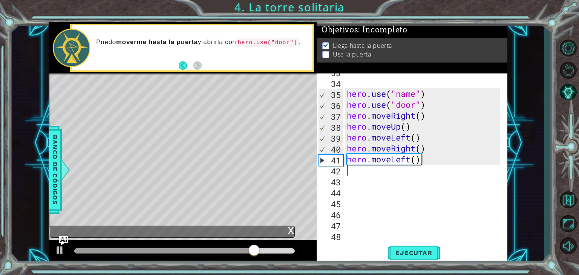
scroll to position [357, 0]
type textarea "h"
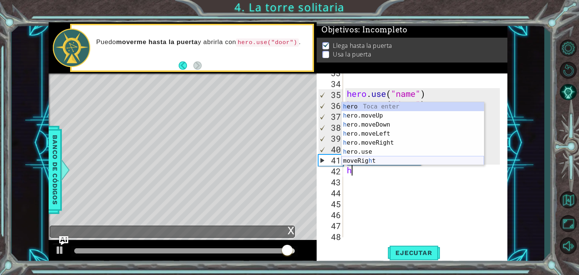
click at [374, 161] on div "h ero Toca enter h ero.moveUp Toca enter h ero.moveDown Toca enter h ero.moveLe…" at bounding box center [413, 142] width 143 height 81
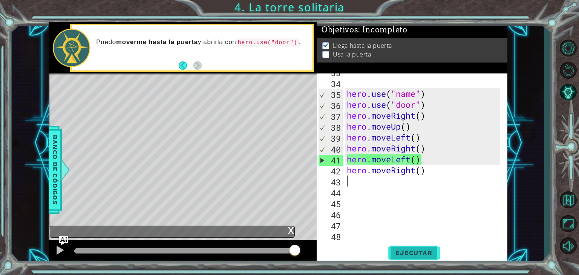
click at [416, 248] on button "Ejecutar" at bounding box center [414, 253] width 52 height 19
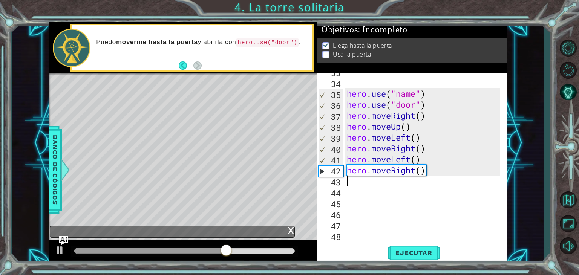
type textarea "h"
drag, startPoint x: 429, startPoint y: 230, endPoint x: 431, endPoint y: 224, distance: 6.0
click at [430, 229] on div "hero . use ( "name" ) hero . use ( "door" ) hero . moveRight ( ) hero . moveUp …" at bounding box center [424, 159] width 158 height 186
click at [438, 167] on div "hero . use ( "name" ) hero . use ( "door" ) hero . moveRight ( ) hero . moveUp …" at bounding box center [424, 159] width 158 height 186
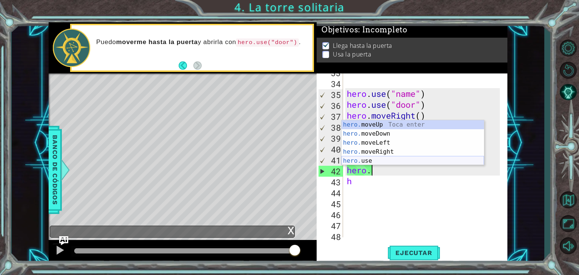
click at [382, 161] on div "hero. moveUp Toca enter hero. moveDown Toca enter hero. moveLeft Toca enter her…" at bounding box center [413, 151] width 143 height 63
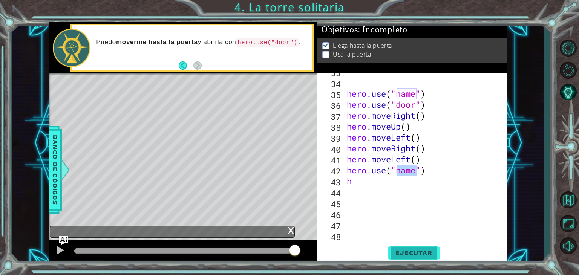
click at [403, 251] on span "Ejecutar" at bounding box center [414, 253] width 52 height 8
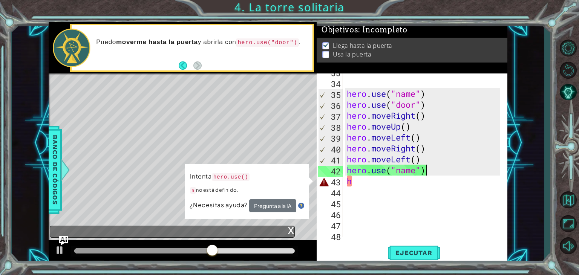
click at [429, 169] on div "hero . use ( "name" ) hero . use ( "door" ) hero . moveRight ( ) hero . moveUp …" at bounding box center [424, 159] width 158 height 186
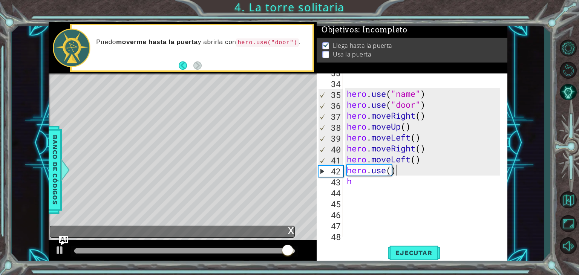
scroll to position [0, 2]
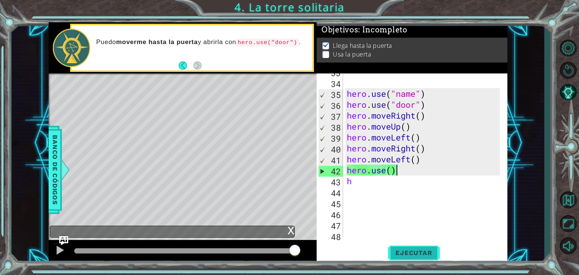
type textarea "hero.use()"
click at [428, 258] on button "Ejecutar" at bounding box center [414, 253] width 52 height 19
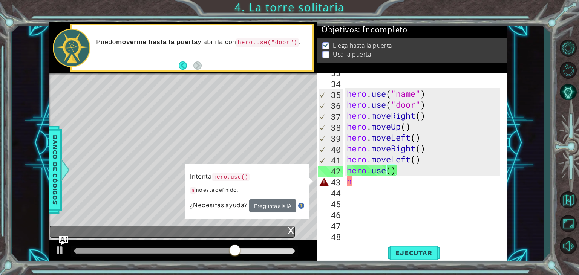
click at [391, 188] on div "hero . use ( "name" ) hero . use ( "door" ) hero . moveRight ( ) hero . moveUp …" at bounding box center [424, 159] width 158 height 186
click at [391, 184] on div "hero . use ( "name" ) hero . use ( "door" ) hero . moveRight ( ) hero . moveUp …" at bounding box center [424, 159] width 158 height 186
type textarea "h"
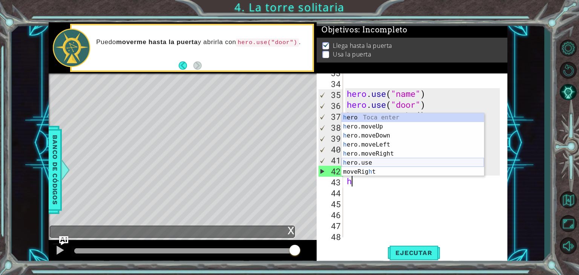
click at [367, 159] on div "h ero Toca enter h ero.moveUp Toca enter h ero.moveDown Toca enter h ero.moveLe…" at bounding box center [413, 153] width 143 height 81
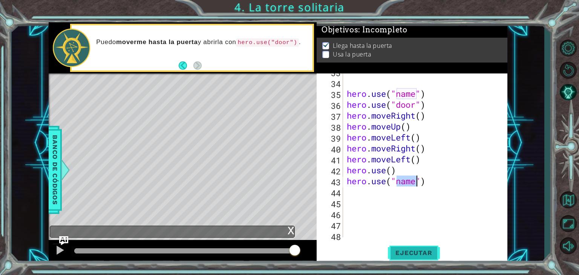
click at [404, 250] on span "Ejecutar" at bounding box center [414, 253] width 52 height 8
click at [401, 250] on span "Ejecutar" at bounding box center [414, 253] width 52 height 8
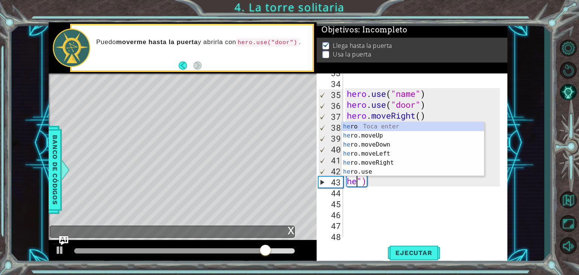
scroll to position [0, 0]
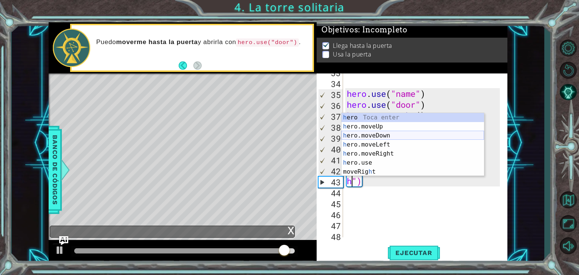
click at [392, 139] on div "h ero Toca enter h ero.moveUp Toca enter h ero.moveDown Toca enter h ero.moveLe…" at bounding box center [413, 153] width 143 height 81
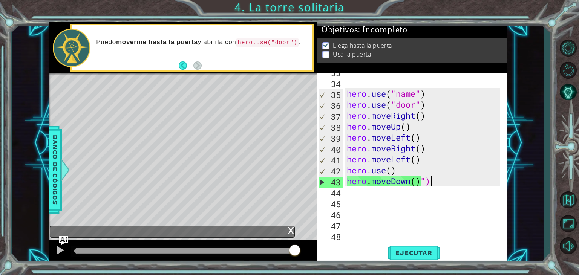
click at [431, 186] on div "hero . use ( "name" ) hero . use ( "door" ) hero . moveRight ( ) hero . moveUp …" at bounding box center [424, 159] width 158 height 186
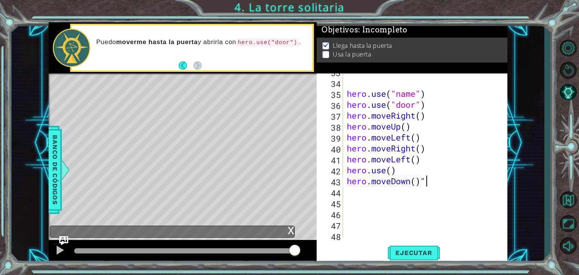
type textarea "hero.moveDown()"
drag, startPoint x: 408, startPoint y: 262, endPoint x: 407, endPoint y: 258, distance: 4.6
click at [407, 261] on button "Ejecutar" at bounding box center [414, 253] width 52 height 19
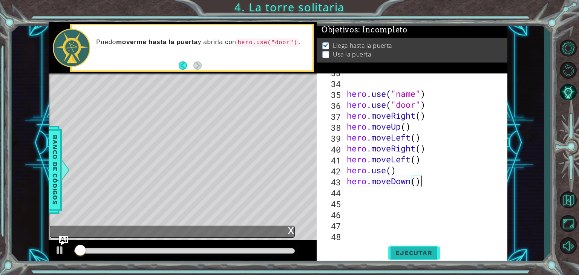
click at [408, 256] on span "Ejecutar" at bounding box center [414, 253] width 52 height 8
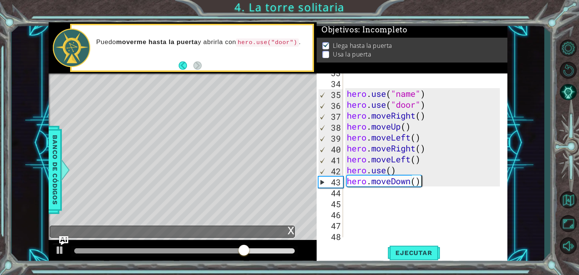
click at [433, 189] on div "hero . use ( "name" ) hero . use ( "door" ) hero . moveRight ( ) hero . moveUp …" at bounding box center [424, 159] width 158 height 186
click at [432, 182] on div "hero . use ( "name" ) hero . use ( "door" ) hero . moveRight ( ) hero . moveUp …" at bounding box center [424, 159] width 158 height 186
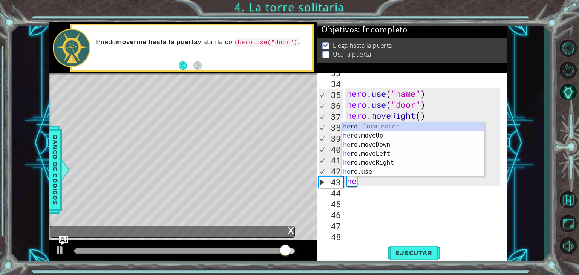
type textarea "h"
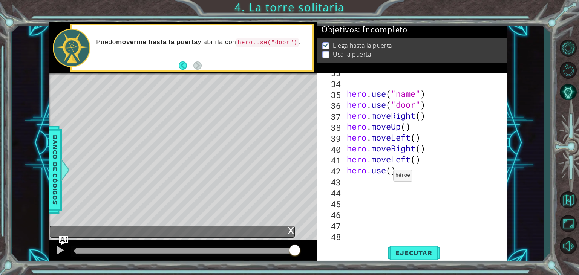
click at [392, 170] on div "hero . use ( "name" ) hero . use ( "door" ) hero . moveRight ( ) hero . moveUp …" at bounding box center [424, 159] width 158 height 186
click at [412, 254] on span "Ejecutar" at bounding box center [414, 253] width 52 height 8
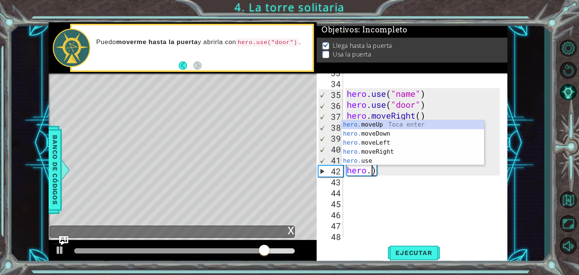
scroll to position [0, 0]
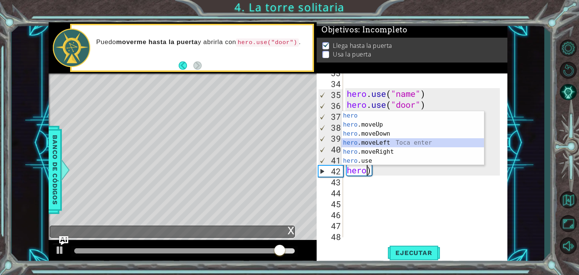
click at [380, 146] on div "hero Toca enter hero .moveUp Toca enter hero .moveDown Toca enter hero .moveLef…" at bounding box center [413, 147] width 143 height 72
type textarea "hero.moveLeft()"
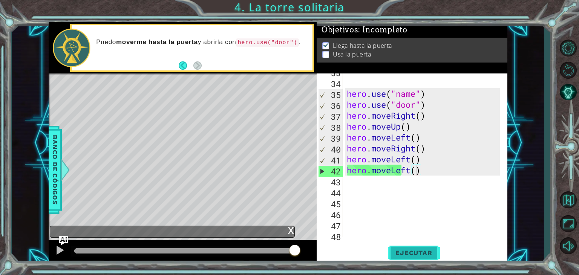
click at [406, 250] on span "Ejecutar" at bounding box center [414, 253] width 52 height 8
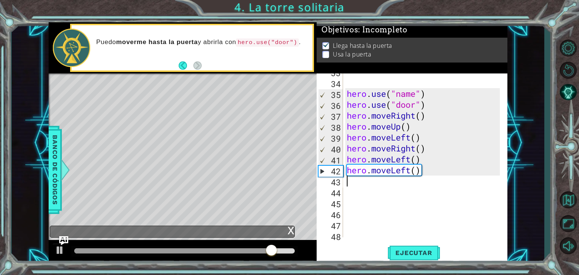
click at [352, 186] on div "hero . use ( "name" ) hero . use ( "door" ) hero . moveRight ( ) hero . moveUp …" at bounding box center [424, 159] width 158 height 186
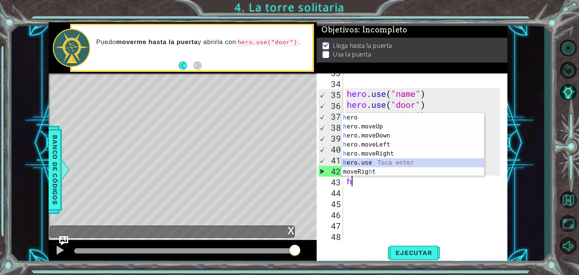
click at [356, 162] on div "h ero Toca enter h ero.moveUp Toca enter h ero.moveDown Toca enter h ero.moveLe…" at bounding box center [413, 153] width 143 height 81
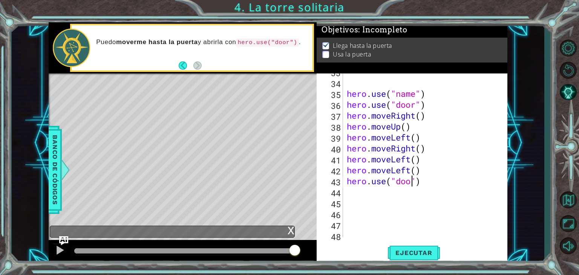
scroll to position [0, 3]
click at [416, 248] on button "Ejecutar" at bounding box center [414, 253] width 52 height 19
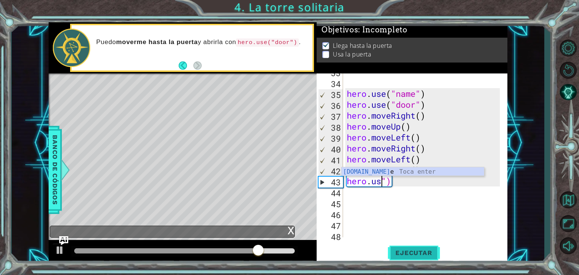
scroll to position [0, 2]
type textarea "hero.use")"
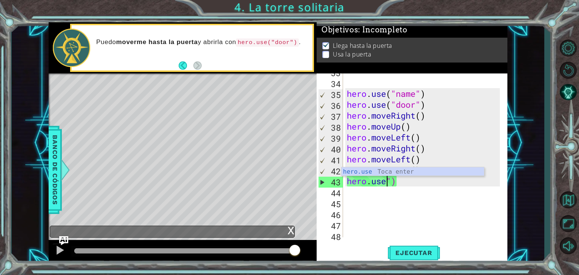
click at [447, 227] on div "hero . use ( "name" ) hero . use ( "door" ) hero . moveRight ( ) hero . moveUp …" at bounding box center [424, 159] width 158 height 186
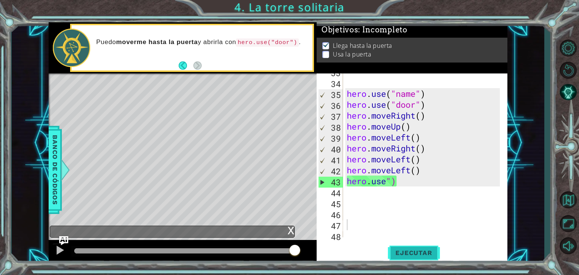
click at [427, 244] on button "Ejecutar" at bounding box center [414, 253] width 52 height 19
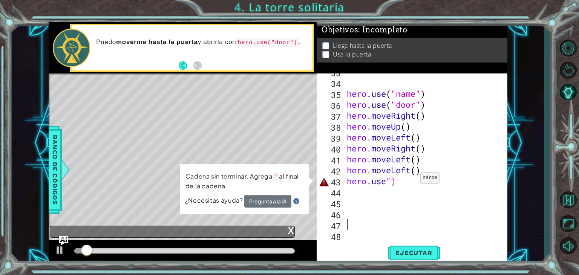
click at [419, 172] on div "hero . use ( "name" ) hero . use ( "door" ) hero . moveRight ( ) hero . moveUp …" at bounding box center [424, 159] width 158 height 186
click at [410, 183] on div "hero . use ( "name" ) hero . use ( "door" ) hero . moveRight ( ) hero . moveUp …" at bounding box center [424, 159] width 158 height 186
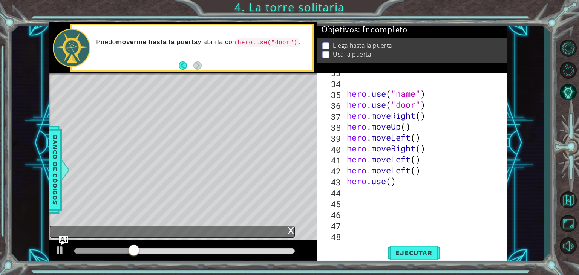
scroll to position [0, 2]
type textarea "hero.use()"
click at [408, 249] on span "Ejecutar" at bounding box center [414, 253] width 52 height 8
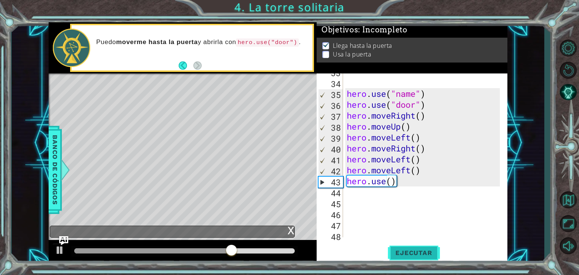
click at [422, 258] on button "Ejecutar" at bounding box center [414, 253] width 52 height 19
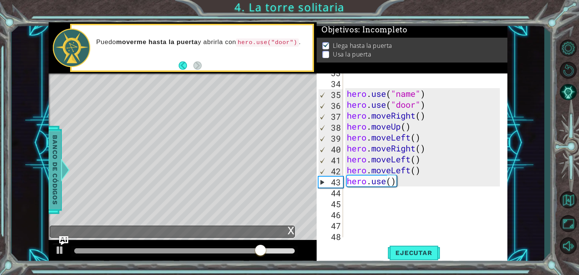
click at [51, 157] on span "Banco de códigos" at bounding box center [55, 170] width 12 height 78
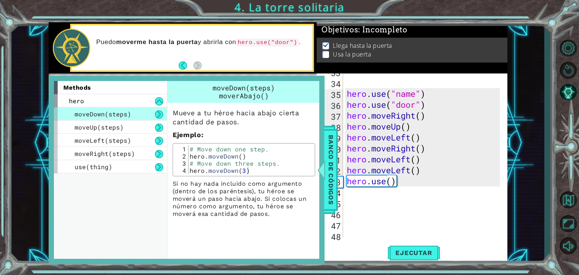
scroll to position [0, 0]
click at [385, 228] on div "hero . use ( "name" ) hero . use ( "door" ) hero . moveRight ( ) hero . moveUp …" at bounding box center [424, 159] width 158 height 186
click at [373, 188] on div "hero . use ( "name" ) hero . use ( "door" ) hero . moveRight ( ) hero . moveUp …" at bounding box center [424, 159] width 158 height 186
type textarea "h"
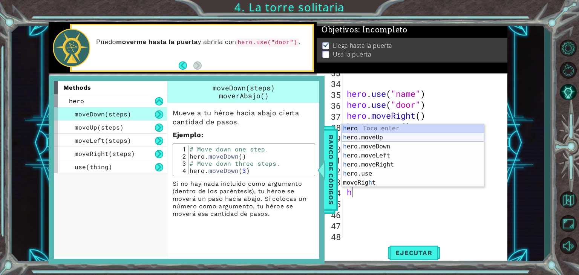
click at [362, 134] on div "h ero Toca enter h ero.moveUp Toca enter h ero.moveDown Toca enter h ero.moveLe…" at bounding box center [413, 164] width 143 height 81
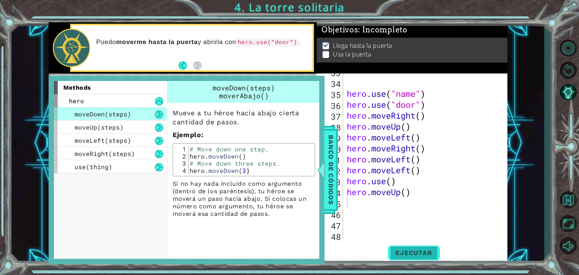
drag, startPoint x: 419, startPoint y: 239, endPoint x: 421, endPoint y: 251, distance: 12.0
click at [420, 250] on div "33 34 35 36 37 38 39 40 41 42 43 44 45 46 47 48 49 hero . use ( "name" ) hero .…" at bounding box center [412, 169] width 191 height 190
click at [421, 251] on span "Ejecutar" at bounding box center [414, 253] width 52 height 8
click at [421, 250] on span "Ejecutar" at bounding box center [414, 253] width 52 height 8
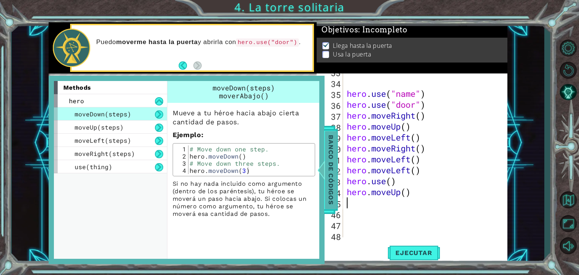
click at [329, 190] on span "Banco de códigos" at bounding box center [331, 170] width 12 height 78
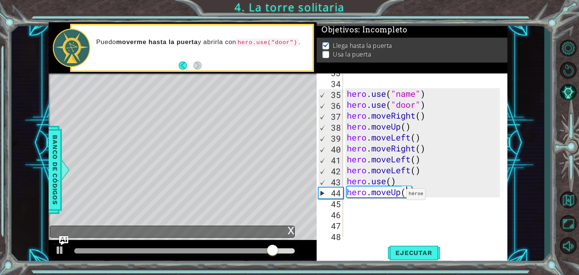
click at [405, 189] on div "hero . use ( "name" ) hero . use ( "door" ) hero . moveRight ( ) hero . moveUp …" at bounding box center [424, 159] width 158 height 186
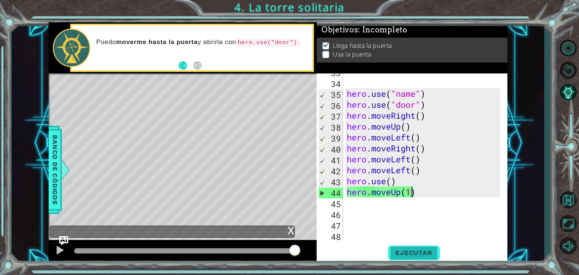
click at [403, 252] on span "Ejecutar" at bounding box center [414, 253] width 52 height 8
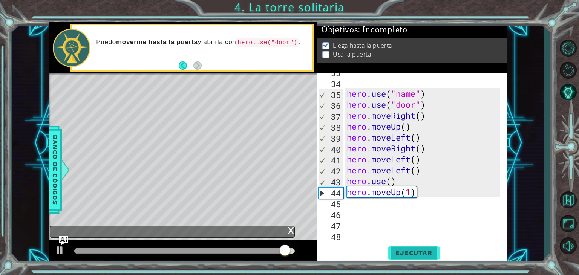
type textarea "hero.moveUp()"
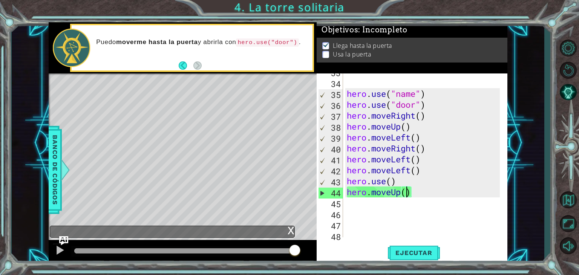
click at [352, 200] on div "hero . use ( "name" ) hero . use ( "door" ) hero . moveRight ( ) hero . moveUp …" at bounding box center [424, 159] width 158 height 186
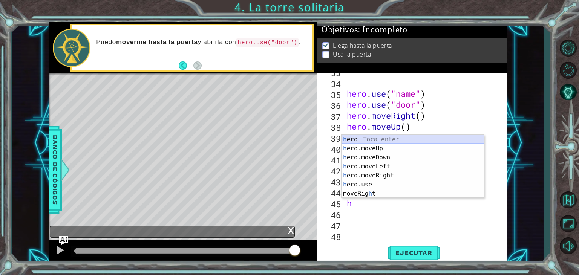
click at [392, 142] on div "h ero Toca enter h ero.moveUp Toca enter h ero.moveDown Toca enter h ero.moveLe…" at bounding box center [413, 175] width 143 height 81
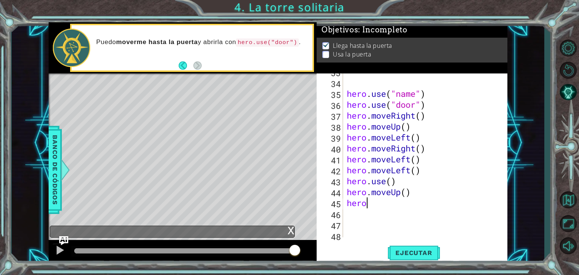
type textarea "her"
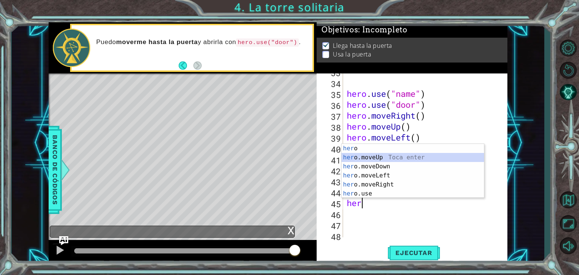
click at [387, 157] on div "her o Toca enter her o.moveUp Toca enter her o.moveDown Toca enter her o.moveLe…" at bounding box center [413, 180] width 143 height 72
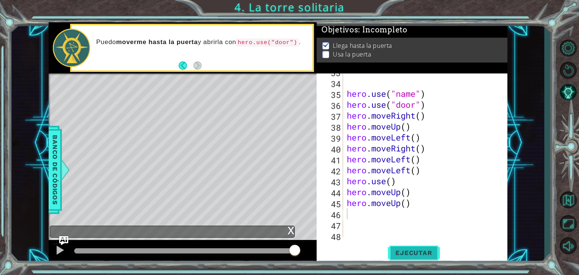
click at [416, 249] on span "Ejecutar" at bounding box center [414, 253] width 52 height 8
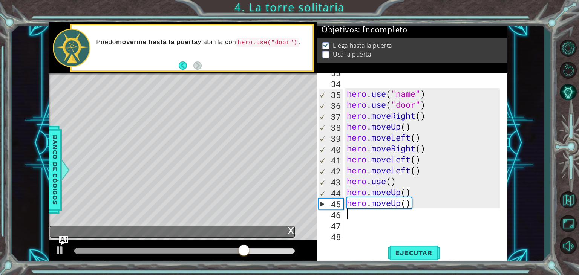
type textarea "h"
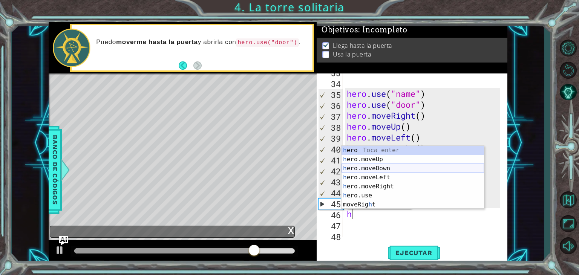
click at [369, 168] on div "h ero Toca enter h ero.moveUp Toca enter h ero.moveDown Toca enter h ero.moveLe…" at bounding box center [413, 186] width 143 height 81
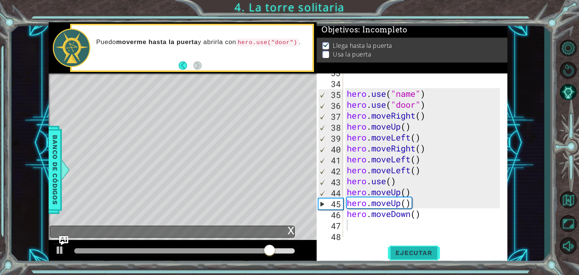
click at [393, 248] on button "Ejecutar" at bounding box center [414, 253] width 52 height 19
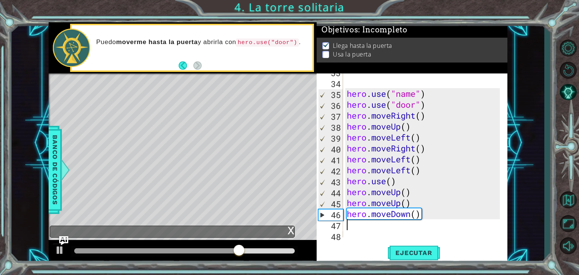
click at [438, 223] on div "hero . use ( "name" ) hero . use ( "door" ) hero . moveRight ( ) hero . moveUp …" at bounding box center [424, 159] width 158 height 186
click at [436, 212] on div "hero . use ( "name" ) hero . use ( "door" ) hero . moveRight ( ) hero . moveUp …" at bounding box center [424, 159] width 158 height 186
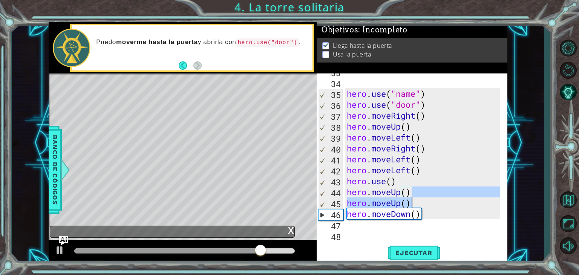
drag, startPoint x: 444, startPoint y: 203, endPoint x: 441, endPoint y: 210, distance: 7.6
click at [442, 209] on div "hero . use ( "name" ) hero . use ( "door" ) hero . moveRight ( ) hero . moveUp …" at bounding box center [424, 159] width 158 height 186
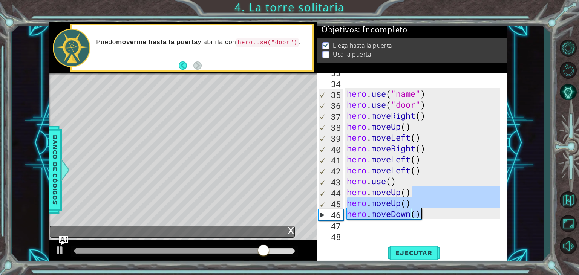
click at [441, 211] on div "hero . use ( "name" ) hero . use ( "door" ) hero . moveRight ( ) hero . moveUp …" at bounding box center [422, 156] width 155 height 164
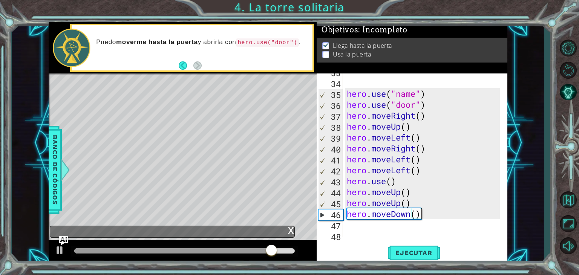
click at [439, 212] on div "hero . use ( "name" ) hero . use ( "door" ) hero . moveRight ( ) hero . moveUp …" at bounding box center [424, 159] width 158 height 186
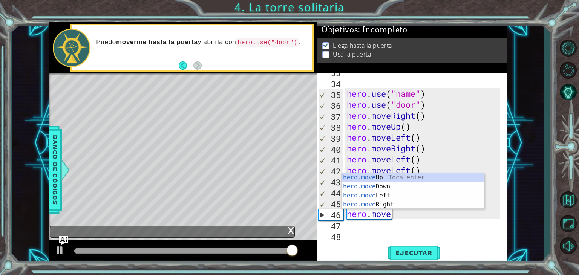
type textarea "hero.mov"
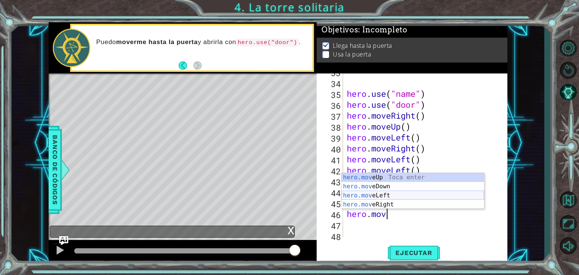
click at [401, 192] on div "hero.mov eUp Toca enter hero.mov eDown Toca enter hero.mov eLeft Toca enter her…" at bounding box center [413, 200] width 143 height 54
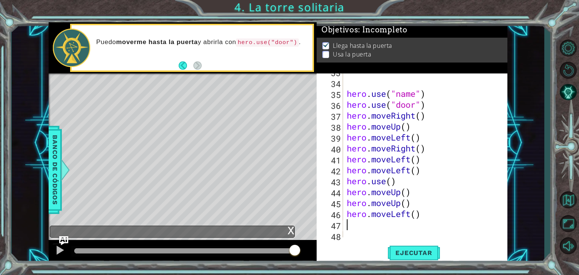
click at [402, 236] on div "hero . use ( "name" ) hero . use ( "door" ) hero . moveRight ( ) hero . moveUp …" at bounding box center [424, 159] width 158 height 186
drag, startPoint x: 402, startPoint y: 236, endPoint x: 407, endPoint y: 242, distance: 8.1
click at [404, 238] on div "33 34 35 36 37 38 39 40 41 42 43 44 45 46 47 48 49 hero . use ( "name" ) hero .…" at bounding box center [412, 169] width 191 height 190
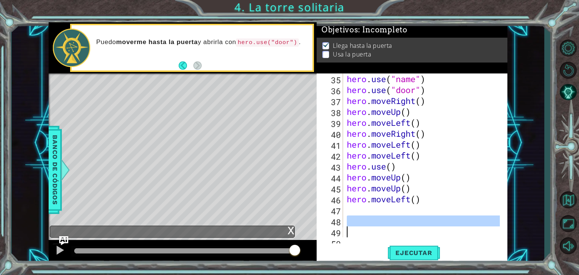
scroll to position [372, 0]
click at [407, 243] on div "35 36 37 38 39 40 41 42 43 44 45 46 47 48 49 50 hero . use ( "name" ) hero . us…" at bounding box center [412, 169] width 191 height 190
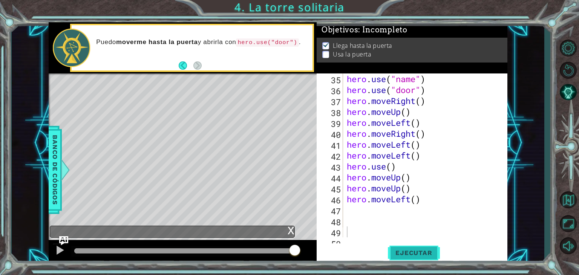
click at [407, 244] on div "35 36 37 38 39 40 41 42 43 44 45 46 47 48 49 50 hero . use ( "name" ) hero . us…" at bounding box center [412, 169] width 191 height 190
click at [418, 234] on div "hero . use ( "name" ) hero . use ( "door" ) hero . moveRight ( ) hero . moveUp …" at bounding box center [424, 167] width 158 height 186
click at [416, 256] on span "Ejecutar" at bounding box center [414, 253] width 52 height 8
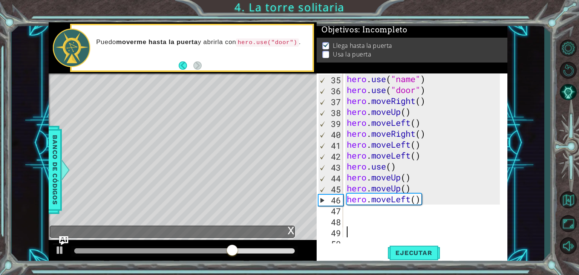
click at [402, 214] on div "hero . use ( "name" ) hero . use ( "door" ) hero . moveRight ( ) hero . moveUp …" at bounding box center [424, 167] width 158 height 186
type textarea "h"
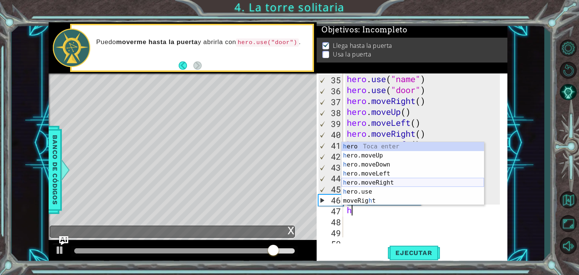
click at [385, 181] on div "h ero Toca enter h ero.moveUp Toca enter h ero.moveDown Toca enter h ero.moveLe…" at bounding box center [413, 182] width 143 height 81
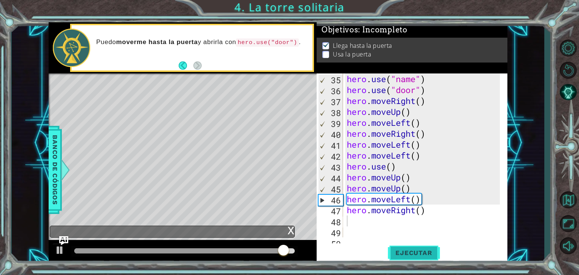
click at [406, 256] on span "Ejecutar" at bounding box center [414, 253] width 52 height 8
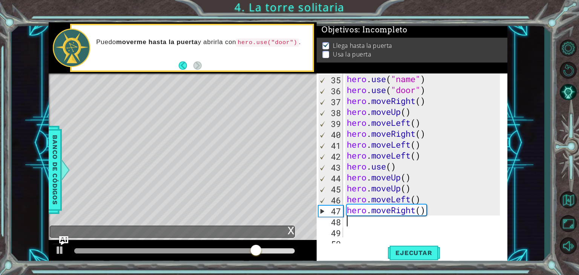
click at [430, 217] on div "hero . use ( "name" ) hero . use ( "door" ) hero . moveRight ( ) hero . moveUp …" at bounding box center [424, 167] width 158 height 186
drag, startPoint x: 430, startPoint y: 217, endPoint x: 438, endPoint y: 193, distance: 24.6
click at [434, 196] on div "hero . use ( "name" ) hero . use ( "door" ) hero . moveRight ( ) hero . moveUp …" at bounding box center [424, 167] width 158 height 186
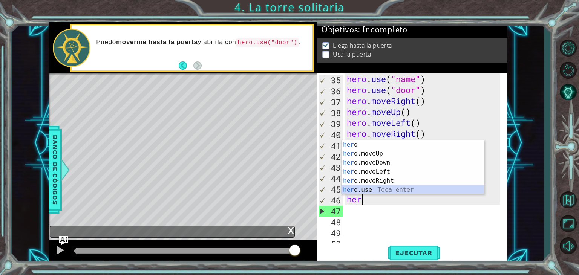
click at [405, 186] on div "her o Toca enter her o.moveUp Toca enter her o.moveDown Toca enter her o.moveLe…" at bounding box center [413, 176] width 143 height 72
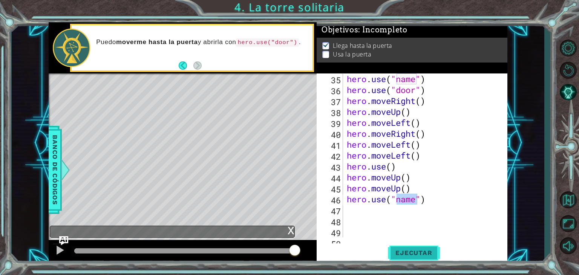
click at [428, 248] on button "Ejecutar" at bounding box center [414, 253] width 52 height 19
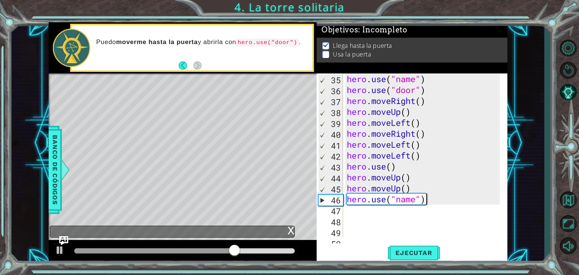
click at [438, 201] on div "hero . use ( "name" ) hero . use ( "door" ) hero . moveRight ( ) hero . moveUp …" at bounding box center [424, 167] width 158 height 186
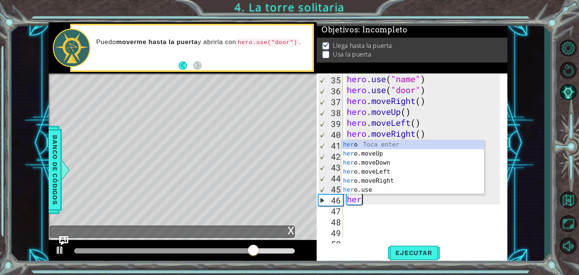
type textarea "h"
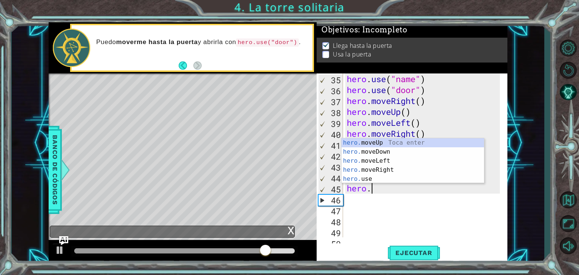
type textarea "h"
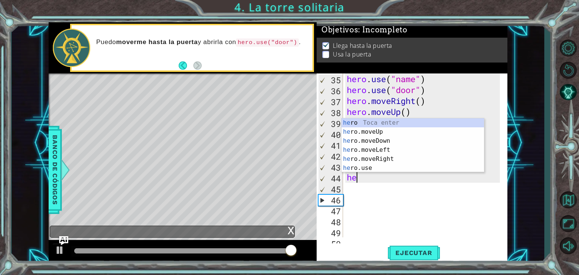
type textarea "h"
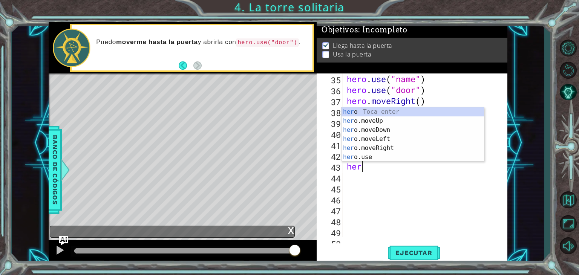
type textarea "h"
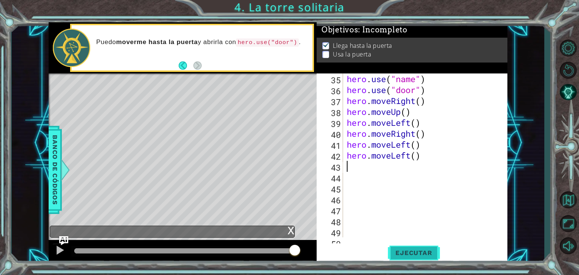
click at [435, 253] on span "Ejecutar" at bounding box center [414, 253] width 52 height 8
